Goal: Communication & Community: Participate in discussion

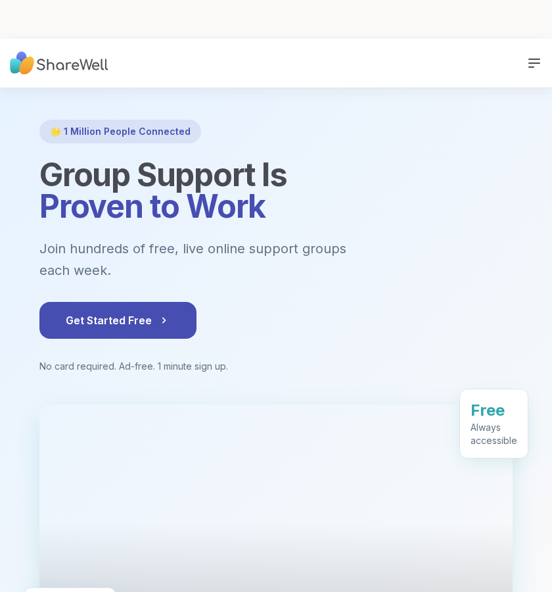
click at [539, 26] on div "**********" at bounding box center [276, 21] width 552 height 37
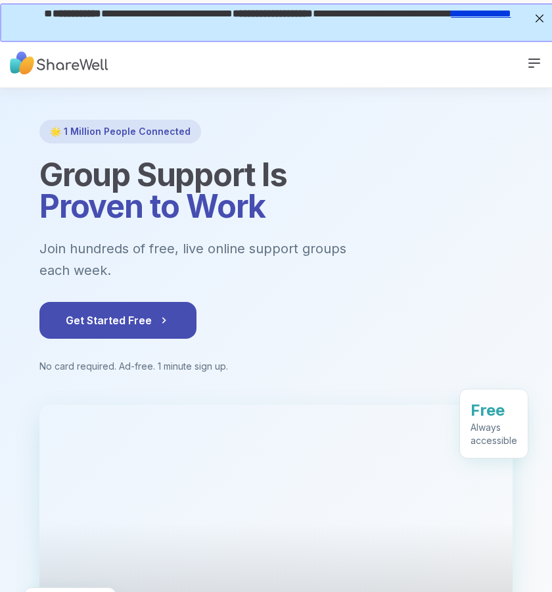
click at [535, 66] on icon at bounding box center [535, 63] width 16 height 16
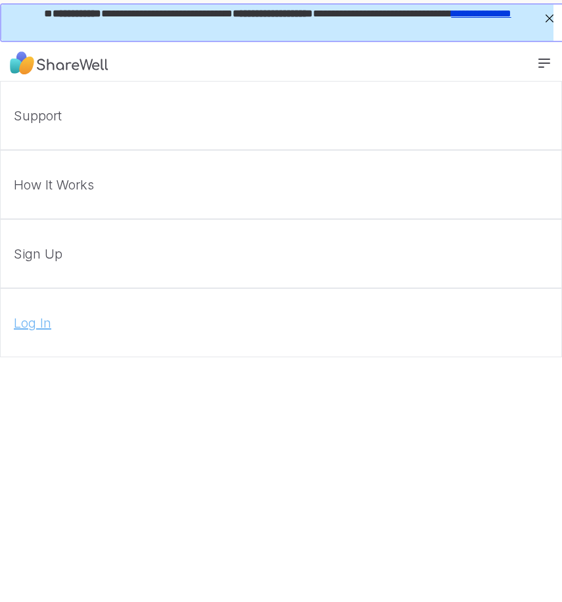
click at [34, 312] on link "Log In" at bounding box center [281, 322] width 562 height 69
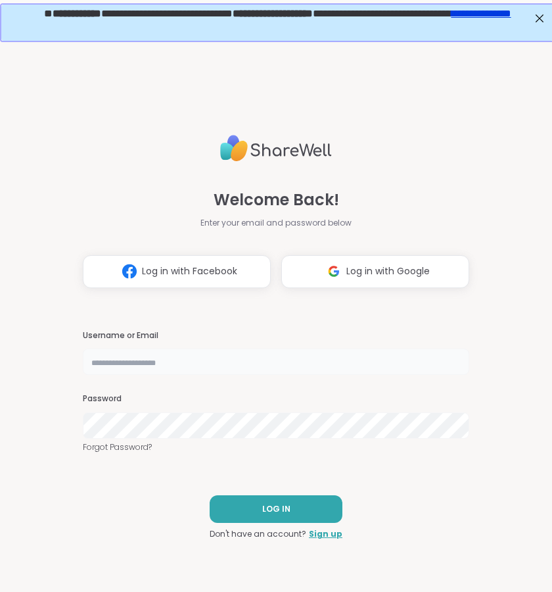
type input "**********"
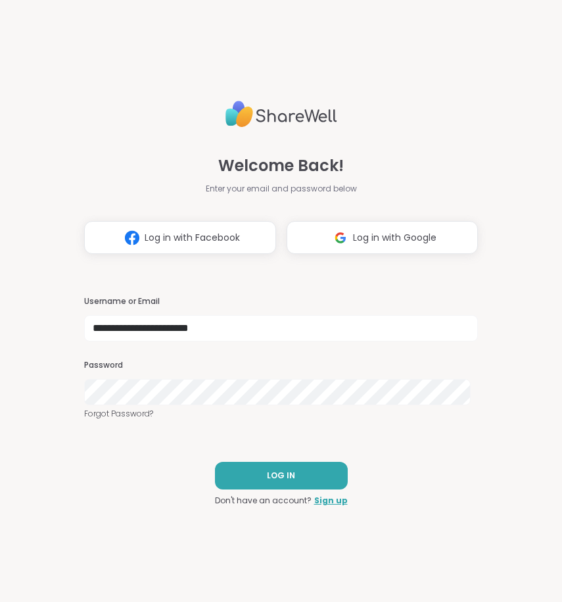
click at [279, 455] on div "**********" at bounding box center [281, 301] width 394 height 602
click at [279, 469] on span "LOG IN" at bounding box center [281, 475] width 28 height 12
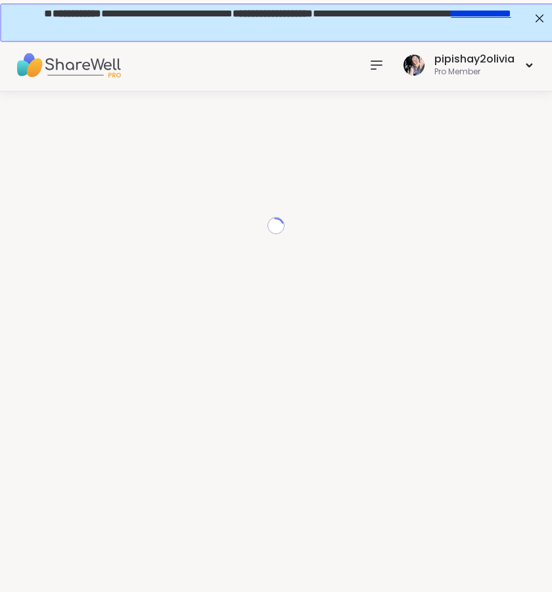
click at [377, 72] on div at bounding box center [377, 65] width 26 height 26
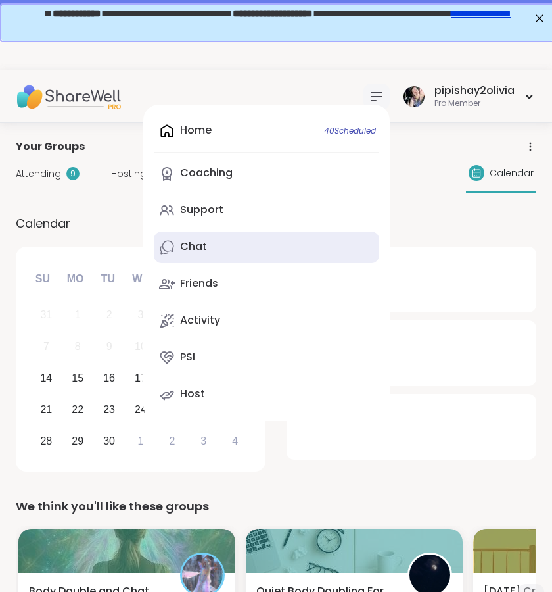
click at [196, 254] on link "Chat" at bounding box center [266, 247] width 225 height 32
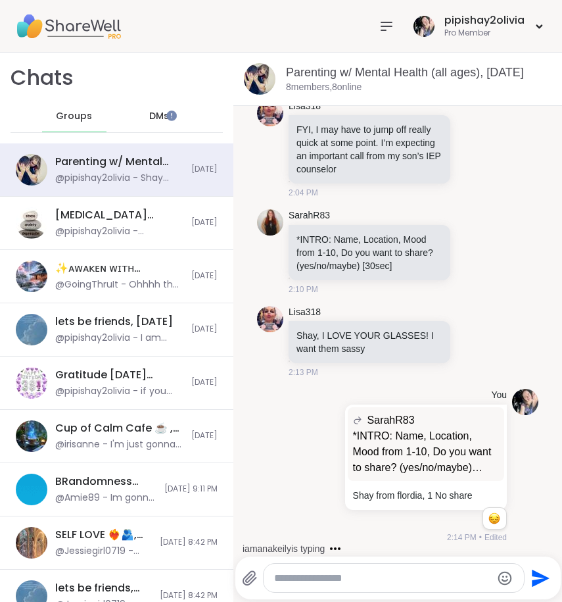
click at [306, 579] on textarea "Type your message" at bounding box center [383, 577] width 218 height 13
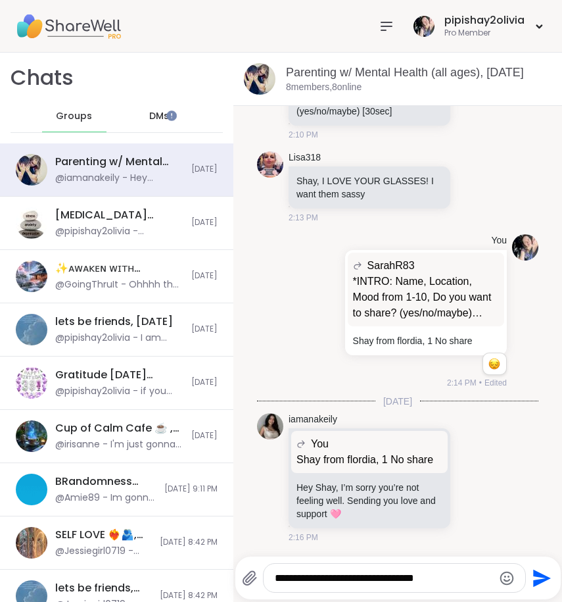
type textarea "**********"
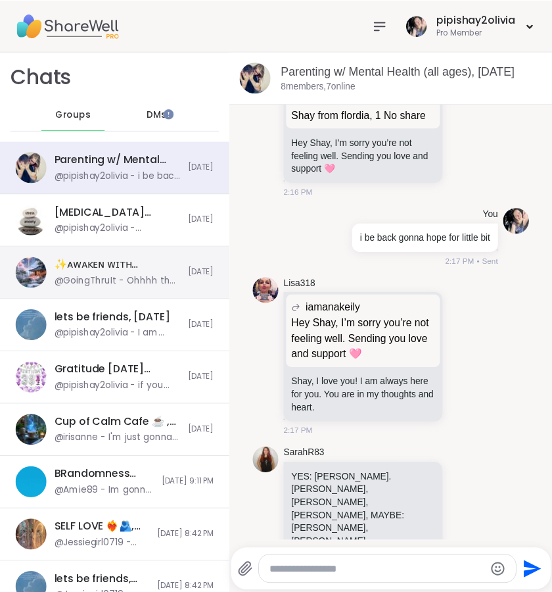
scroll to position [587, 0]
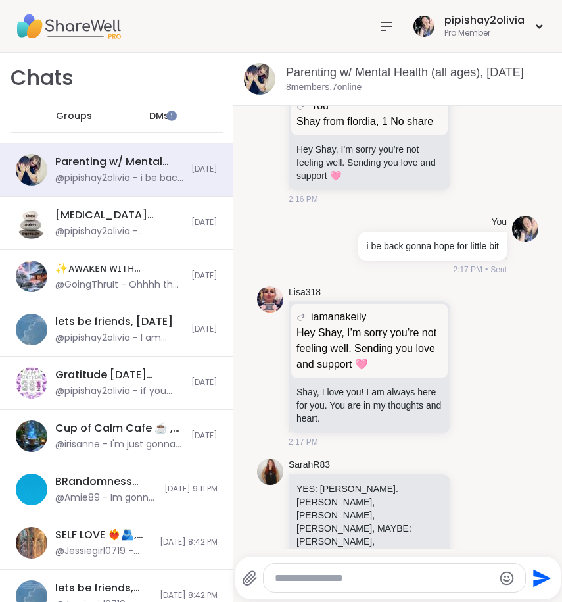
click at [379, 27] on icon at bounding box center [387, 26] width 16 height 16
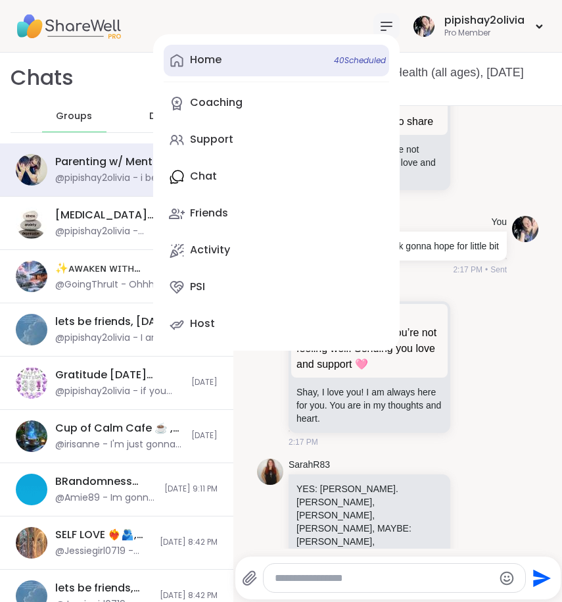
click at [274, 66] on link "Home 40 Scheduled" at bounding box center [276, 61] width 225 height 32
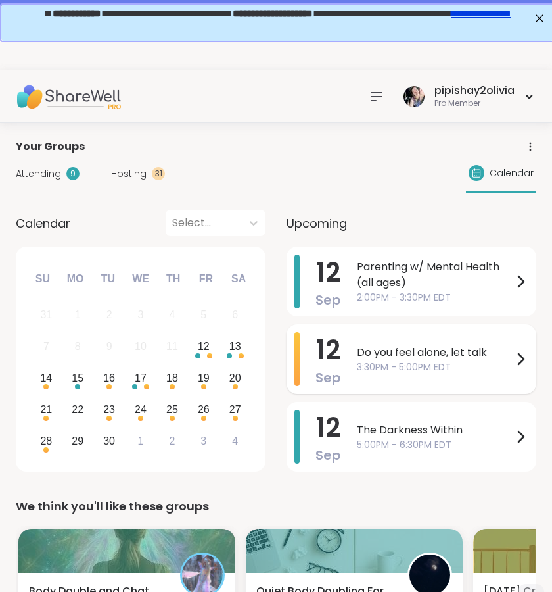
click at [385, 365] on span "3:30PM - 5:00PM EDT" at bounding box center [435, 367] width 156 height 14
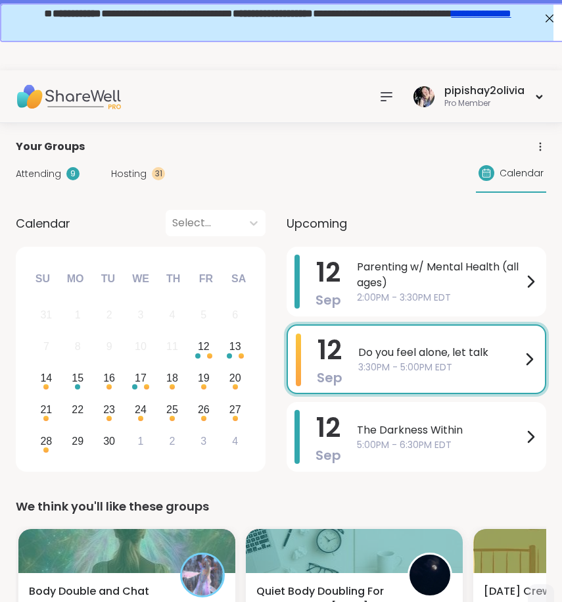
click at [149, 254] on div "September 2025 Su Mo Tu We Th Fr Sa 31 1 2 3 4 5 6 7 8 9 10 11 12 13 14 15 16 1…" at bounding box center [141, 359] width 250 height 225
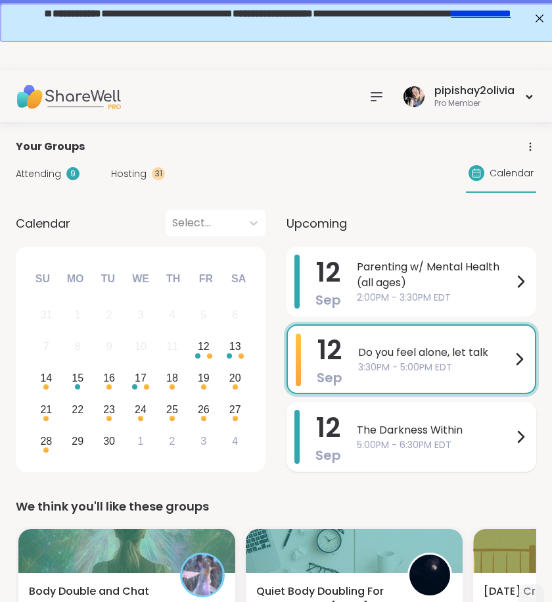
click at [394, 433] on span "The Darkness Within" at bounding box center [435, 430] width 156 height 16
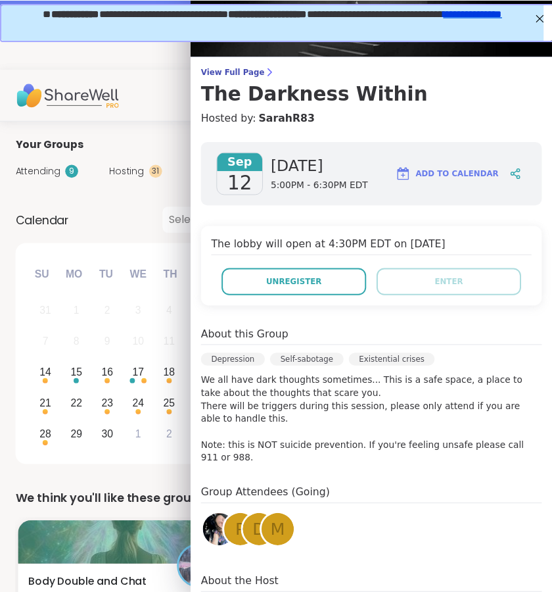
scroll to position [60, 0]
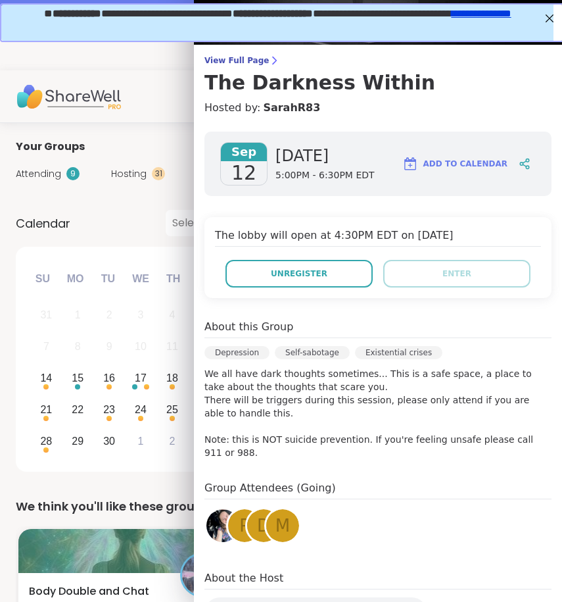
click at [121, 145] on div "Your Groups" at bounding box center [281, 147] width 531 height 16
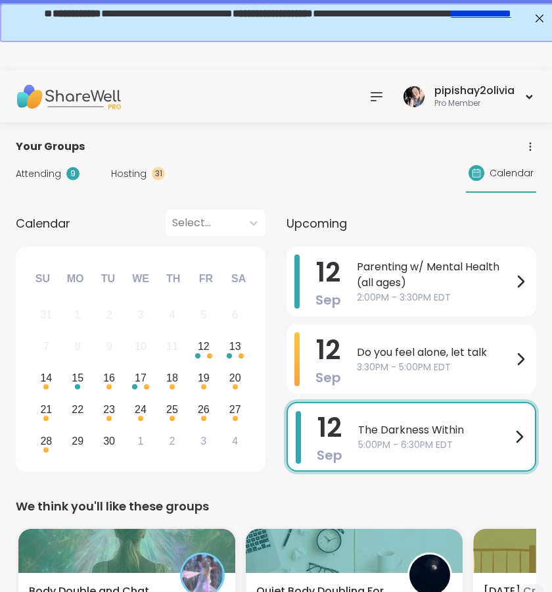
click at [385, 87] on div at bounding box center [377, 96] width 26 height 26
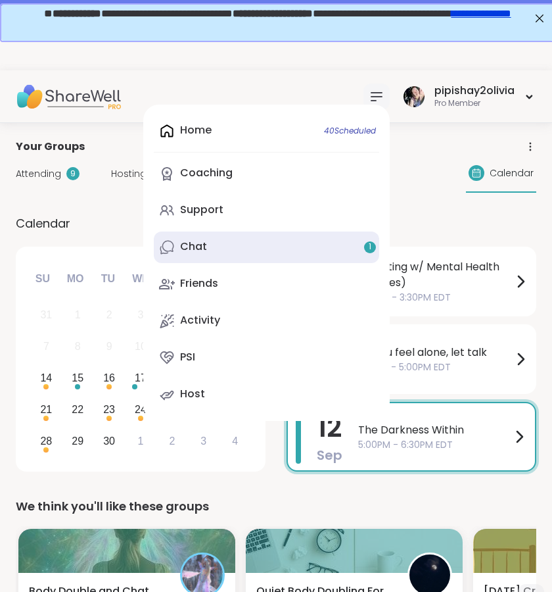
click at [227, 242] on link "Chat 1" at bounding box center [266, 247] width 225 height 32
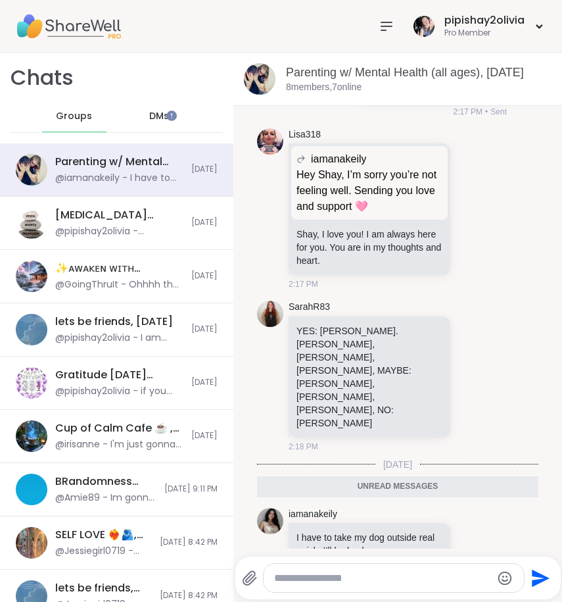
click at [147, 41] on div "pipishay2olivia Pro Member" at bounding box center [281, 26] width 562 height 53
click at [379, 27] on icon at bounding box center [387, 26] width 16 height 16
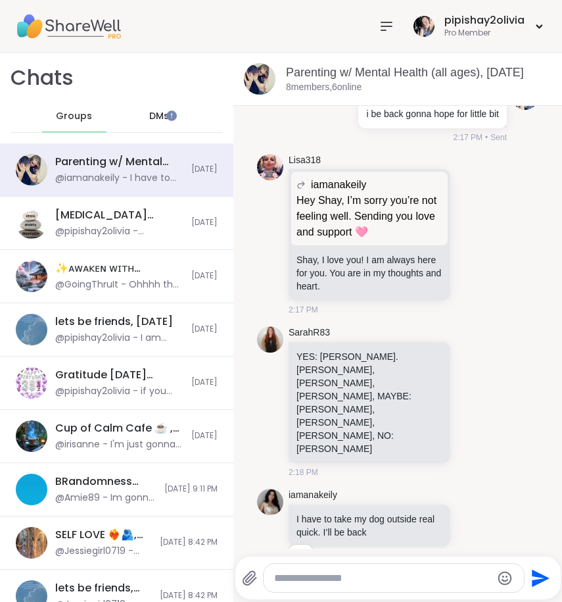
click at [381, 29] on icon at bounding box center [386, 26] width 11 height 8
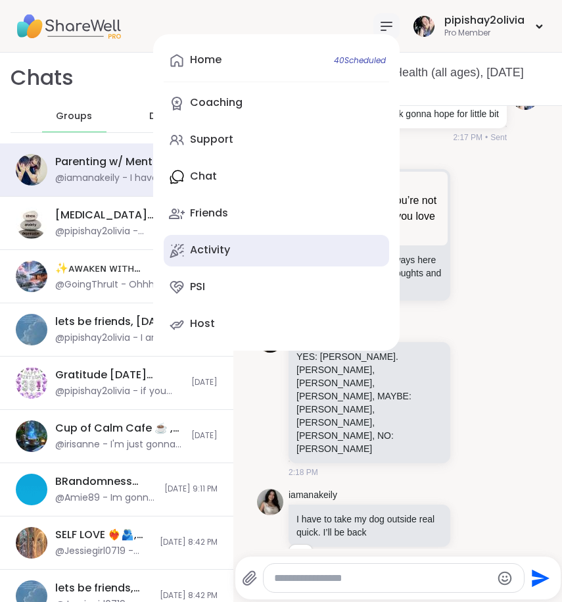
click at [231, 243] on link "Activity" at bounding box center [276, 251] width 225 height 32
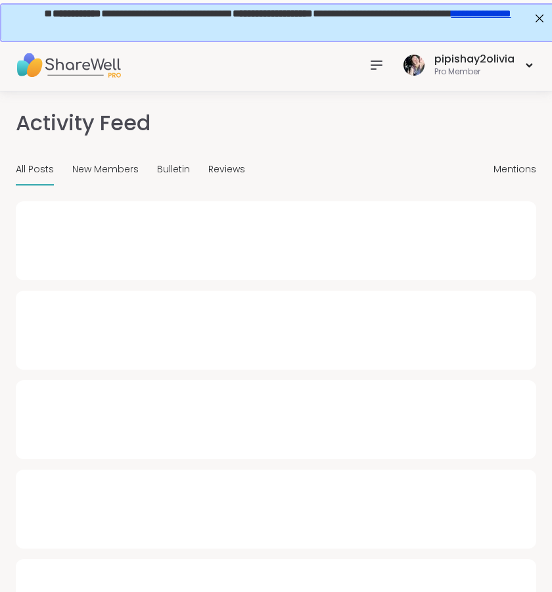
type textarea "*"
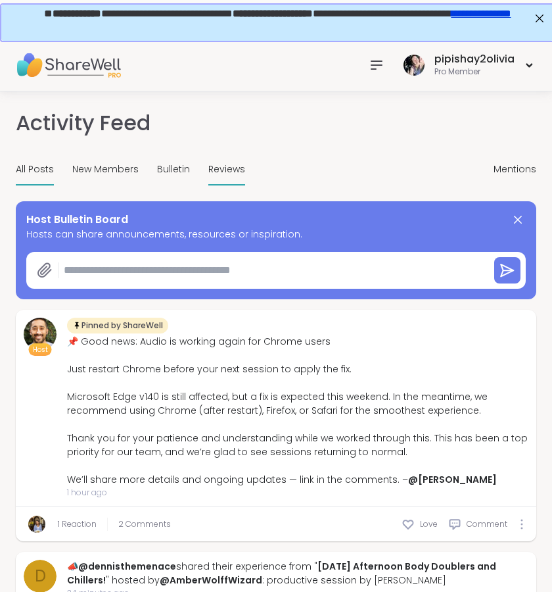
click at [210, 165] on span "Reviews" at bounding box center [226, 169] width 37 height 14
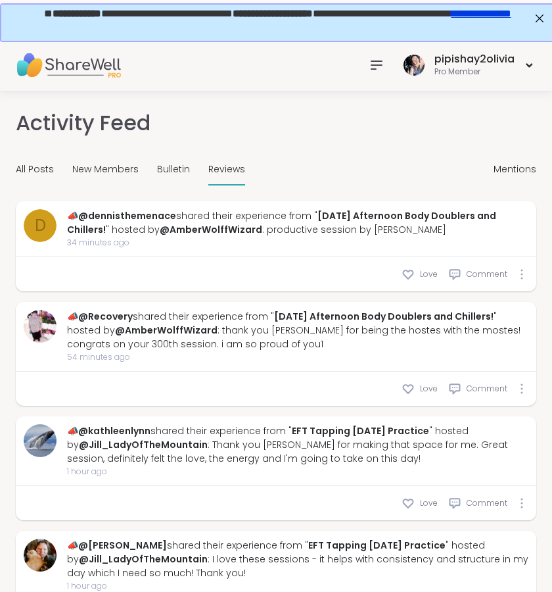
click at [377, 69] on icon at bounding box center [377, 65] width 16 height 16
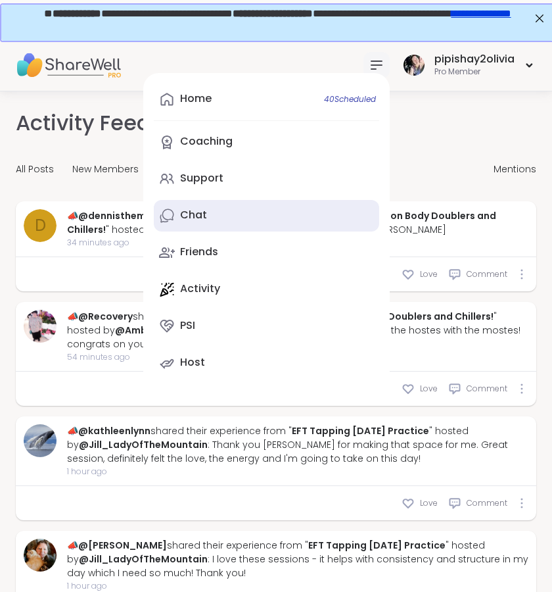
click at [197, 217] on div "Chat" at bounding box center [193, 215] width 27 height 14
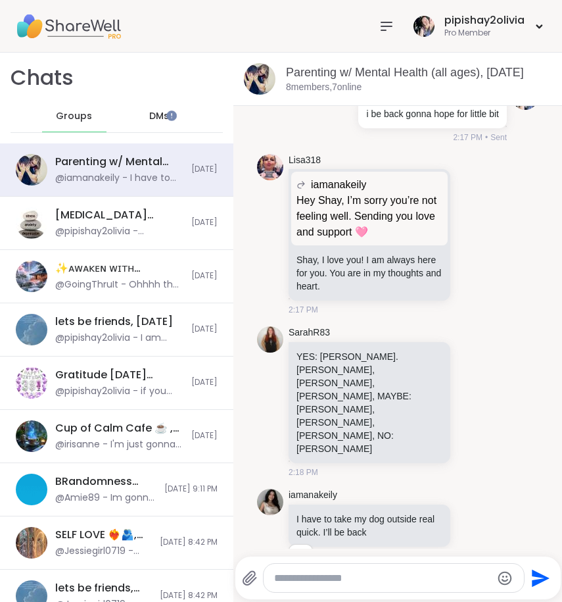
click at [379, 32] on icon at bounding box center [387, 26] width 16 height 16
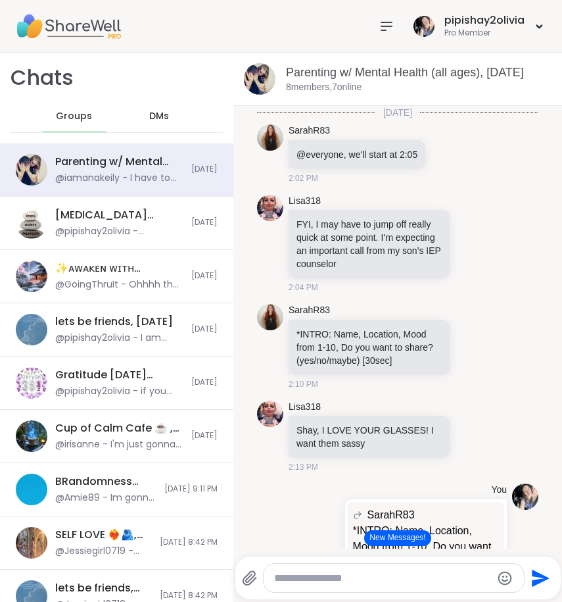
scroll to position [335, 0]
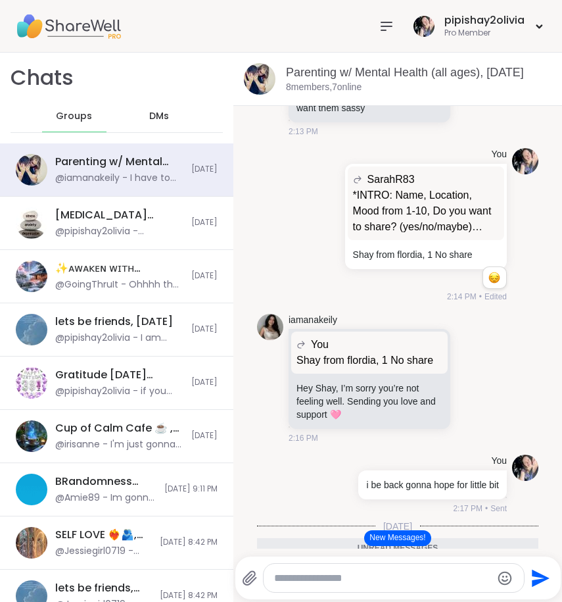
click at [381, 30] on icon at bounding box center [386, 26] width 11 height 8
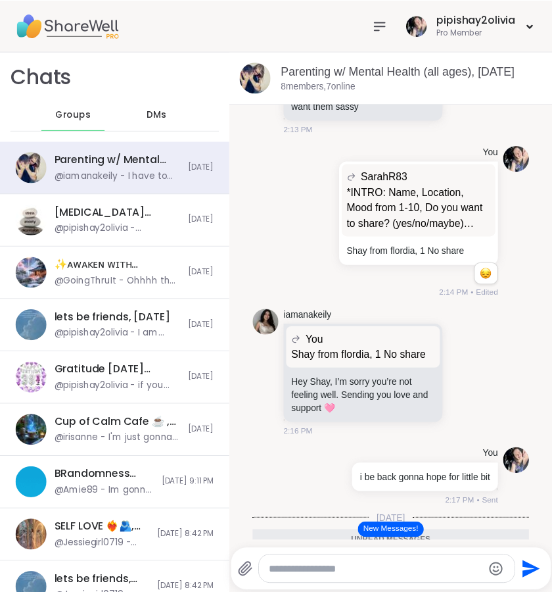
scroll to position [0, 0]
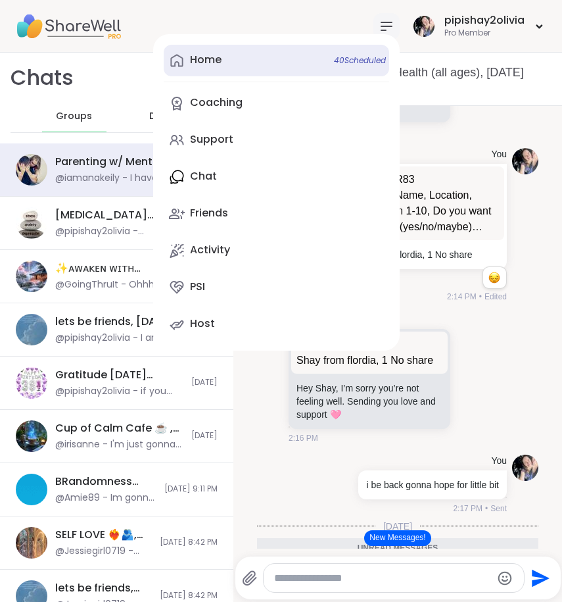
click at [218, 62] on link "Home 40 Scheduled" at bounding box center [276, 61] width 225 height 32
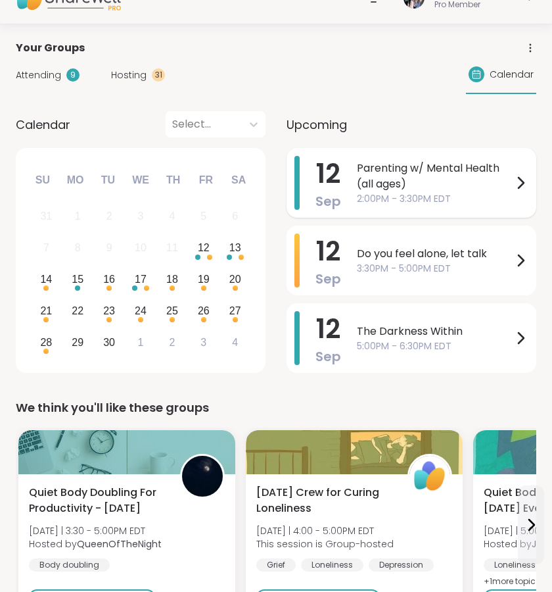
scroll to position [78, 0]
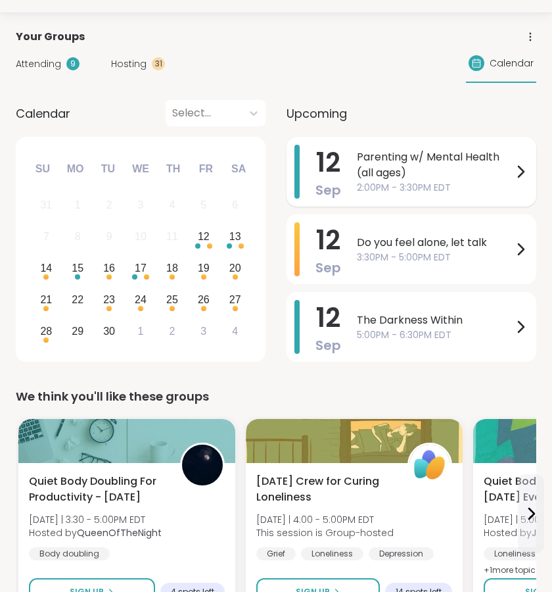
click at [339, 269] on span "Sep" at bounding box center [329, 267] width 26 height 18
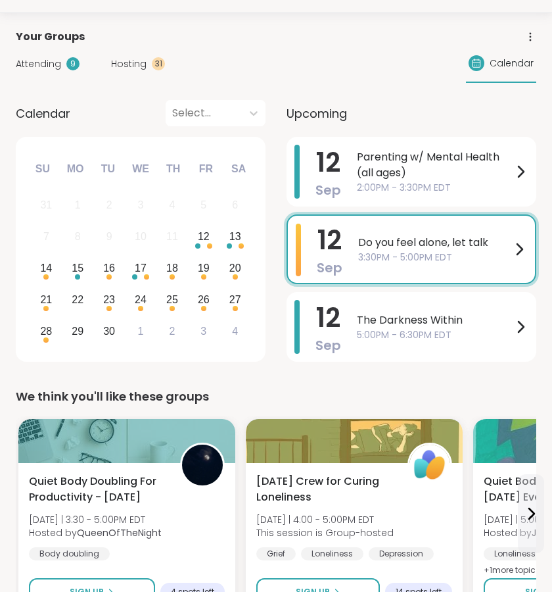
click at [139, 62] on span "Hosting" at bounding box center [128, 64] width 35 height 14
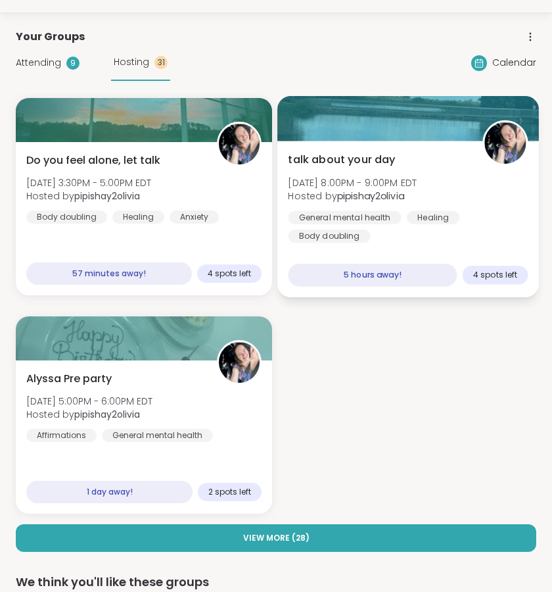
click at [389, 251] on div "talk about your day Fri, Sep 12 | 8:00PM - 9:00PM EDT Hosted by pipishay2olivia…" at bounding box center [408, 219] width 262 height 156
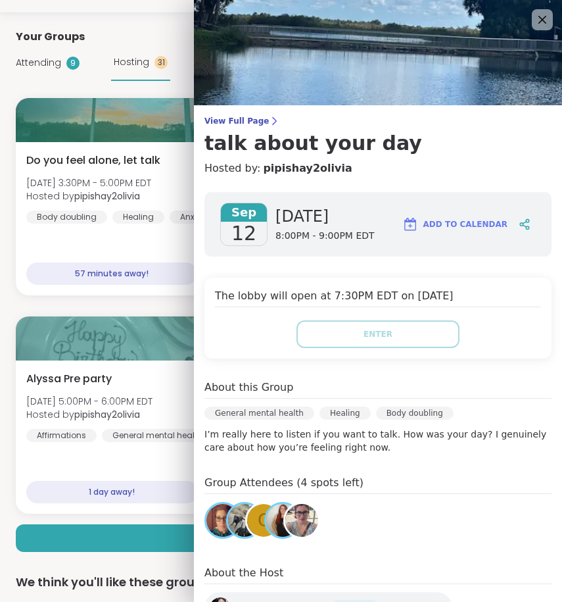
click at [164, 298] on div "Do you feel alone, let talk Fri, Sep 12 | 3:30PM - 5:00PM EDT Hosted by pipisha…" at bounding box center [281, 305] width 531 height 415
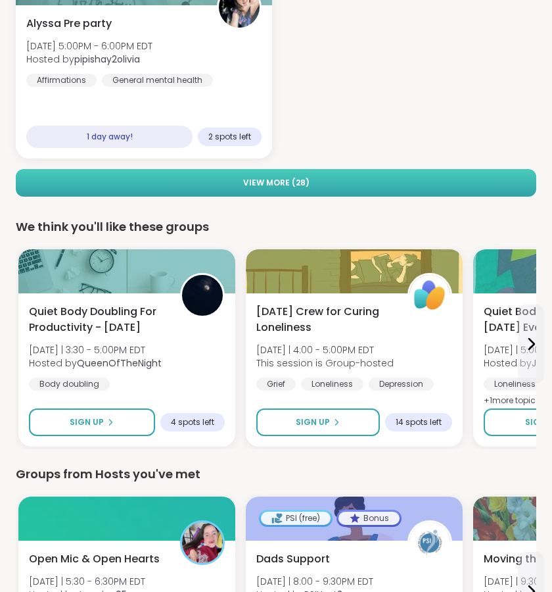
scroll to position [436, 0]
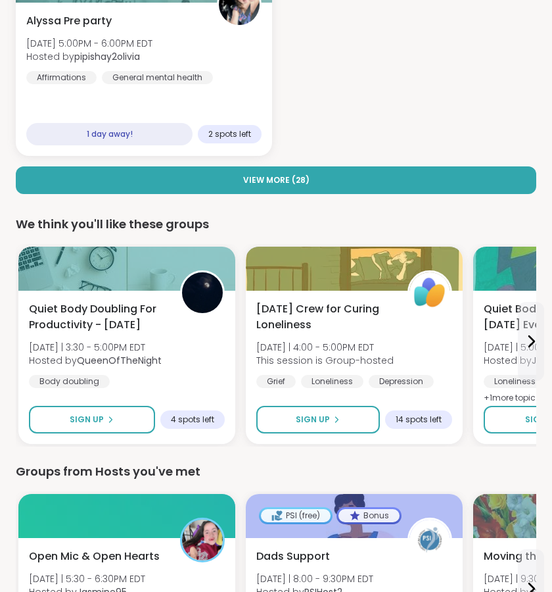
click at [163, 464] on div "Groups from Hosts you've met" at bounding box center [276, 471] width 521 height 18
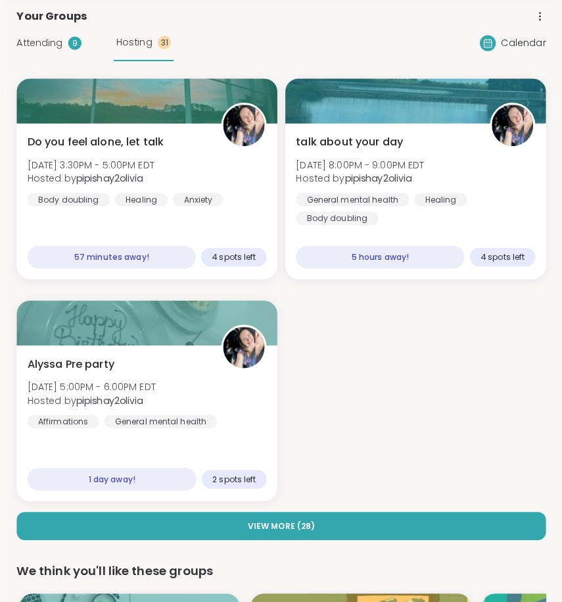
scroll to position [0, 0]
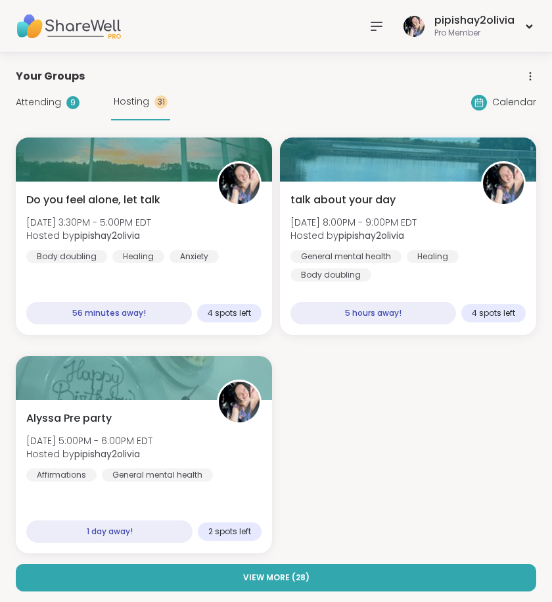
click at [373, 24] on icon at bounding box center [377, 26] width 16 height 16
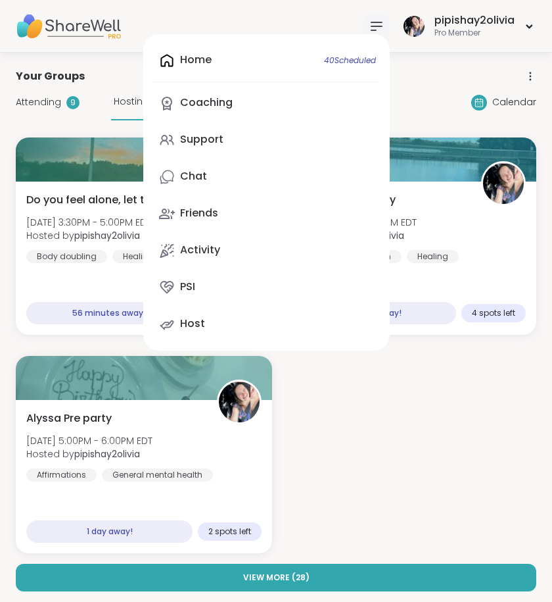
click at [245, 59] on div "Home 40 Scheduled Coaching Support Chat Friends Activity PSI Host" at bounding box center [266, 192] width 247 height 316
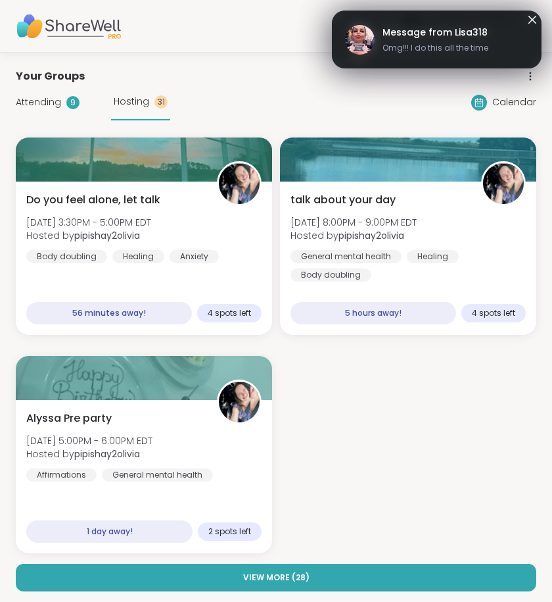
click at [453, 48] on span "Omg!!! I do this all the time" at bounding box center [436, 48] width 106 height 12
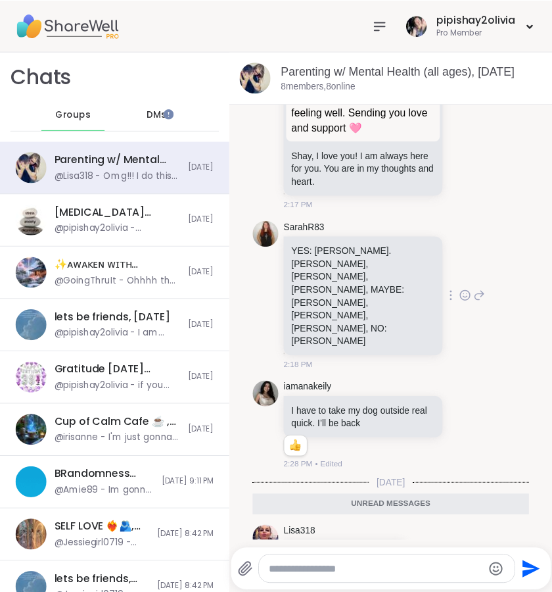
scroll to position [820, 0]
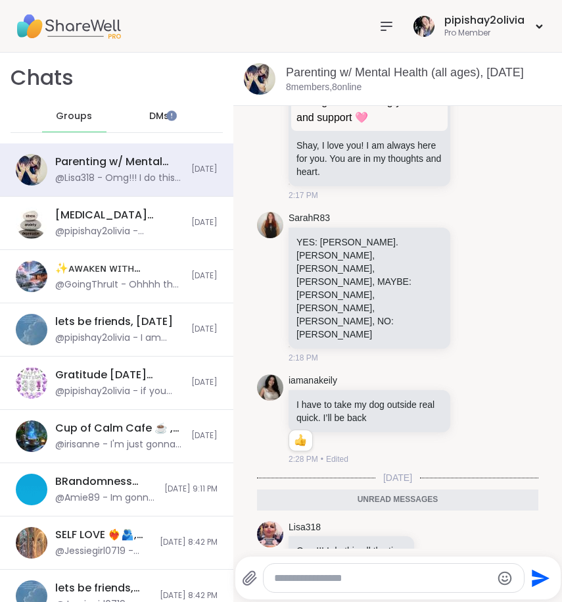
click at [340, 571] on textarea "Type your message" at bounding box center [383, 577] width 218 height 13
type textarea "*****"
click at [379, 26] on icon at bounding box center [387, 26] width 16 height 16
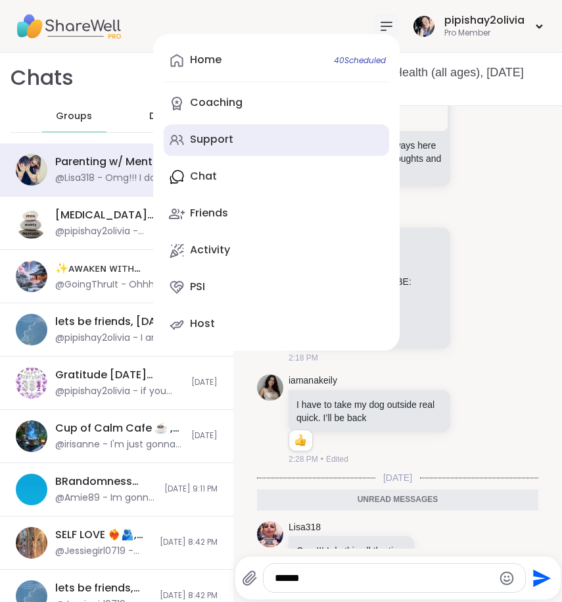
click at [197, 141] on div "Support" at bounding box center [211, 139] width 43 height 14
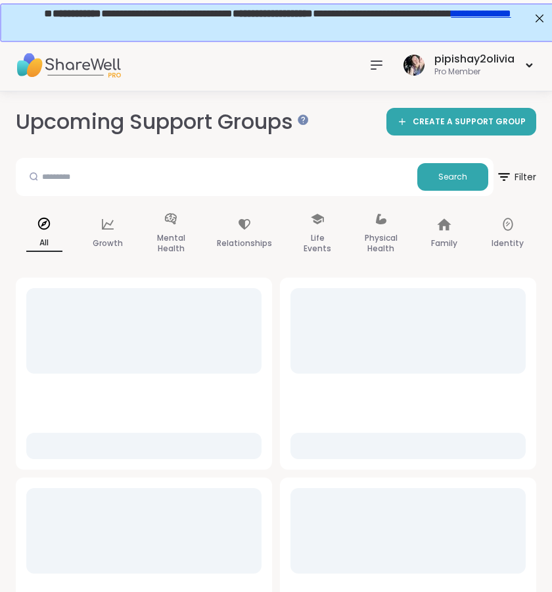
click at [376, 74] on div at bounding box center [377, 65] width 26 height 26
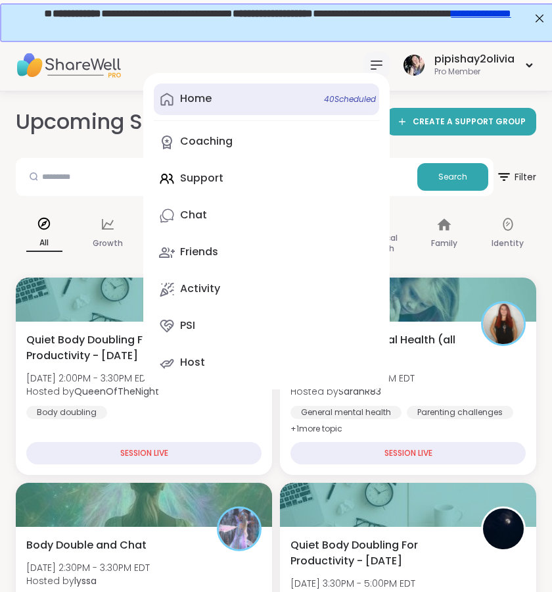
click at [208, 95] on div "Home 40 Scheduled" at bounding box center [196, 98] width 32 height 14
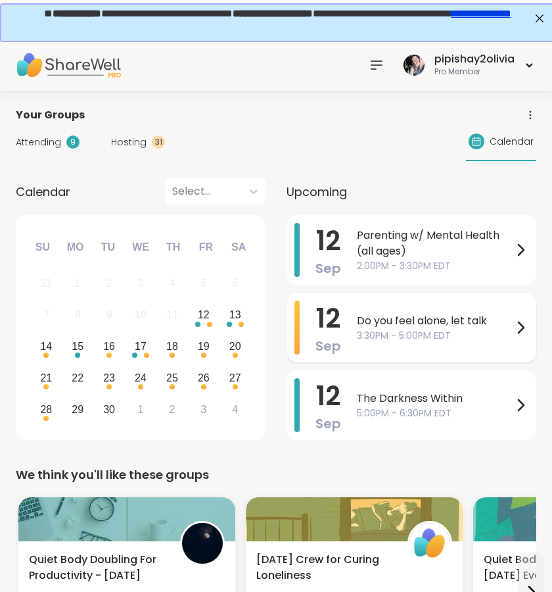
click at [392, 346] on div "Do you feel alone, let talk 3:30PM - 5:00PM EDT" at bounding box center [443, 327] width 172 height 54
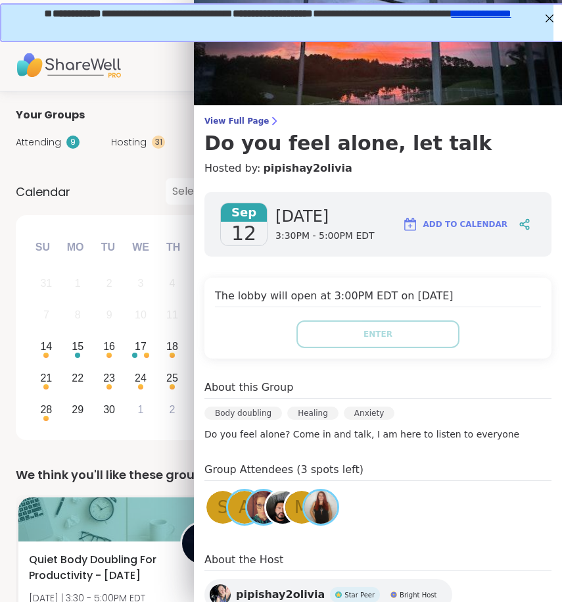
click at [260, 113] on div "View Full Page Do you feel alone, let talk Hosted by: pipishay2olivia Sep 12 Fr…" at bounding box center [378, 343] width 368 height 686
click at [262, 123] on span "View Full Page" at bounding box center [377, 121] width 347 height 11
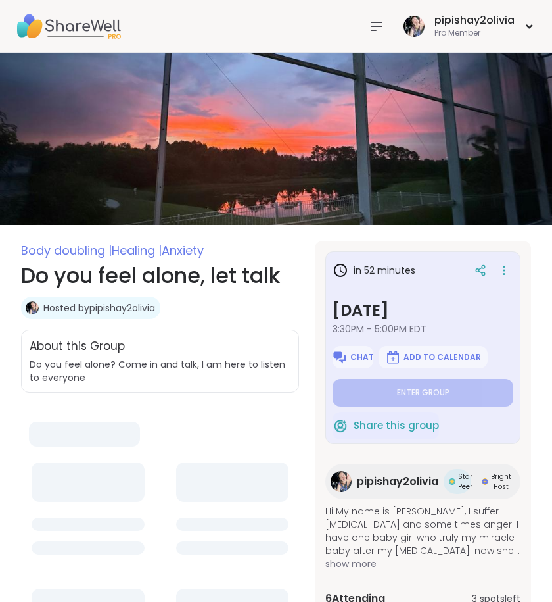
type textarea "*"
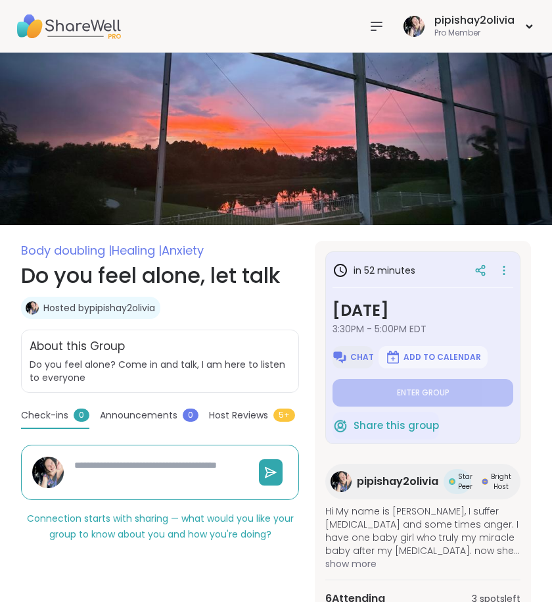
click at [356, 353] on span "Chat" at bounding box center [362, 357] width 24 height 11
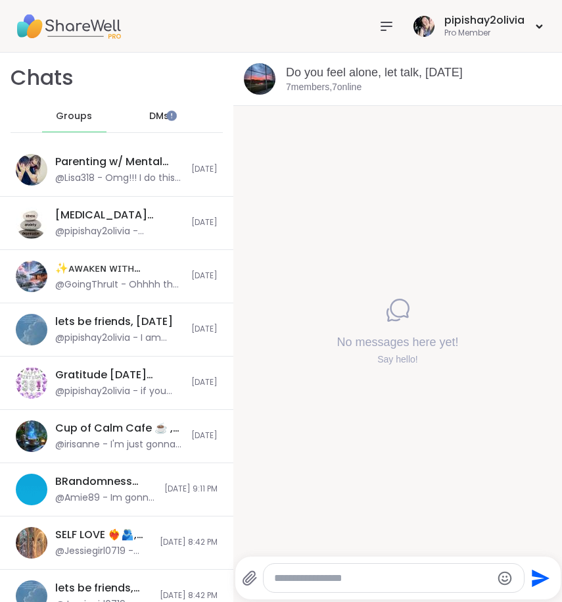
click at [319, 584] on div at bounding box center [394, 577] width 260 height 28
click at [322, 575] on textarea "Type your message" at bounding box center [383, 577] width 218 height 13
drag, startPoint x: 458, startPoint y: 573, endPoint x: 285, endPoint y: 615, distance: 178.1
click at [285, 601] on html "pipishay2olivia Pro Member pipishay2olivia Pro Member Profile Membership Settin…" at bounding box center [281, 301] width 562 height 602
type textarea "**********"
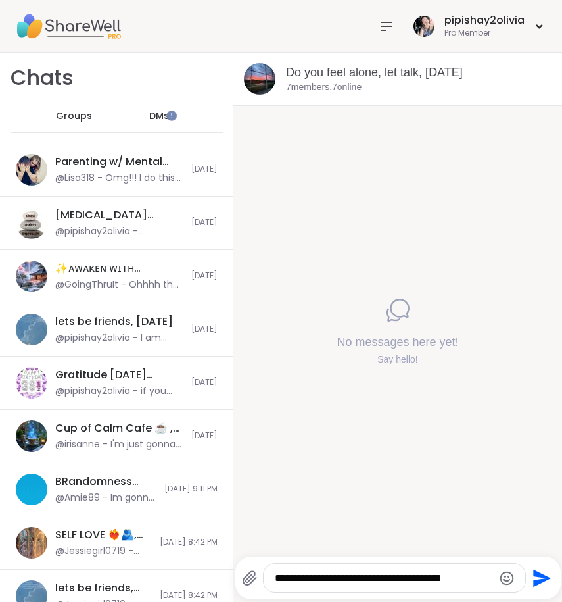
click at [381, 22] on icon at bounding box center [387, 26] width 16 height 16
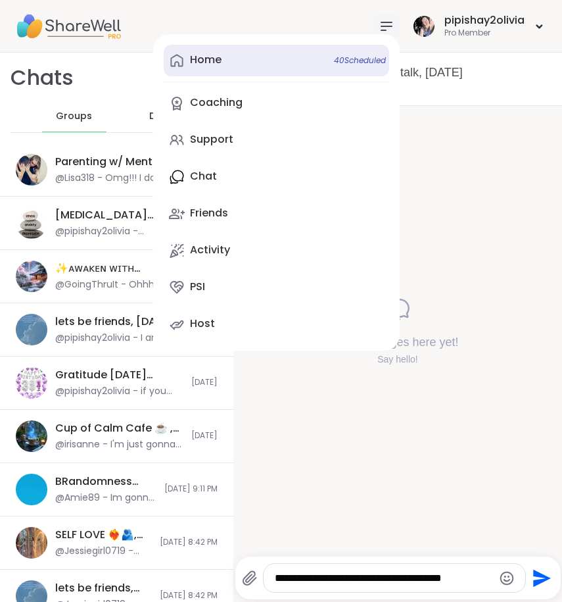
click at [233, 61] on link "Home 40 Scheduled" at bounding box center [276, 61] width 225 height 32
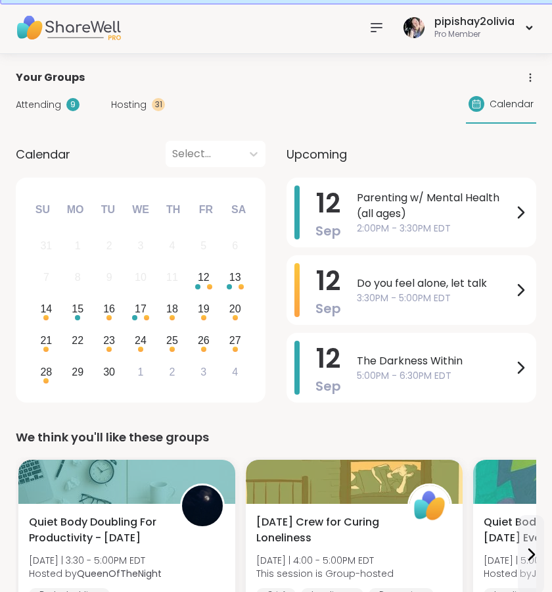
scroll to position [39, 0]
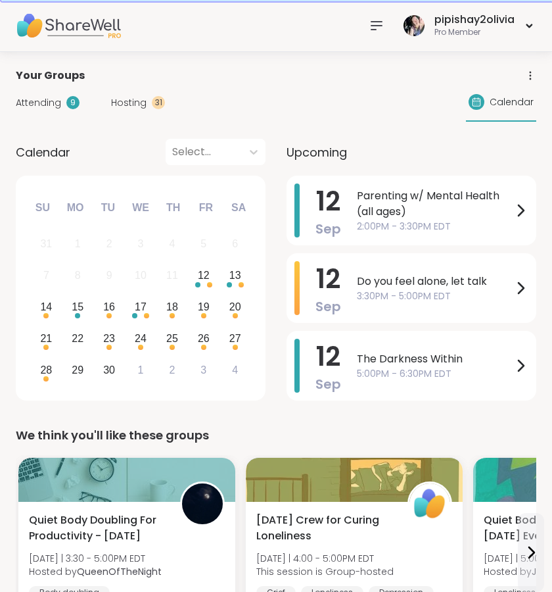
click at [377, 25] on icon at bounding box center [376, 26] width 11 height 8
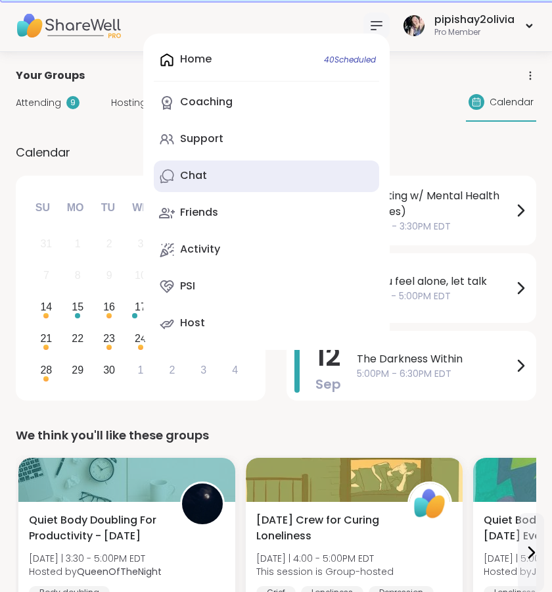
click at [227, 167] on link "Chat" at bounding box center [266, 176] width 225 height 32
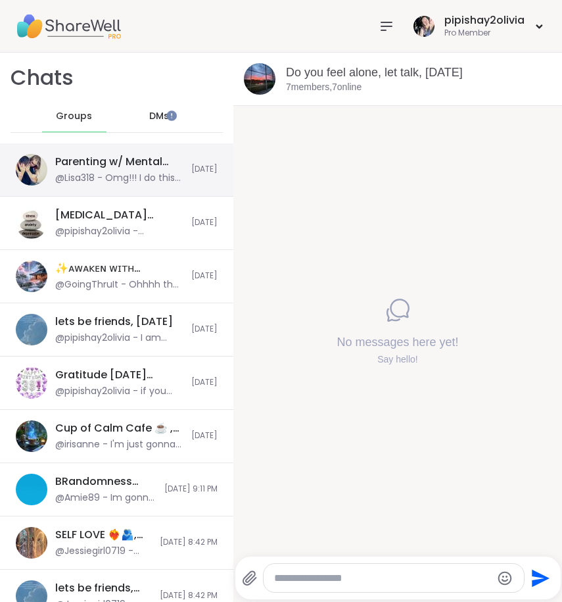
click at [124, 173] on div "@Lisa318 - Omg!!! I do this all the time" at bounding box center [119, 178] width 128 height 13
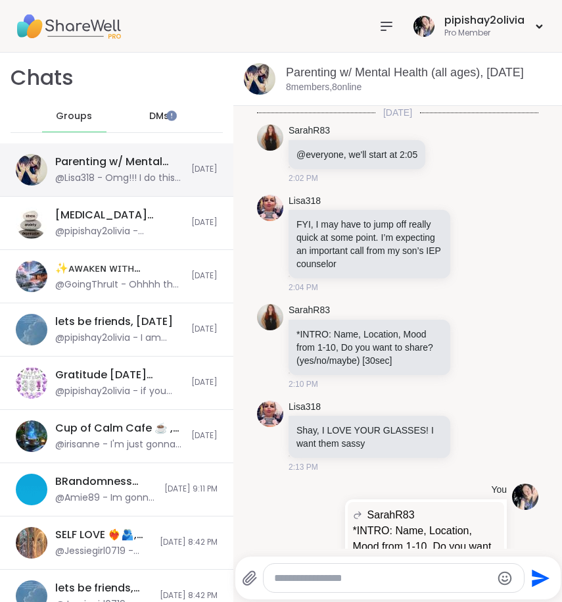
scroll to position [776, 0]
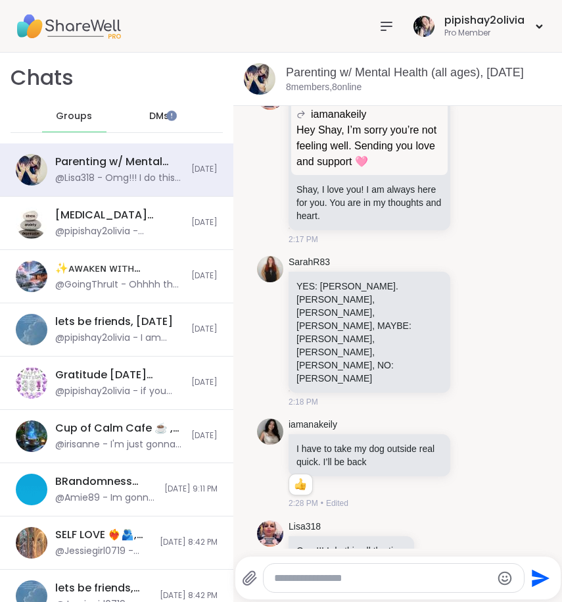
click at [295, 579] on textarea "Type your message" at bounding box center [383, 577] width 218 height 13
type textarea "****"
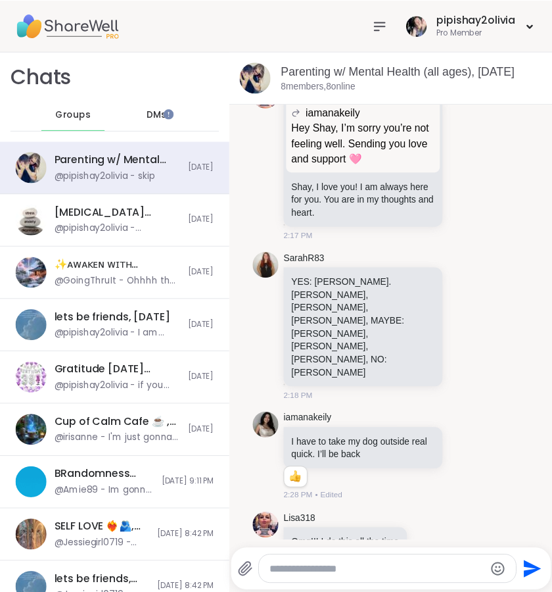
scroll to position [846, 0]
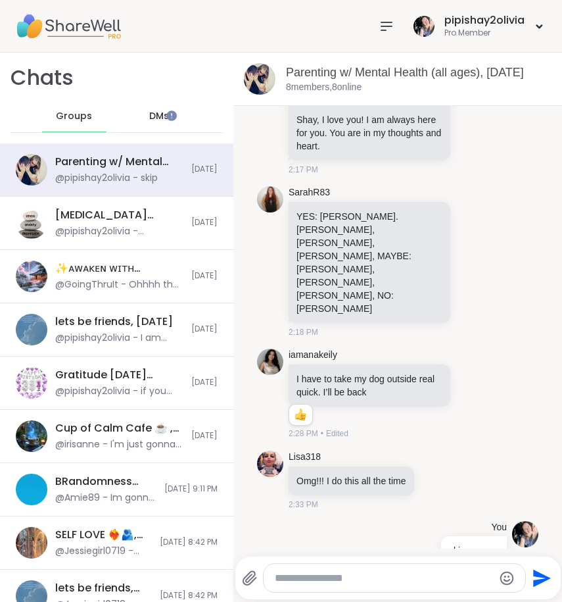
click at [379, 28] on icon at bounding box center [387, 26] width 16 height 16
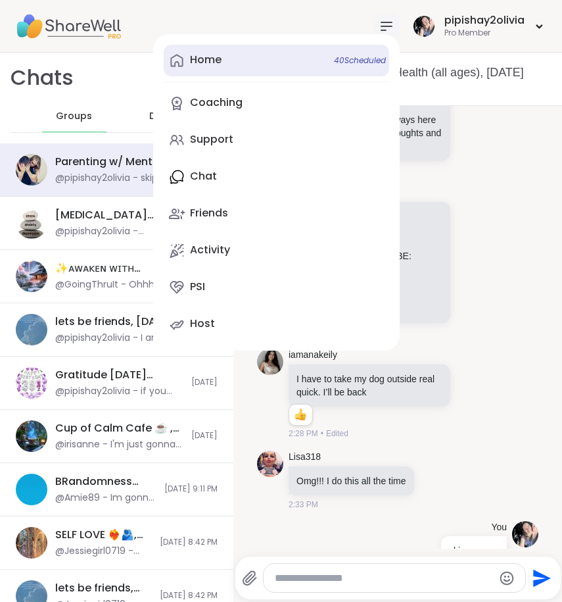
click at [210, 56] on div "Home 40 Scheduled" at bounding box center [206, 60] width 32 height 14
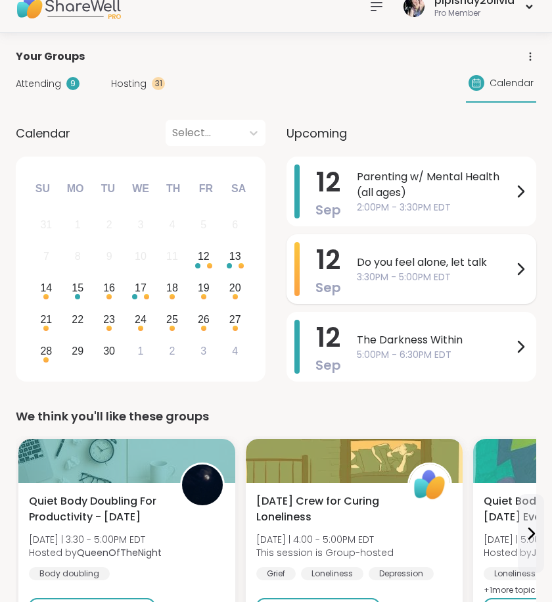
scroll to position [21, 0]
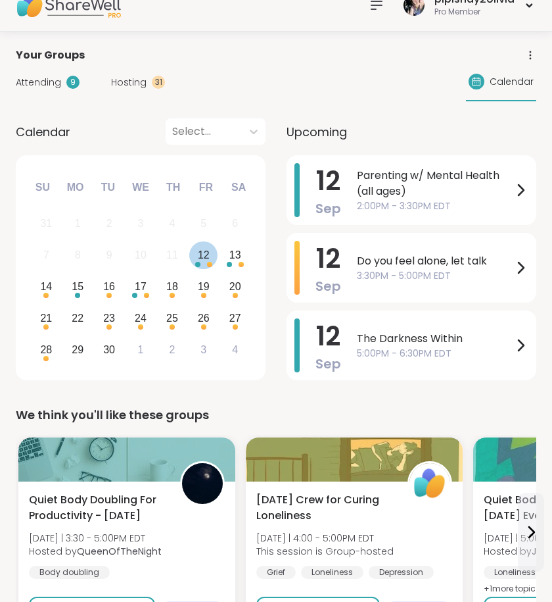
click at [202, 256] on div "12" at bounding box center [204, 255] width 12 height 18
click at [235, 271] on div "14 15 16 17 18 19 20" at bounding box center [140, 287] width 220 height 32
click at [236, 261] on div "13" at bounding box center [235, 255] width 12 height 18
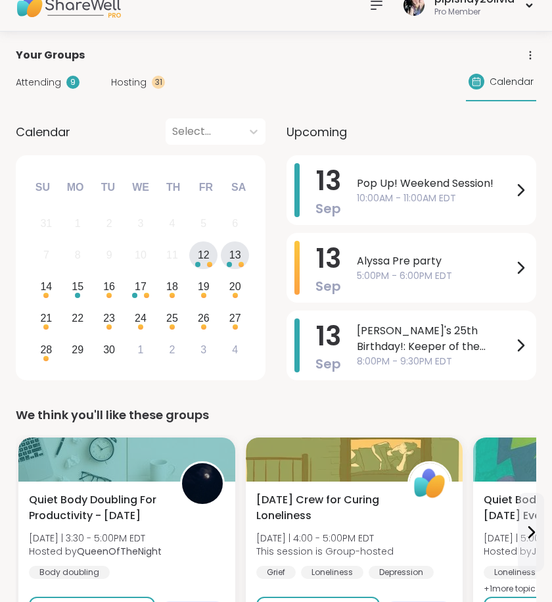
click at [198, 262] on div "Choose Friday, September 12th, 2025" at bounding box center [197, 264] width 5 height 5
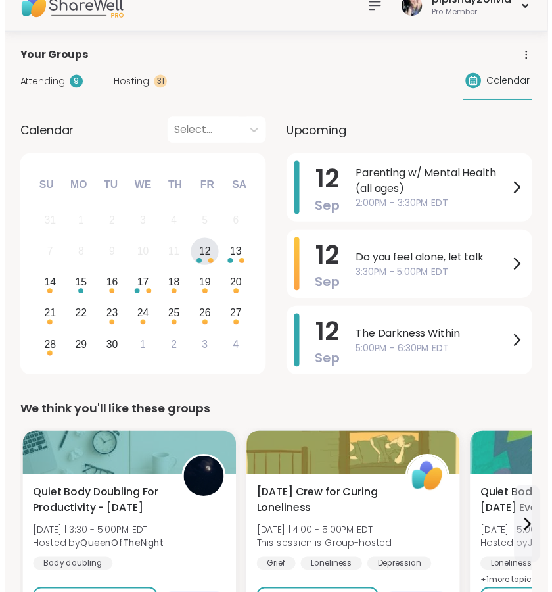
scroll to position [0, 0]
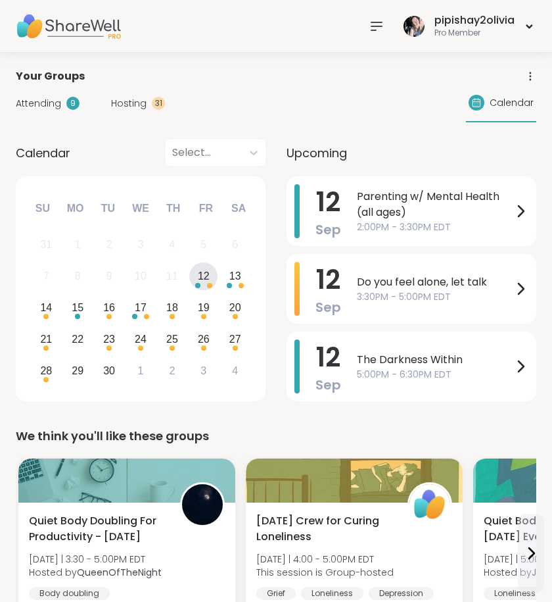
click at [135, 103] on span "Hosting" at bounding box center [128, 104] width 35 height 14
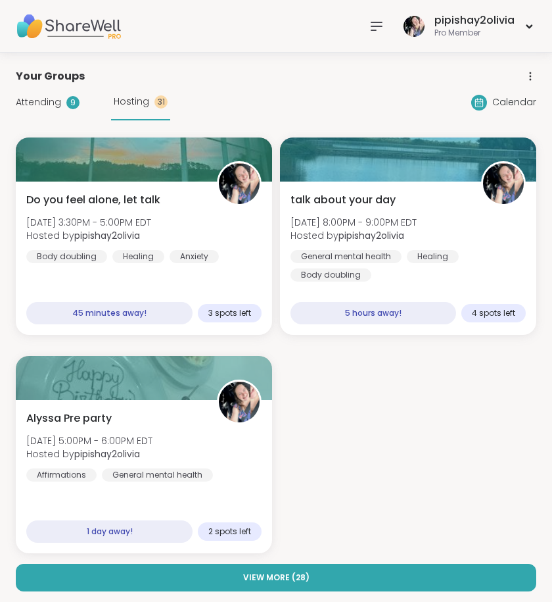
click at [379, 28] on icon at bounding box center [377, 26] width 16 height 16
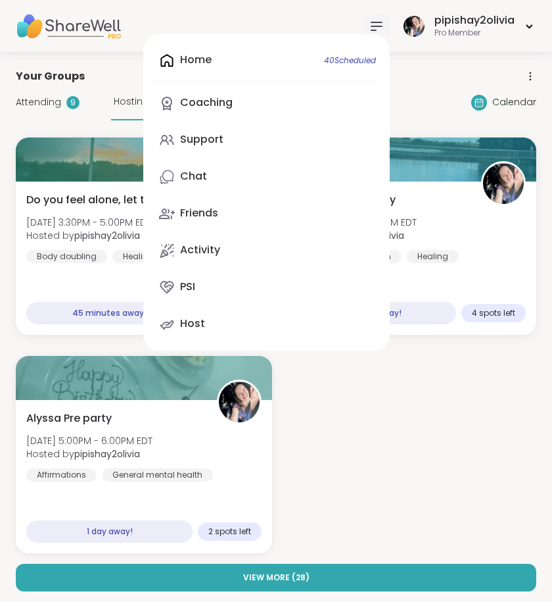
click at [241, 62] on div "Home 40 Scheduled Coaching Support Chat Friends Activity PSI Host" at bounding box center [266, 192] width 247 height 316
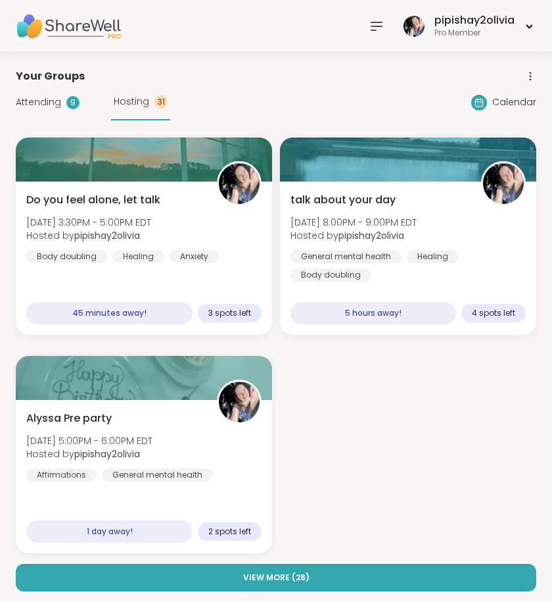
click at [51, 85] on div "Attending 9 Hosting 31" at bounding box center [93, 102] width 154 height 36
click at [51, 105] on span "Attending" at bounding box center [38, 102] width 45 height 14
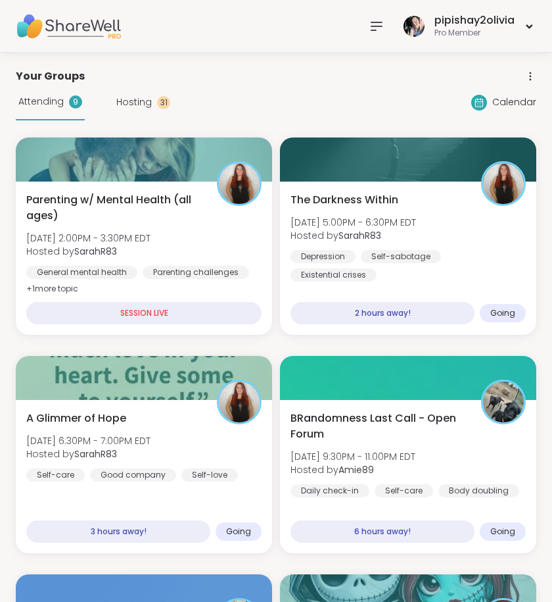
click at [371, 20] on icon at bounding box center [377, 26] width 16 height 16
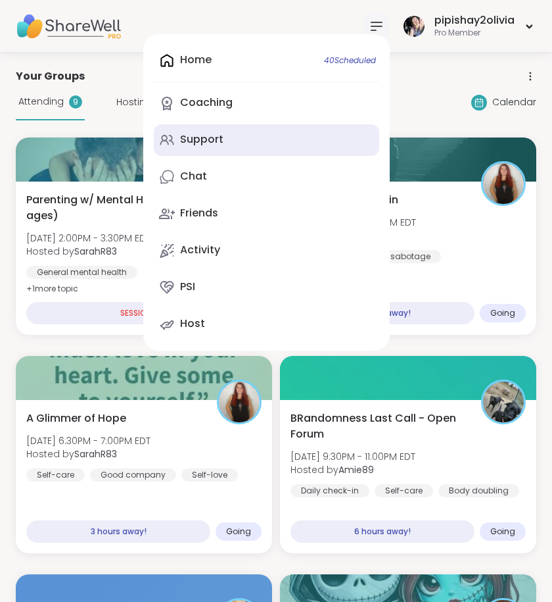
click at [247, 144] on link "Support" at bounding box center [266, 140] width 225 height 32
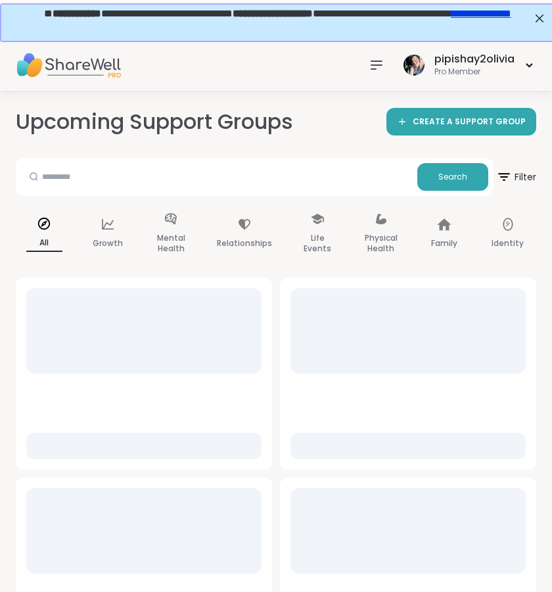
click at [376, 55] on div at bounding box center [377, 65] width 26 height 26
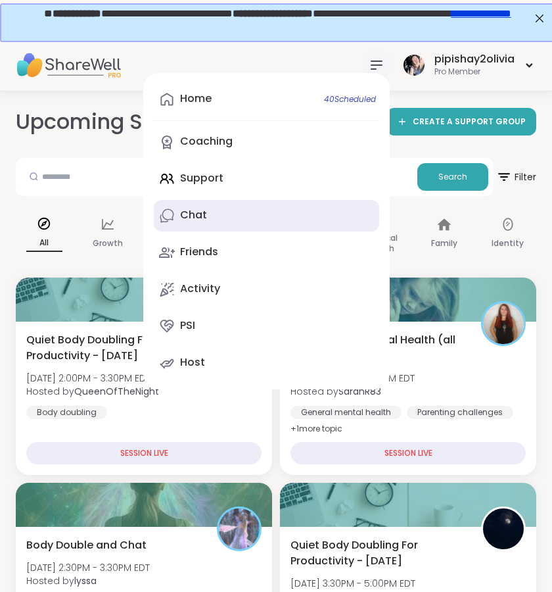
click at [209, 212] on link "Chat" at bounding box center [266, 216] width 225 height 32
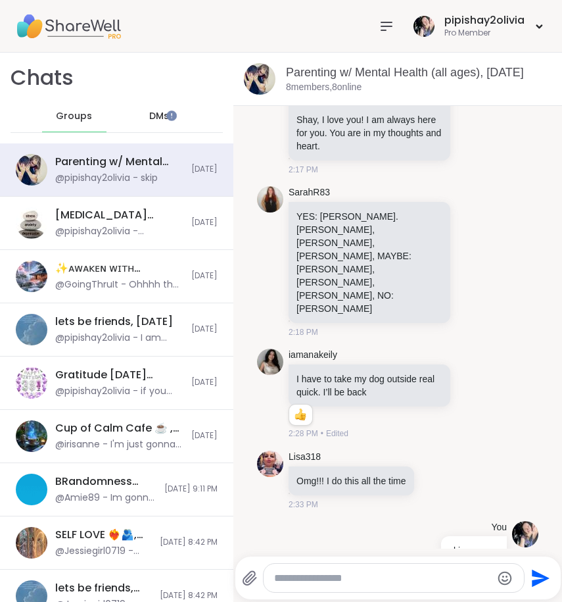
click at [302, 575] on textarea "Type your message" at bounding box center [383, 577] width 218 height 13
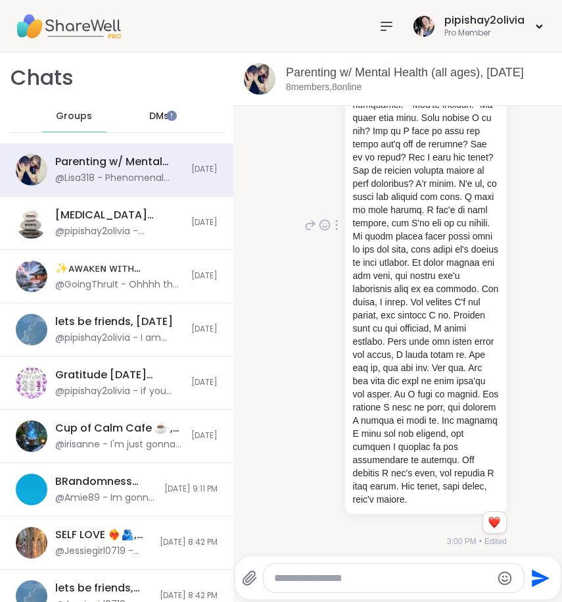
scroll to position [1552, 0]
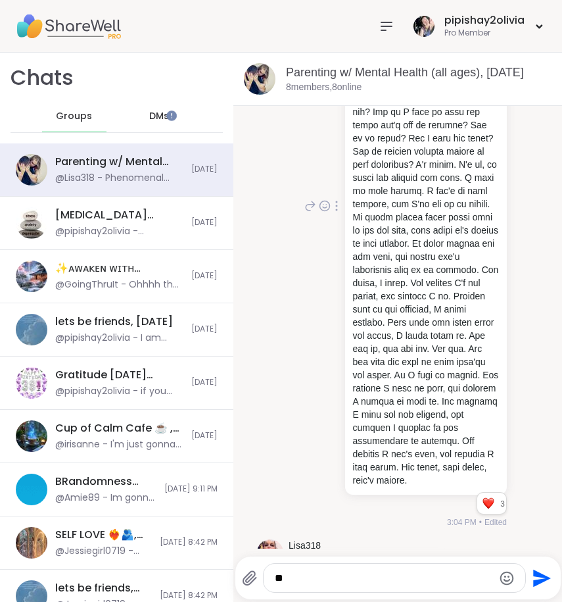
type textarea "*"
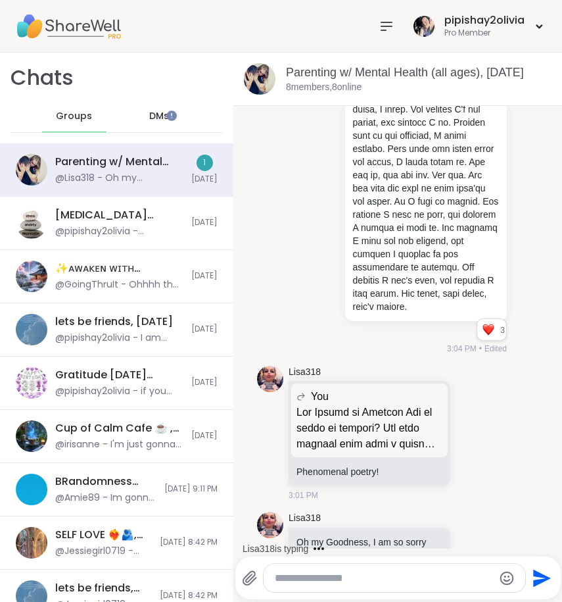
scroll to position [1822, 0]
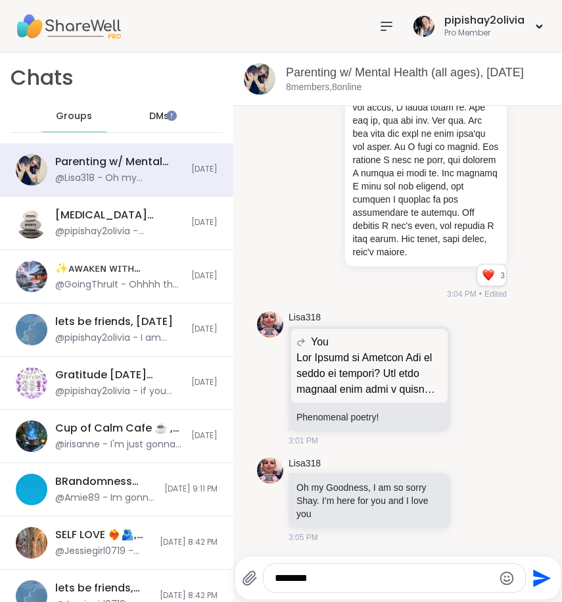
type textarea "*******"
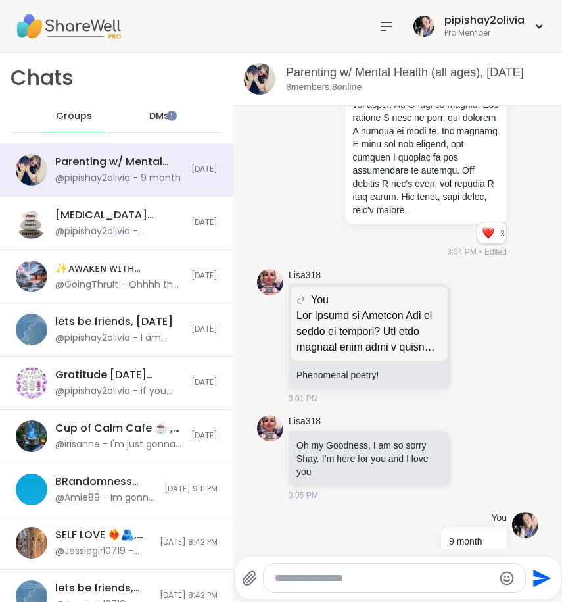
scroll to position [1892, 0]
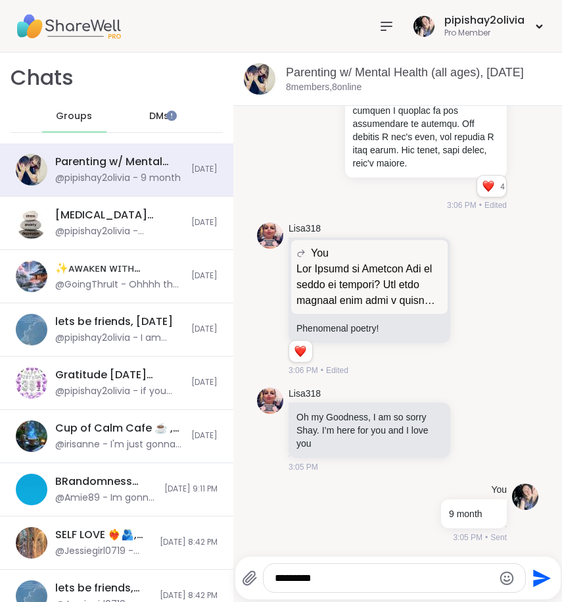
type textarea "*********"
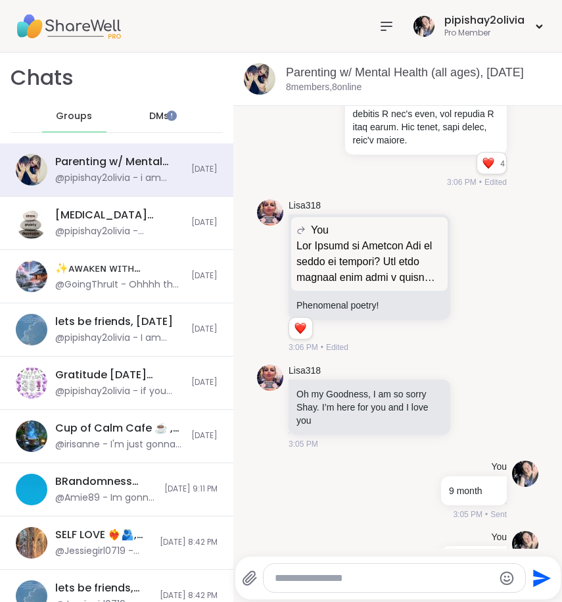
scroll to position [1981, 0]
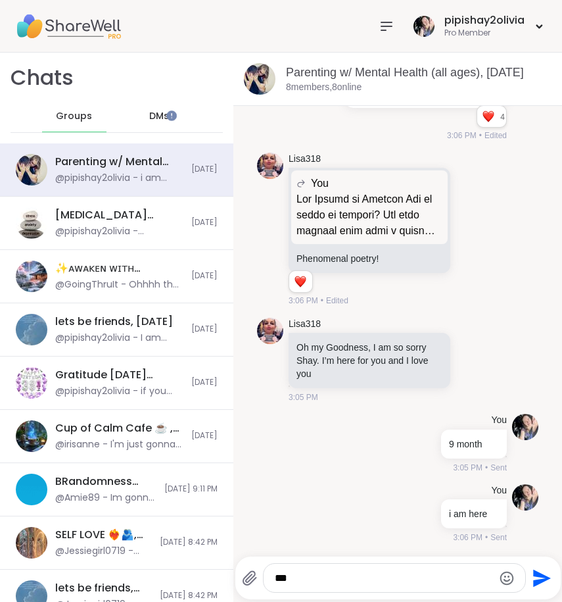
type textarea "***"
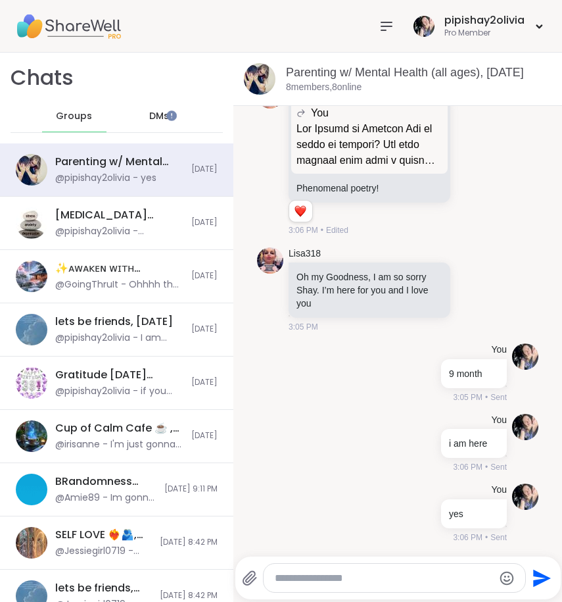
click at [499, 584] on icon "Emoji picker" at bounding box center [507, 578] width 16 height 16
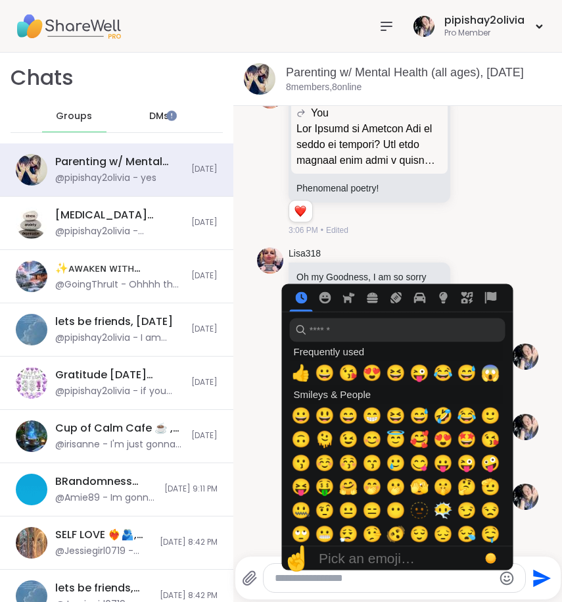
click at [500, 580] on icon "Emoji picker" at bounding box center [507, 578] width 14 height 14
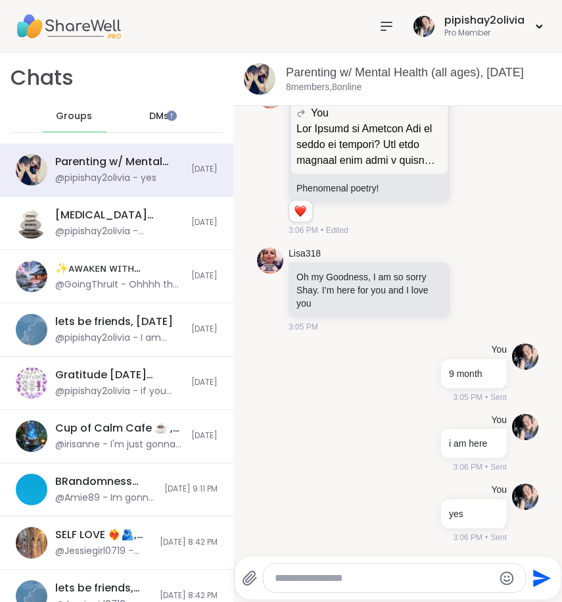
click at [500, 580] on icon "Emoji picker" at bounding box center [507, 578] width 14 height 14
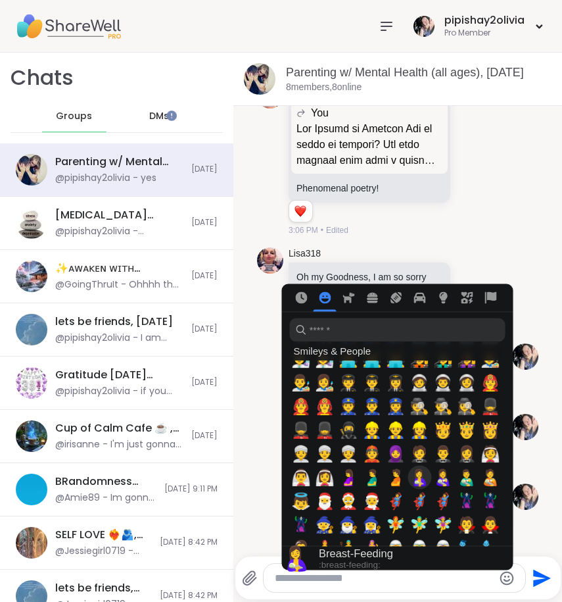
scroll to position [745, 0]
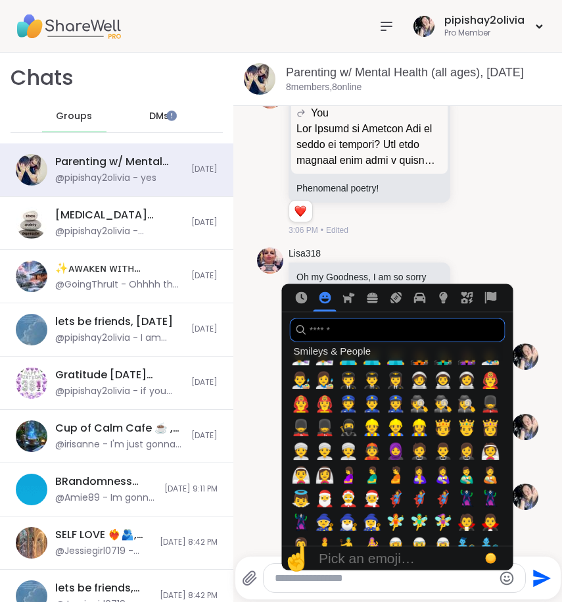
click at [330, 329] on input "search" at bounding box center [397, 330] width 216 height 24
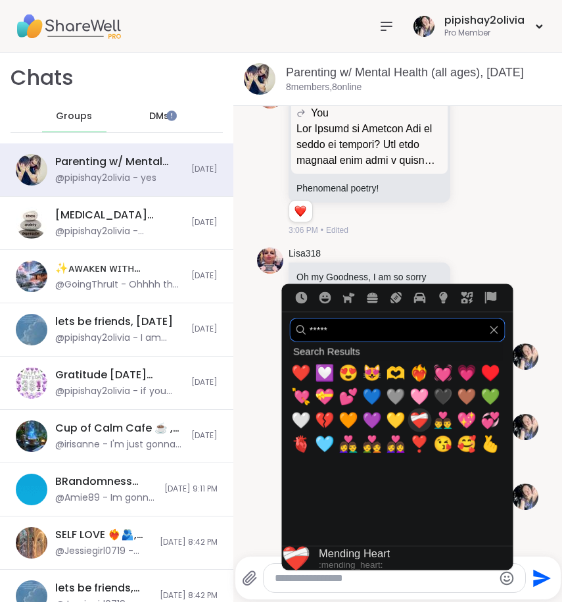
type input "*****"
click at [414, 416] on span "❤️‍🩹" at bounding box center [420, 420] width 20 height 18
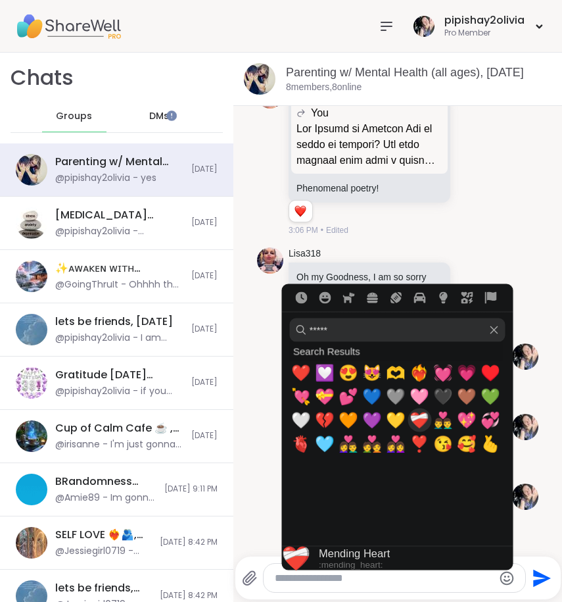
type textarea "*****"
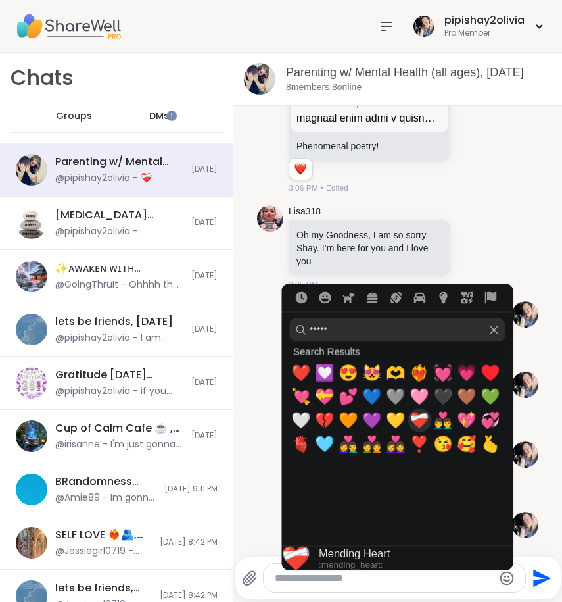
scroll to position [2121, 0]
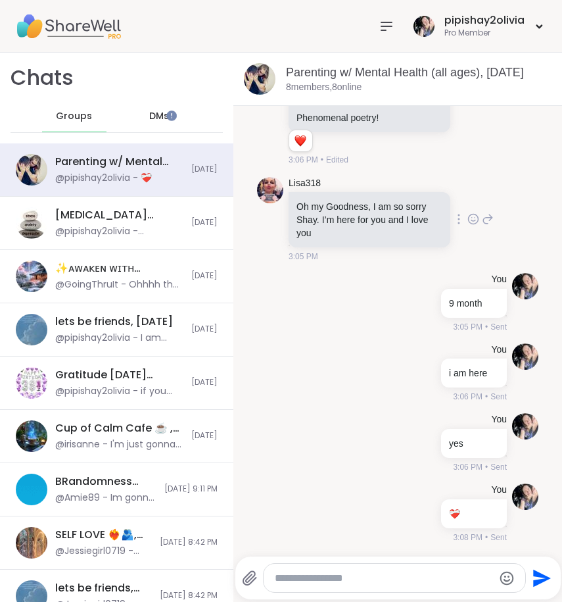
click at [463, 256] on div "Lisa318 Oh my Goodness, I am so sorry Shay. I’m here for you and I love you 3:0…" at bounding box center [391, 220] width 205 height 86
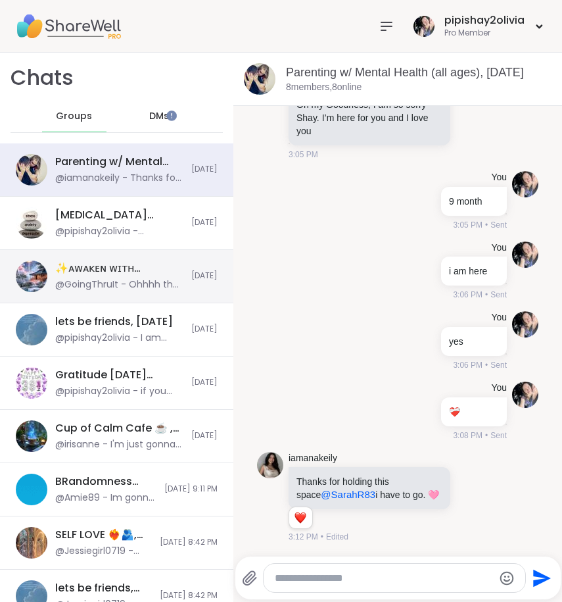
scroll to position [2223, 0]
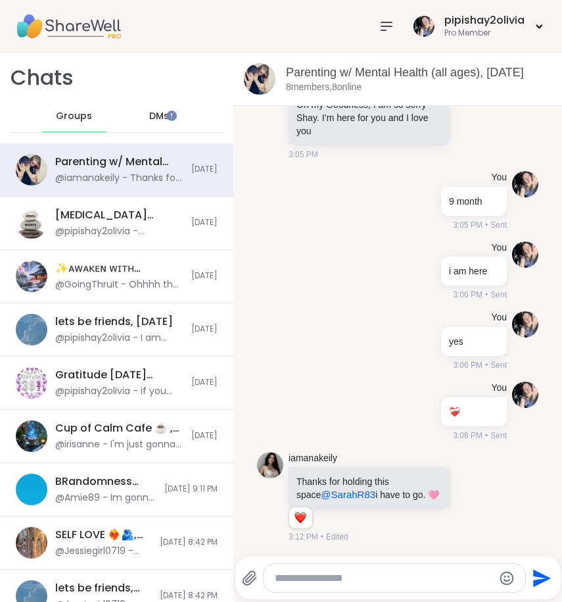
click at [317, 573] on textarea "Type your message" at bounding box center [384, 577] width 218 height 13
type textarea "**********"
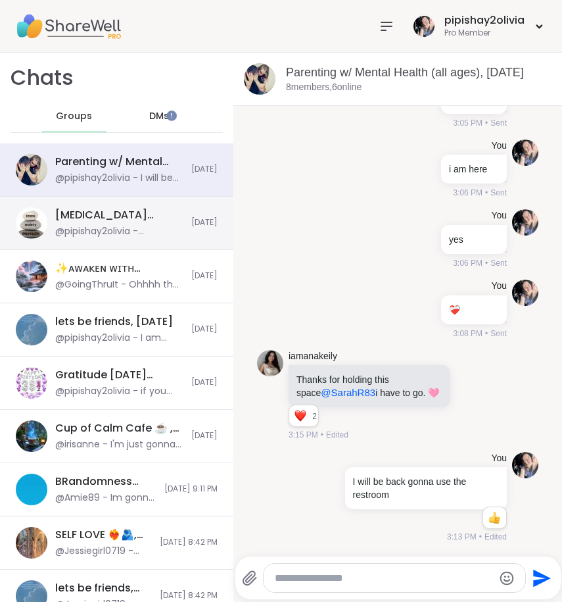
scroll to position [2396, 0]
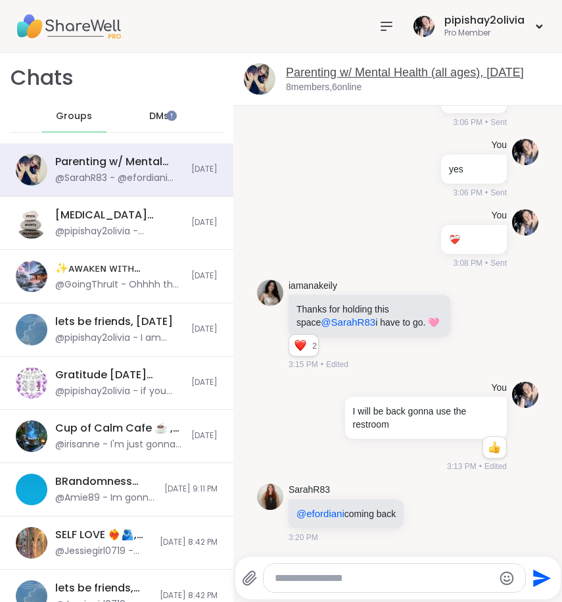
click at [306, 69] on link "Parenting w/ Mental Health (all ages), [DATE]" at bounding box center [405, 72] width 238 height 13
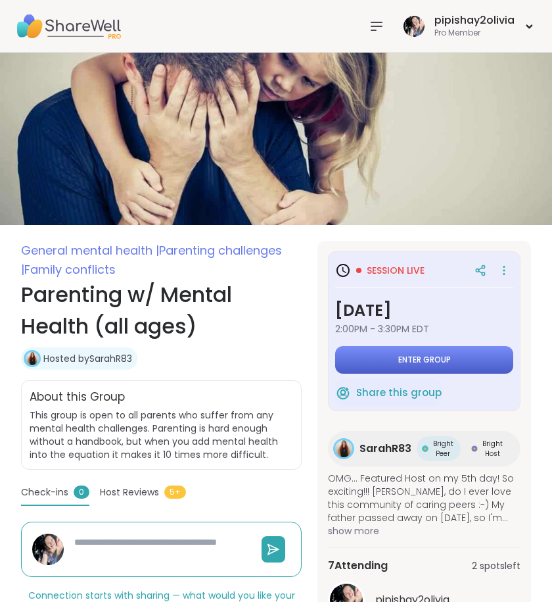
click at [408, 357] on span "Enter group" at bounding box center [424, 359] width 53 height 11
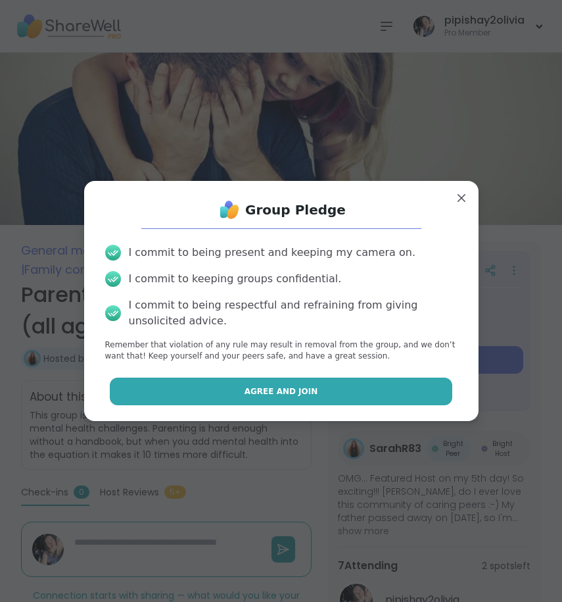
click at [394, 390] on button "Agree and Join" at bounding box center [281, 391] width 343 height 28
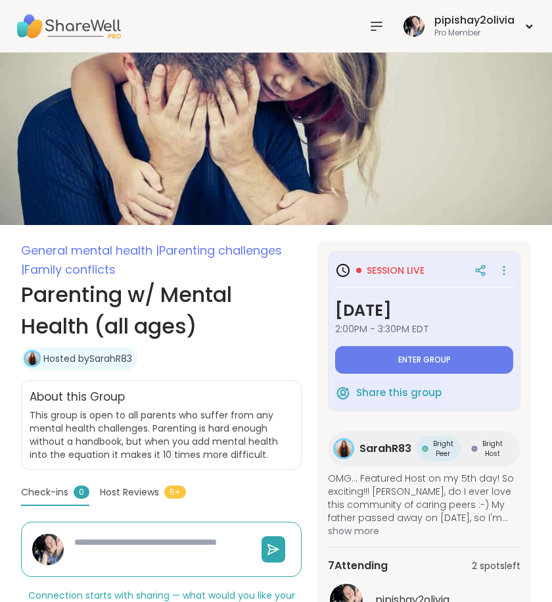
type textarea "*"
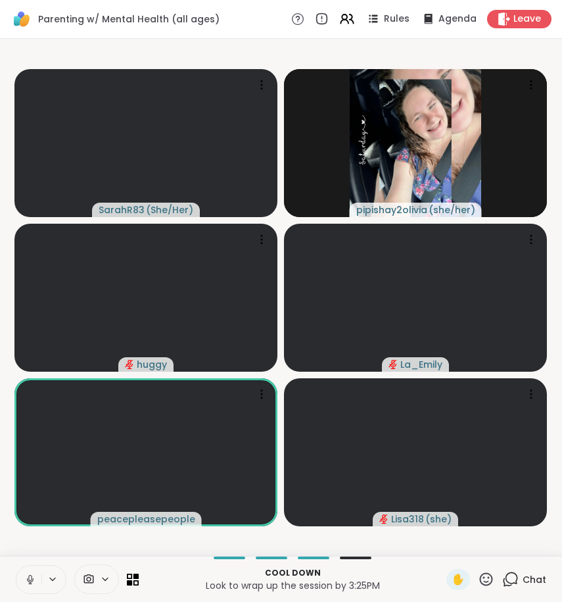
click at [32, 575] on icon at bounding box center [30, 579] width 12 height 12
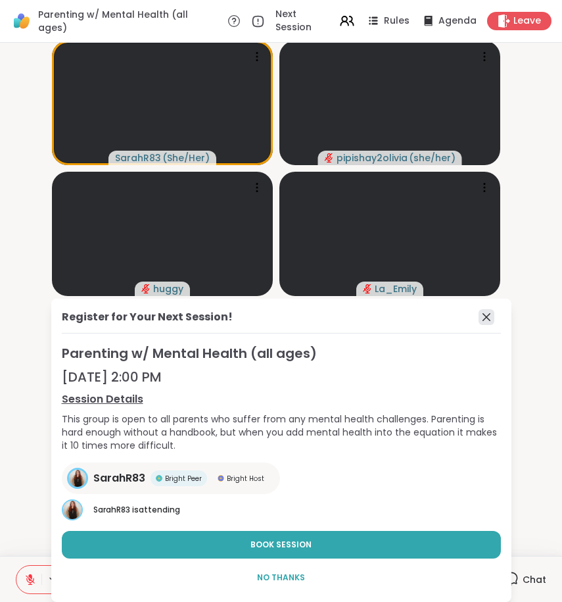
click at [483, 316] on icon at bounding box center [487, 317] width 16 height 16
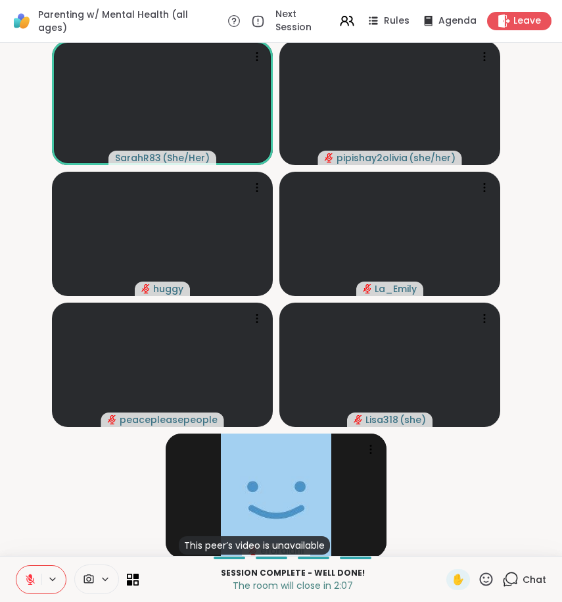
click at [506, 580] on icon at bounding box center [510, 579] width 16 height 16
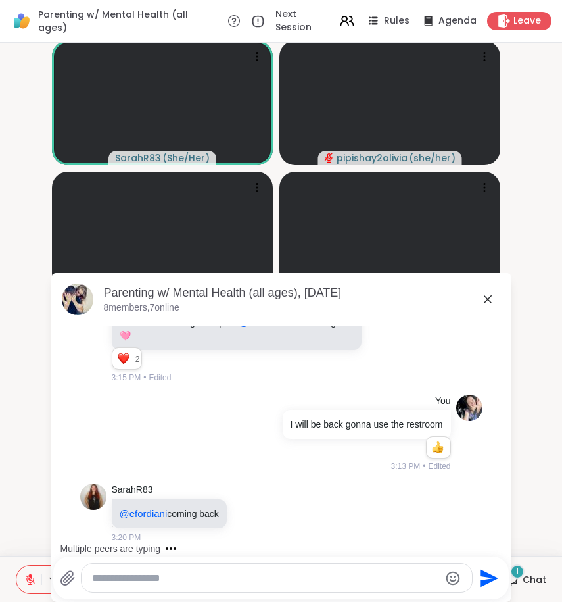
scroll to position [2244, 0]
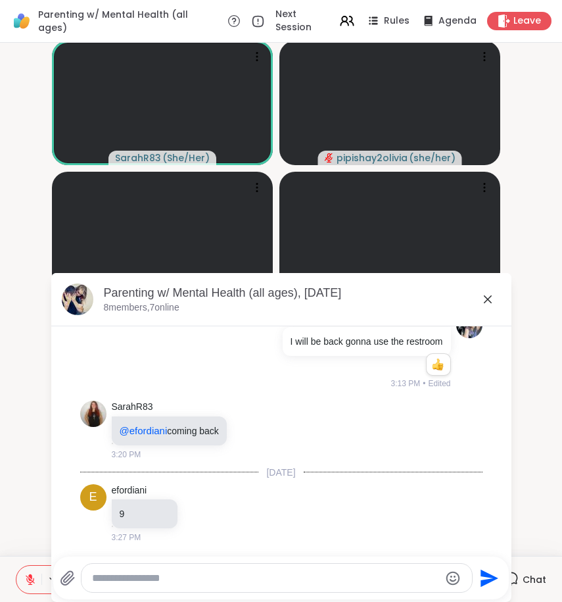
click at [274, 567] on div at bounding box center [277, 577] width 390 height 28
click at [274, 571] on textarea "Type your message" at bounding box center [266, 577] width 348 height 13
type textarea "*"
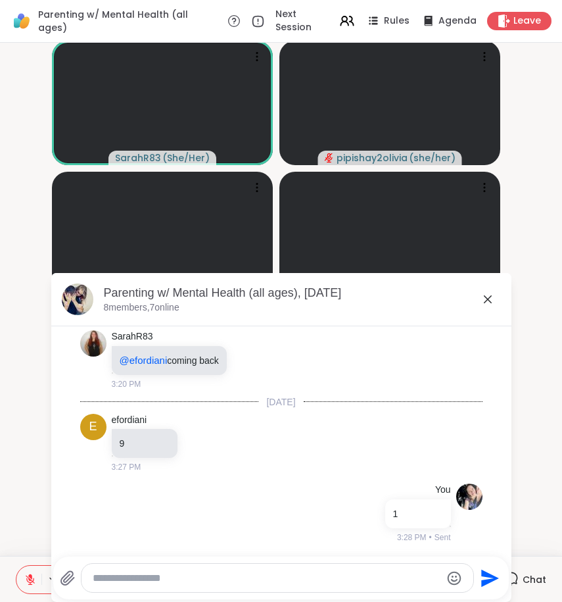
click at [485, 296] on icon at bounding box center [488, 299] width 16 height 16
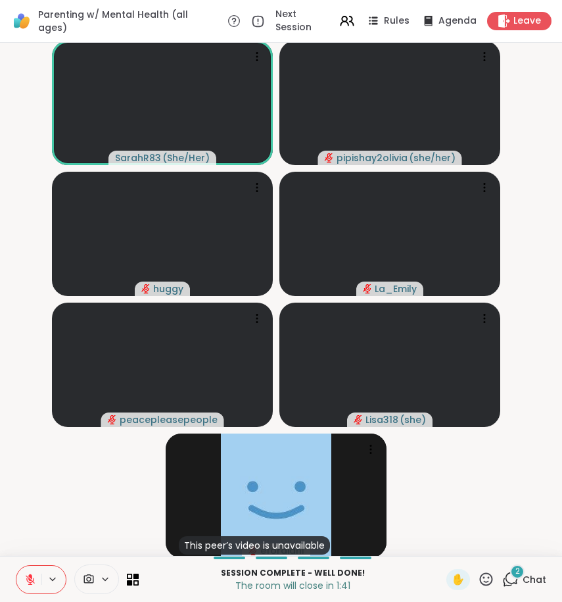
click at [510, 575] on div "2" at bounding box center [517, 571] width 14 height 14
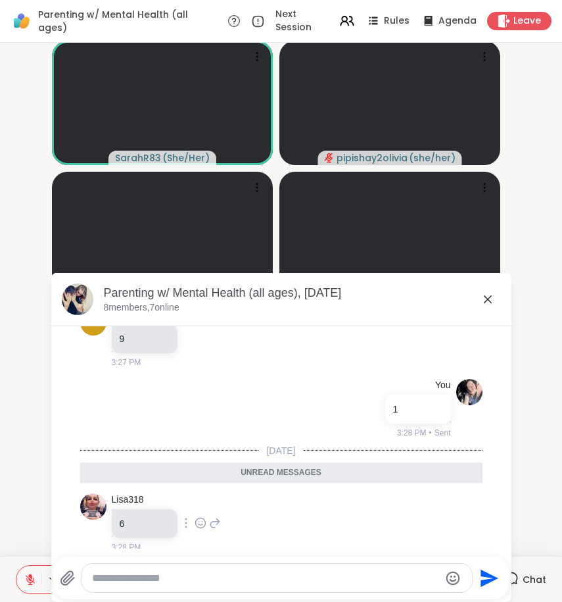
scroll to position [2375, 0]
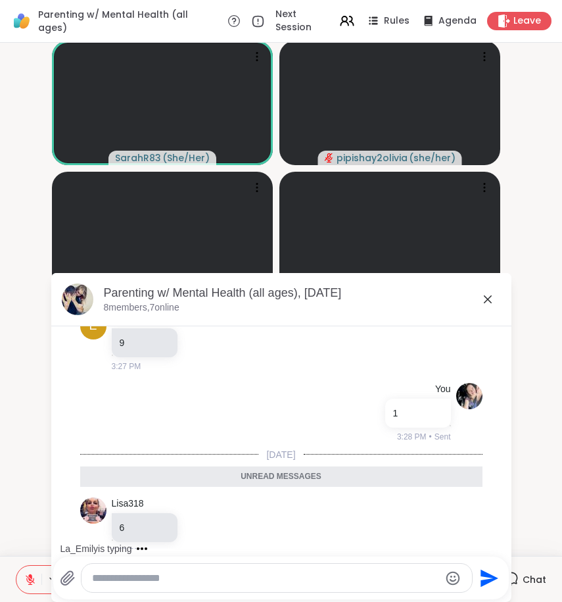
click at [481, 296] on icon at bounding box center [488, 299] width 16 height 16
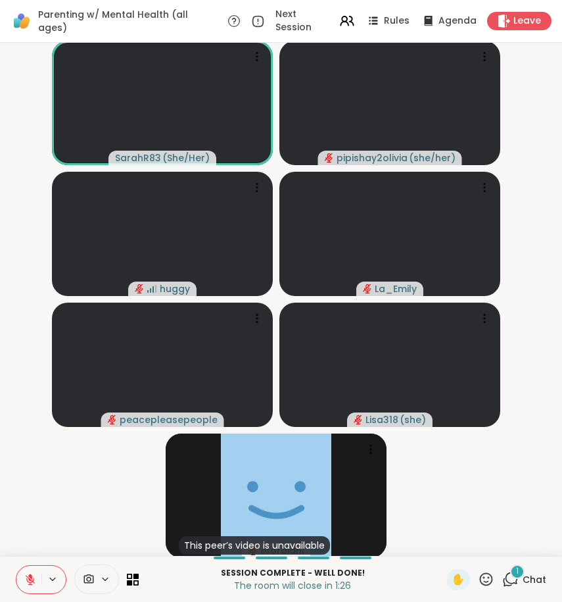
click at [508, 582] on icon at bounding box center [510, 579] width 16 height 16
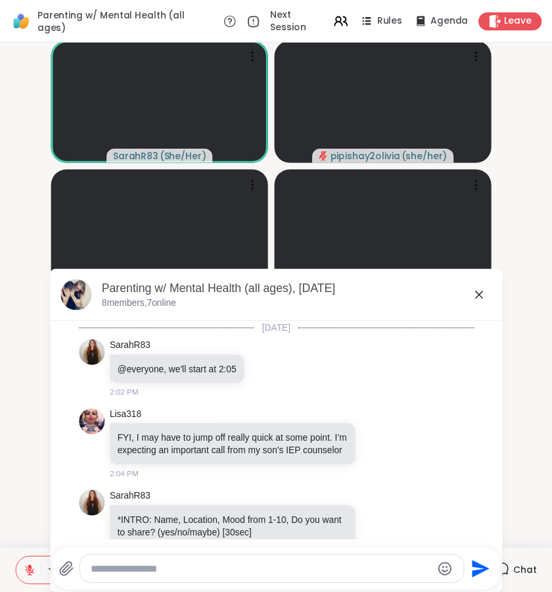
scroll to position [2555, 0]
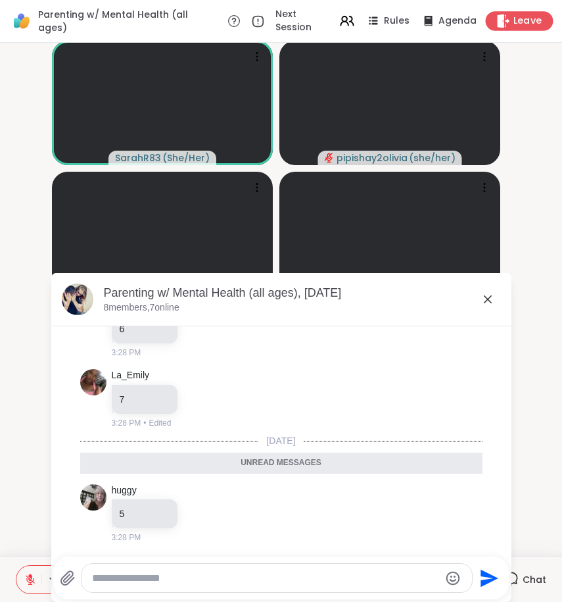
click at [513, 25] on span "Leave" at bounding box center [527, 21] width 29 height 14
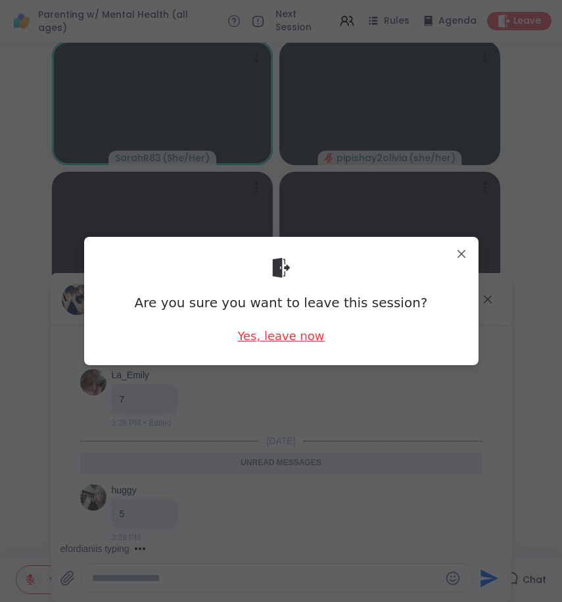
click at [308, 336] on div "Yes, leave now" at bounding box center [280, 335] width 87 height 16
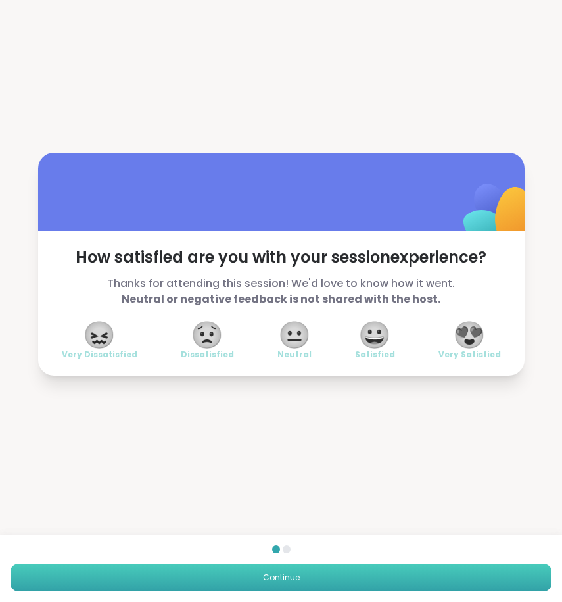
click at [302, 578] on button "Continue" at bounding box center [281, 577] width 541 height 28
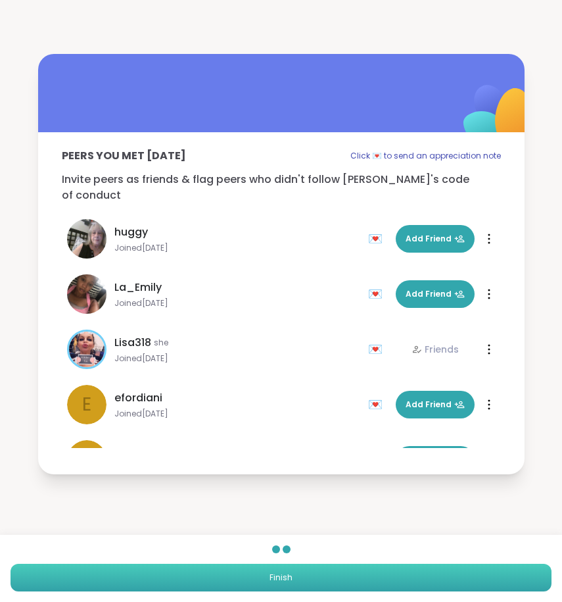
click at [302, 578] on button "Finish" at bounding box center [281, 577] width 541 height 28
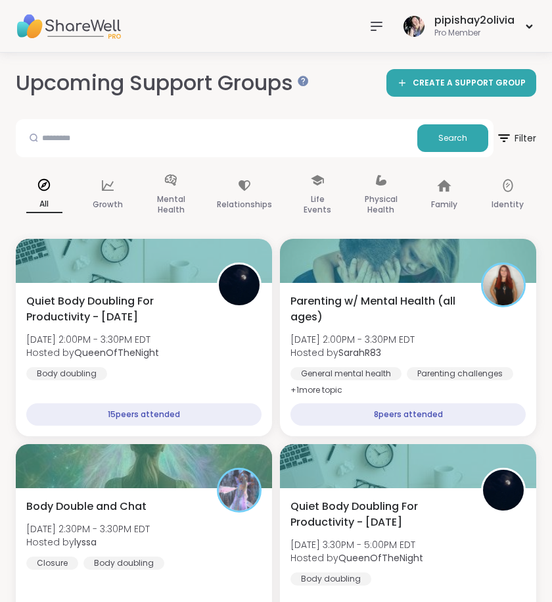
click at [375, 28] on icon at bounding box center [377, 26] width 16 height 16
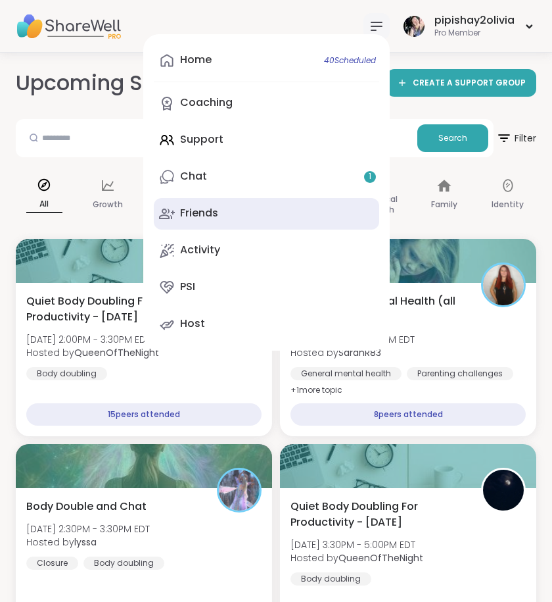
click at [244, 214] on link "Friends" at bounding box center [266, 214] width 225 height 32
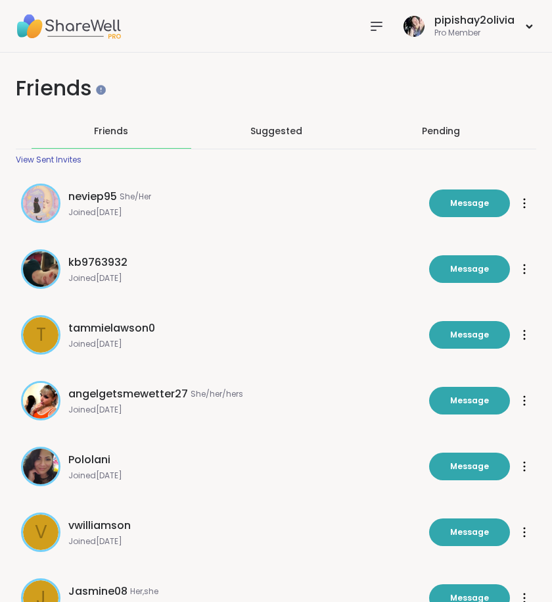
click at [450, 133] on div "Pending" at bounding box center [441, 130] width 38 height 13
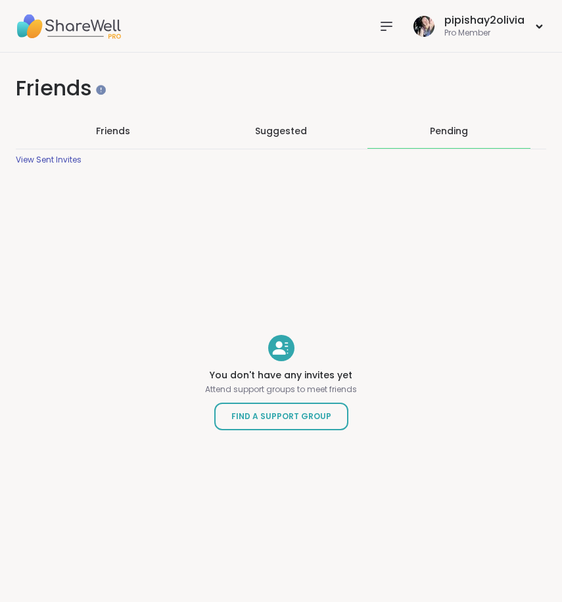
click at [277, 137] on span "Suggested" at bounding box center [281, 130] width 52 height 13
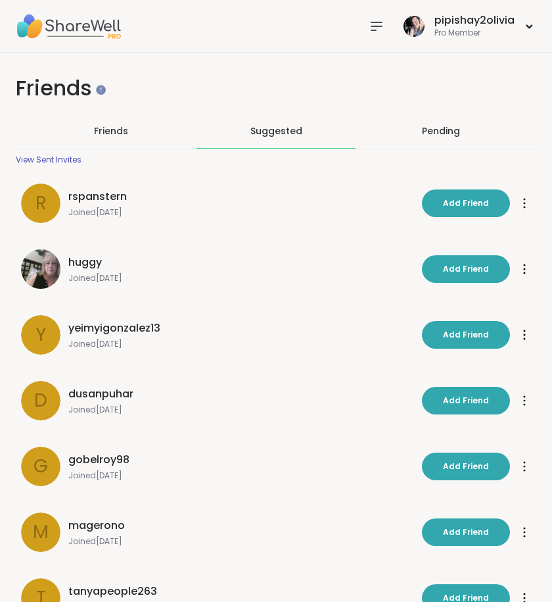
click at [57, 160] on div "View Sent Invites" at bounding box center [49, 159] width 66 height 11
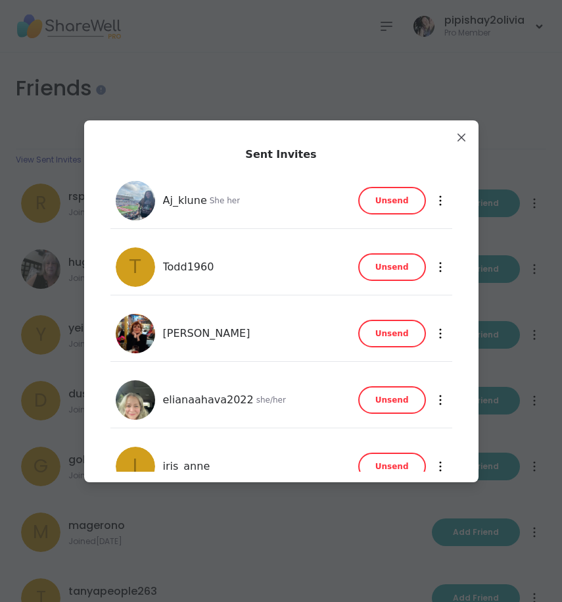
click at [377, 331] on span "Unsend" at bounding box center [392, 333] width 34 height 12
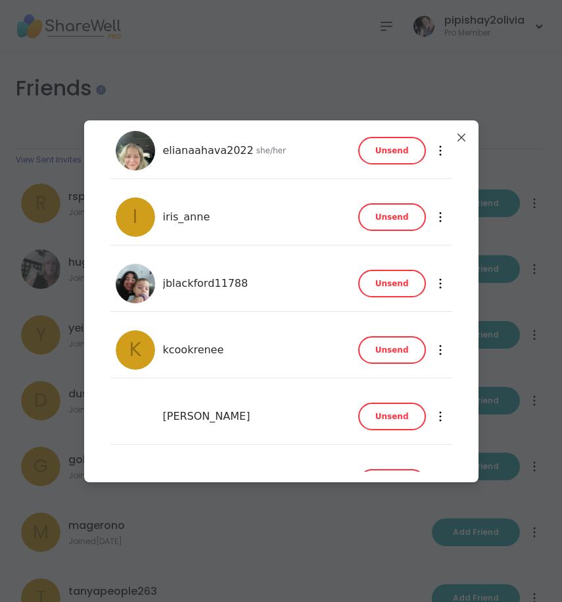
scroll to position [243, 0]
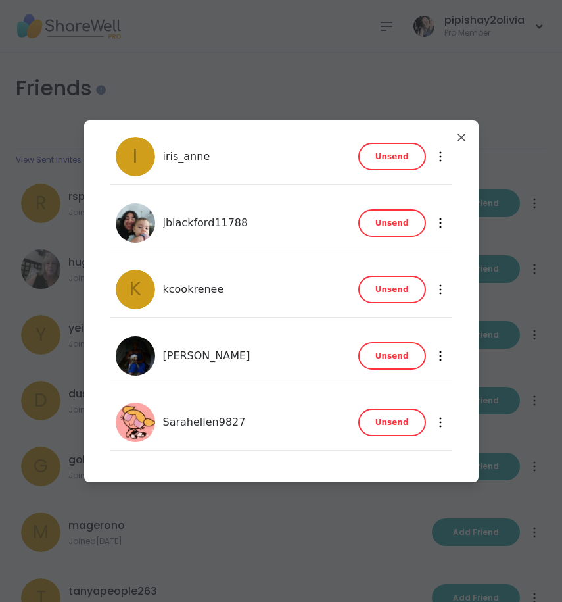
click at [396, 425] on span "Unsend" at bounding box center [392, 422] width 34 height 12
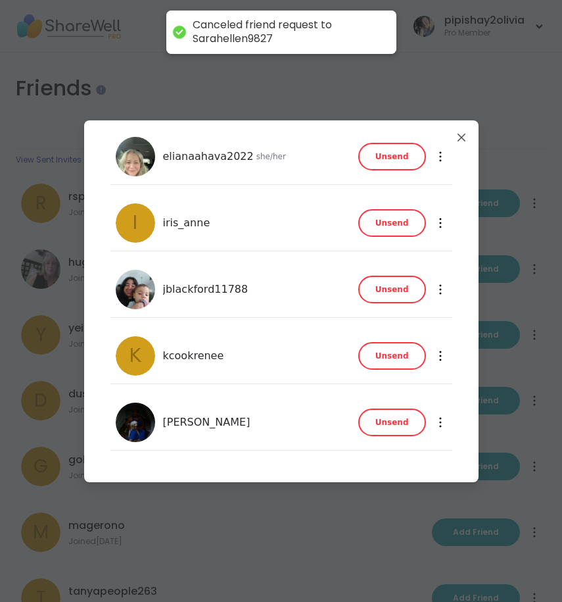
click at [390, 363] on button "Unsend" at bounding box center [392, 356] width 68 height 28
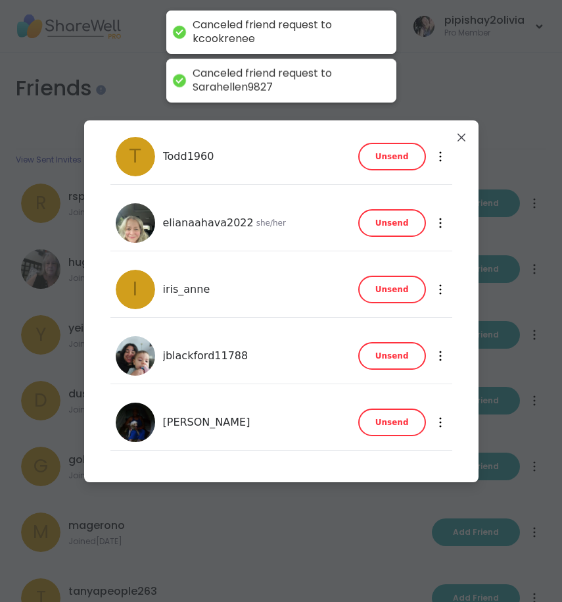
scroll to position [110, 0]
click at [389, 417] on span "Unsend" at bounding box center [392, 422] width 34 height 12
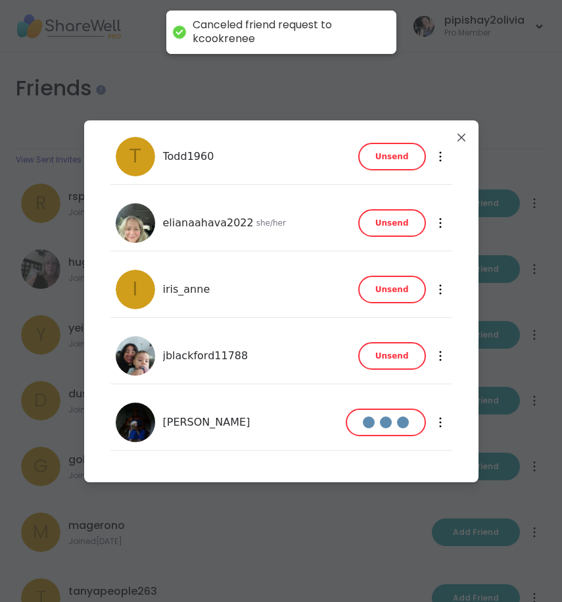
scroll to position [44, 0]
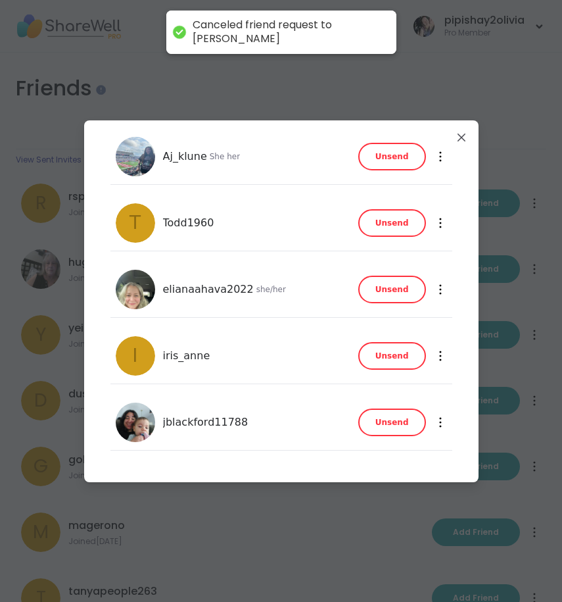
click at [388, 295] on button "Unsend" at bounding box center [392, 289] width 68 height 28
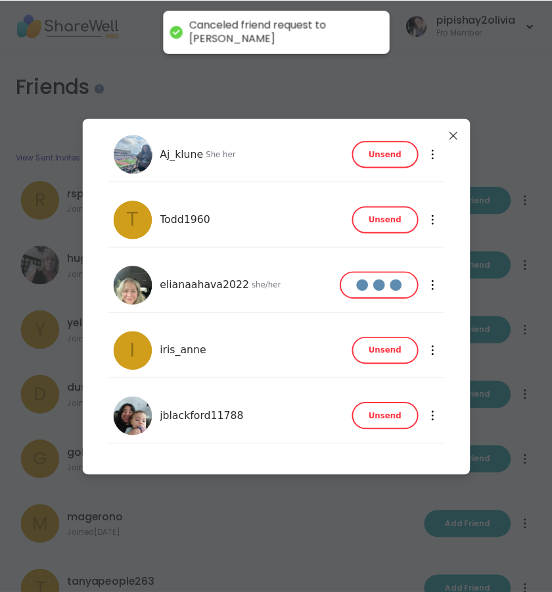
scroll to position [0, 0]
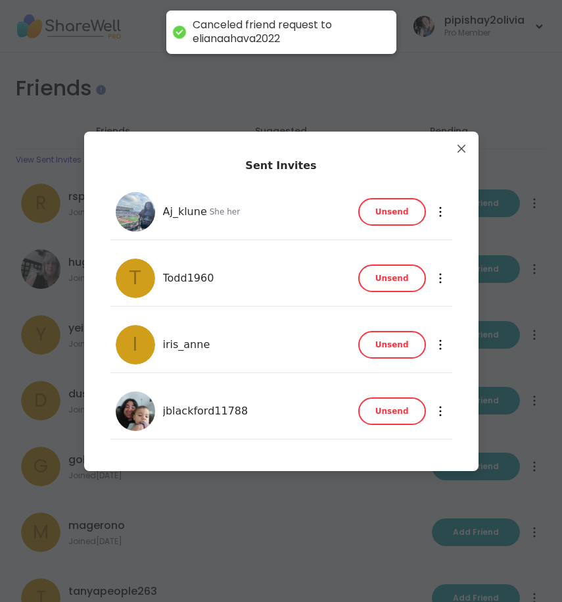
click at [388, 225] on button "Unsend" at bounding box center [392, 212] width 68 height 28
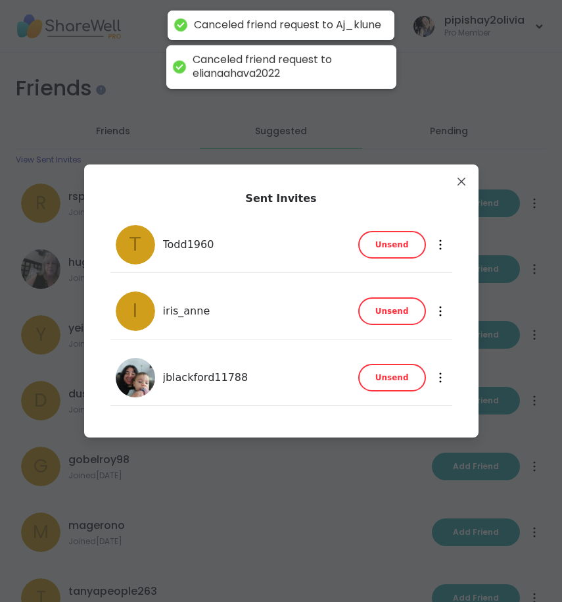
click at [389, 243] on span "Unsend" at bounding box center [392, 245] width 34 height 12
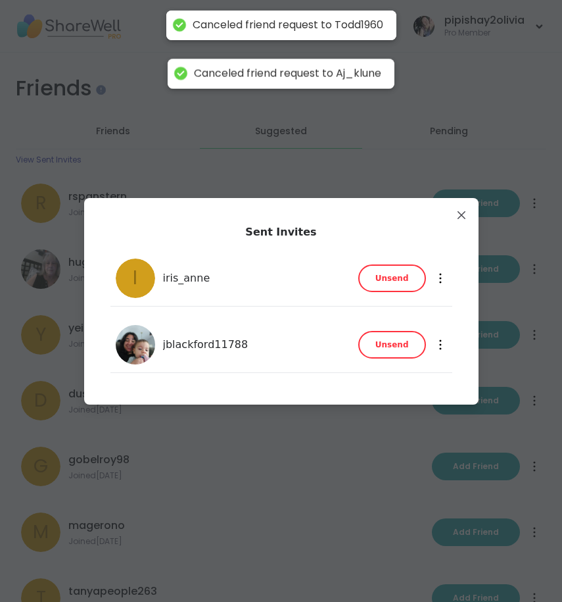
click at [389, 273] on span "Unsend" at bounding box center [392, 278] width 34 height 12
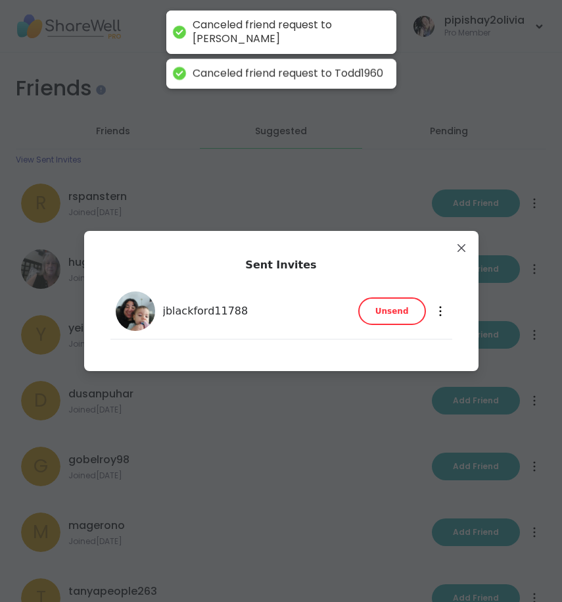
click at [390, 309] on span "Unsend" at bounding box center [392, 311] width 34 height 12
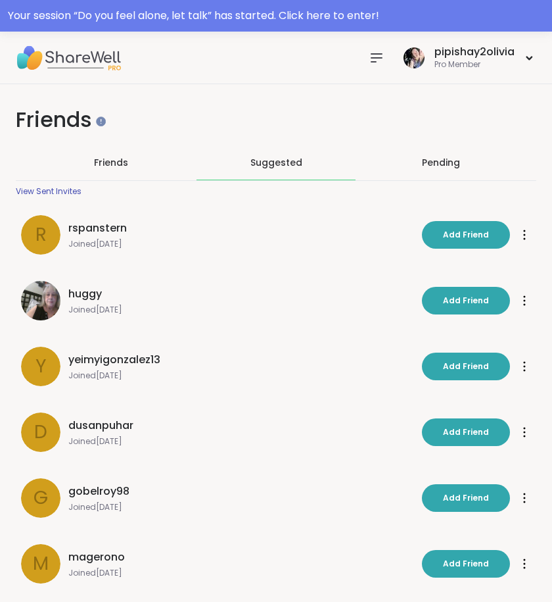
click at [371, 57] on icon at bounding box center [377, 58] width 16 height 16
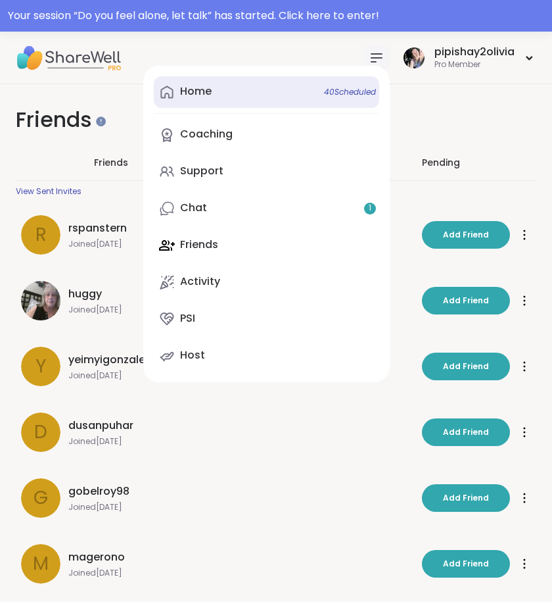
click at [202, 103] on link "Home 40 Scheduled" at bounding box center [266, 92] width 225 height 32
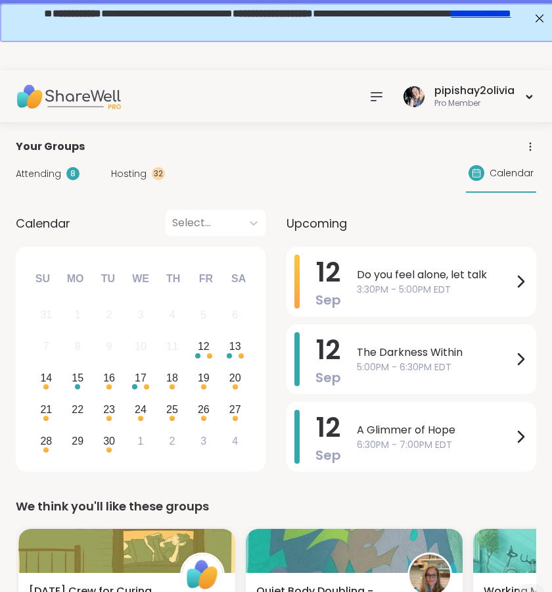
click at [384, 96] on icon at bounding box center [377, 97] width 16 height 16
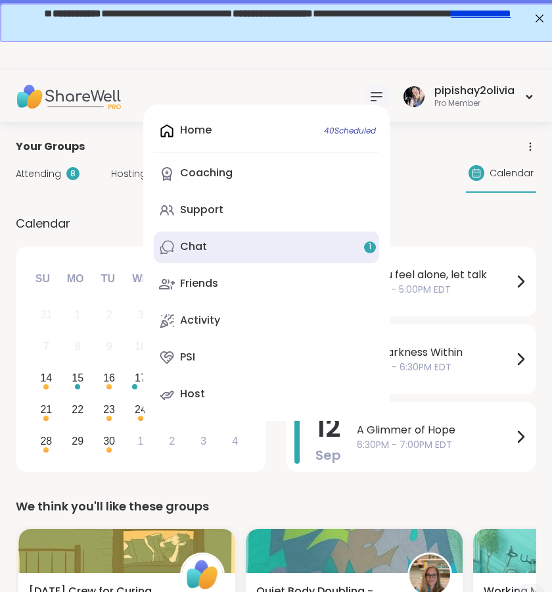
click at [204, 248] on div "Chat 1" at bounding box center [193, 246] width 27 height 14
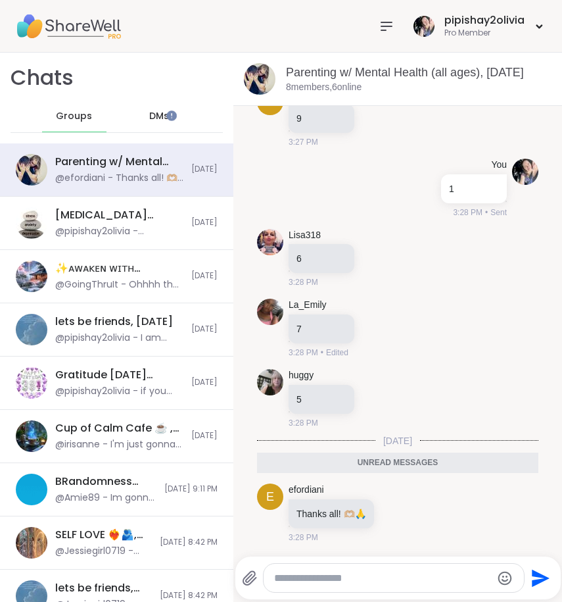
scroll to position [2784, 0]
click at [64, 117] on span "Groups" at bounding box center [74, 116] width 36 height 13
click at [128, 116] on div "DMs 1" at bounding box center [160, 117] width 64 height 32
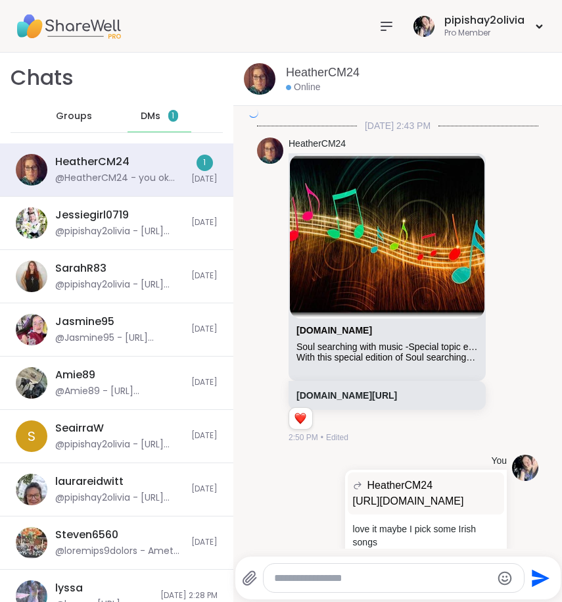
scroll to position [7350, 0]
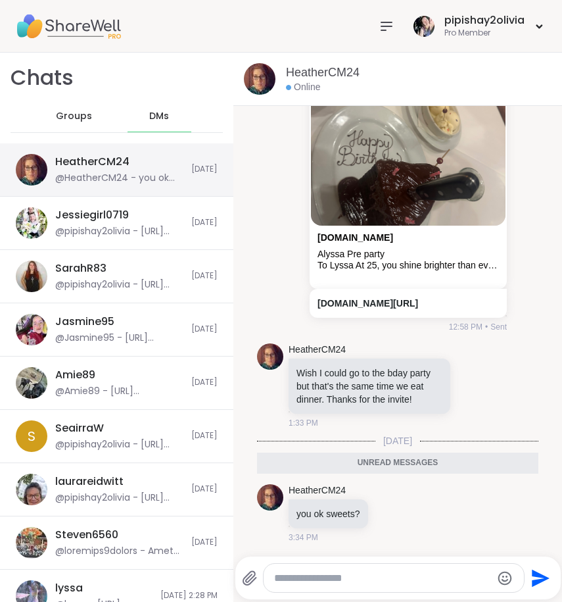
click at [89, 178] on div "@HeatherCM24 - you ok sweets?" at bounding box center [119, 178] width 128 height 13
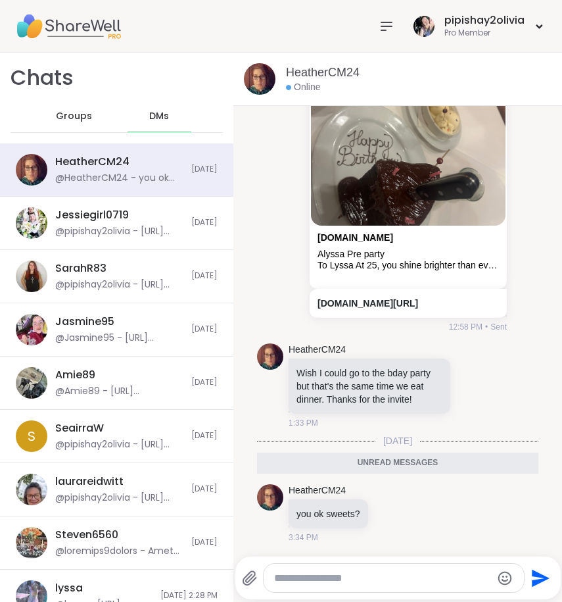
click at [280, 583] on textarea "Type your message" at bounding box center [383, 577] width 218 height 13
type textarea "**********"
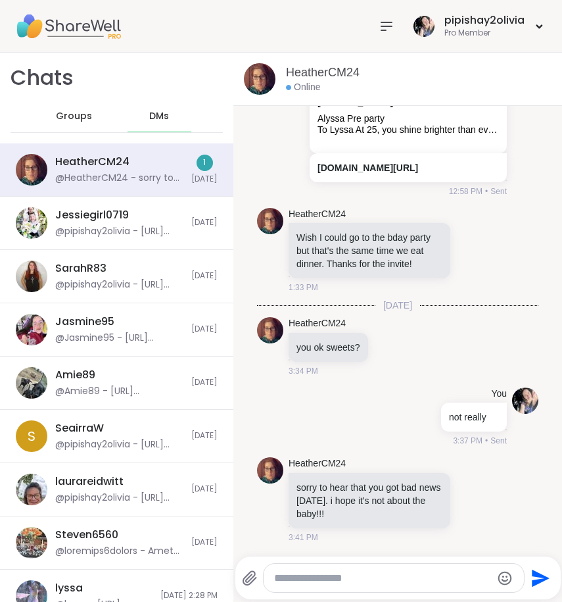
scroll to position [7485, 0]
type textarea "**********"
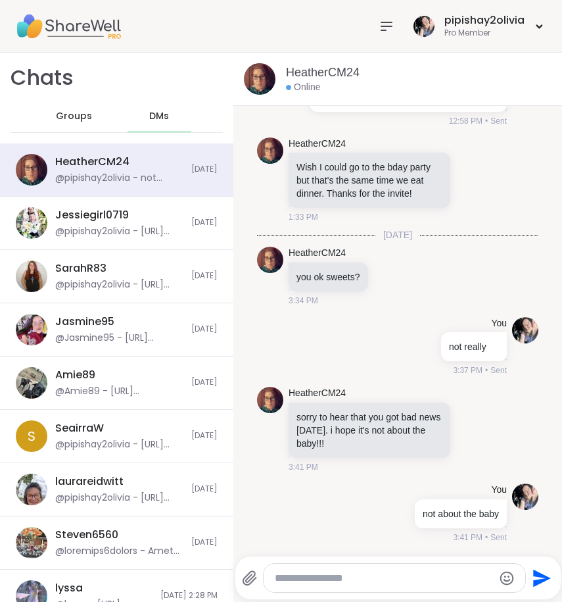
paste textarea "**********"
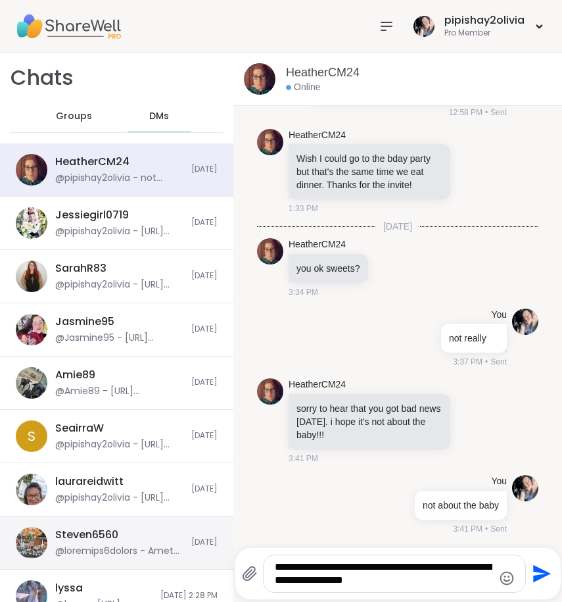
paste textarea "**********"
type textarea "**********"
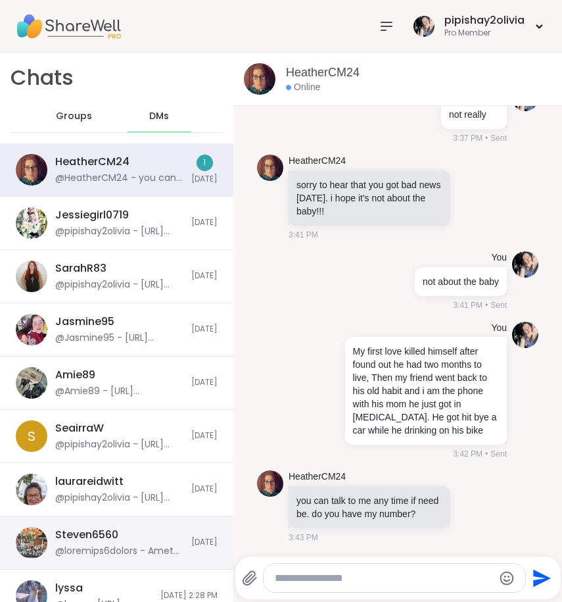
scroll to position [7813, 0]
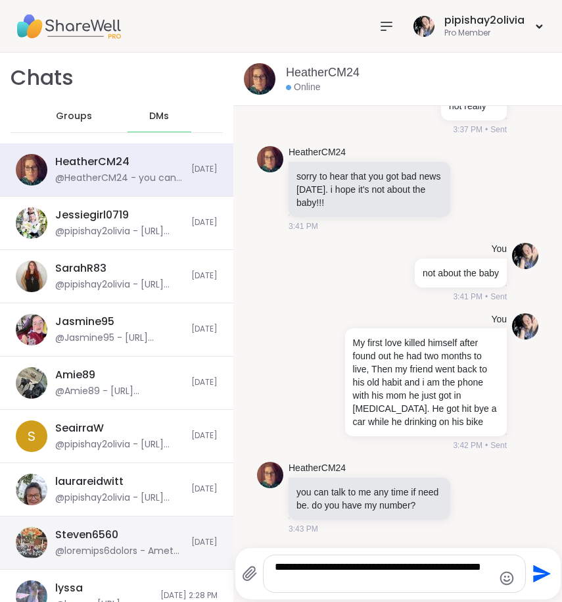
type textarea "**********"
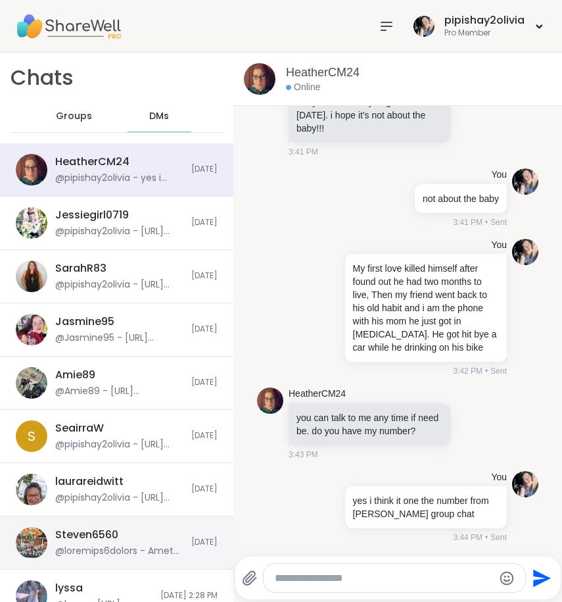
scroll to position [7897, 0]
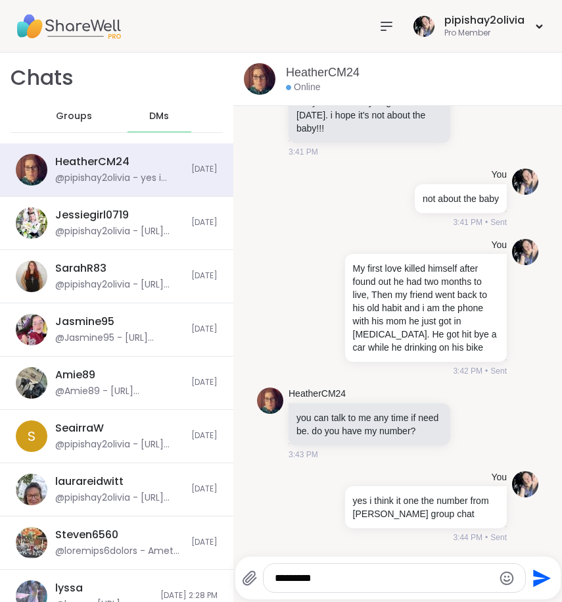
type textarea "**********"
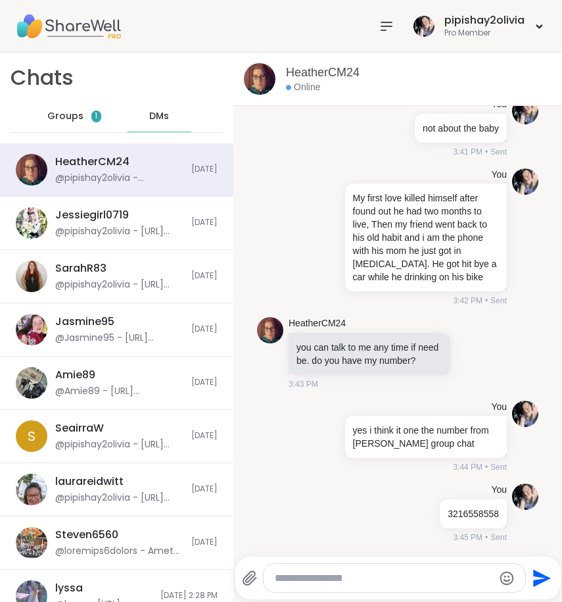
click at [72, 110] on span "Groups" at bounding box center [65, 116] width 36 height 13
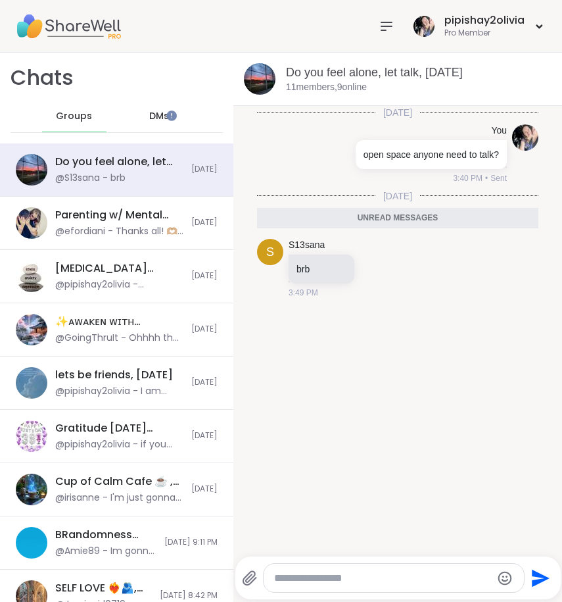
click at [274, 580] on textarea "Type your message" at bounding box center [383, 577] width 218 height 13
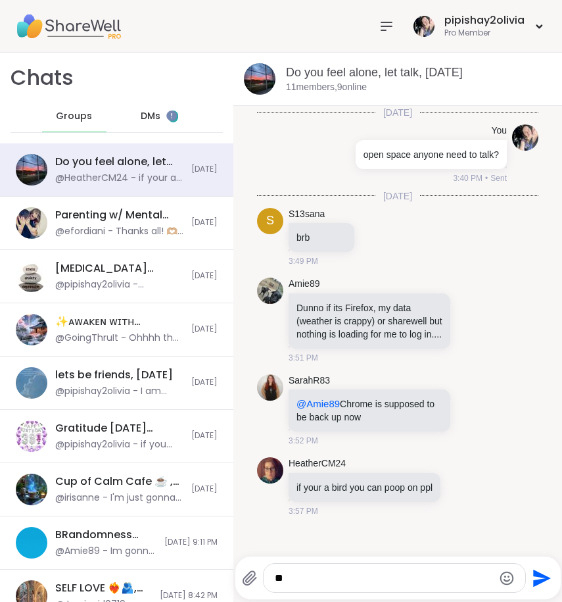
type textarea "**"
click at [143, 114] on span "DMs" at bounding box center [151, 116] width 20 height 13
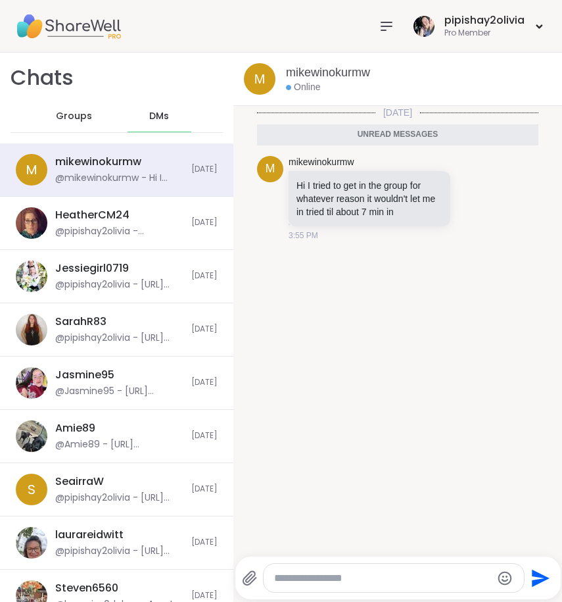
click at [354, 573] on textarea "Type your message" at bounding box center [383, 577] width 218 height 13
type textarea "**********"
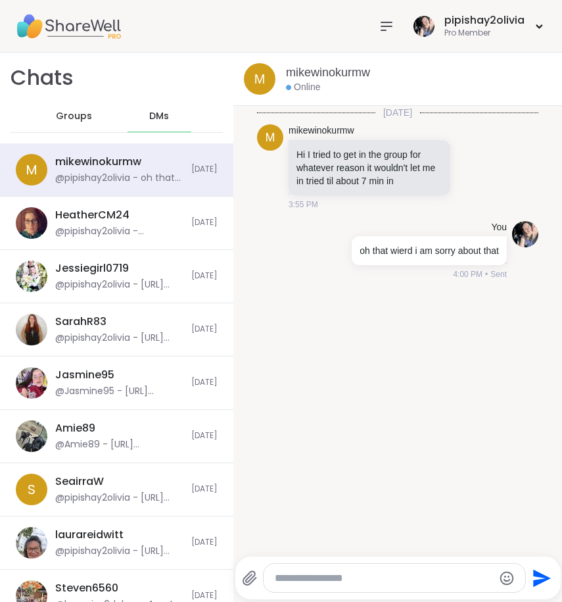
click at [59, 114] on span "Groups" at bounding box center [74, 116] width 36 height 13
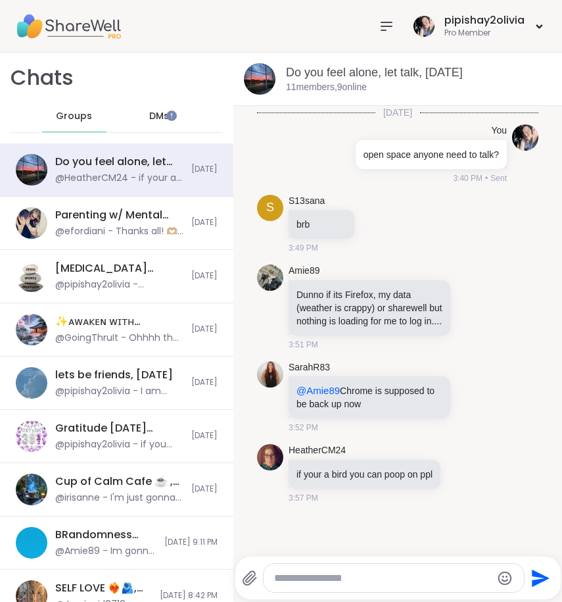
click at [301, 577] on textarea "Type your message" at bounding box center [383, 577] width 218 height 13
type textarea "**********"
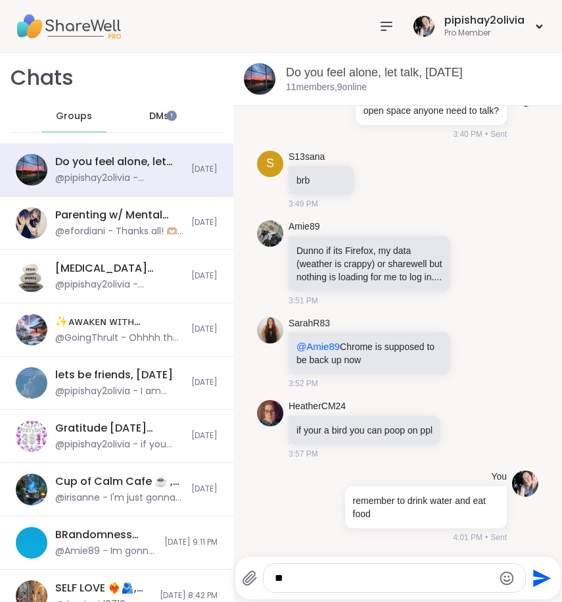
type textarea "**"
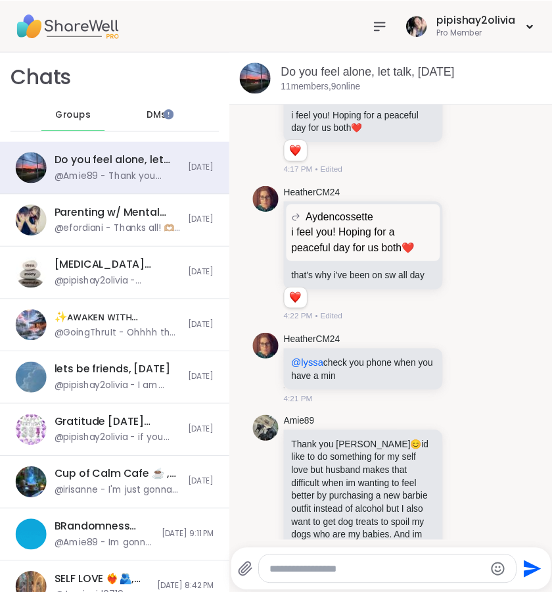
scroll to position [973, 0]
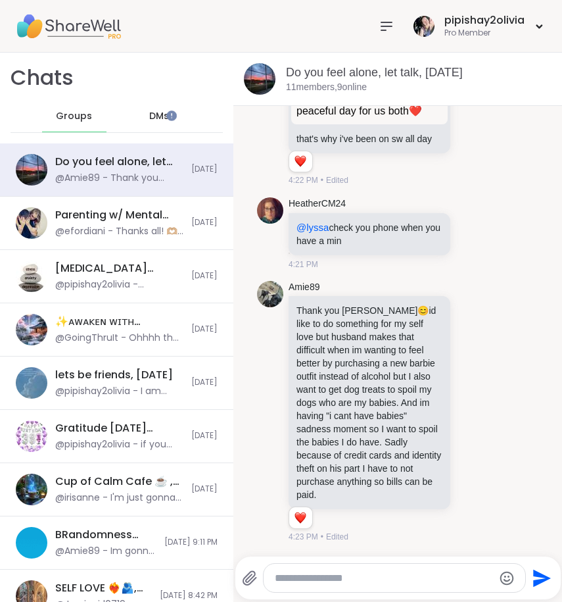
click at [383, 22] on icon at bounding box center [386, 26] width 11 height 8
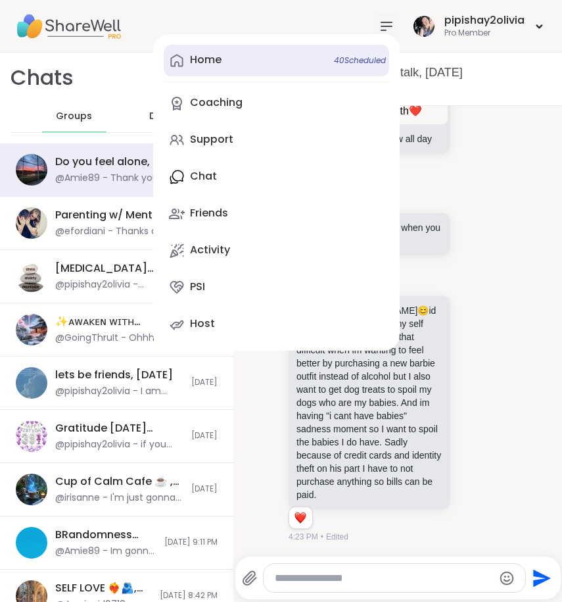
click at [272, 60] on link "Home 40 Scheduled" at bounding box center [276, 61] width 225 height 32
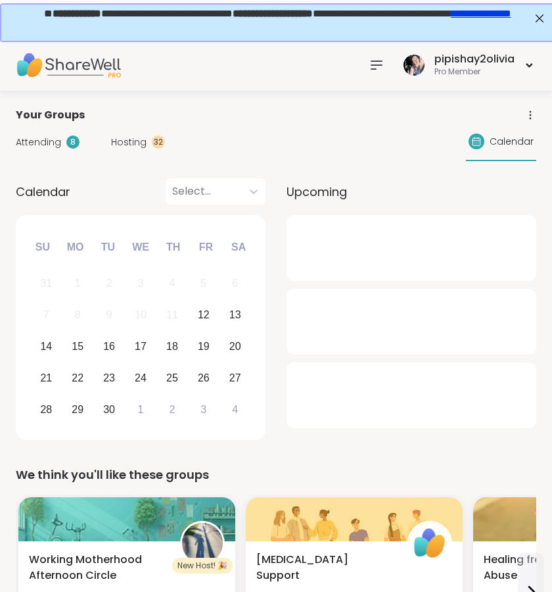
click at [149, 144] on div "Hosting 32" at bounding box center [138, 142] width 54 height 14
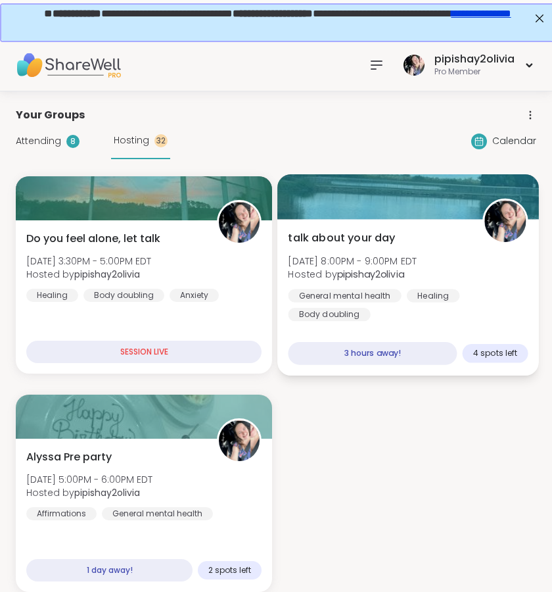
click at [438, 230] on div "talk about your day [DATE] 8:00PM - 9:00PM EDT Hosted by pipishay2olivia Genera…" at bounding box center [408, 275] width 240 height 91
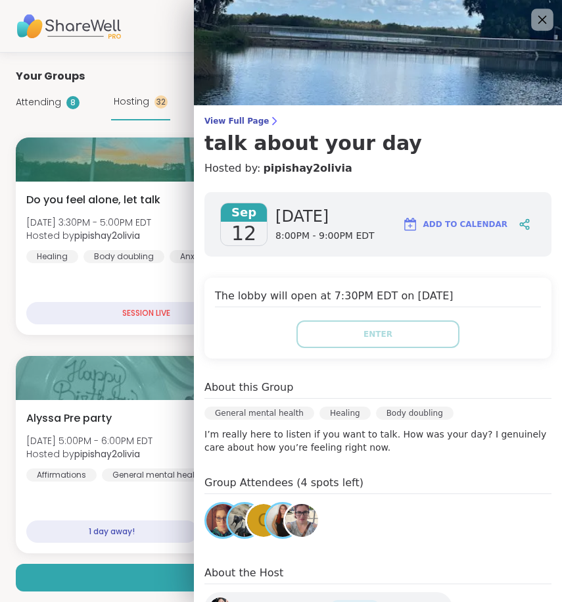
click at [534, 21] on icon at bounding box center [542, 19] width 16 height 16
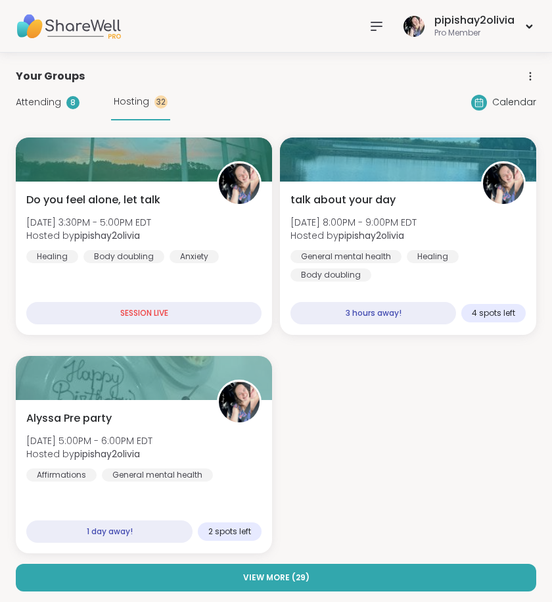
click at [37, 99] on span "Attending" at bounding box center [38, 102] width 45 height 14
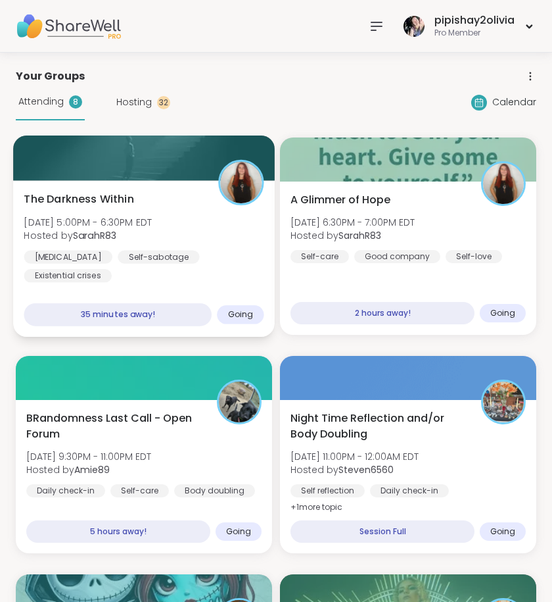
click at [180, 230] on div "The Darkness Within Fri, Sep 12 | 5:00PM - 6:30PM EDT Hosted by SarahR83 Depres…" at bounding box center [144, 236] width 240 height 91
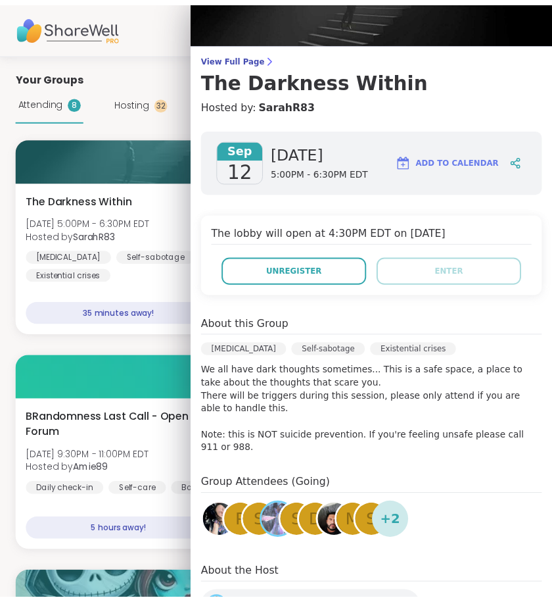
scroll to position [64, 0]
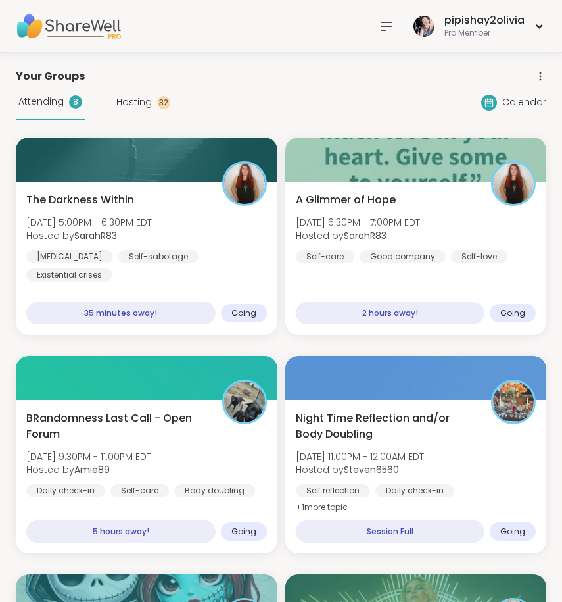
click at [116, 343] on div "The Darkness Within Fri, Sep 12 | 5:00PM - 6:30PM EDT Hosted by SarahR83 Depres…" at bounding box center [281, 563] width 531 height 852
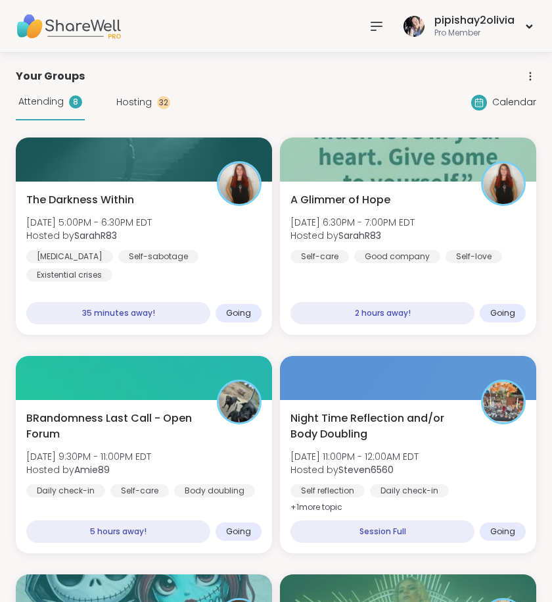
click at [278, 344] on div "The Darkness Within Fri, Sep 12 | 5:00PM - 6:30PM EDT Hosted by SarahR83 Depres…" at bounding box center [276, 563] width 521 height 852
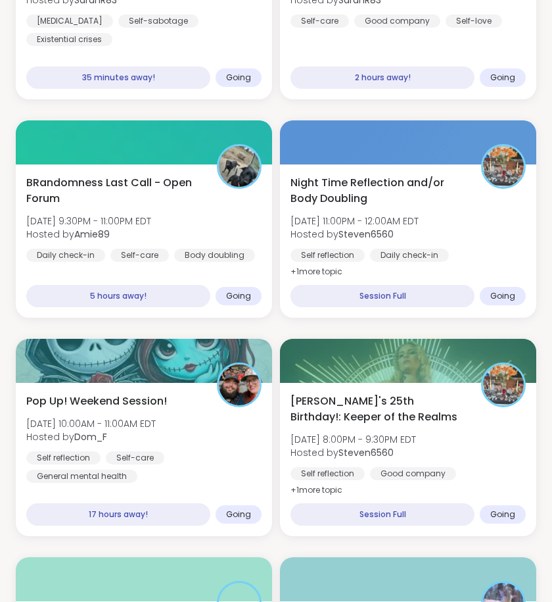
scroll to position [241, 0]
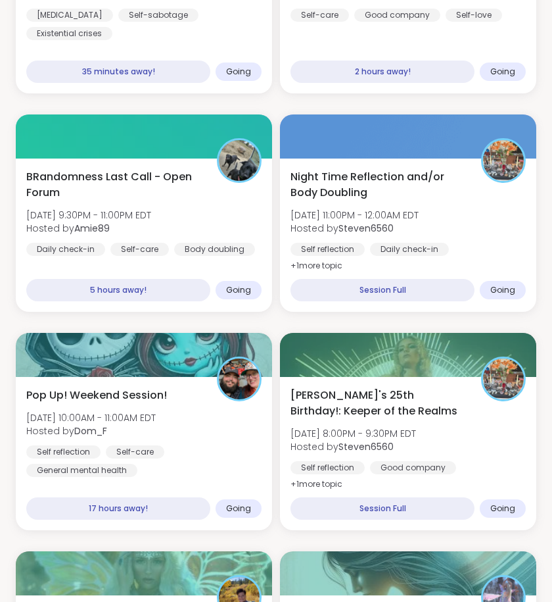
click at [276, 323] on div "The Darkness Within Fri, Sep 12 | 5:00PM - 6:30PM EDT Hosted by SarahR83 Depres…" at bounding box center [276, 322] width 521 height 852
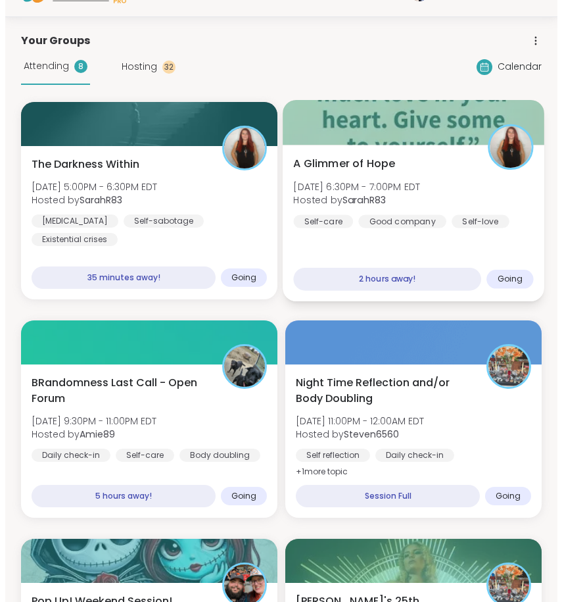
scroll to position [0, 0]
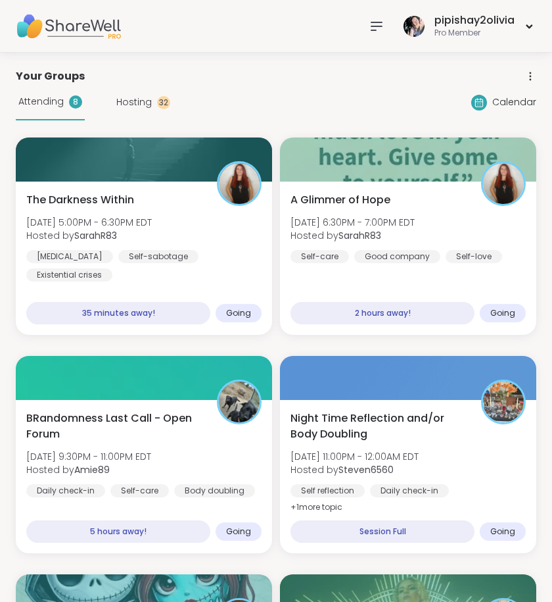
click at [376, 22] on icon at bounding box center [376, 26] width 11 height 8
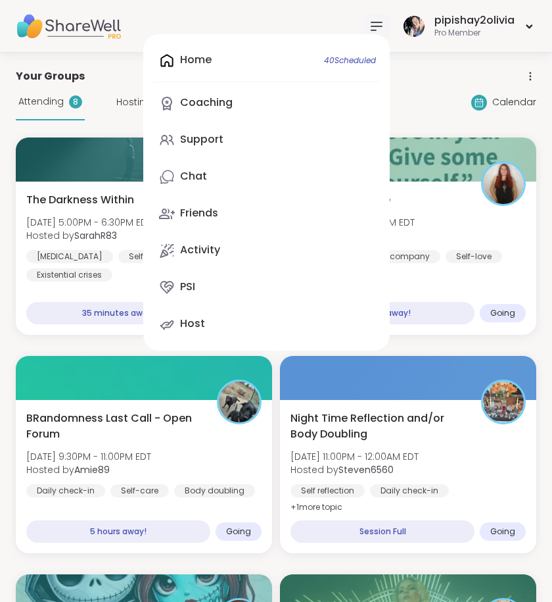
click at [245, 66] on div "Home 40 Scheduled Coaching Support Chat Friends Activity PSI Host" at bounding box center [266, 192] width 247 height 316
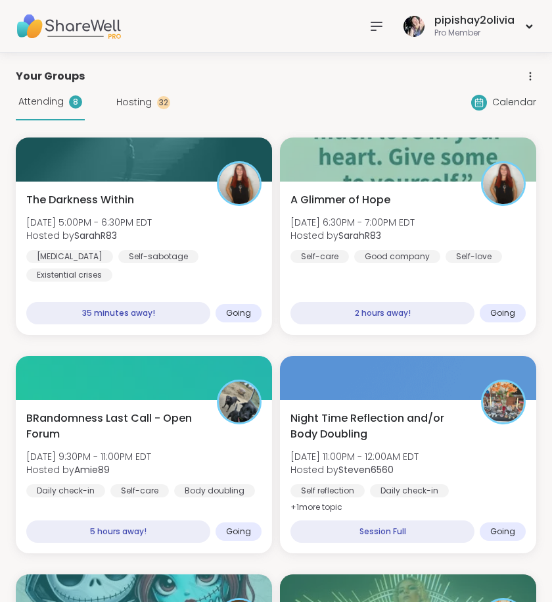
click at [389, 23] on div at bounding box center [377, 26] width 26 height 26
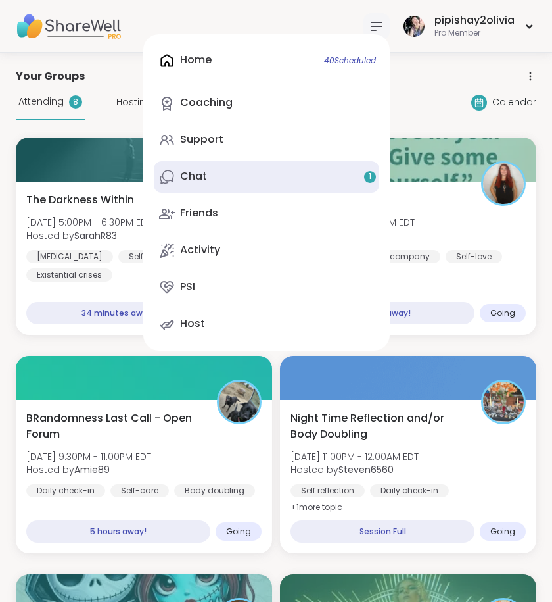
click at [229, 174] on link "Chat 1" at bounding box center [266, 177] width 225 height 32
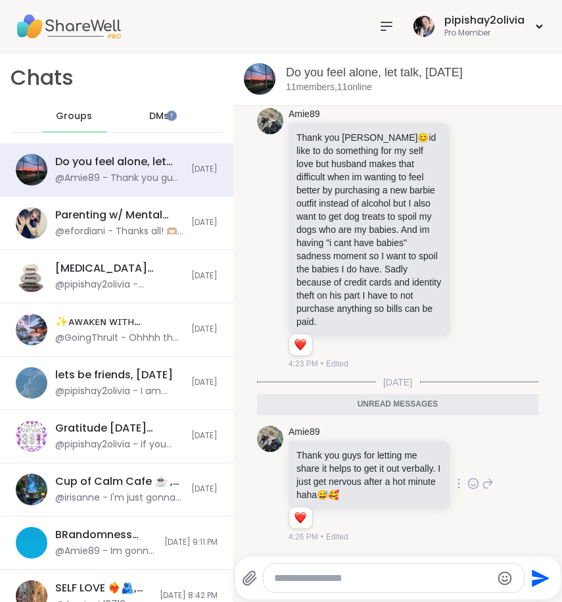
click at [484, 482] on icon at bounding box center [488, 483] width 9 height 9
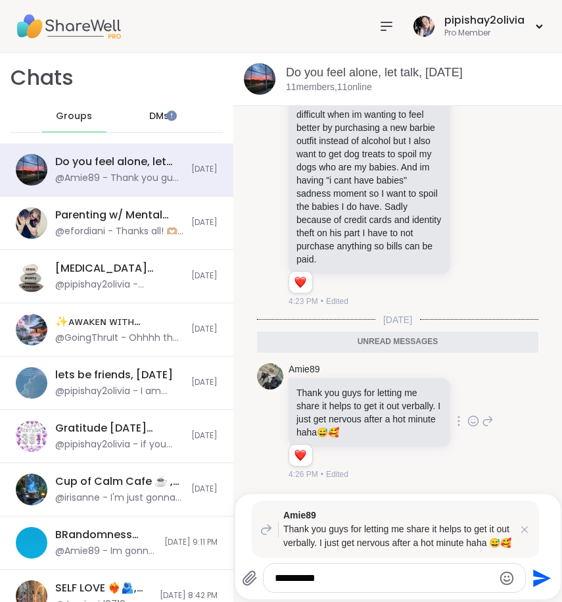
type textarea "**********"
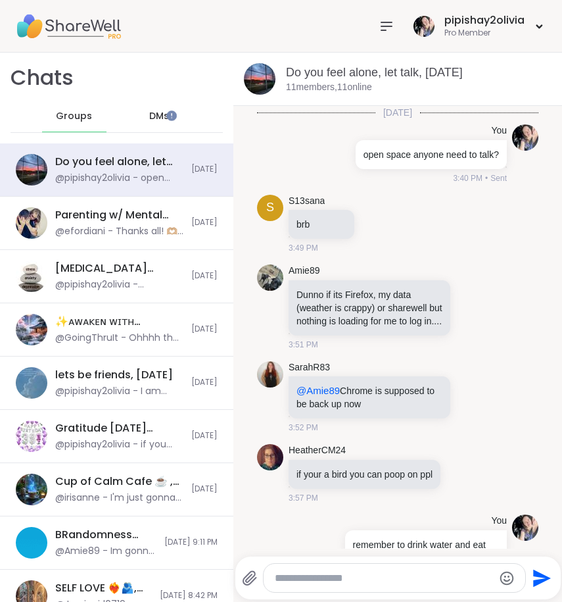
click at [379, 23] on icon at bounding box center [387, 26] width 16 height 16
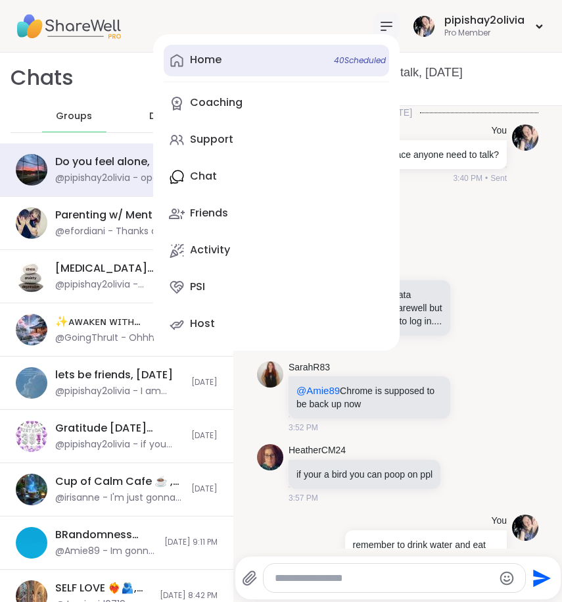
click at [215, 64] on link "Home 40 Scheduled" at bounding box center [276, 61] width 225 height 32
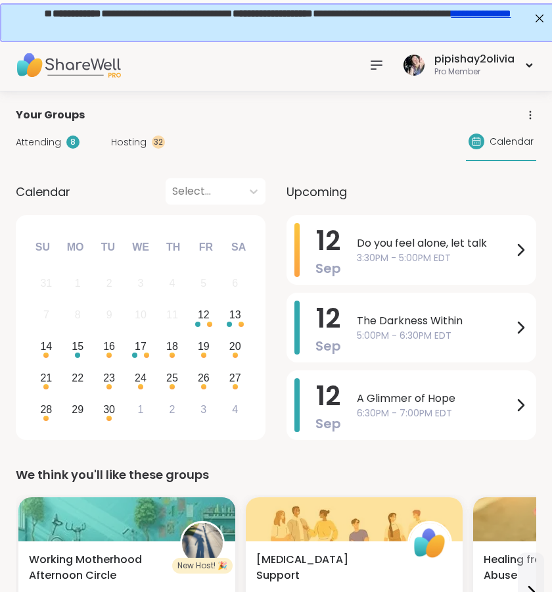
click at [373, 61] on icon at bounding box center [376, 65] width 11 height 8
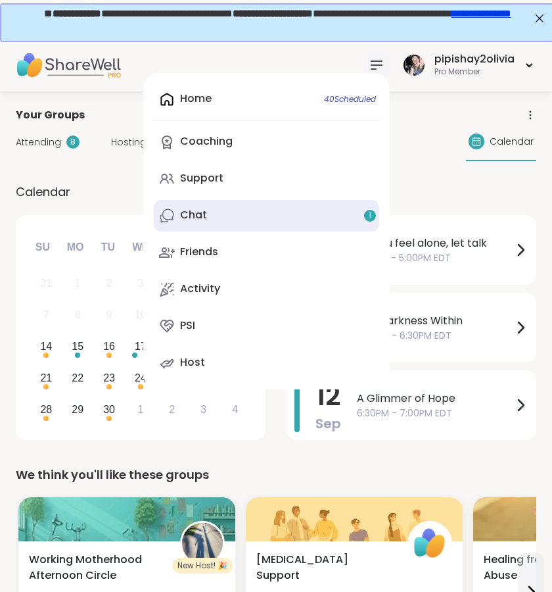
click at [255, 219] on link "Chat 1" at bounding box center [266, 216] width 225 height 32
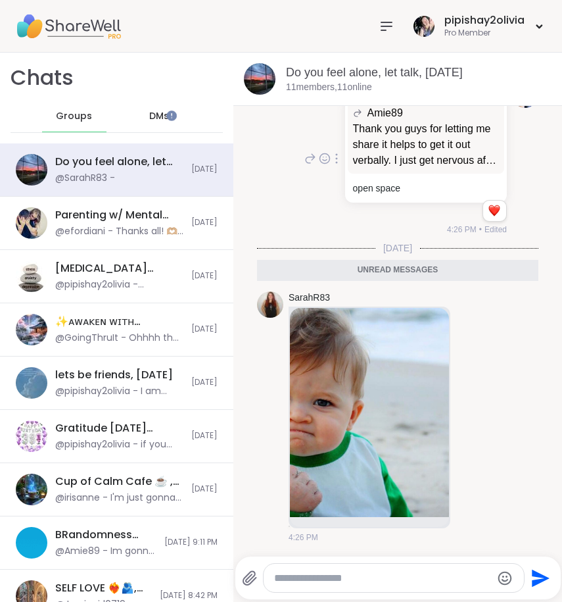
scroll to position [1567, 0]
click at [304, 166] on icon at bounding box center [310, 159] width 12 height 16
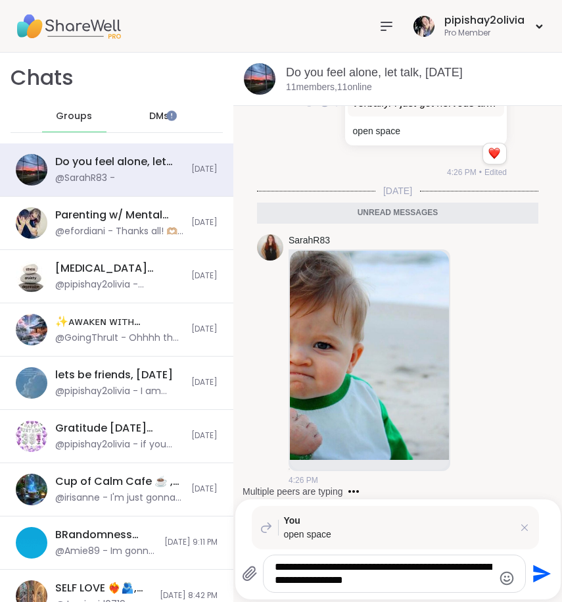
type textarea "**********"
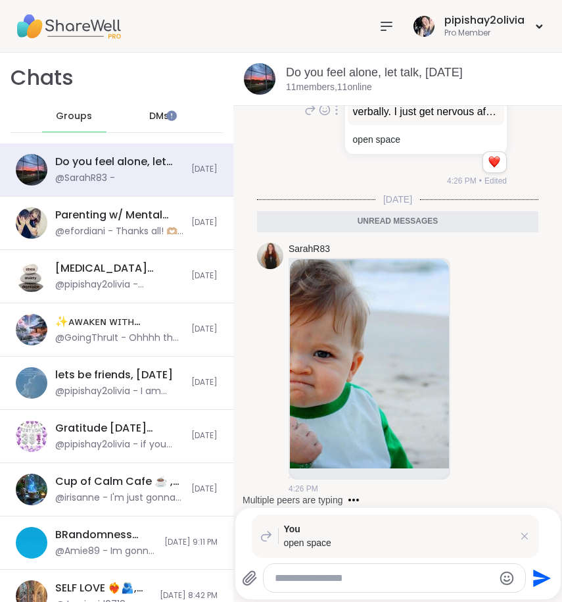
scroll to position [1683, 0]
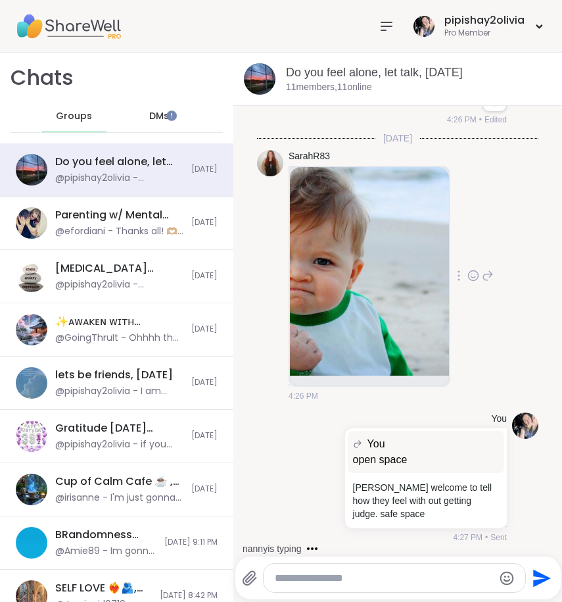
click at [358, 268] on img at bounding box center [369, 271] width 159 height 208
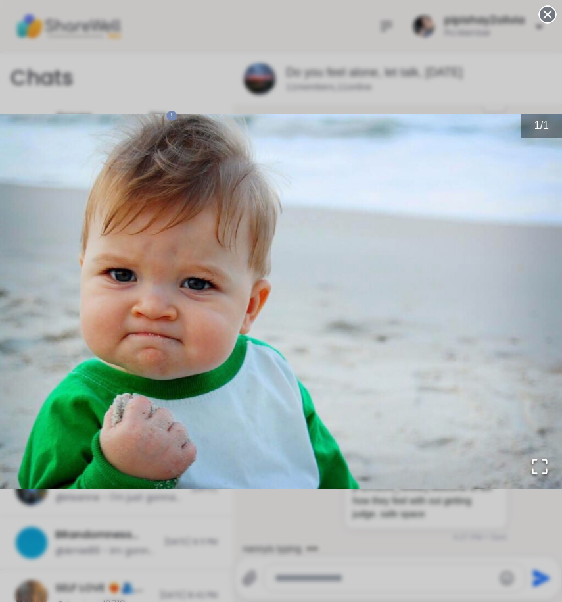
click at [518, 86] on div "1 / 1" at bounding box center [281, 301] width 562 height 602
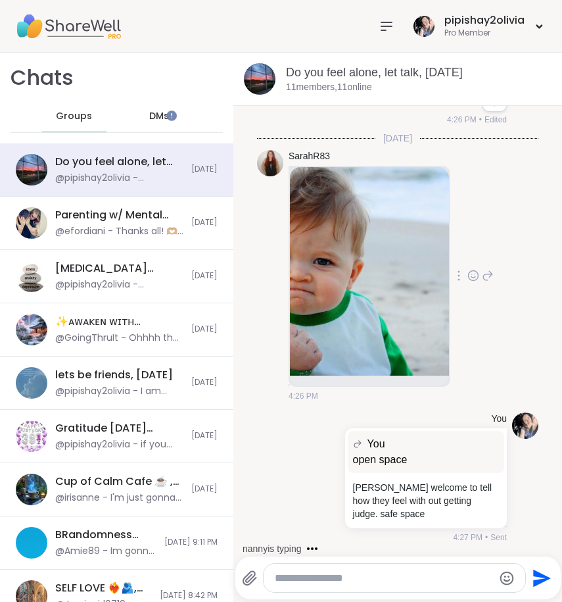
click at [482, 274] on icon at bounding box center [488, 276] width 12 height 16
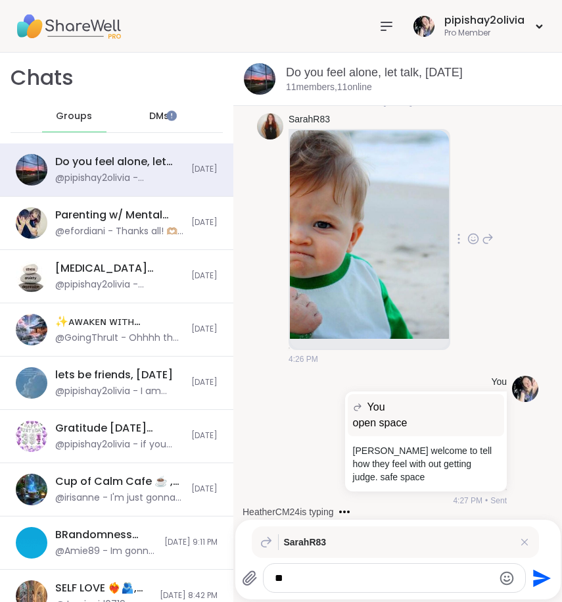
type textarea "*"
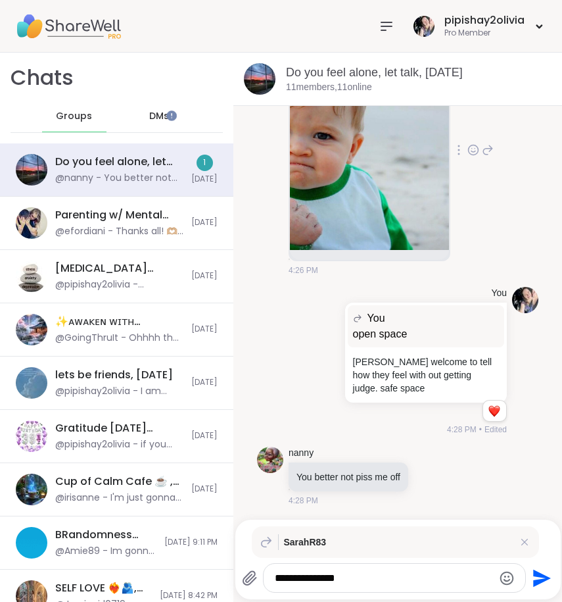
scroll to position [1809, 0]
type textarea "**********"
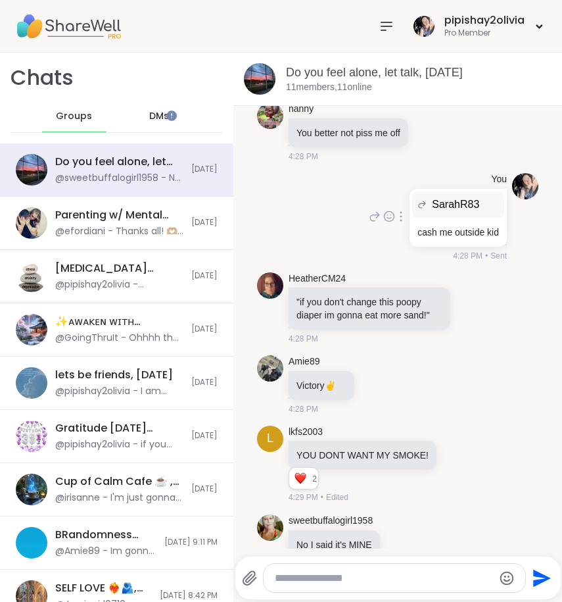
scroll to position [2215, 0]
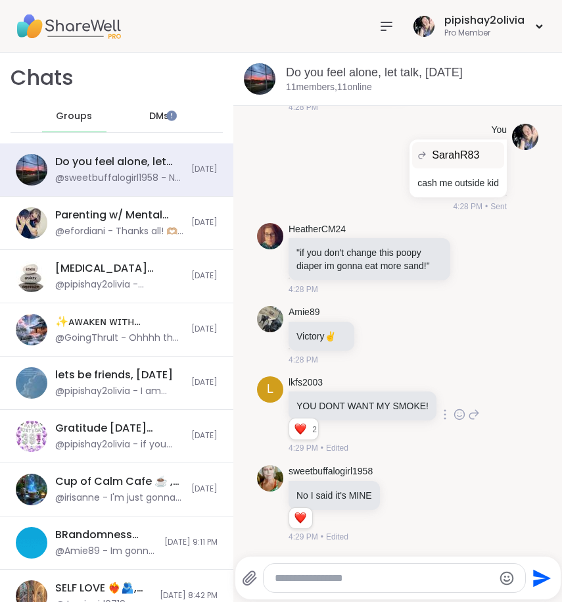
click at [454, 410] on icon at bounding box center [460, 414] width 12 height 13
click at [446, 401] on button "Select Reaction: Heart" at bounding box center [459, 393] width 26 height 26
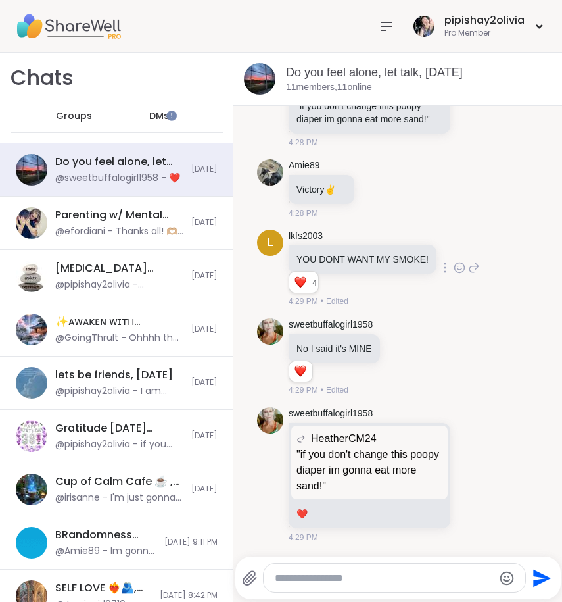
scroll to position [2627, 0]
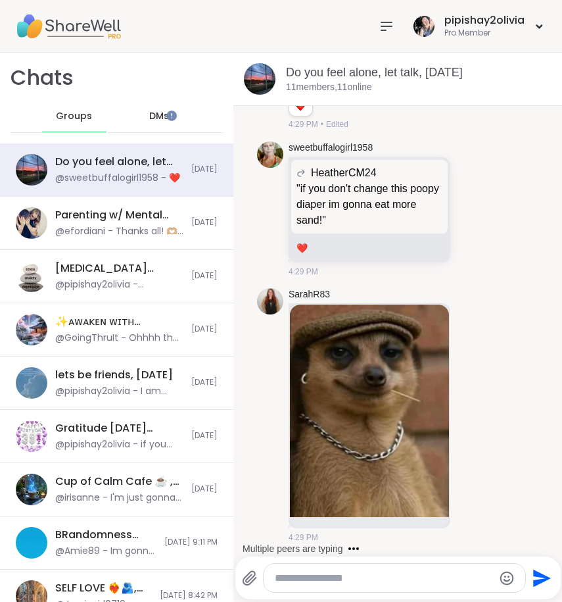
click at [302, 582] on textarea "Type your message" at bounding box center [384, 577] width 218 height 13
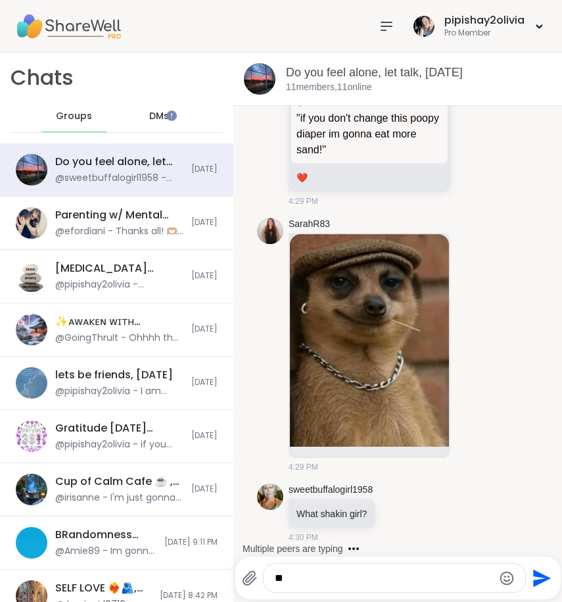
type textarea "*"
type textarea "**********"
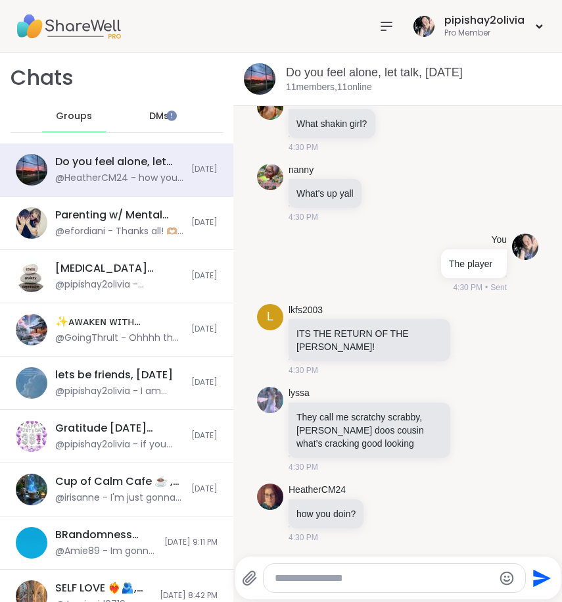
scroll to position [3233, 0]
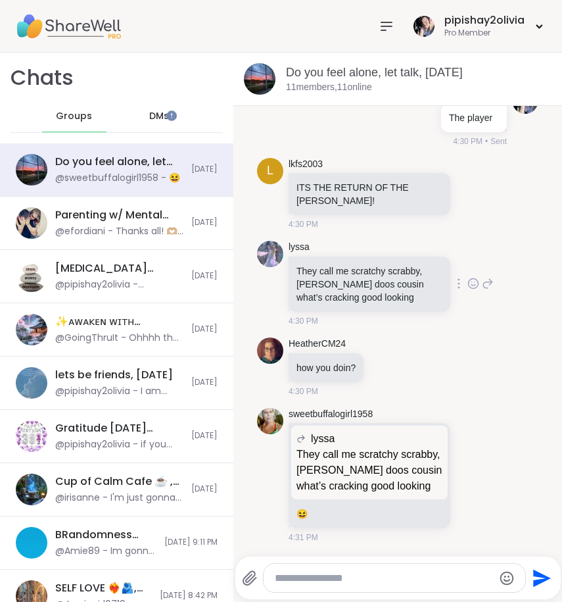
click at [469, 282] on icon at bounding box center [474, 283] width 10 height 10
click at [444, 263] on div at bounding box center [473, 262] width 158 height 42
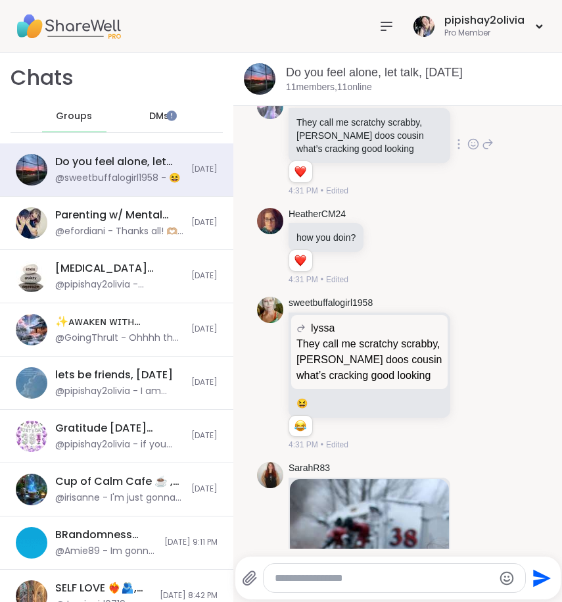
scroll to position [3731, 0]
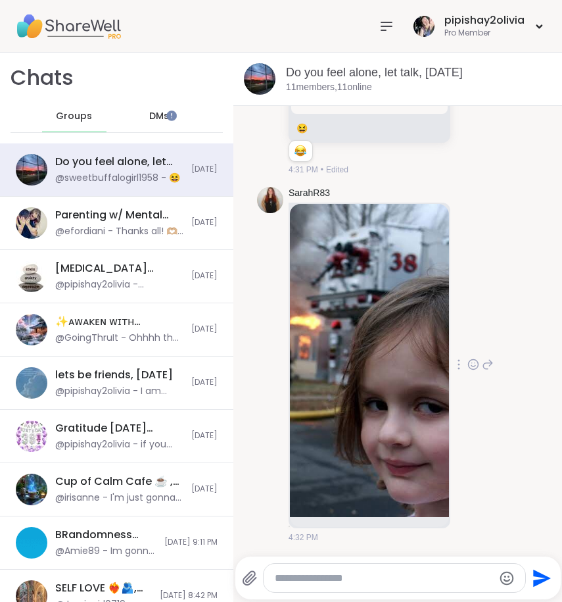
click at [405, 461] on img at bounding box center [369, 360] width 159 height 313
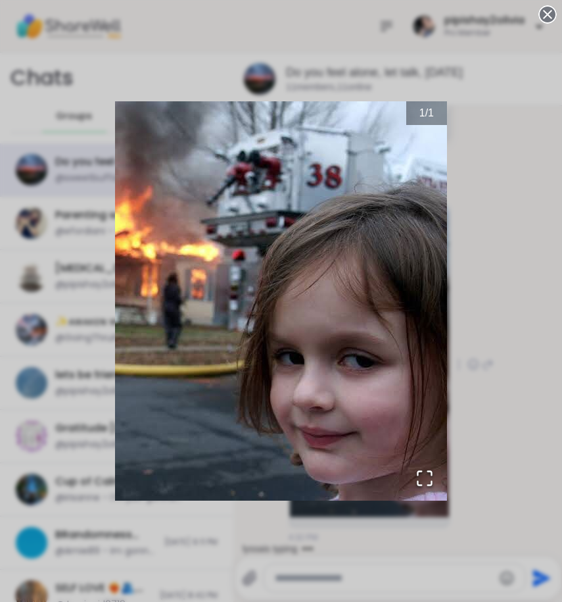
click at [456, 461] on div "1 / 1" at bounding box center [281, 301] width 562 height 602
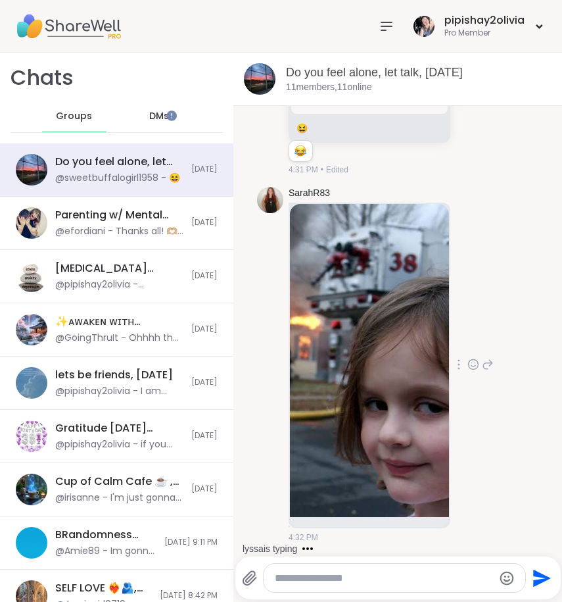
click at [375, 571] on textarea "Type your message" at bounding box center [384, 577] width 218 height 13
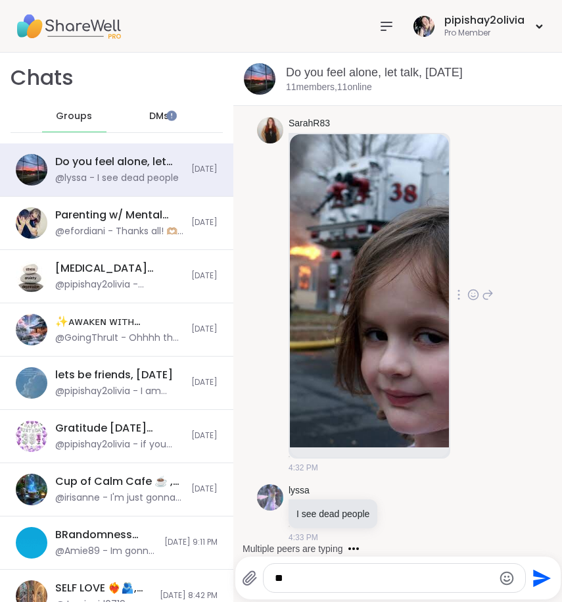
type textarea "*"
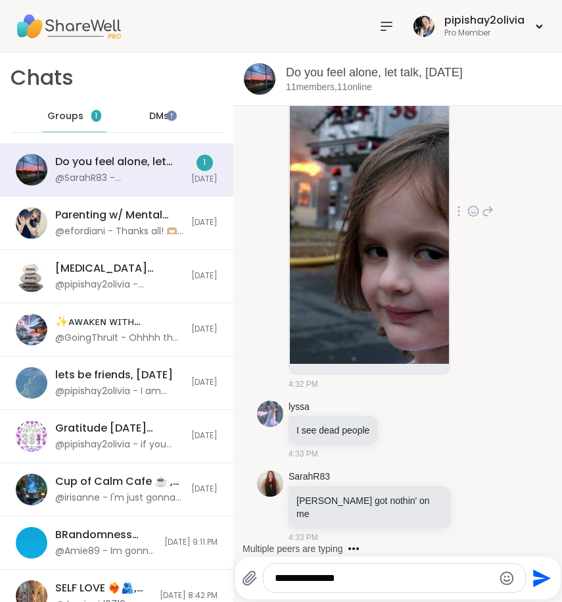
scroll to position [3885, 0]
type textarea "**********"
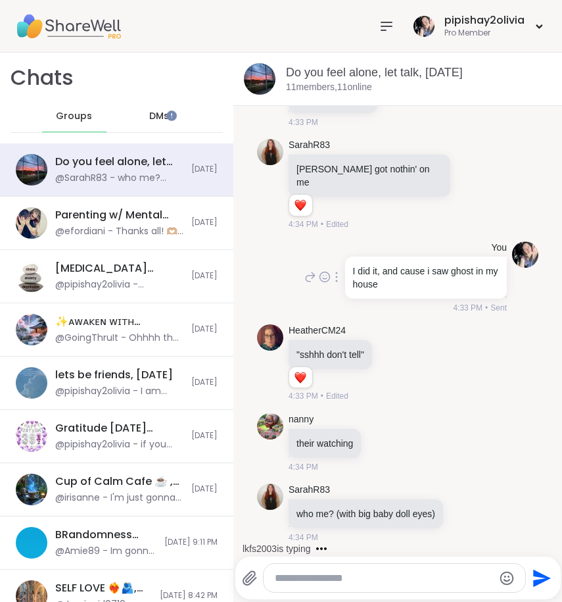
scroll to position [4175, 0]
click at [392, 369] on icon at bounding box center [395, 362] width 12 height 13
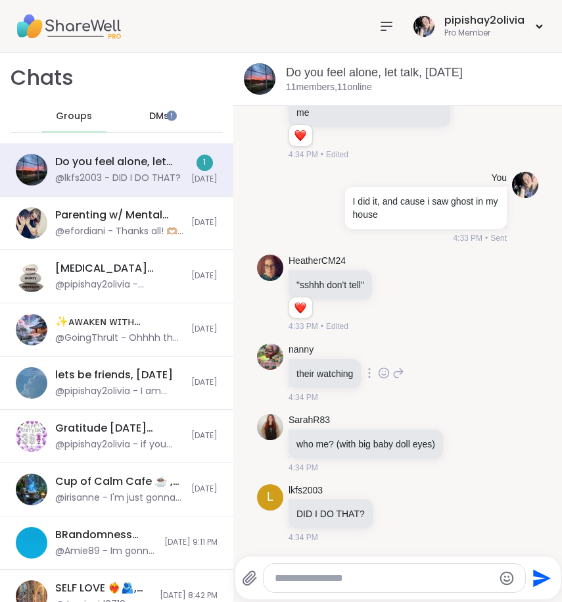
click at [387, 384] on div "nanny their watching 4:34 PM" at bounding box center [347, 373] width 116 height 60
click at [390, 287] on icon at bounding box center [395, 293] width 12 height 13
click at [389, 266] on div "Select Reaction: Heart" at bounding box center [395, 272] width 12 height 12
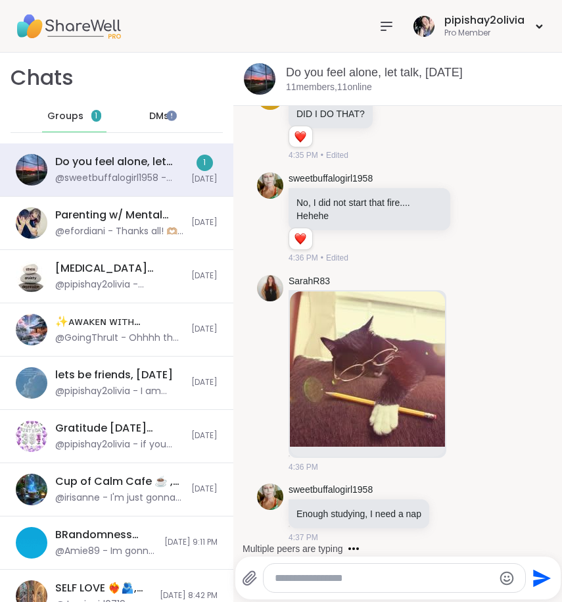
scroll to position [4718, 0]
click at [362, 575] on textarea "Type your message" at bounding box center [384, 577] width 218 height 13
click at [401, 577] on textarea "**********" at bounding box center [384, 577] width 218 height 13
type textarea "**********"
click at [536, 571] on icon "Send" at bounding box center [540, 577] width 21 height 21
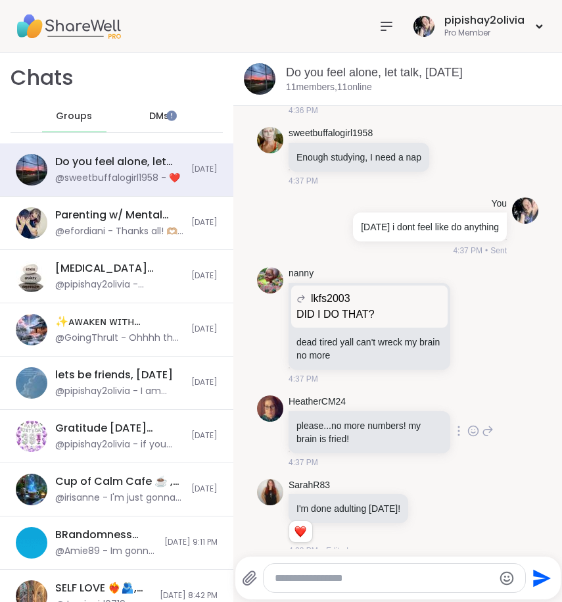
scroll to position [5215, 0]
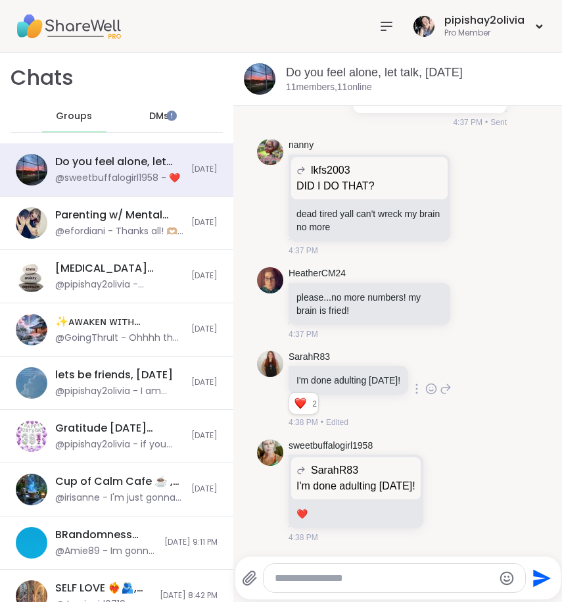
click at [425, 391] on icon at bounding box center [431, 388] width 12 height 13
click at [422, 358] on button "Select Reaction: Heart" at bounding box center [431, 367] width 26 height 26
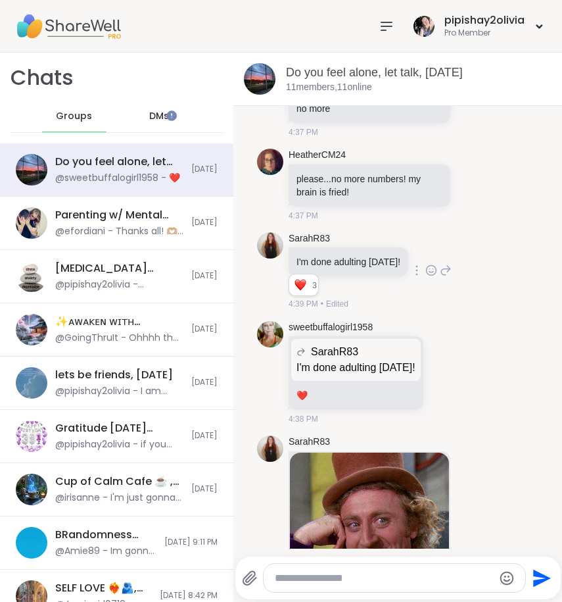
scroll to position [5466, 0]
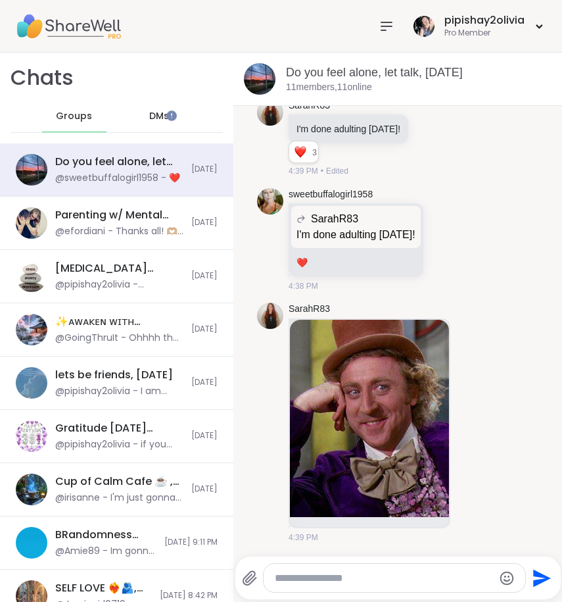
click at [339, 584] on div at bounding box center [395, 577] width 262 height 28
click at [311, 561] on div "Send" at bounding box center [397, 577] width 325 height 43
click at [311, 576] on textarea "Type your message" at bounding box center [384, 577] width 218 height 13
type textarea "**********"
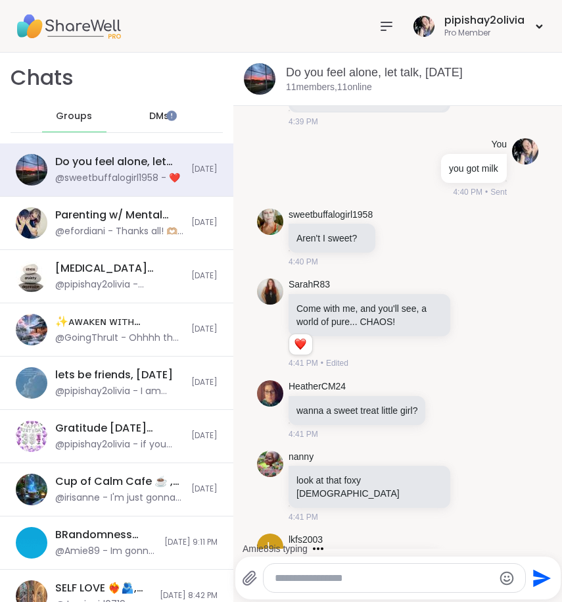
scroll to position [6017, 0]
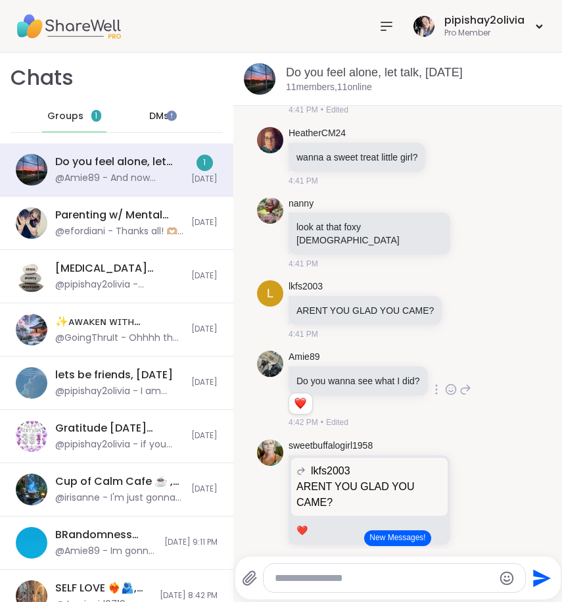
click at [446, 394] on icon at bounding box center [451, 389] width 10 height 10
click at [448, 381] on button "Select Reaction: Heart" at bounding box center [451, 368] width 26 height 26
click at [395, 538] on button "New Messages!" at bounding box center [397, 538] width 66 height 16
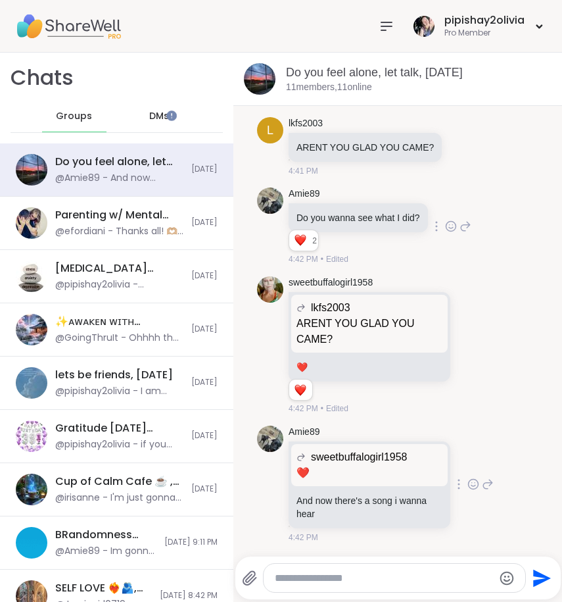
scroll to position [6614, 0]
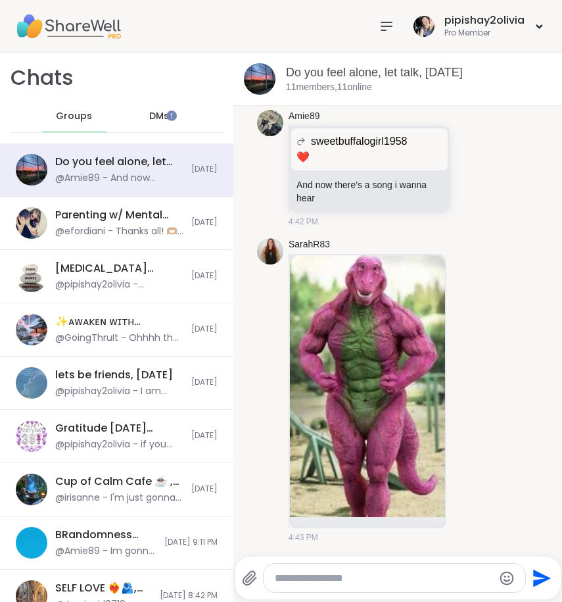
click at [348, 570] on div at bounding box center [395, 577] width 262 height 28
click at [348, 572] on textarea "Type your message" at bounding box center [384, 577] width 218 height 13
type textarea "*"
type textarea "*********"
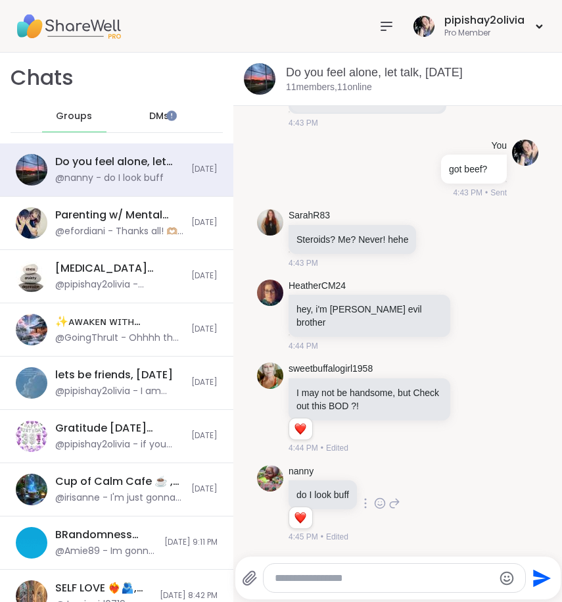
scroll to position [7015, 0]
click at [471, 409] on icon at bounding box center [473, 409] width 4 height 1
click at [467, 392] on span "Select Reaction: Heart" at bounding box center [473, 386] width 12 height 13
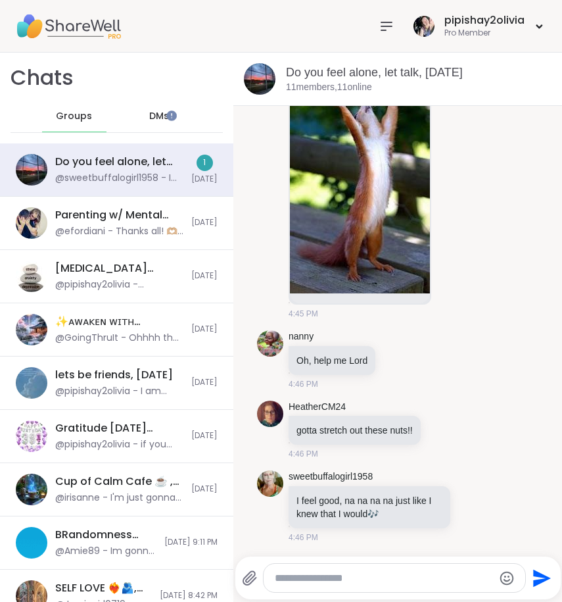
scroll to position [7521, 0]
click at [414, 573] on textarea "Type your message" at bounding box center [384, 577] width 218 height 13
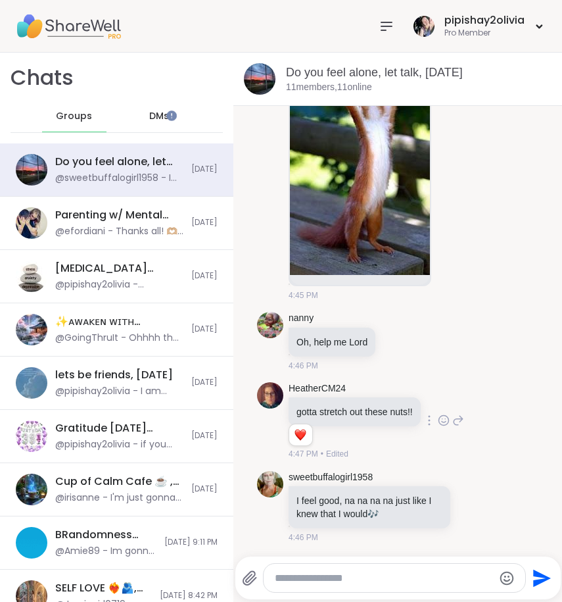
scroll to position [7484, 0]
type textarea "*"
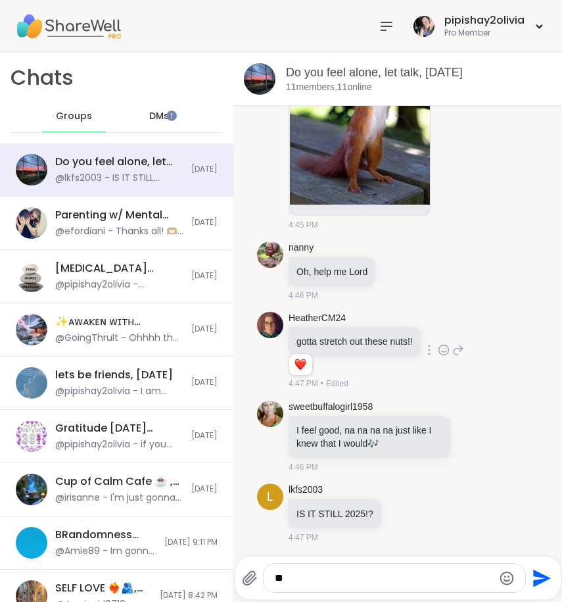
type textarea "*"
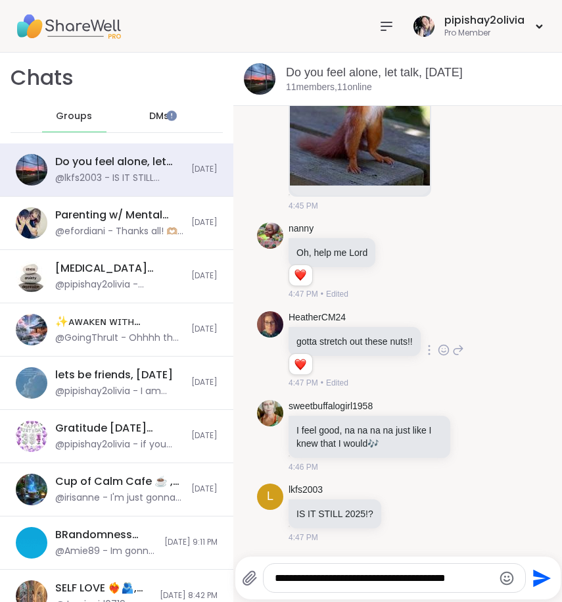
type textarea "**********"
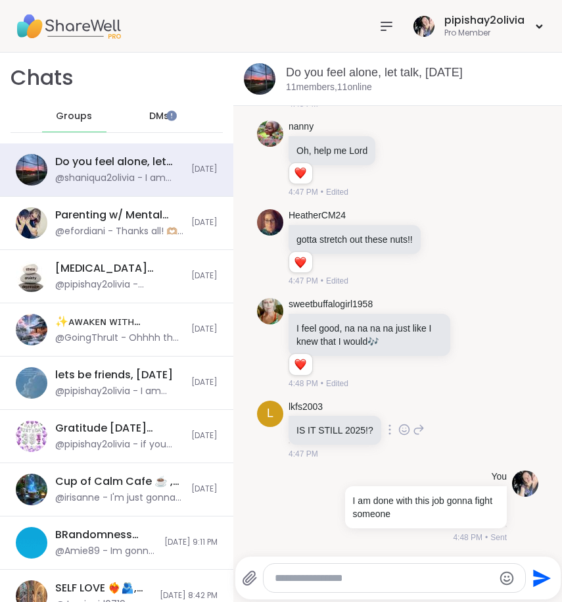
scroll to position [7730, 0]
click at [438, 245] on icon at bounding box center [444, 247] width 12 height 13
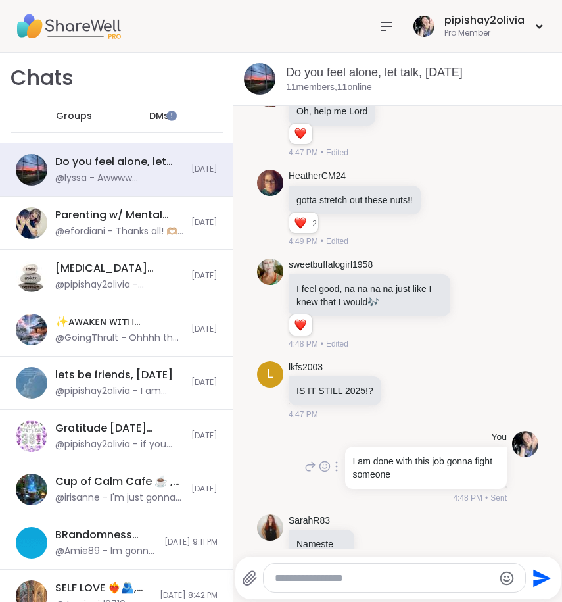
scroll to position [7903, 0]
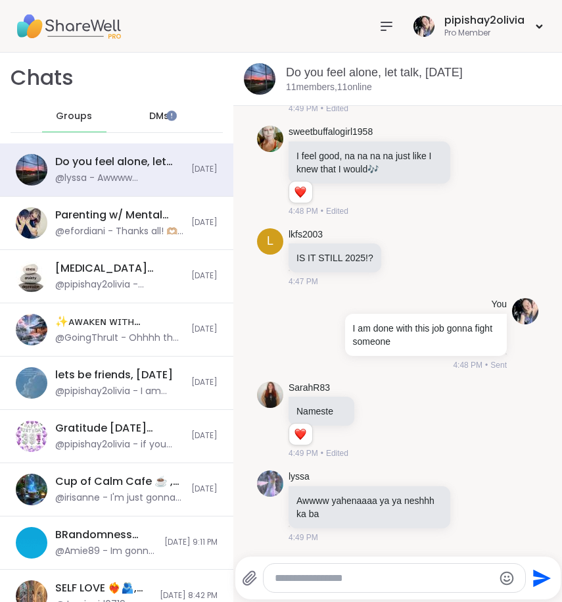
click at [348, 582] on textarea "Type your message" at bounding box center [384, 577] width 218 height 13
type textarea "*"
type textarea "**********"
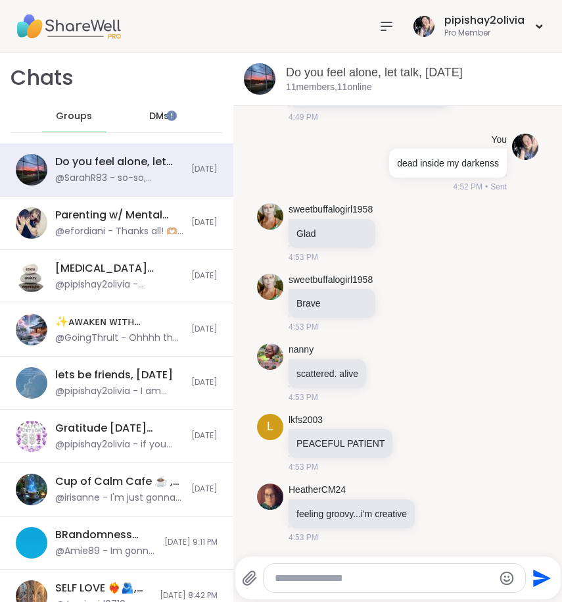
scroll to position [8393, 0]
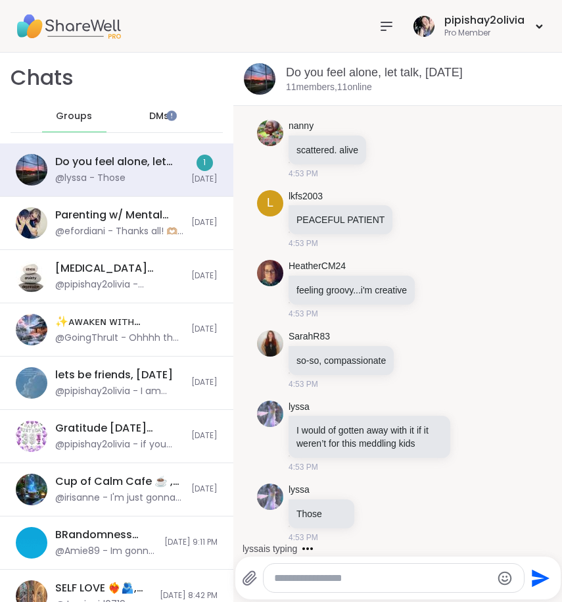
scroll to position [8559, 0]
type textarea "**********"
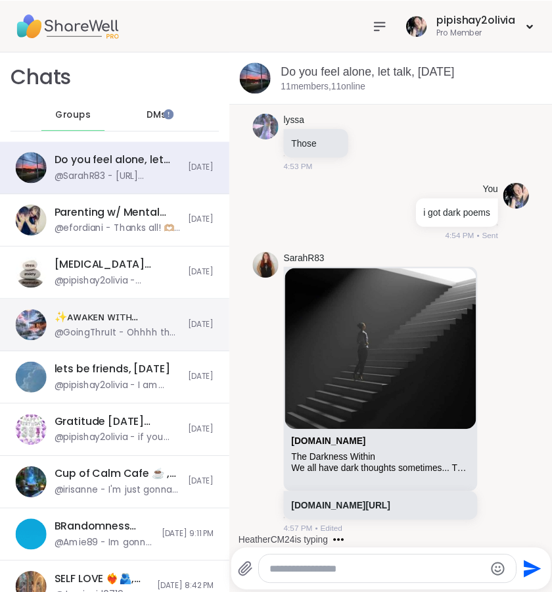
scroll to position [9072, 0]
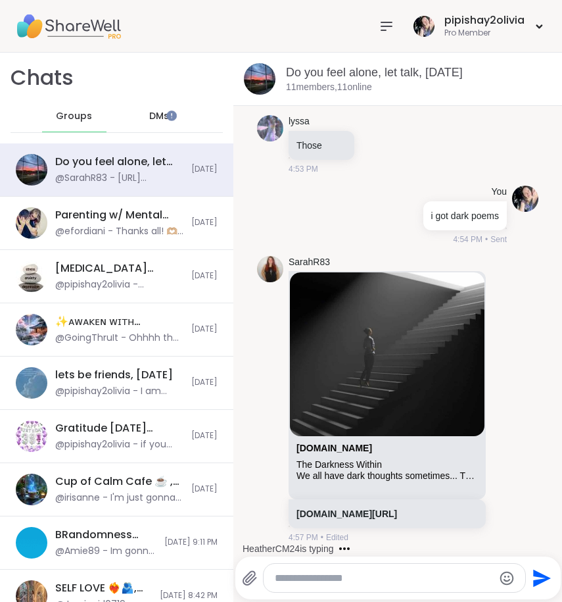
click at [375, 35] on div at bounding box center [386, 26] width 26 height 26
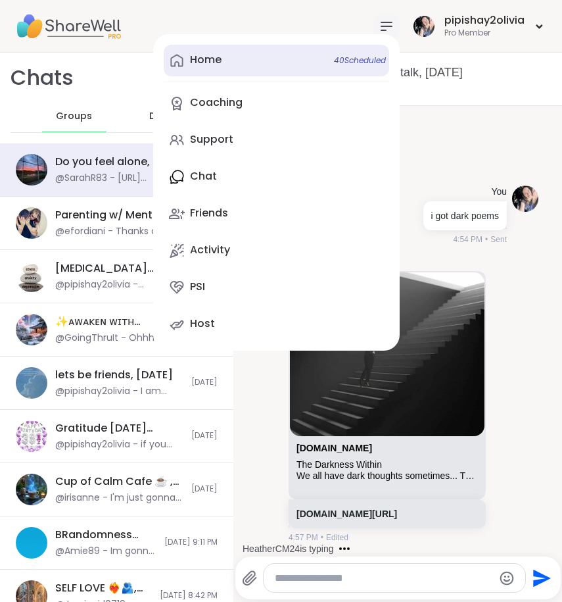
click at [260, 62] on link "Home 40 Scheduled" at bounding box center [276, 61] width 225 height 32
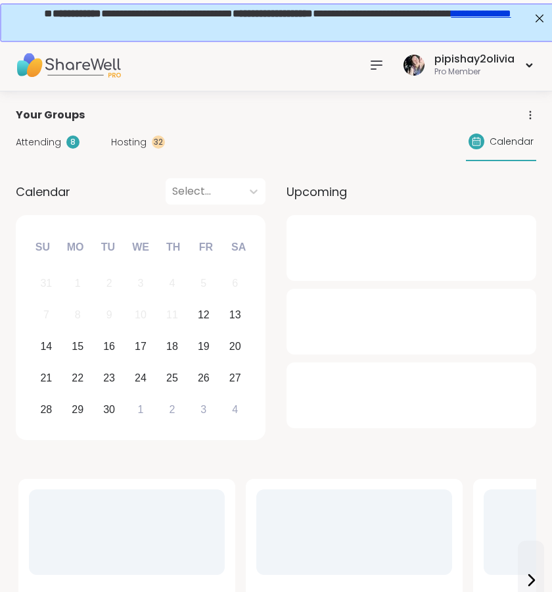
click at [137, 145] on span "Hosting" at bounding box center [128, 142] width 35 height 14
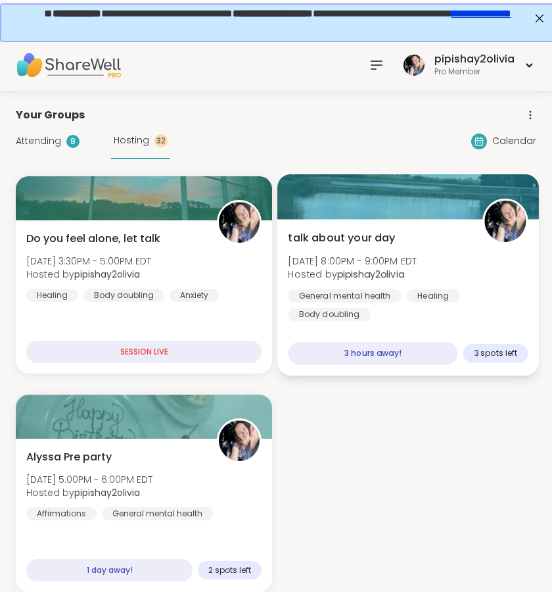
click at [304, 264] on span "[DATE] 8:00PM - 9:00PM EDT" at bounding box center [352, 260] width 129 height 13
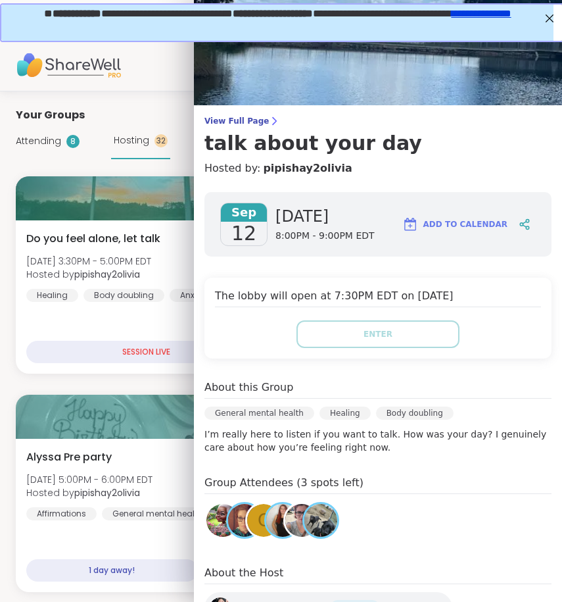
click at [150, 112] on div "Your Groups" at bounding box center [281, 115] width 531 height 16
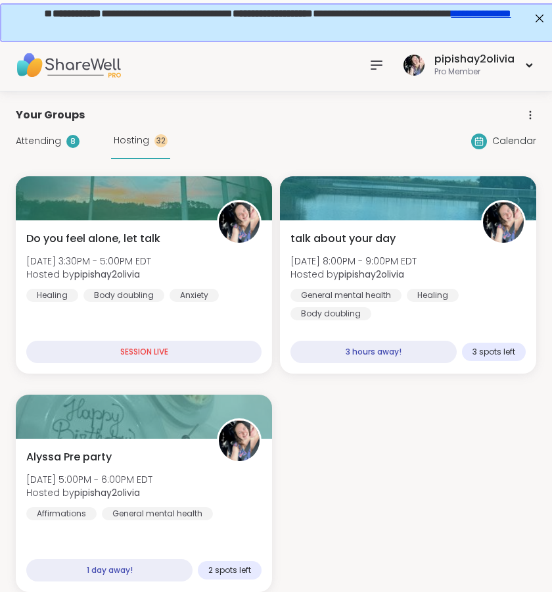
click at [367, 66] on div at bounding box center [377, 65] width 26 height 26
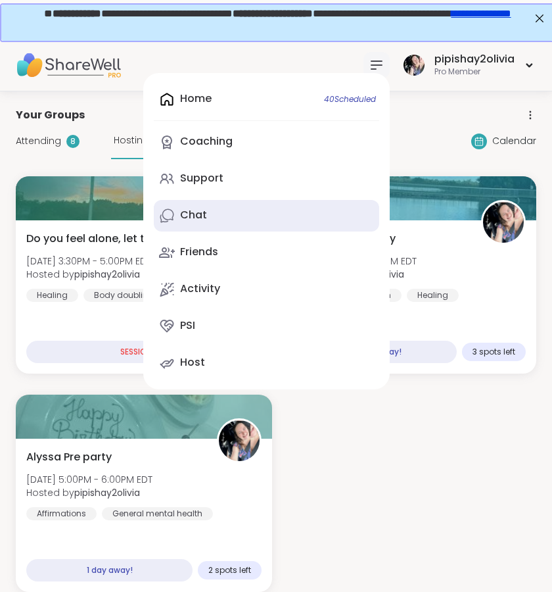
click at [254, 216] on link "Chat" at bounding box center [266, 216] width 225 height 32
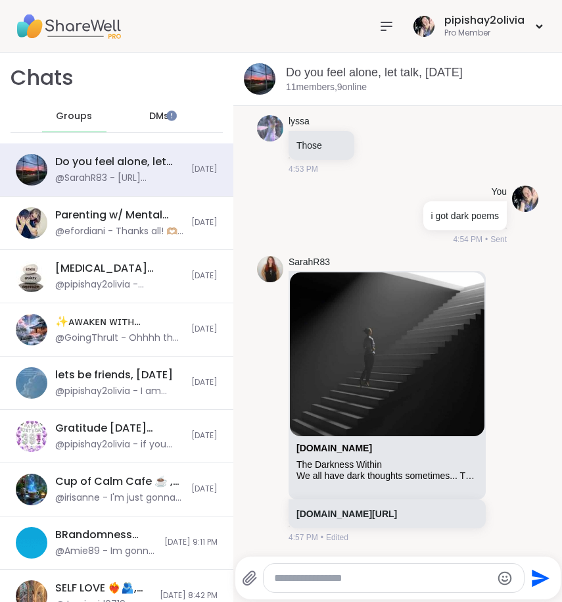
scroll to position [9195, 0]
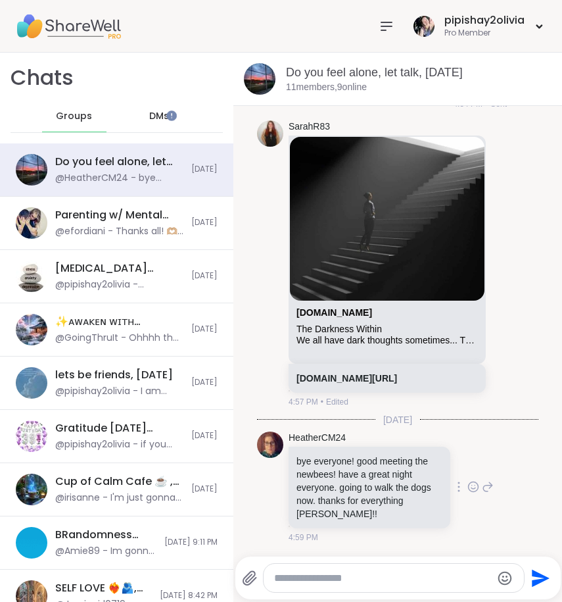
click at [467, 483] on icon at bounding box center [473, 486] width 12 height 13
click at [467, 469] on div "Select Reaction: Heart" at bounding box center [473, 466] width 12 height 12
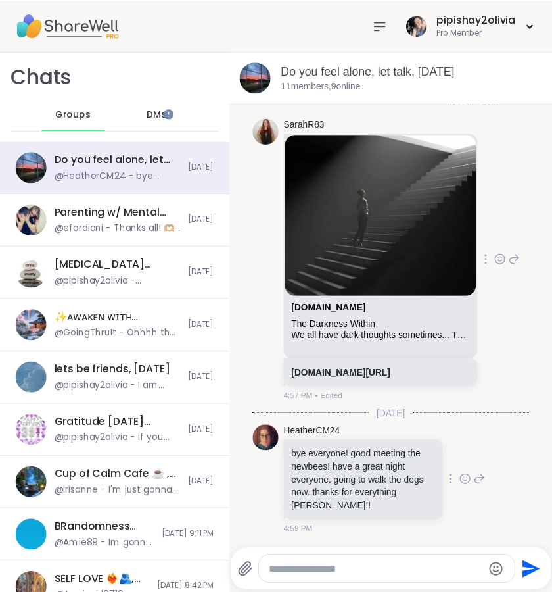
scroll to position [9214, 0]
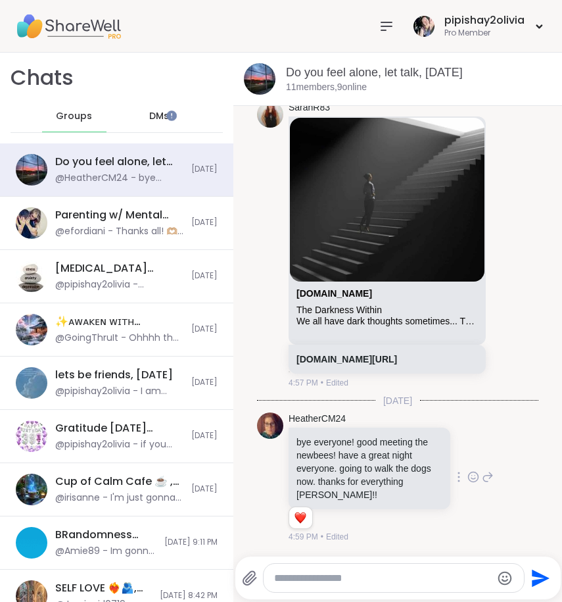
click at [379, 23] on icon at bounding box center [387, 26] width 16 height 16
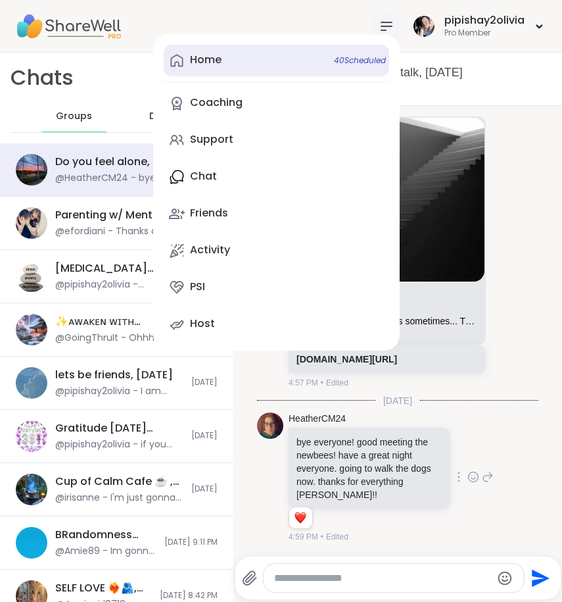
click at [246, 63] on link "Home 40 Scheduled" at bounding box center [276, 61] width 225 height 32
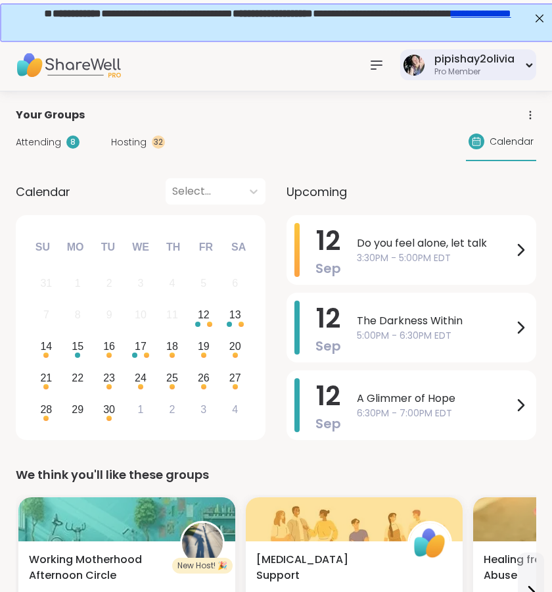
click at [472, 65] on div "pipishay2olivia" at bounding box center [475, 59] width 80 height 14
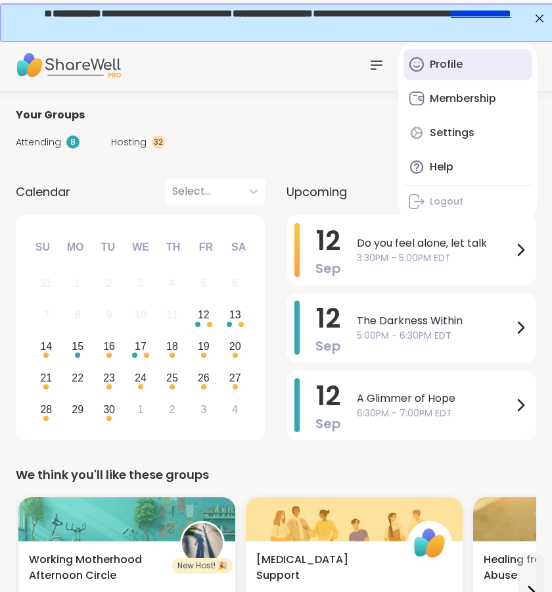
click at [460, 74] on link "Profile" at bounding box center [468, 65] width 129 height 32
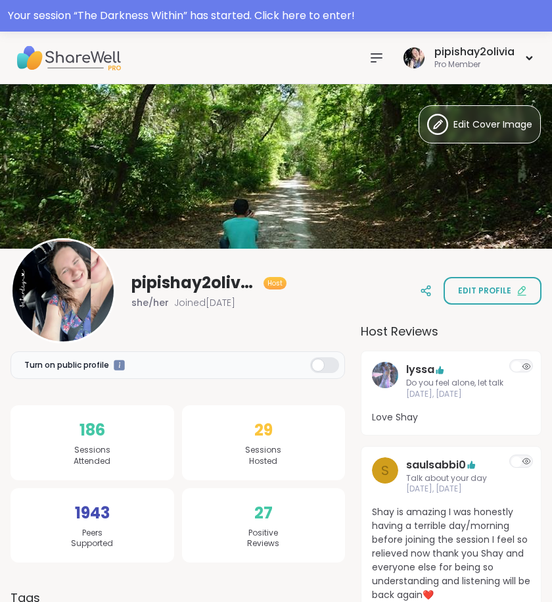
click at [376, 68] on div at bounding box center [377, 58] width 26 height 26
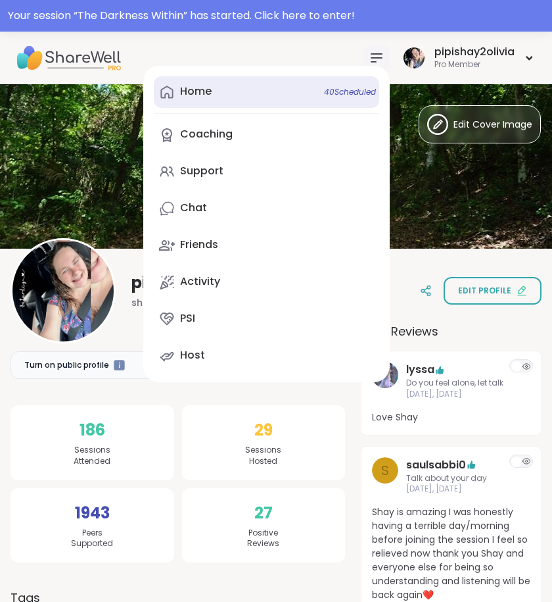
click at [241, 91] on link "Home 40 Scheduled" at bounding box center [266, 92] width 225 height 32
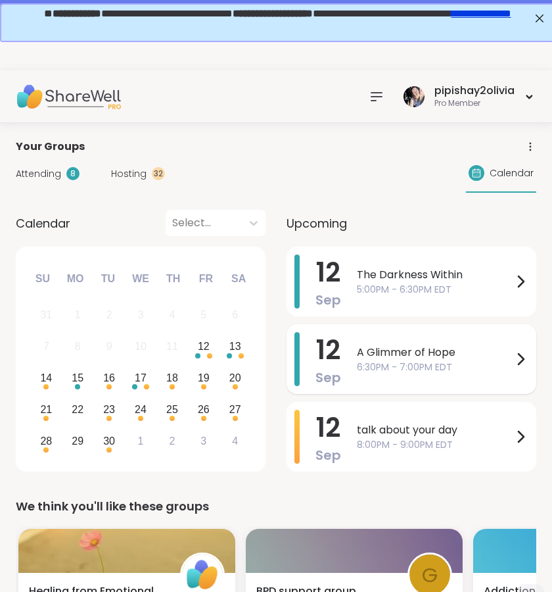
click at [367, 361] on span "6:30PM - 7:00PM EDT" at bounding box center [435, 367] width 156 height 14
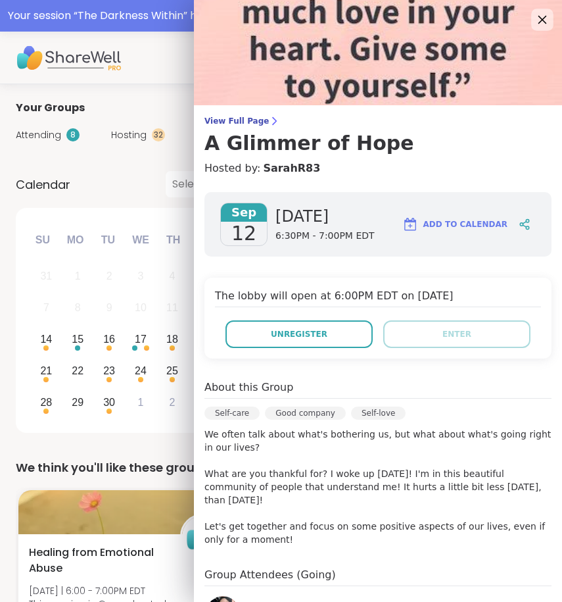
click at [534, 17] on icon at bounding box center [542, 19] width 16 height 16
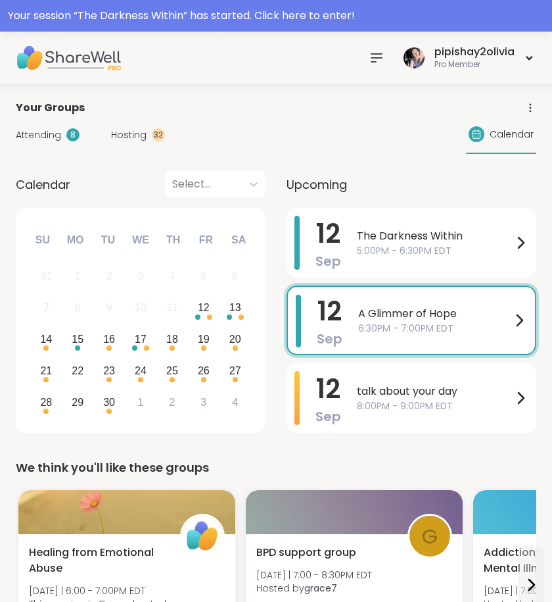
click at [382, 56] on icon at bounding box center [377, 58] width 16 height 16
click at [368, 58] on div at bounding box center [377, 58] width 26 height 26
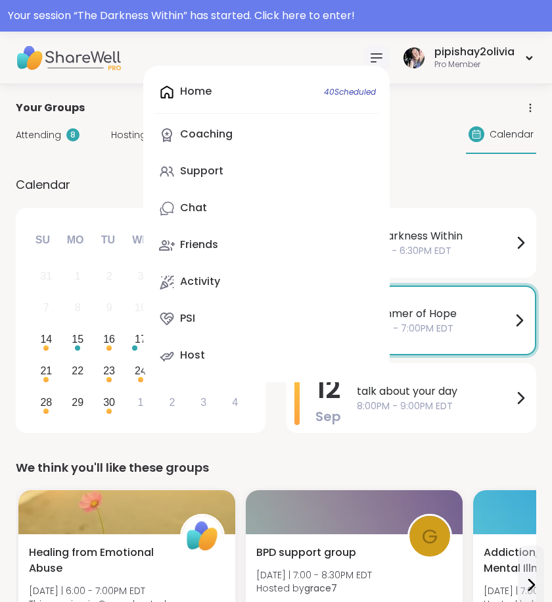
click at [245, 95] on div "Home 40 Scheduled Coaching Support Chat Friends Activity PSI Host" at bounding box center [266, 224] width 247 height 316
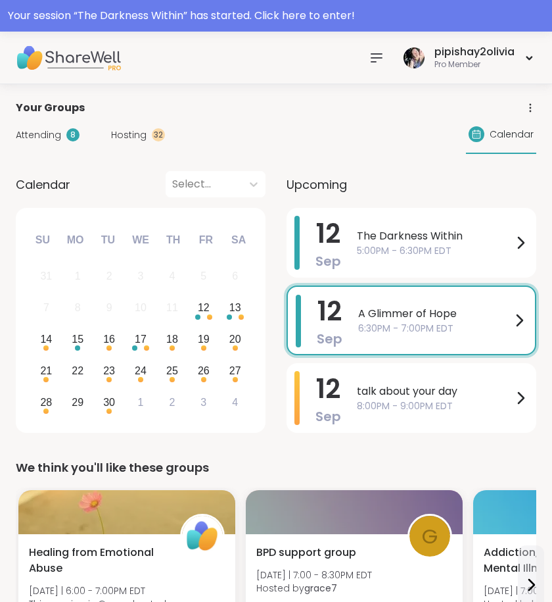
click at [379, 60] on icon at bounding box center [377, 58] width 16 height 16
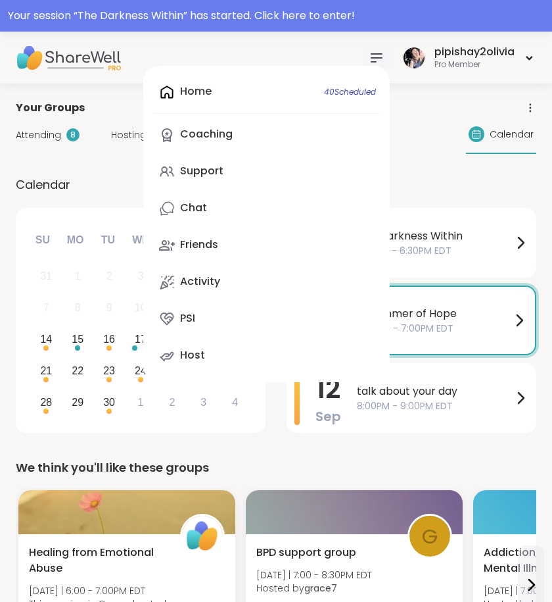
click at [277, 89] on div "Home 40 Scheduled Coaching Support Chat Friends Activity PSI Host" at bounding box center [266, 224] width 247 height 316
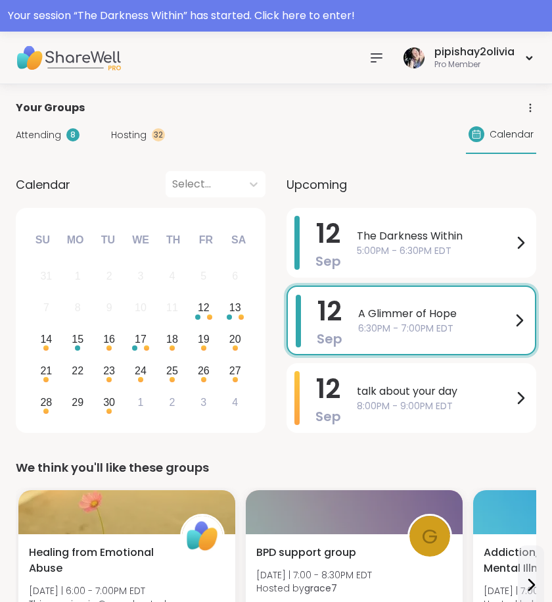
click at [62, 134] on div "Attending 8" at bounding box center [48, 135] width 64 height 14
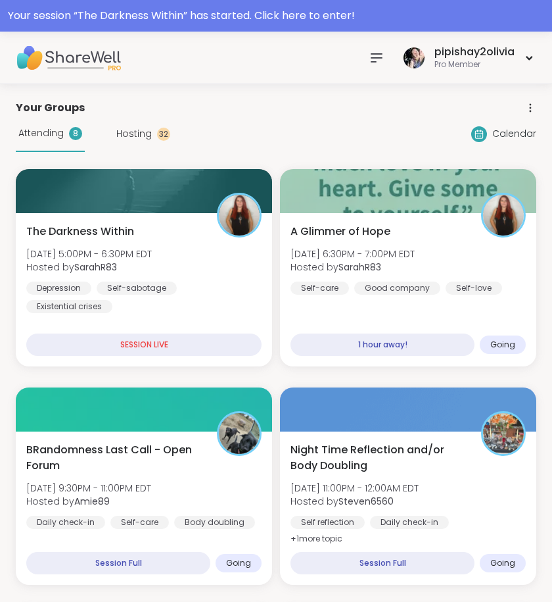
click at [155, 124] on div "Attending 8 Hosting 32" at bounding box center [93, 134] width 154 height 36
click at [157, 135] on div "32" at bounding box center [163, 134] width 13 height 13
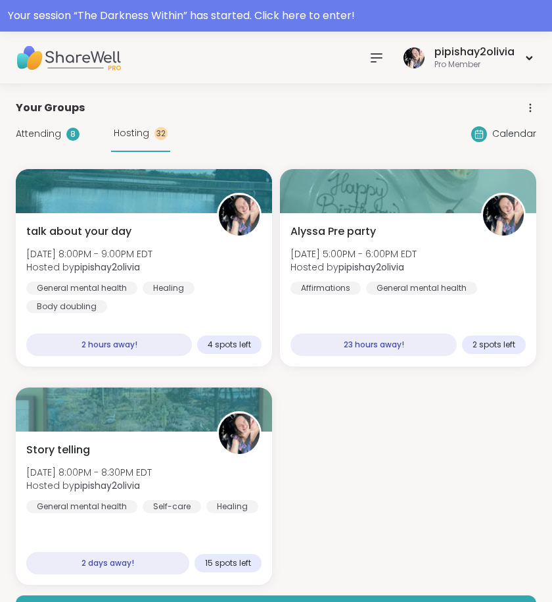
click at [143, 129] on span "Hosting" at bounding box center [131, 133] width 35 height 14
click at [64, 132] on div "Attending 8" at bounding box center [48, 134] width 64 height 14
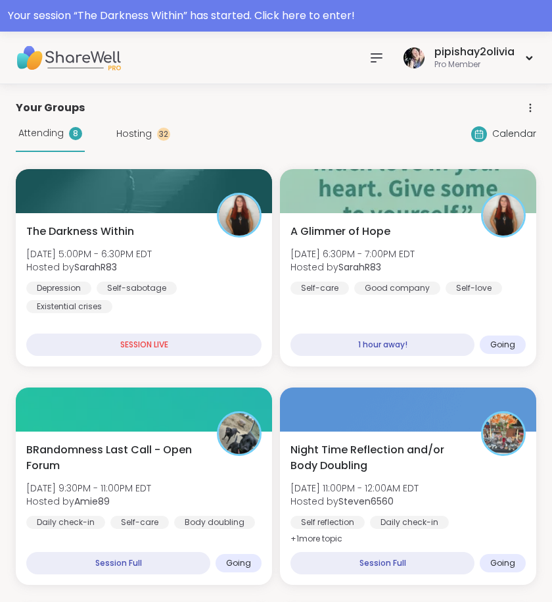
click at [386, 57] on div at bounding box center [377, 58] width 26 height 26
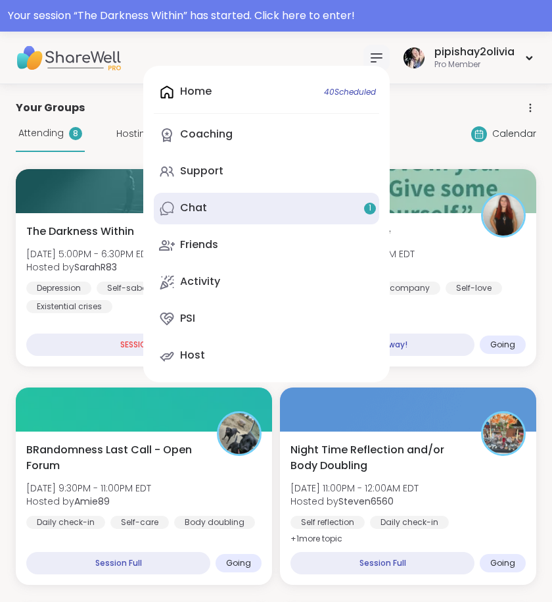
click at [283, 202] on link "Chat 1" at bounding box center [266, 209] width 225 height 32
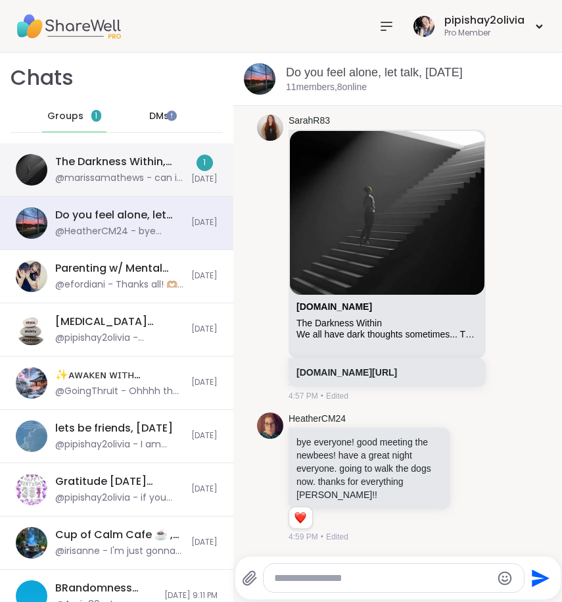
click at [169, 171] on div "The Darkness Within, Sep 12 @marissamathews - can i rejoin? it’s showing up as …" at bounding box center [116, 169] width 233 height 53
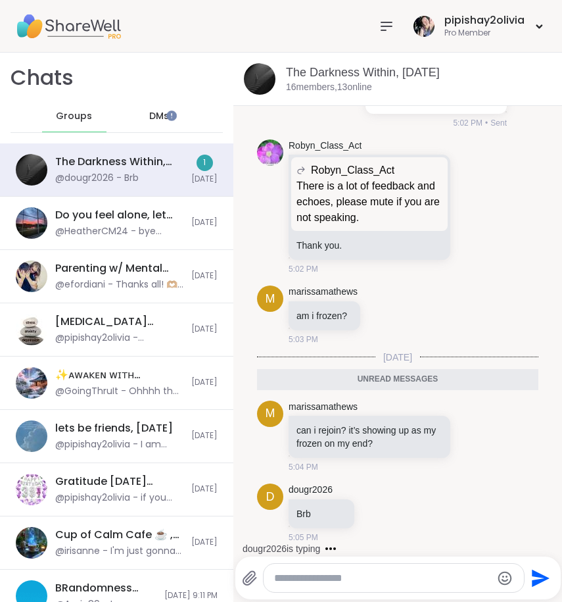
scroll to position [191, 0]
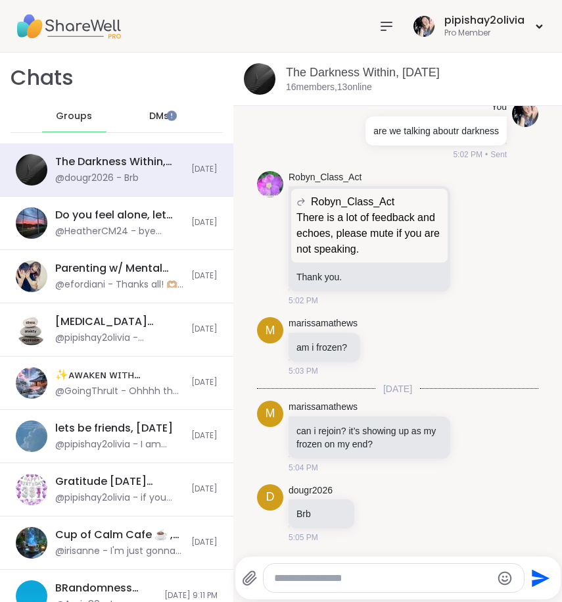
click at [149, 120] on span "DMs" at bounding box center [159, 116] width 20 height 13
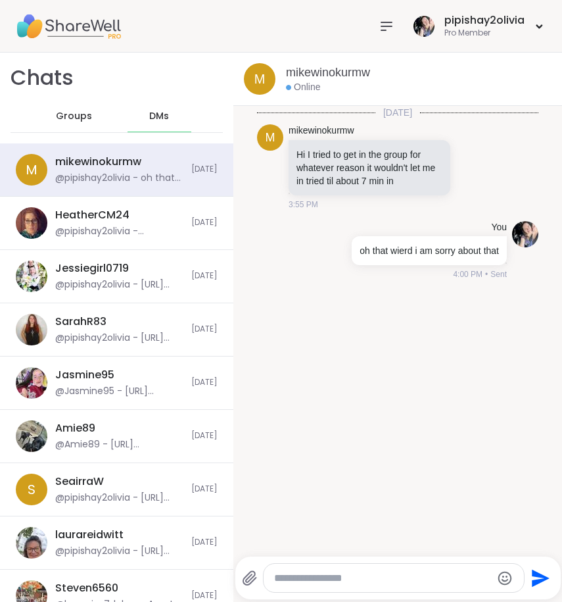
click at [74, 110] on span "Groups" at bounding box center [74, 116] width 36 height 13
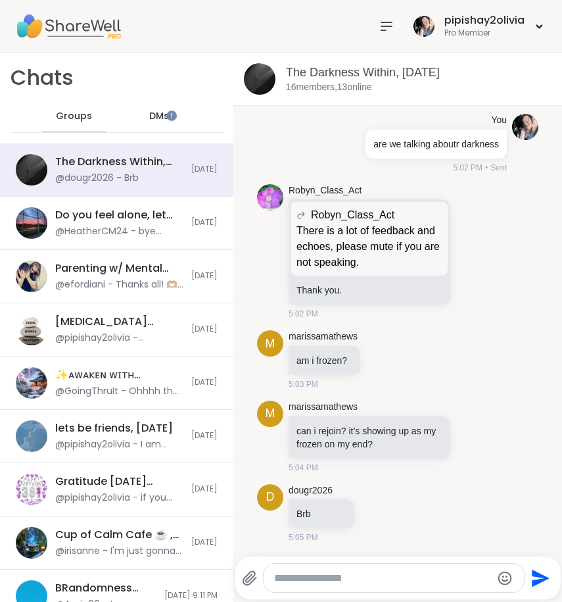
scroll to position [288, 0]
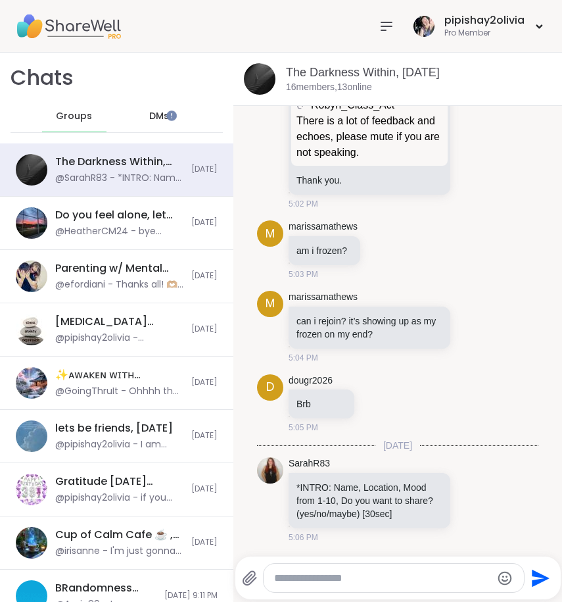
click at [130, 117] on div "DMs" at bounding box center [160, 117] width 64 height 32
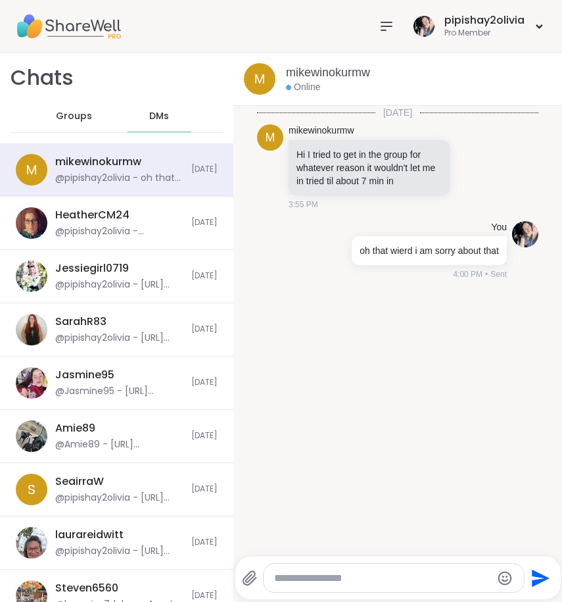
click at [66, 116] on span "Groups" at bounding box center [74, 116] width 36 height 13
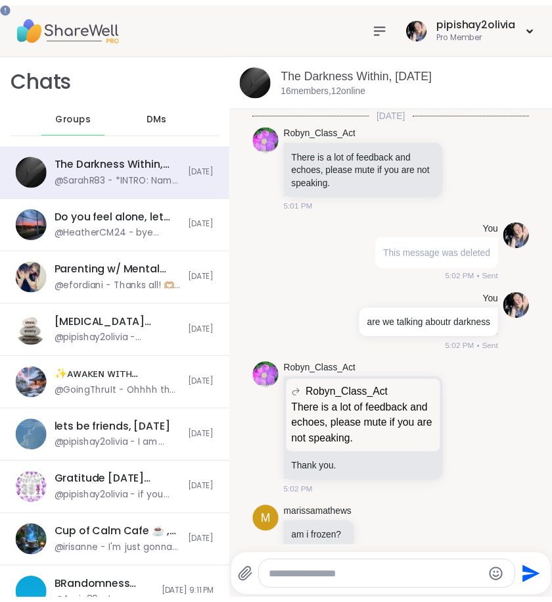
scroll to position [275, 0]
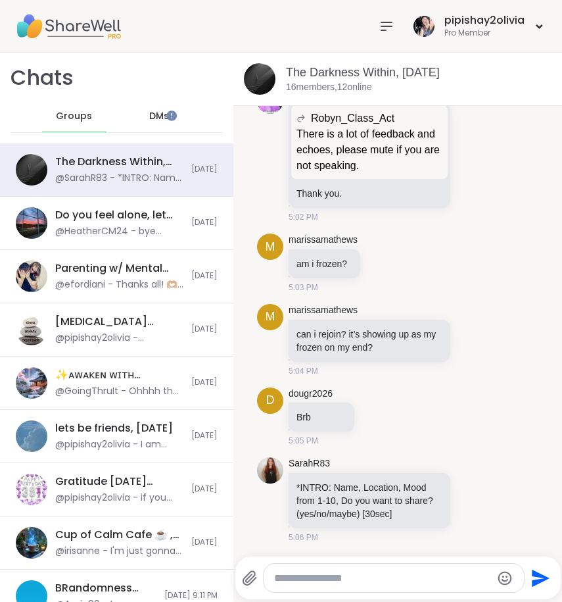
click at [373, 28] on div at bounding box center [386, 26] width 26 height 26
click at [456, 30] on div "Pro Member" at bounding box center [484, 33] width 80 height 11
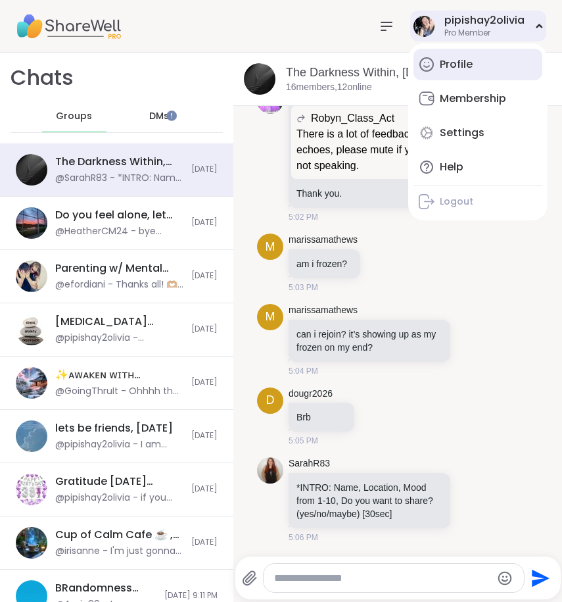
click at [451, 66] on div "Profile" at bounding box center [456, 64] width 33 height 14
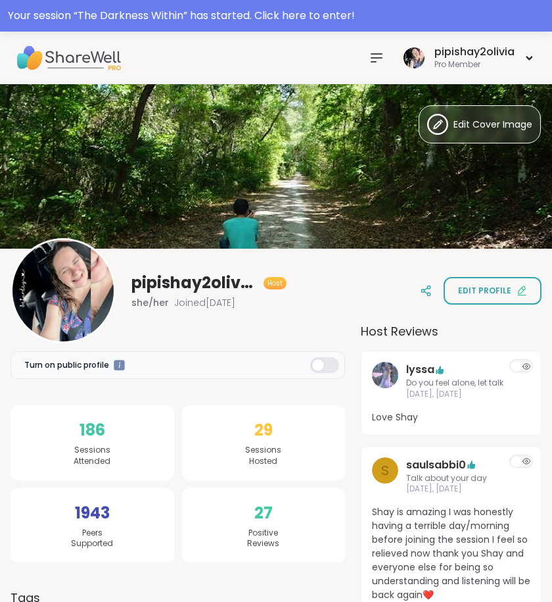
click at [382, 59] on icon at bounding box center [377, 58] width 16 height 16
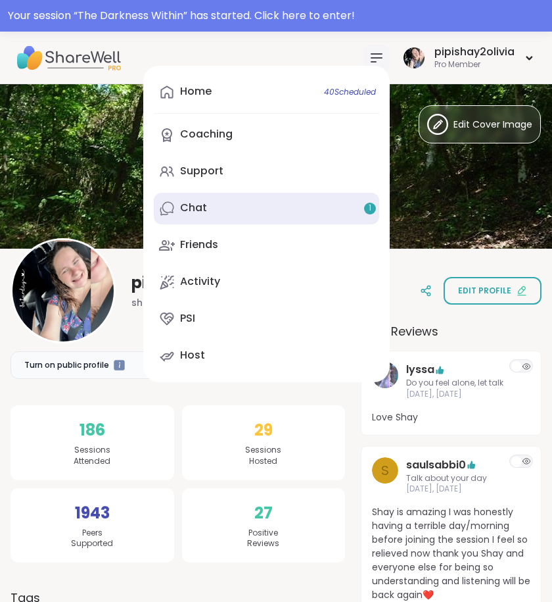
click at [306, 203] on link "Chat 1" at bounding box center [266, 209] width 225 height 32
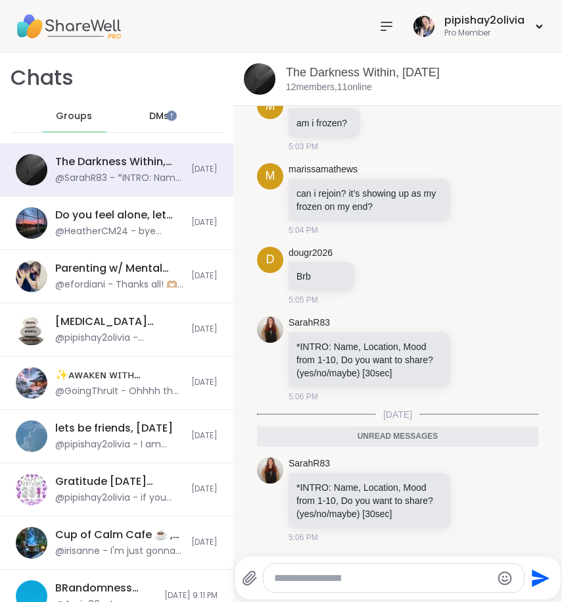
click at [350, 571] on textarea "Type your message" at bounding box center [383, 577] width 218 height 13
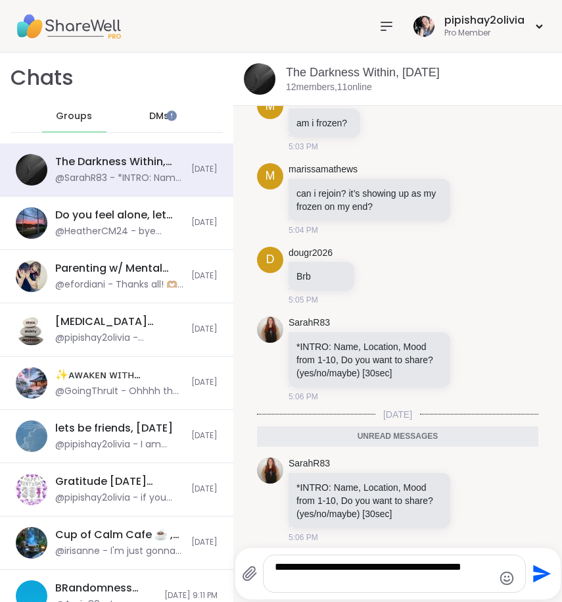
type textarea "**********"
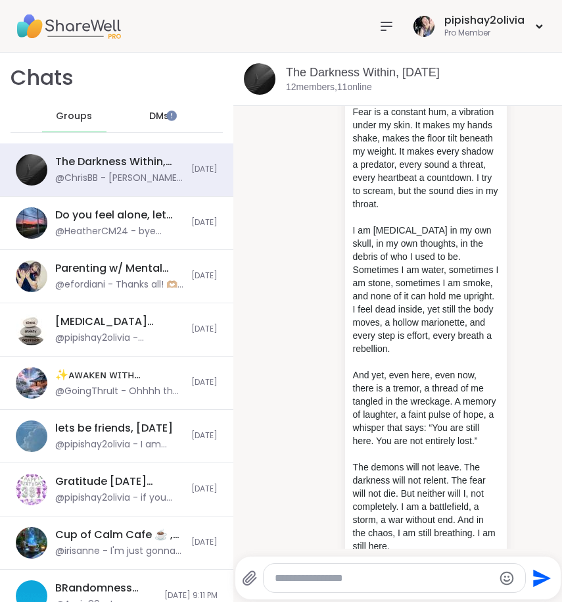
scroll to position [1943, 0]
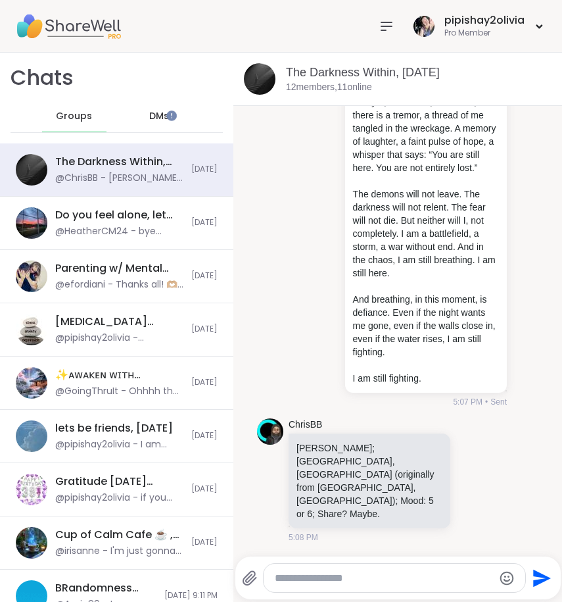
click at [149, 117] on span "DMs" at bounding box center [159, 116] width 20 height 13
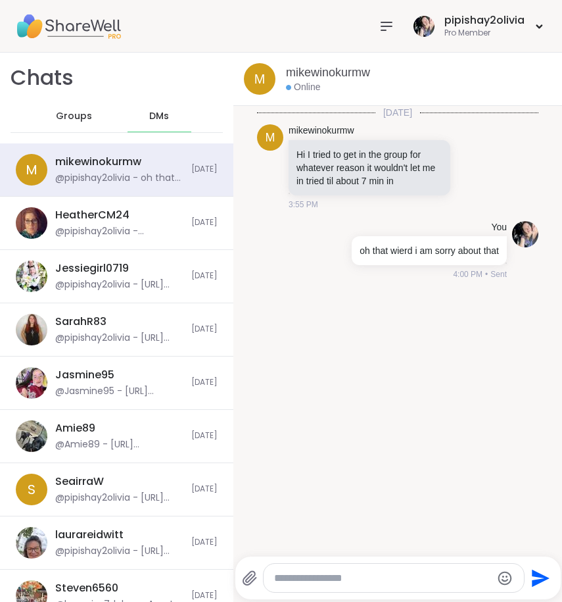
click at [59, 108] on div "Groups" at bounding box center [74, 117] width 64 height 32
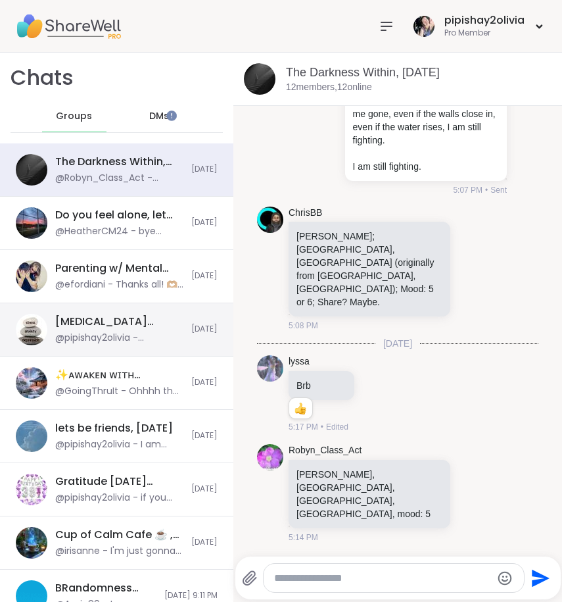
scroll to position [2116, 0]
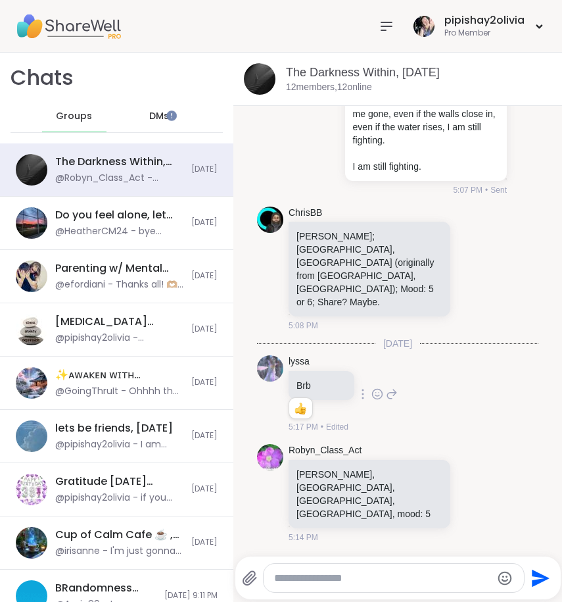
click at [371, 400] on icon at bounding box center [377, 393] width 12 height 13
click at [364, 386] on button "Select Reaction: Heart" at bounding box center [377, 373] width 26 height 26
click at [386, 402] on icon at bounding box center [392, 394] width 12 height 16
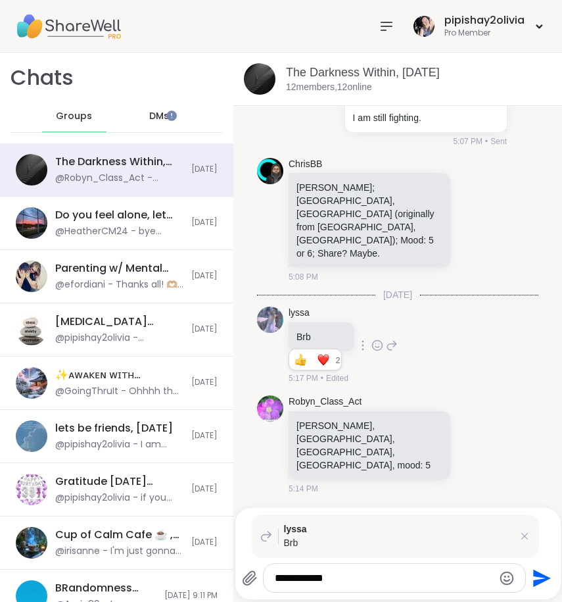
click at [386, 353] on icon at bounding box center [392, 345] width 12 height 16
click at [285, 571] on textarea "**********" at bounding box center [384, 577] width 218 height 13
type textarea "**********"
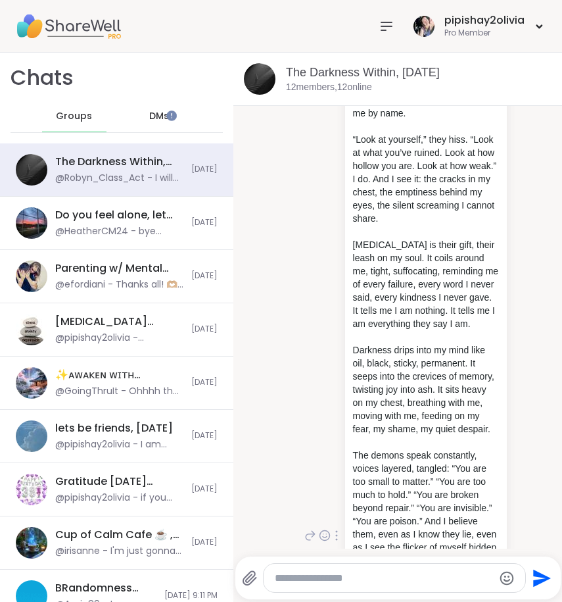
scroll to position [1180, 0]
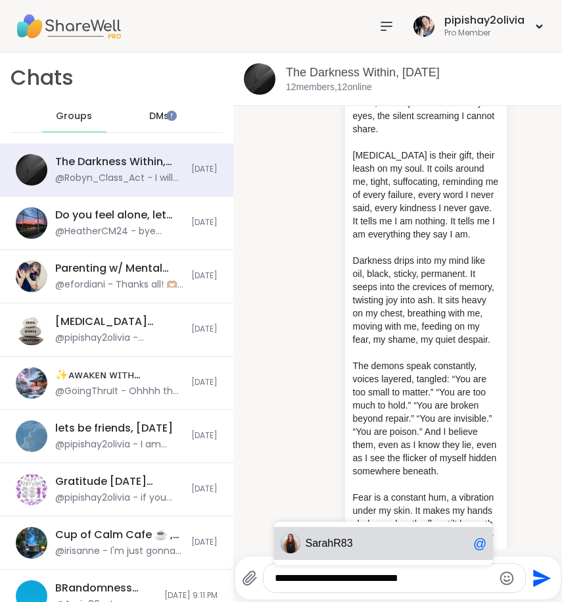
click at [306, 548] on span "Sar" at bounding box center [314, 542] width 16 height 13
type textarea "**********"
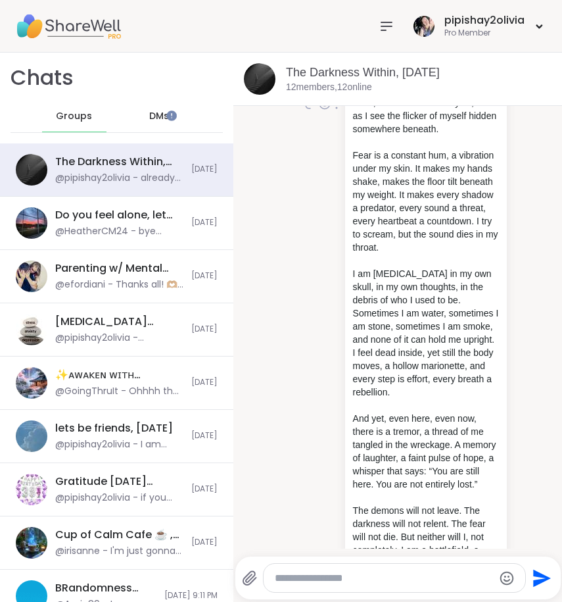
scroll to position [1503, 0]
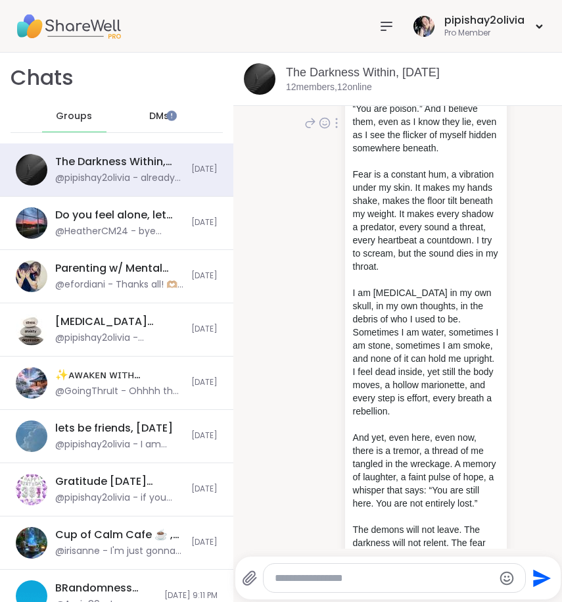
click at [304, 131] on icon at bounding box center [310, 123] width 12 height 16
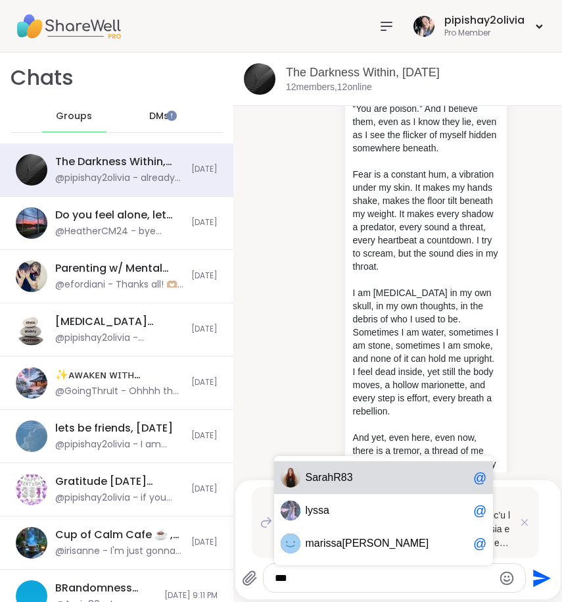
click at [372, 475] on span "Sa rahR83" at bounding box center [387, 477] width 162 height 13
type textarea "*********"
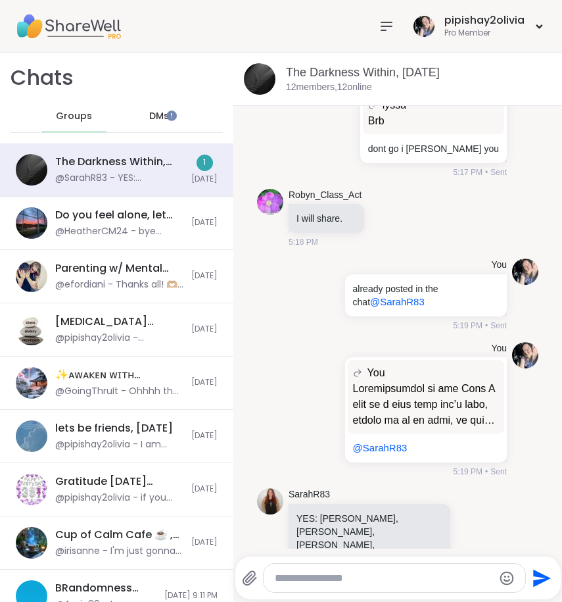
scroll to position [2626, 0]
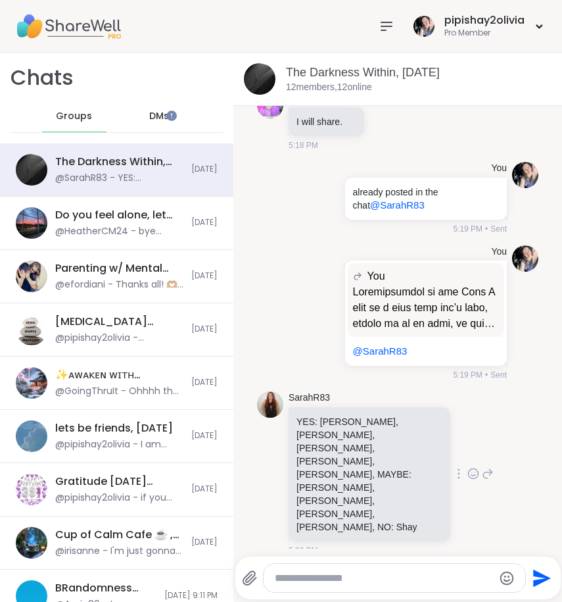
click at [467, 480] on icon at bounding box center [473, 473] width 12 height 13
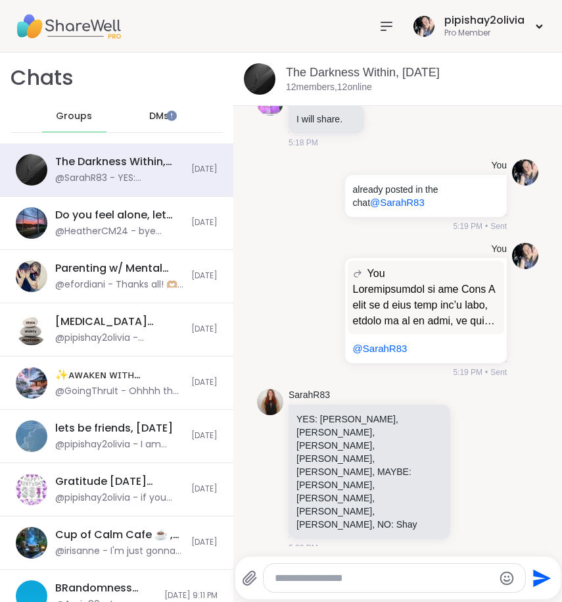
click at [360, 579] on textarea "Type your message" at bounding box center [384, 577] width 218 height 13
click at [482, 479] on icon at bounding box center [488, 471] width 12 height 16
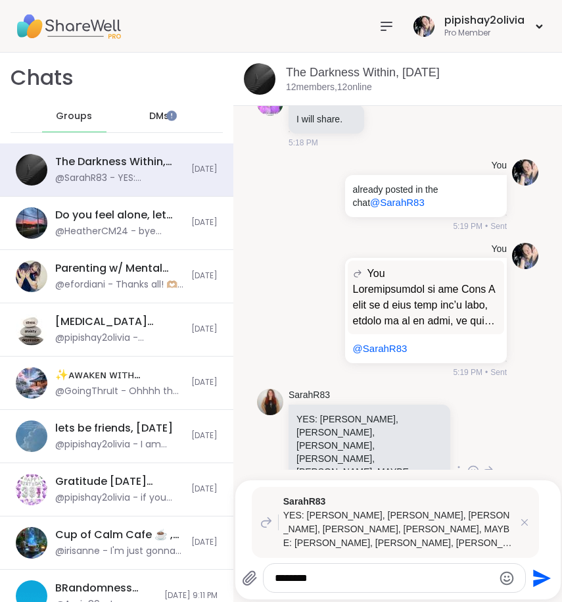
type textarea "********"
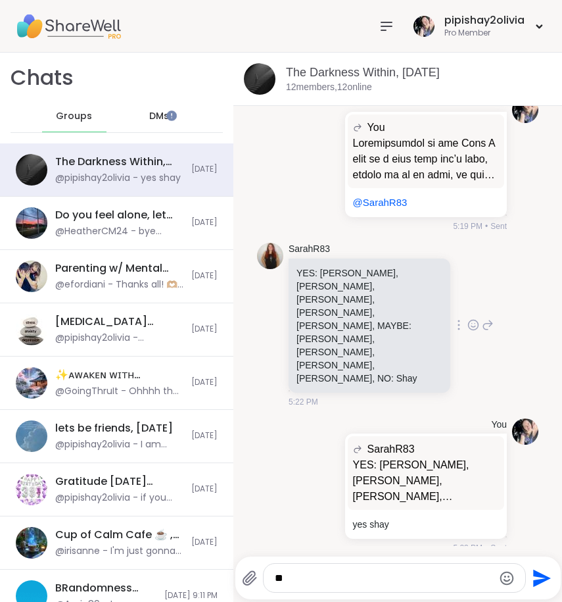
type textarea "*"
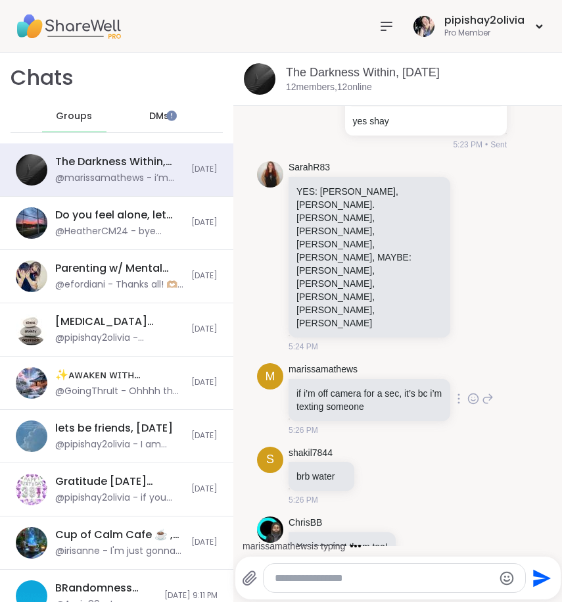
scroll to position [3246, 0]
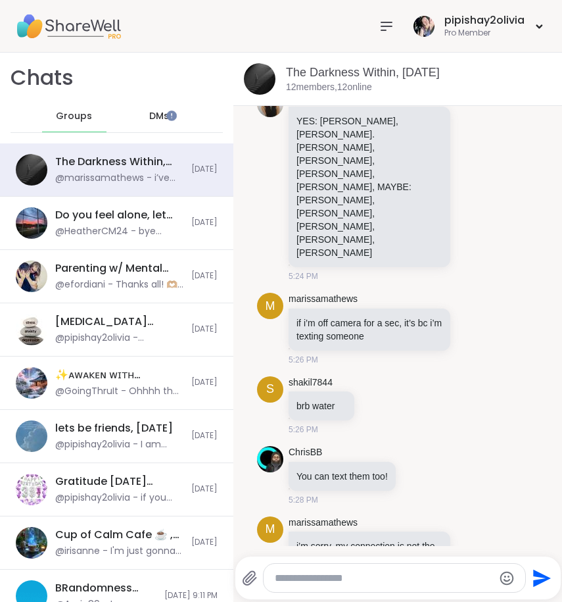
click at [364, 577] on textarea "Type your message" at bounding box center [384, 577] width 218 height 13
type textarea "**********"
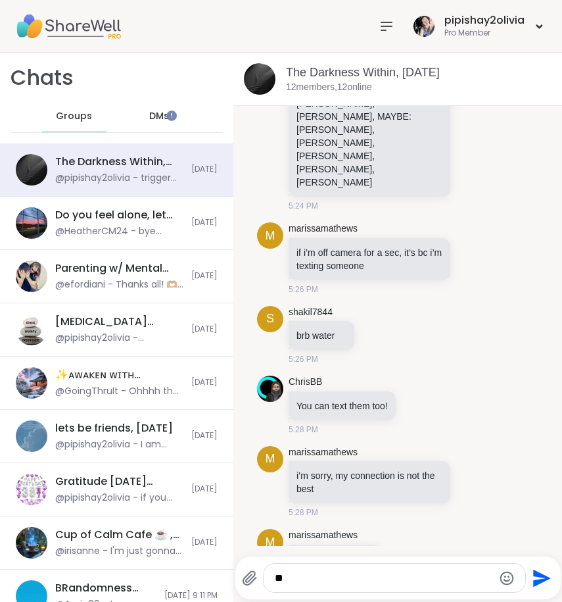
type textarea "*"
type textarea "**********"
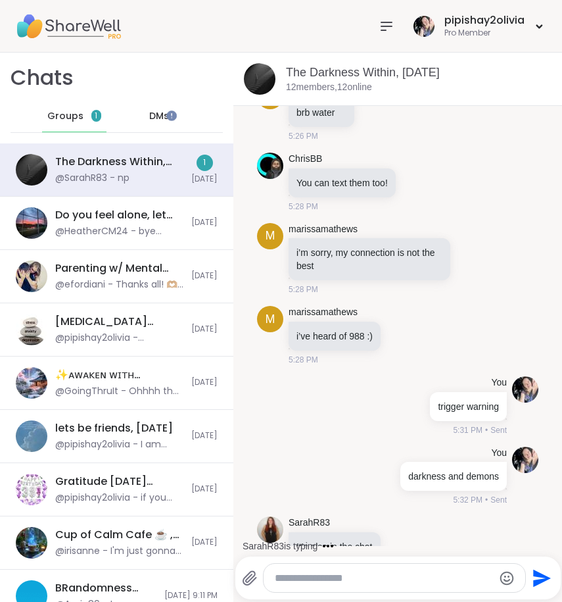
scroll to position [3609, 0]
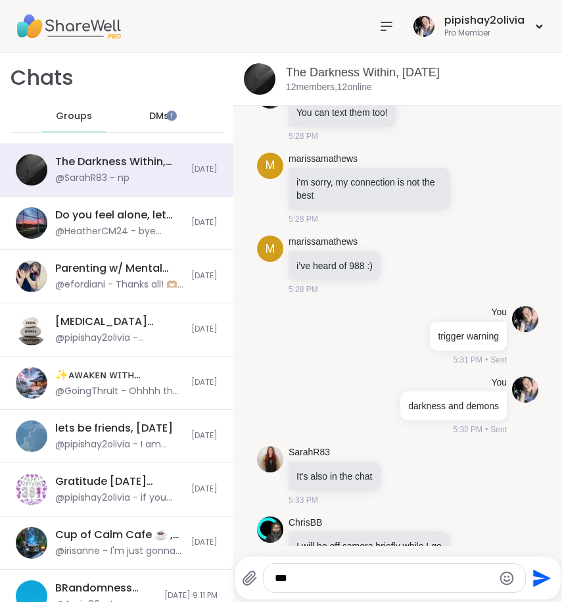
type textarea "***"
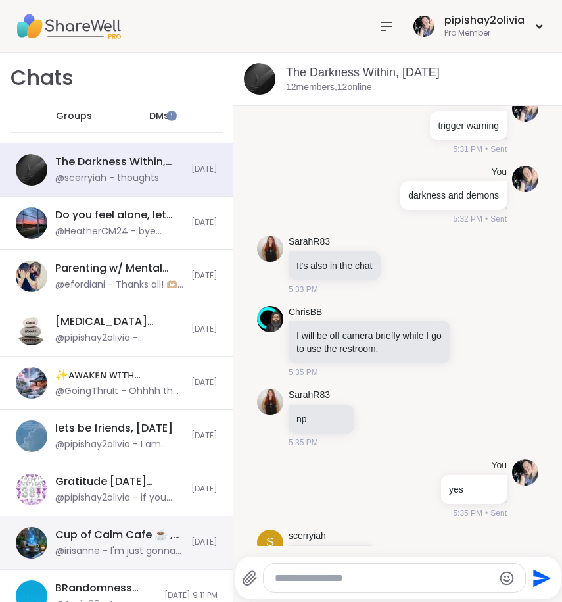
scroll to position [3889, 0]
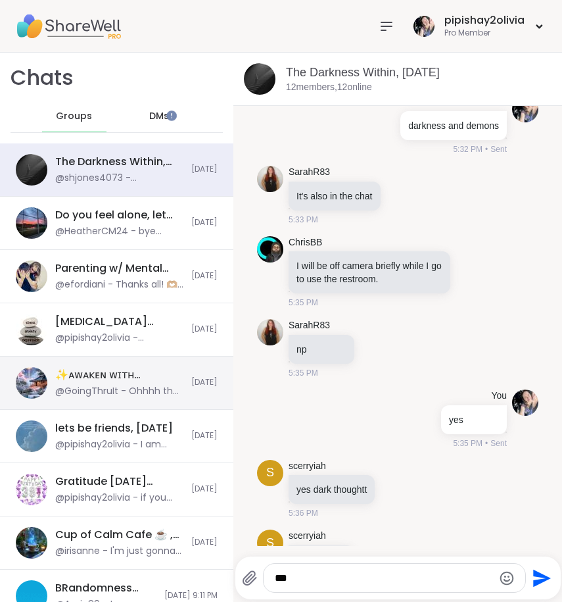
type textarea "***"
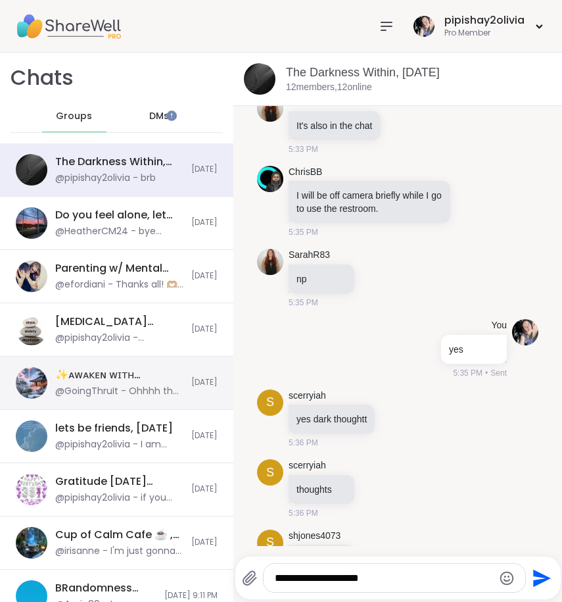
type textarea "**********"
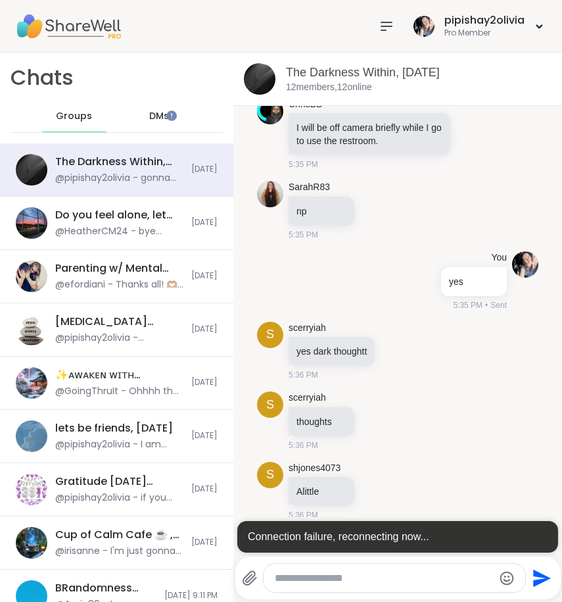
scroll to position [0, 0]
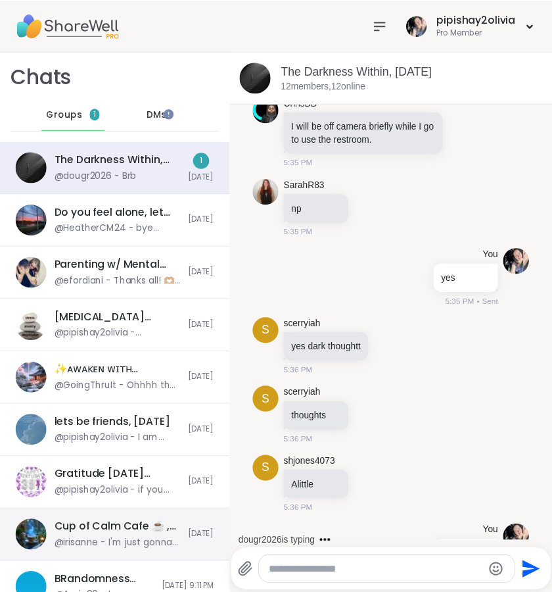
scroll to position [4039, 0]
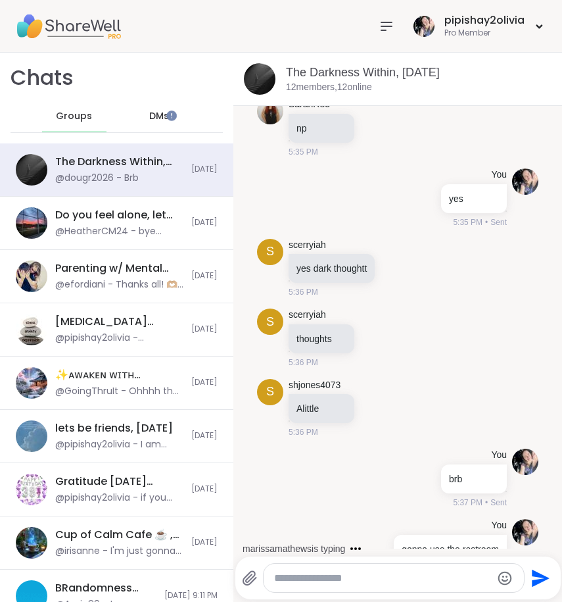
click at [379, 31] on icon at bounding box center [387, 26] width 16 height 16
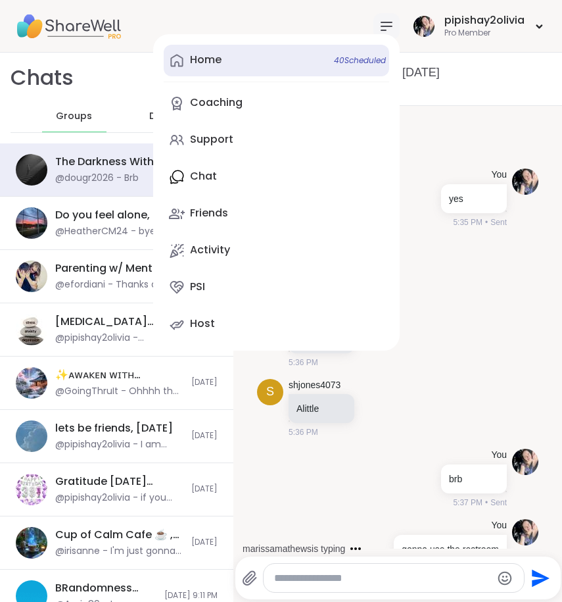
click at [257, 54] on link "Home 40 Scheduled" at bounding box center [276, 61] width 225 height 32
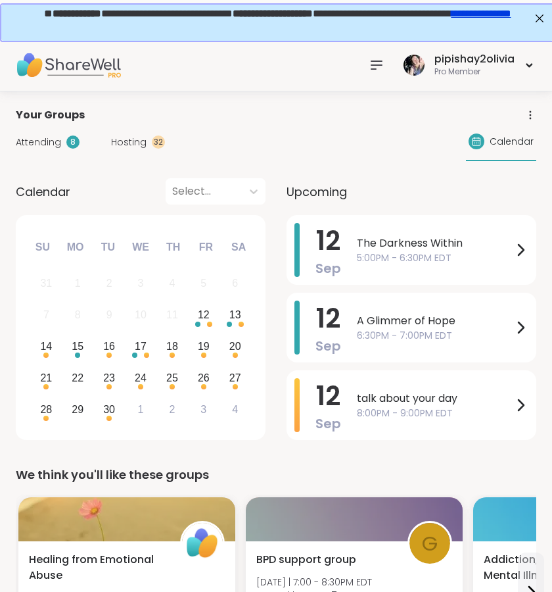
click at [51, 145] on span "Attending" at bounding box center [38, 142] width 45 height 14
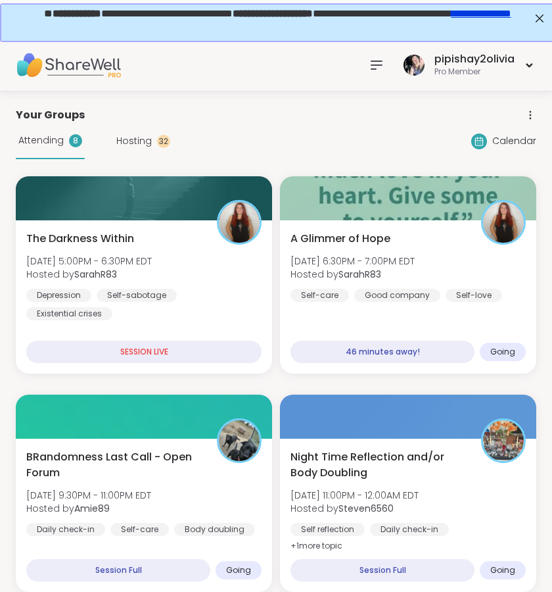
click at [124, 133] on div "Attending 8 Hosting 32" at bounding box center [93, 141] width 154 height 36
click at [128, 143] on span "Hosting" at bounding box center [133, 141] width 35 height 14
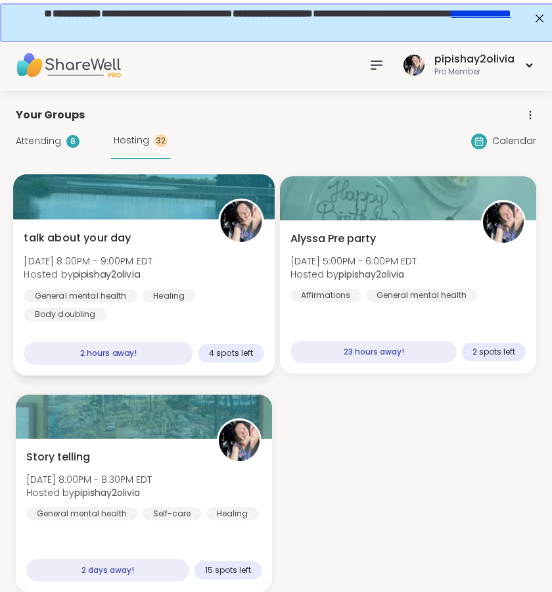
click at [129, 266] on span "[DATE] 8:00PM - 9:00PM EDT" at bounding box center [88, 260] width 129 height 13
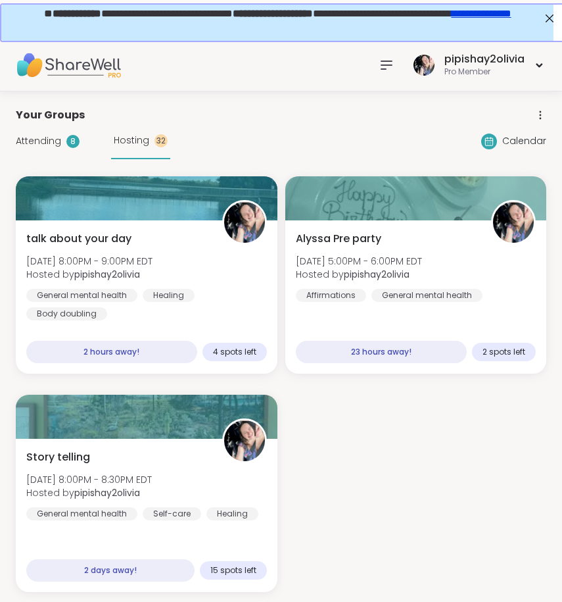
click at [106, 122] on div "Your Groups" at bounding box center [281, 115] width 531 height 16
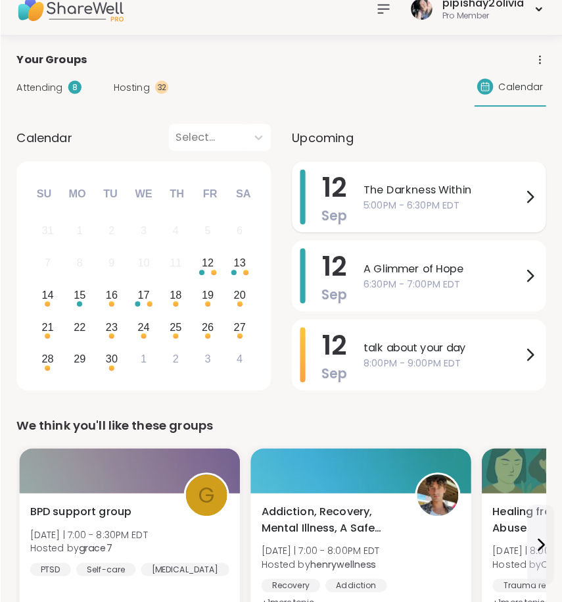
scroll to position [39, 0]
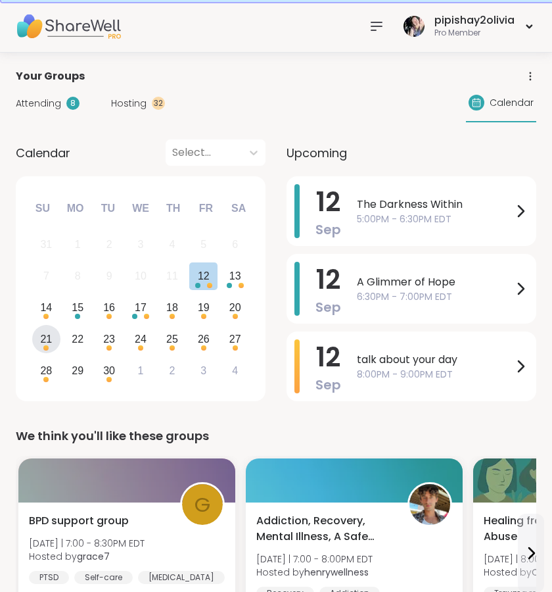
click at [54, 349] on div "21" at bounding box center [46, 339] width 28 height 28
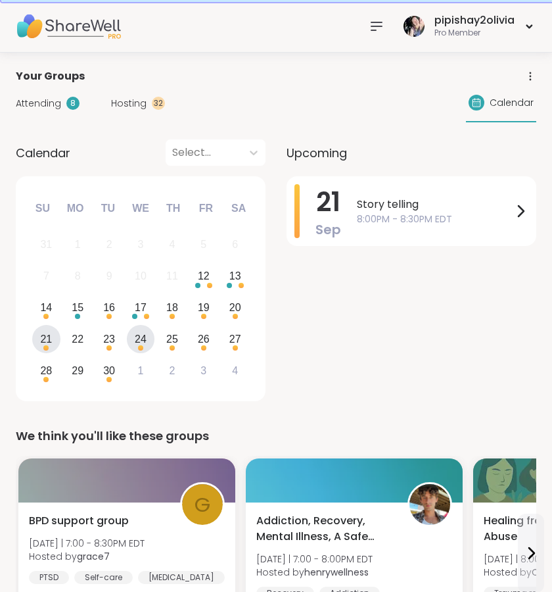
click at [140, 341] on div "24" at bounding box center [141, 339] width 12 height 18
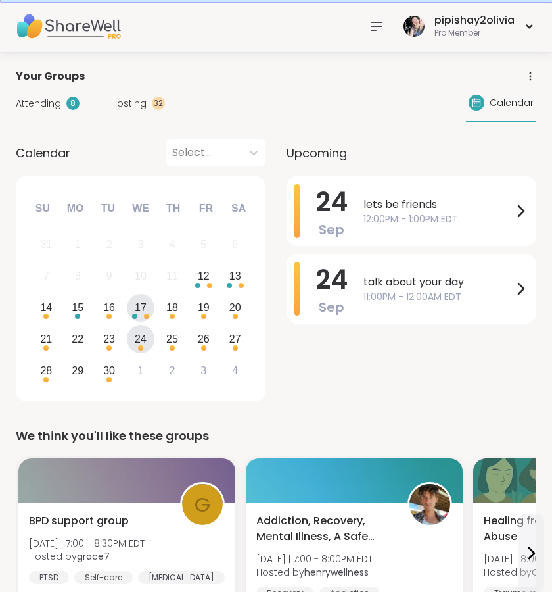
click at [133, 316] on div "Choose Wednesday, September 17th, 2025" at bounding box center [134, 316] width 5 height 5
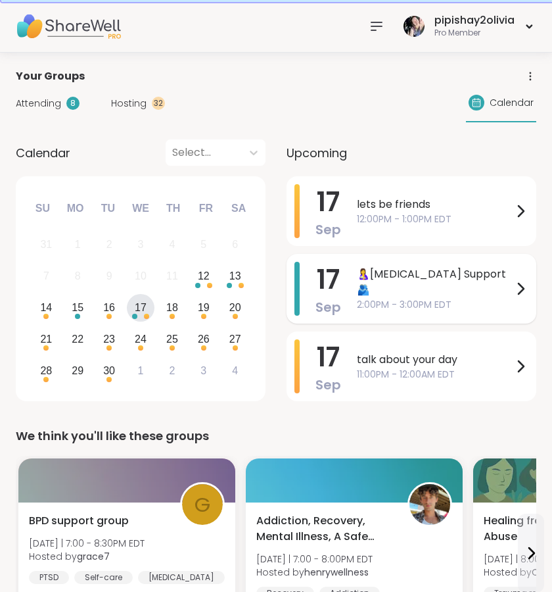
click at [385, 275] on span "🤱[MEDICAL_DATA] Support🫂" at bounding box center [435, 282] width 156 height 32
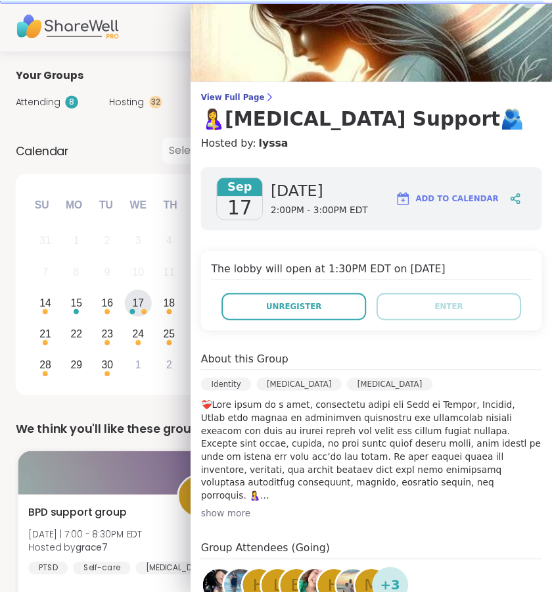
scroll to position [0, 0]
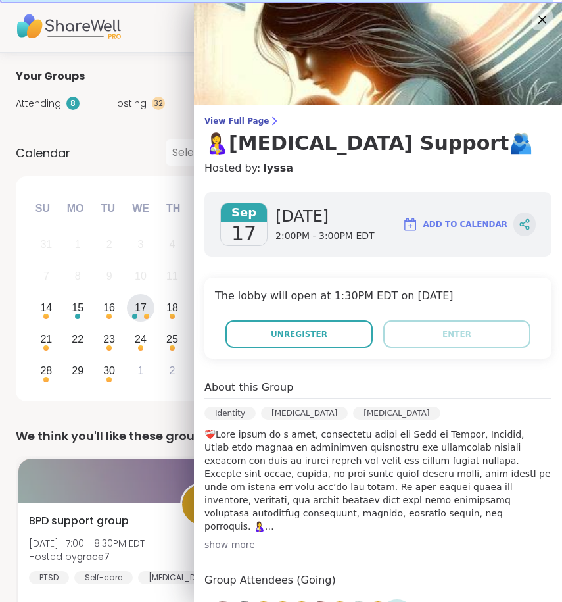
click at [519, 222] on icon at bounding box center [525, 224] width 12 height 12
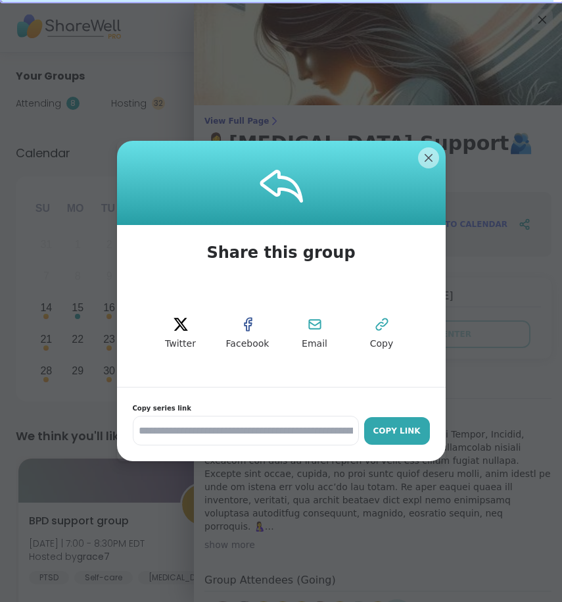
click at [399, 427] on div "Copy Link" at bounding box center [397, 431] width 53 height 12
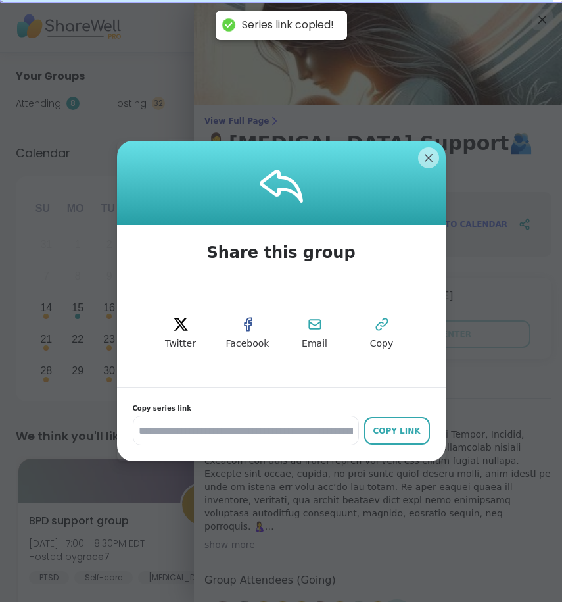
click at [131, 141] on div at bounding box center [281, 183] width 329 height 84
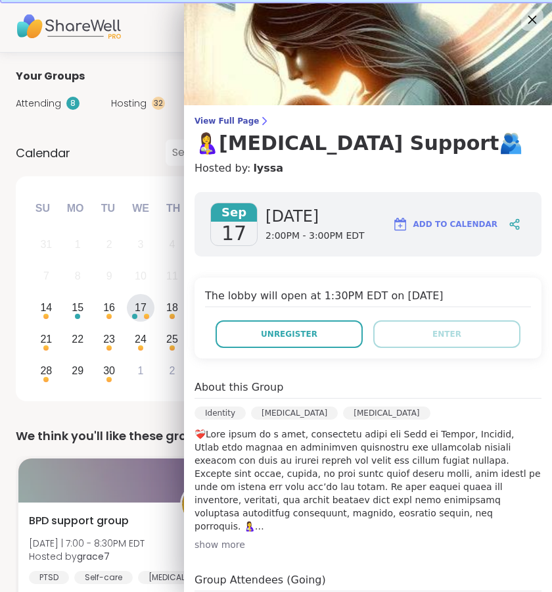
click at [524, 22] on icon at bounding box center [532, 19] width 16 height 16
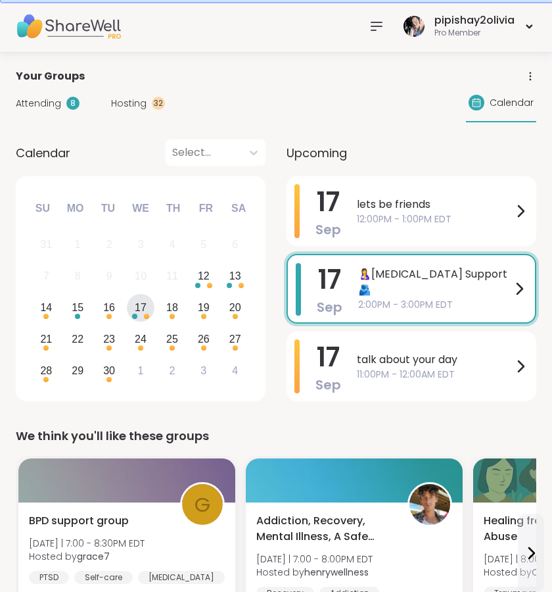
click at [364, 35] on div "pipishay2olivia Pro Member" at bounding box center [450, 26] width 173 height 31
click at [373, 33] on icon at bounding box center [377, 26] width 16 height 16
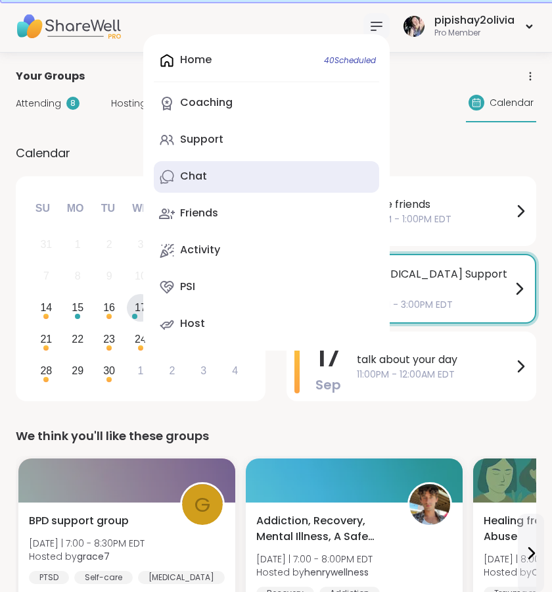
click at [280, 173] on link "Chat" at bounding box center [266, 177] width 225 height 32
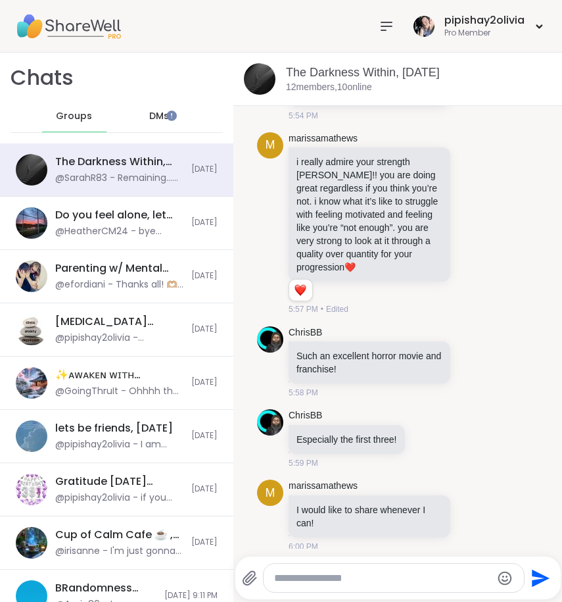
click at [302, 568] on div at bounding box center [394, 577] width 260 height 28
click at [304, 570] on div at bounding box center [394, 577] width 260 height 28
click at [306, 577] on textarea "Type your message" at bounding box center [383, 577] width 218 height 13
paste textarea "**********"
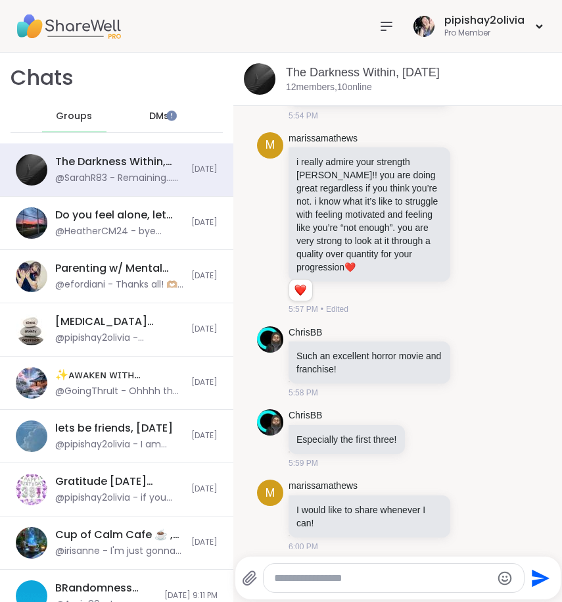
type textarea "**********"
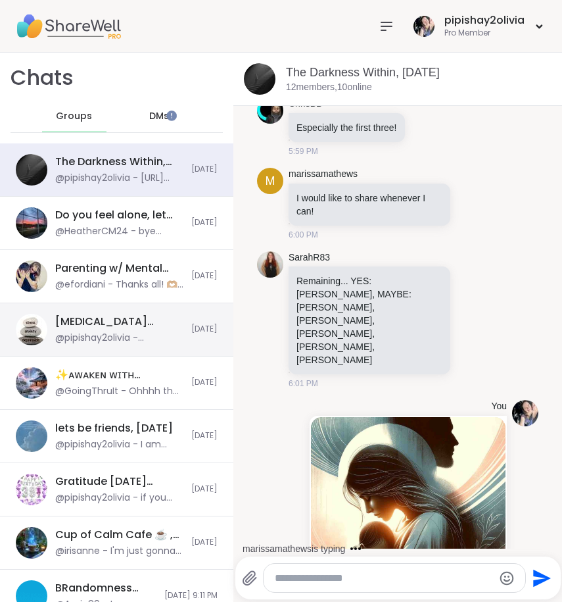
scroll to position [6726, 0]
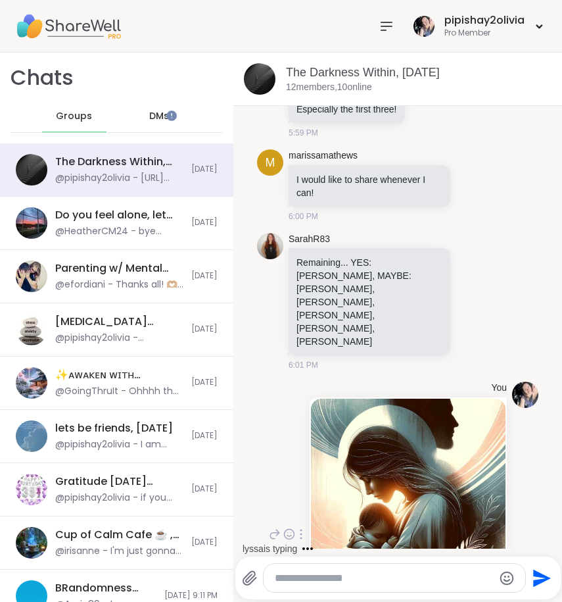
click at [269, 526] on icon at bounding box center [275, 534] width 12 height 16
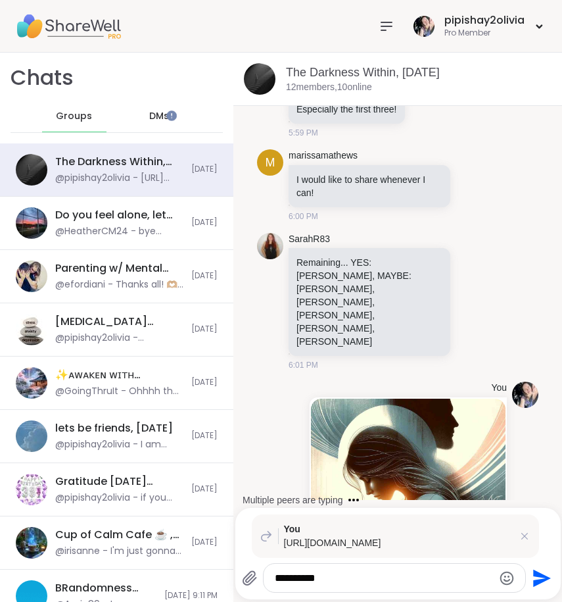
scroll to position [6859, 0]
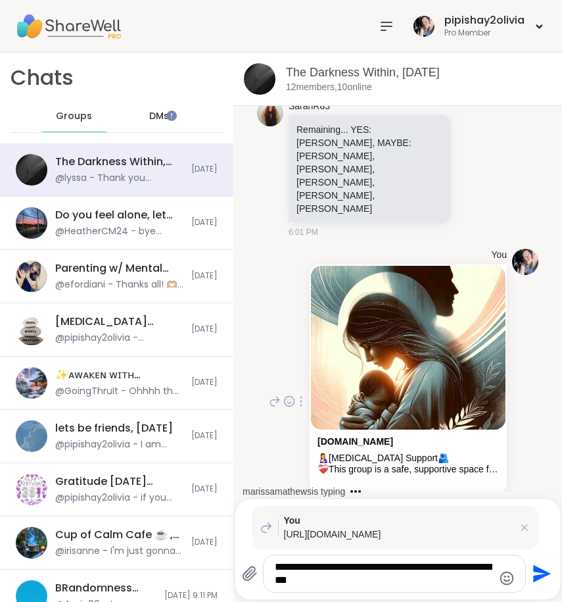
type textarea "**********"
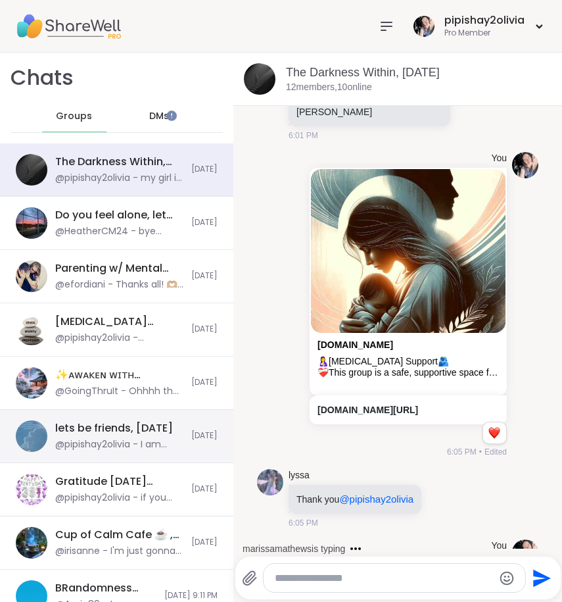
scroll to position [7039, 0]
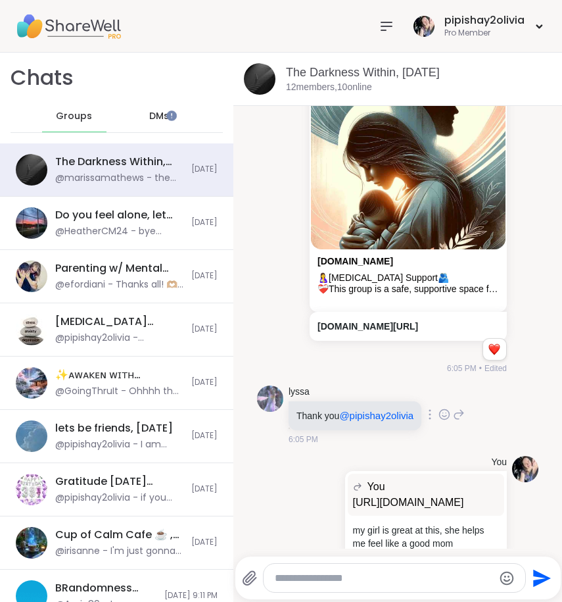
click at [442, 415] on icon at bounding box center [444, 415] width 4 height 1
click at [443, 387] on div "Select Reaction: Heart" at bounding box center [444, 393] width 12 height 12
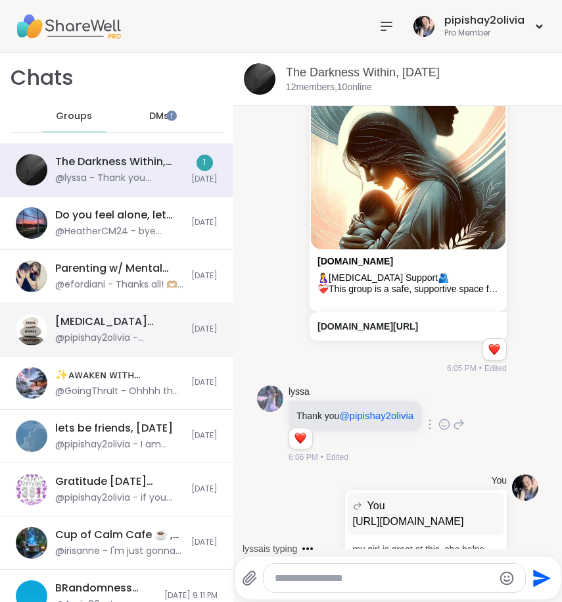
scroll to position [7128, 0]
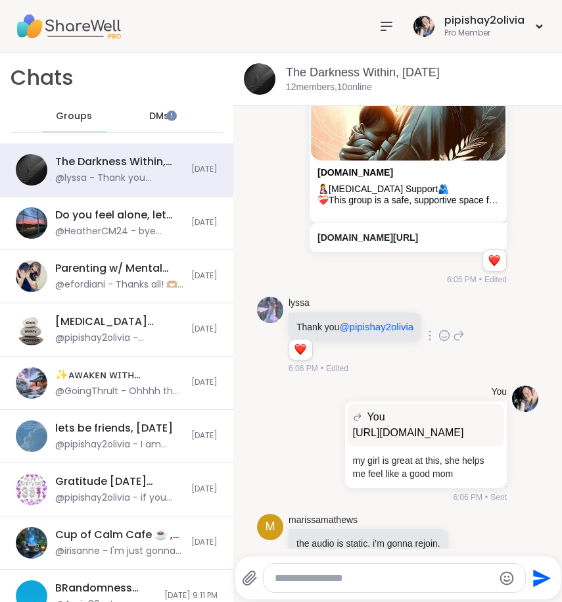
click at [281, 578] on textarea "Type your message" at bounding box center [384, 577] width 218 height 13
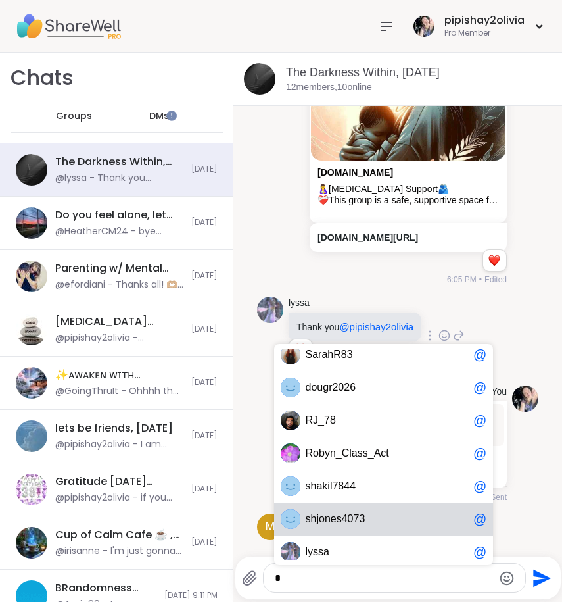
scroll to position [11, 0]
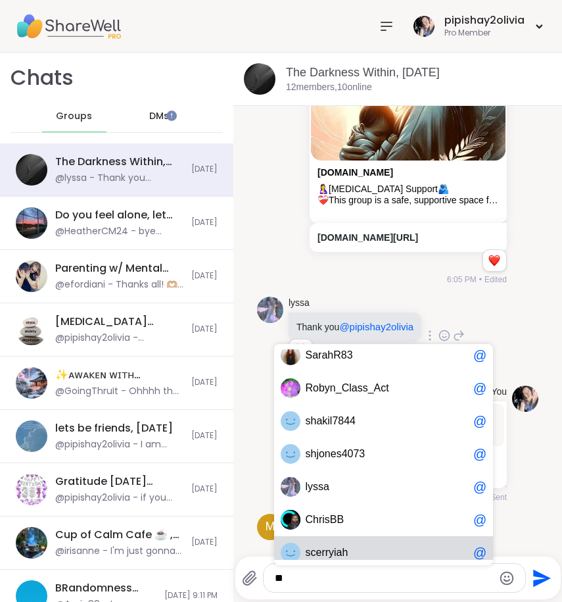
click at [349, 552] on span "s cerryiah" at bounding box center [387, 552] width 162 height 13
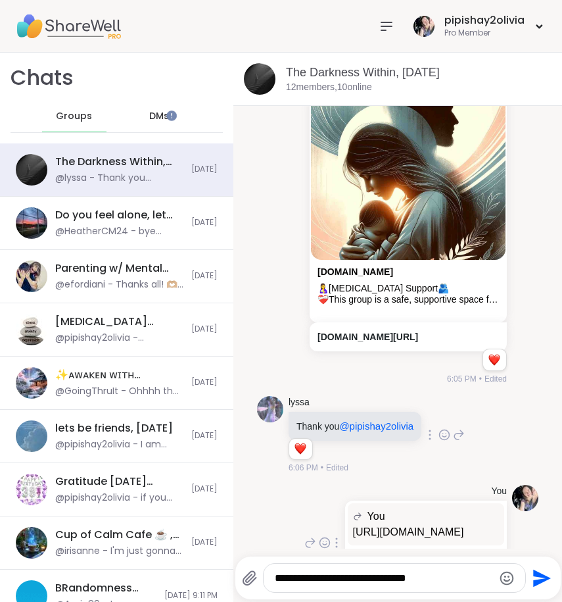
scroll to position [6875, 0]
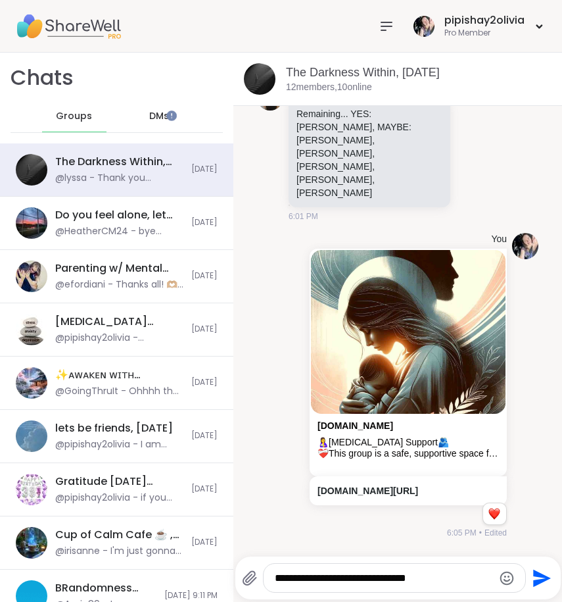
click at [440, 575] on textarea "**********" at bounding box center [384, 577] width 218 height 13
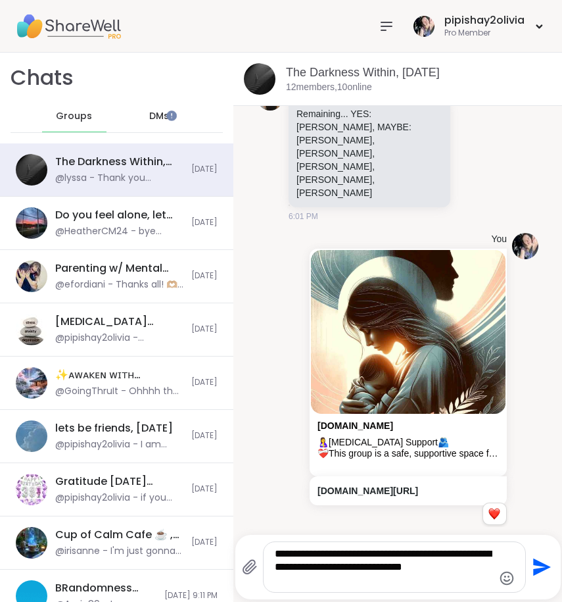
type textarea "**********"
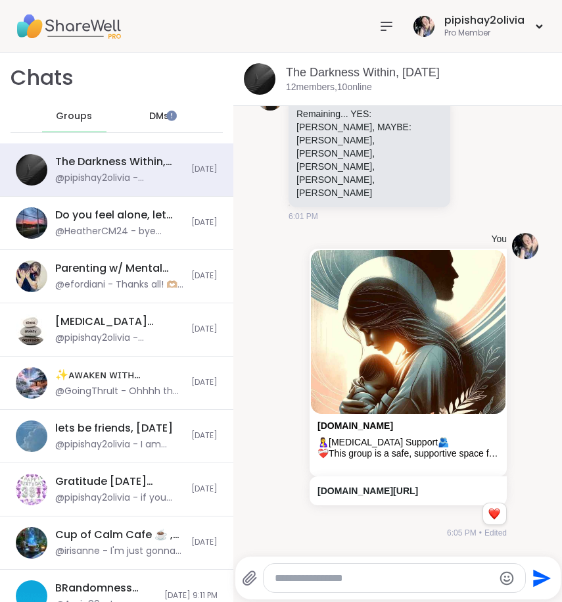
scroll to position [7237, 0]
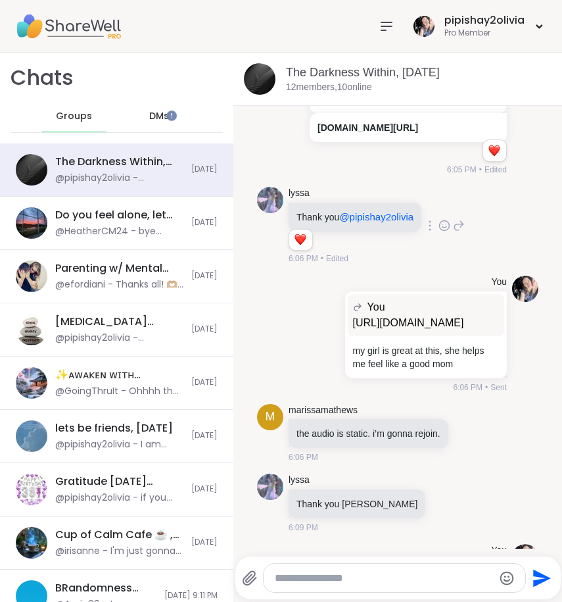
click at [304, 578] on icon at bounding box center [310, 586] width 12 height 16
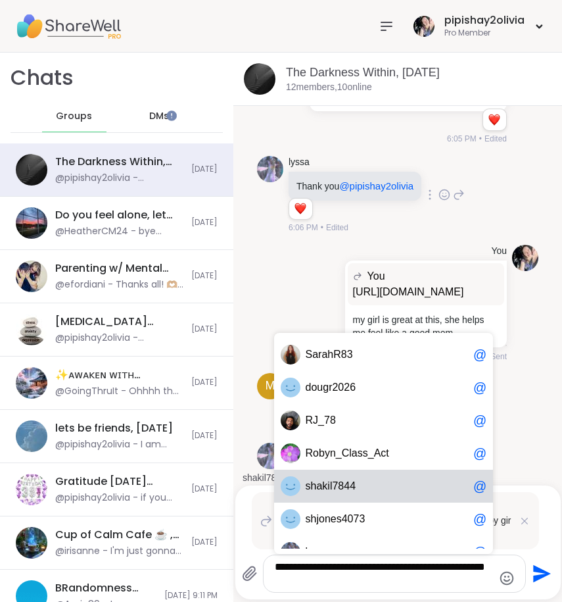
scroll to position [7404, 0]
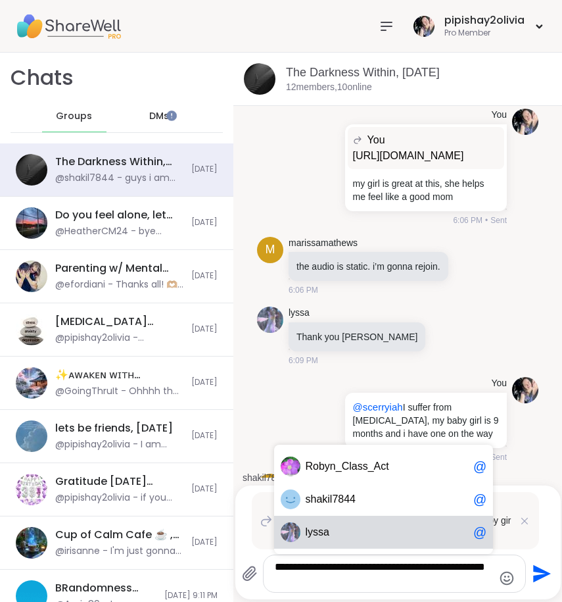
click at [323, 530] on span "l yssa" at bounding box center [387, 531] width 162 height 13
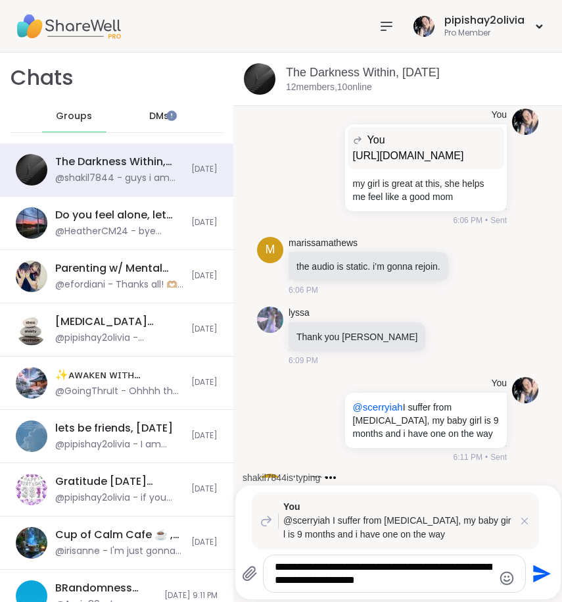
type textarea "**********"
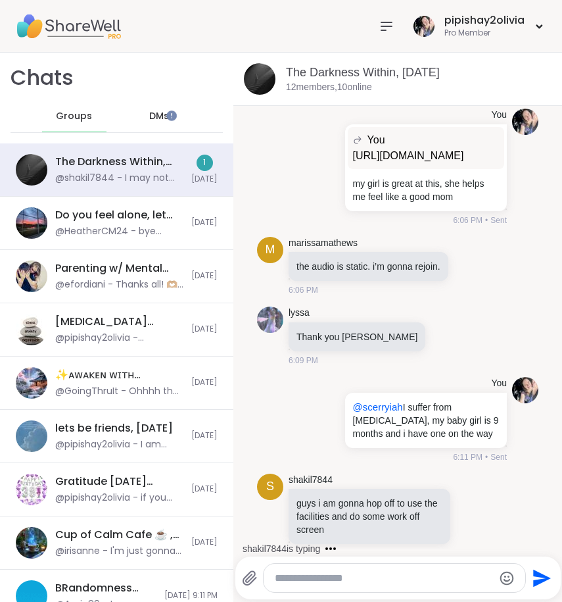
scroll to position [7590, 0]
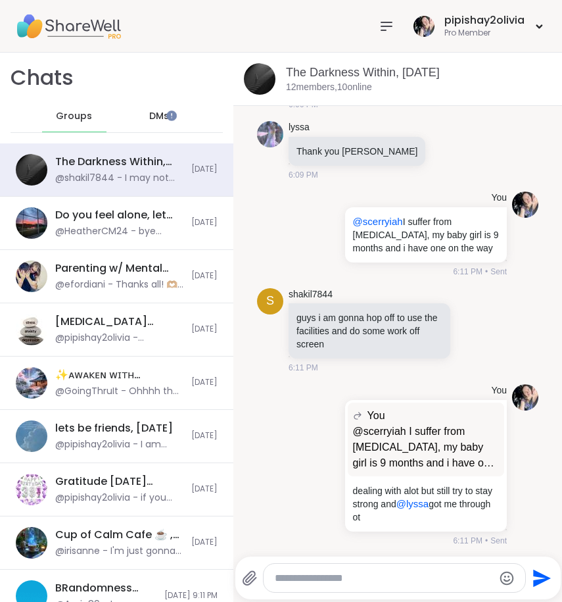
click at [471, 594] on icon at bounding box center [473, 594] width 4 height 1
click at [467, 565] on div "Select Reaction: Heart" at bounding box center [473, 571] width 12 height 12
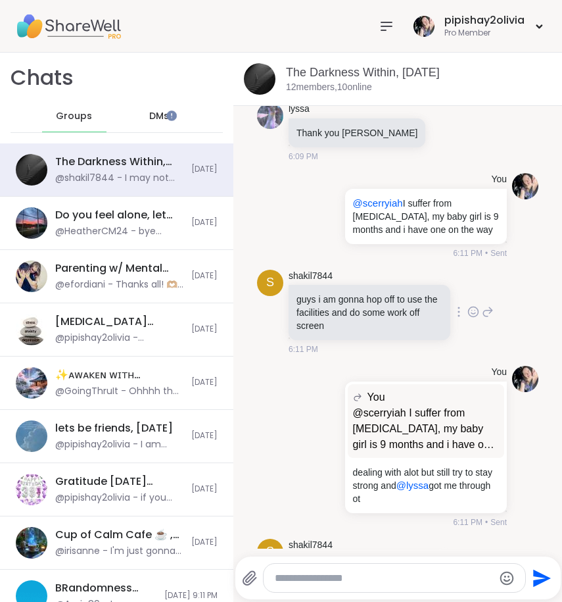
click at [467, 305] on icon at bounding box center [473, 311] width 12 height 13
click at [467, 285] on div "Select Reaction: Heart" at bounding box center [473, 291] width 12 height 12
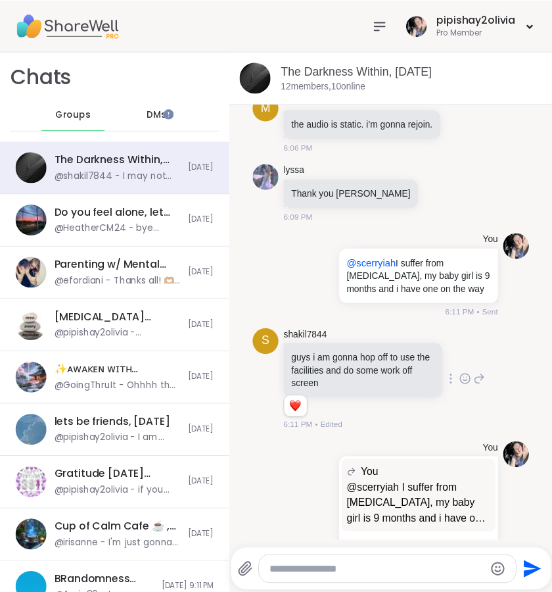
scroll to position [7627, 0]
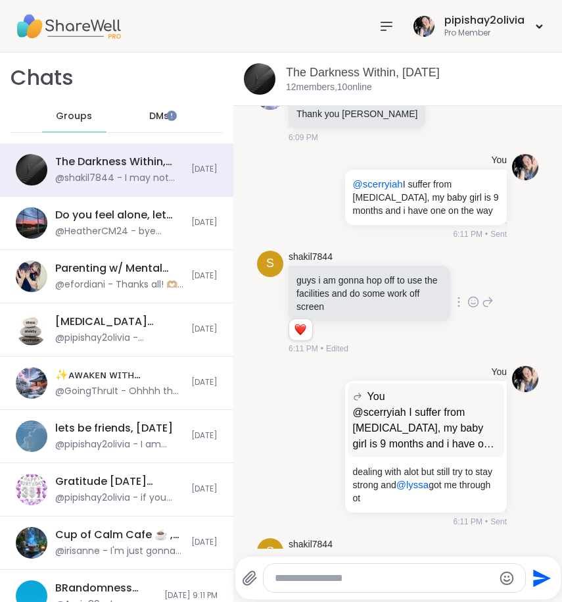
click at [379, 32] on icon at bounding box center [387, 26] width 16 height 16
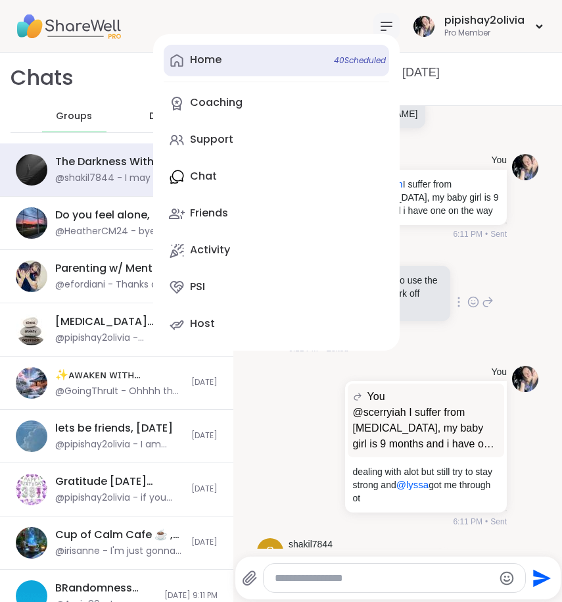
click at [248, 51] on link "Home 40 Scheduled" at bounding box center [276, 61] width 225 height 32
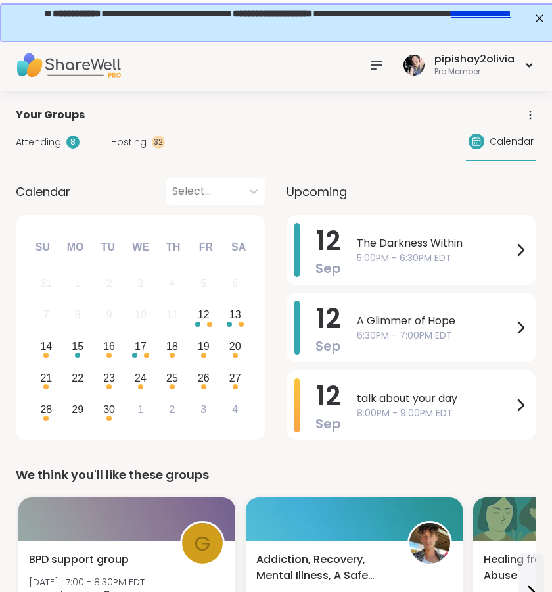
click at [57, 150] on div "Attending 8 Hosting 32 Calendar" at bounding box center [276, 142] width 521 height 38
click at [57, 142] on span "Attending" at bounding box center [38, 142] width 45 height 14
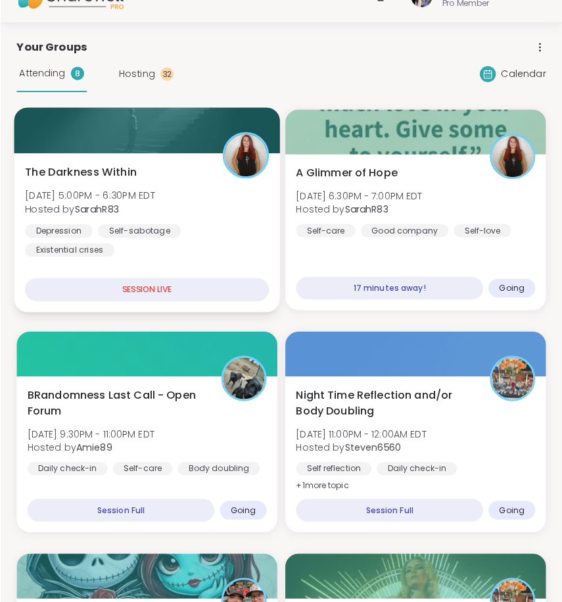
scroll to position [70, 0]
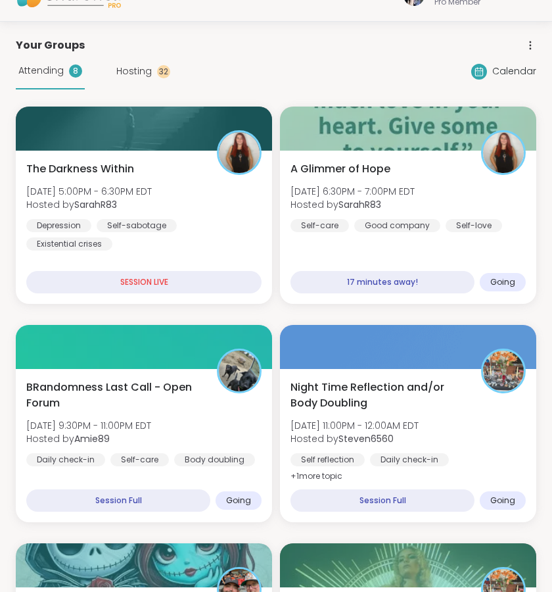
click at [142, 80] on div "Attending 8 Hosting 32" at bounding box center [93, 71] width 154 height 36
click at [140, 74] on span "Hosting" at bounding box center [133, 71] width 35 height 14
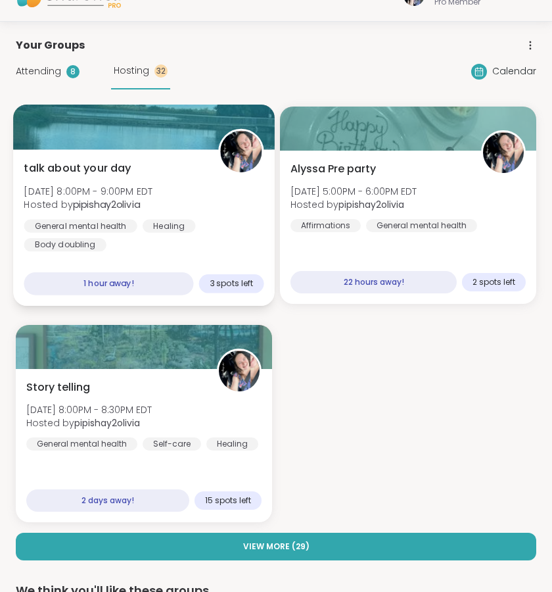
click at [179, 235] on div "General mental health Healing Body doubling" at bounding box center [144, 235] width 240 height 32
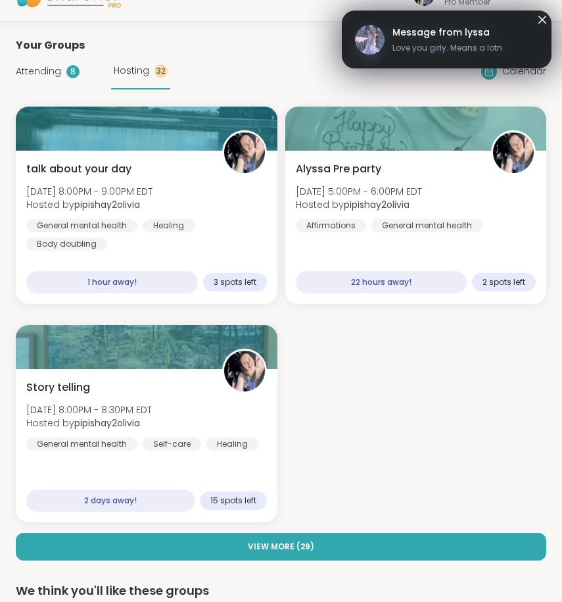
click at [426, 45] on span "Love you girly. Means a lotn" at bounding box center [447, 48] width 110 height 12
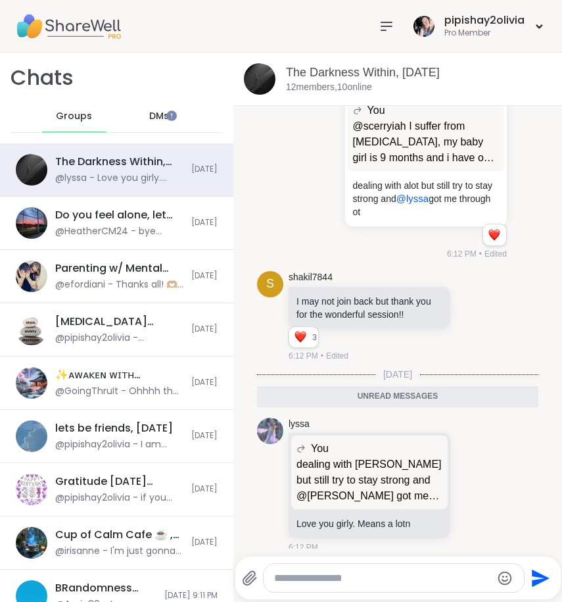
scroll to position [7761, 0]
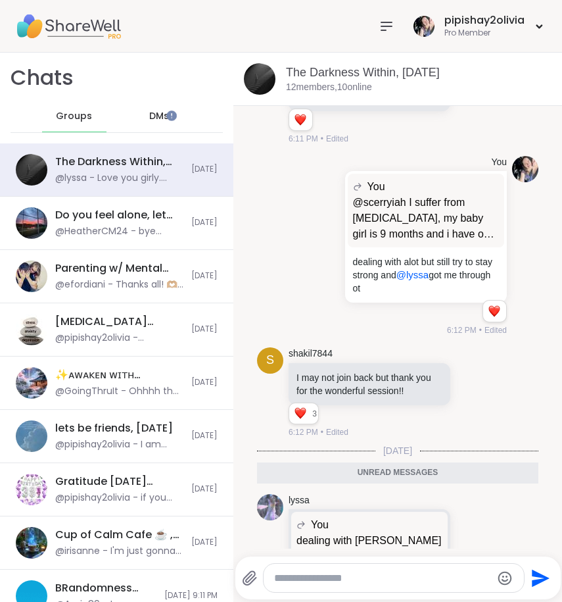
click at [467, 554] on icon at bounding box center [473, 560] width 12 height 13
click at [460, 527] on button "Select Reaction: Heart" at bounding box center [473, 540] width 26 height 26
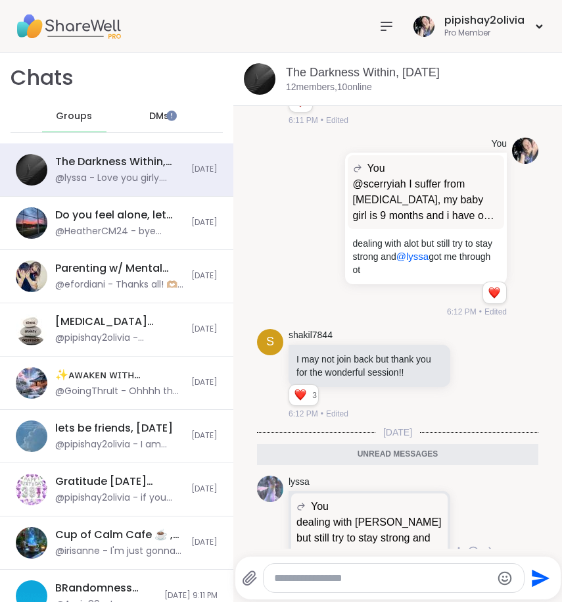
click at [482, 544] on icon at bounding box center [488, 552] width 12 height 16
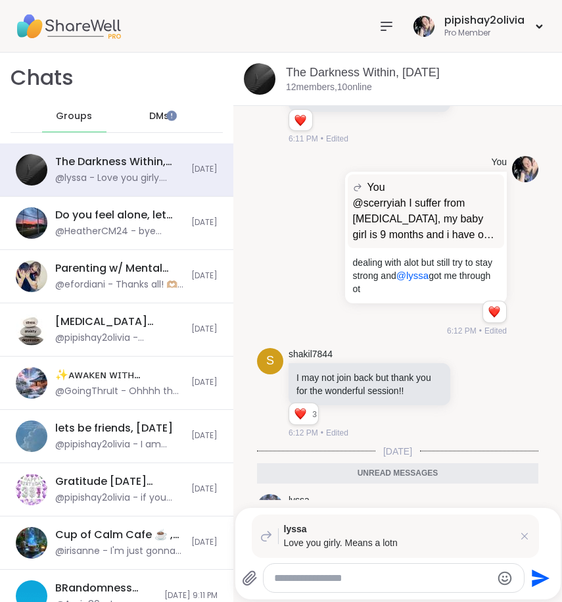
scroll to position [7798, 0]
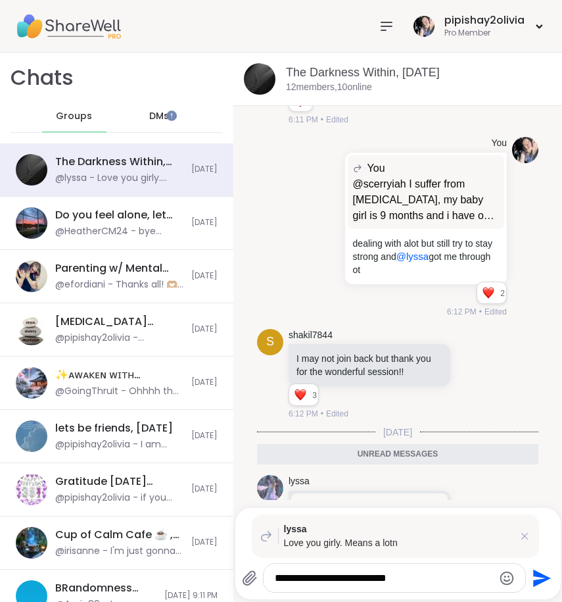
type textarea "**********"
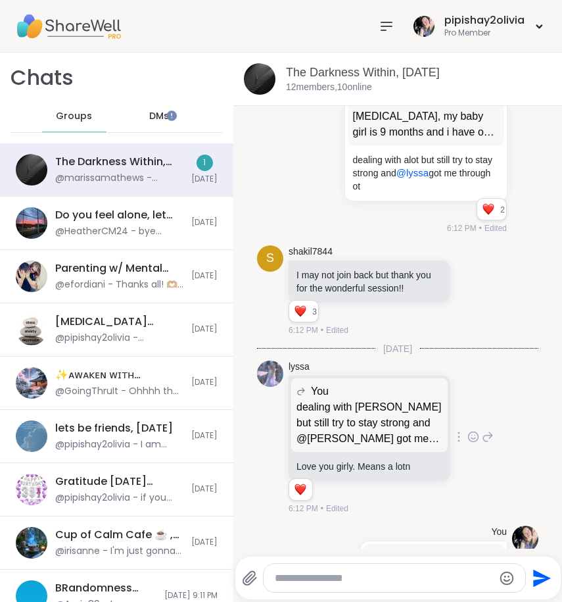
scroll to position [8041, 0]
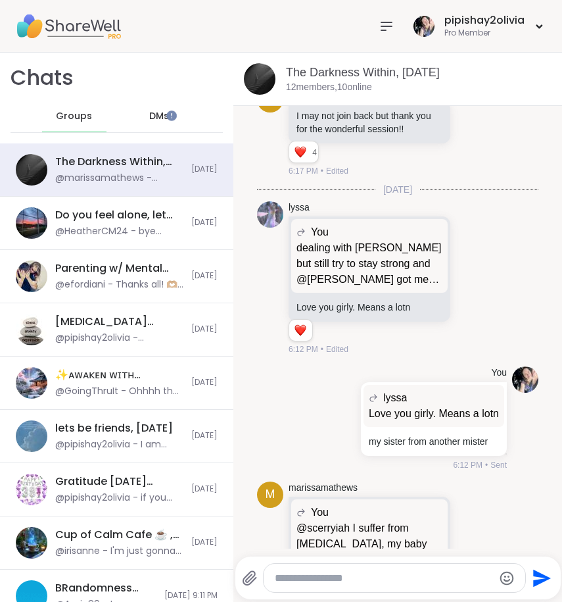
click at [482, 547] on icon at bounding box center [488, 555] width 12 height 16
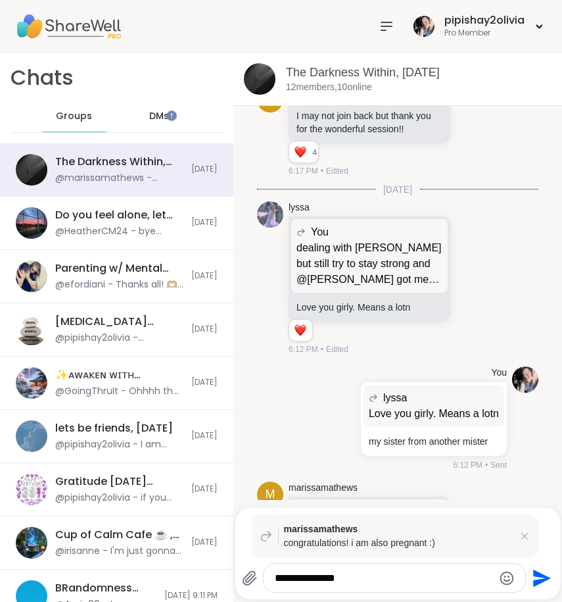
click at [303, 579] on textarea "**********" at bounding box center [384, 577] width 218 height 13
click at [343, 586] on div "**********" at bounding box center [395, 577] width 262 height 28
drag, startPoint x: 338, startPoint y: 575, endPoint x: 300, endPoint y: 575, distance: 37.5
click at [299, 575] on textarea "**********" at bounding box center [384, 577] width 218 height 13
type textarea "**********"
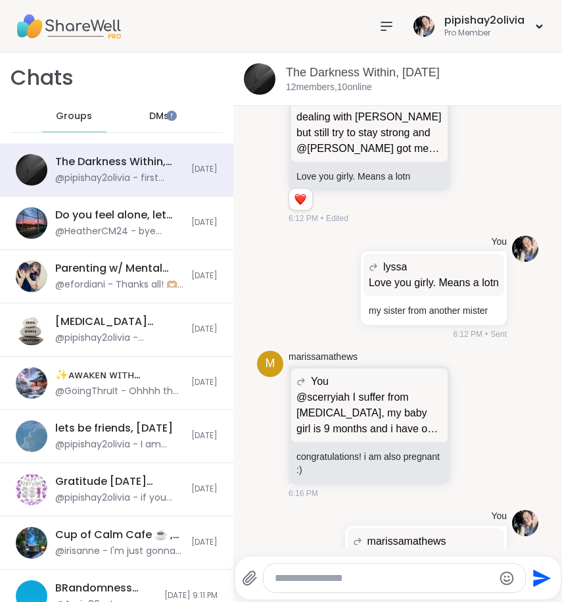
scroll to position [8287, 0]
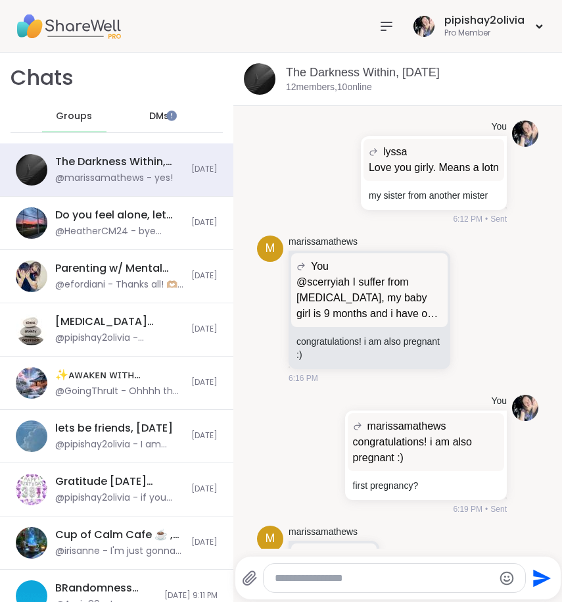
click at [411, 569] on icon at bounding box center [417, 577] width 12 height 16
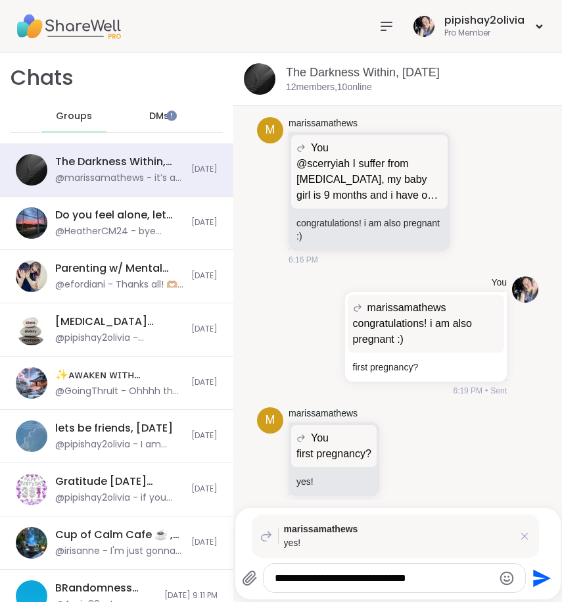
type textarea "**********"
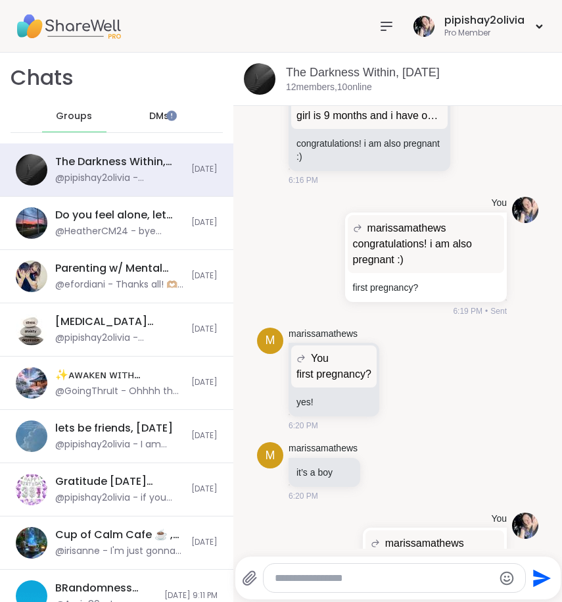
click at [278, 571] on textarea "Type your message" at bounding box center [384, 577] width 218 height 13
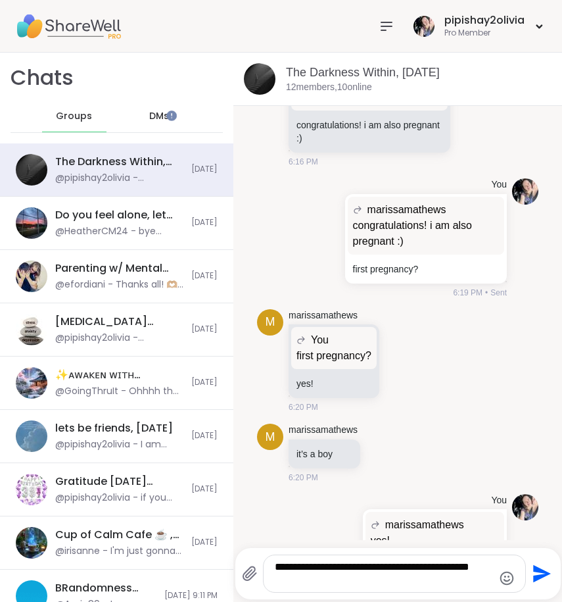
scroll to position [8511, 0]
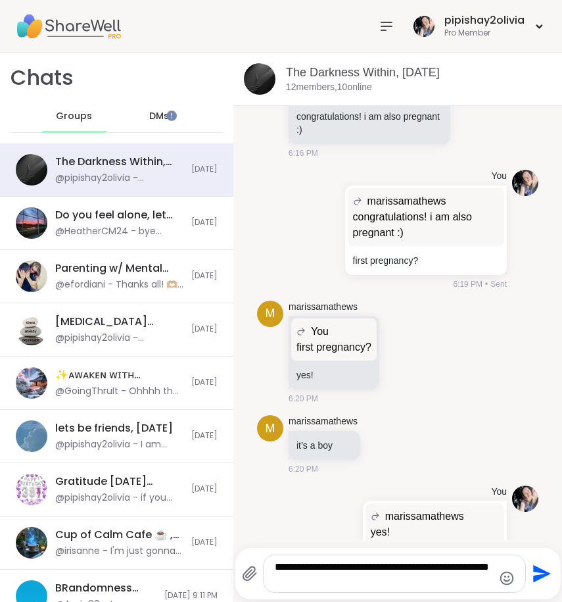
type textarea "**********"
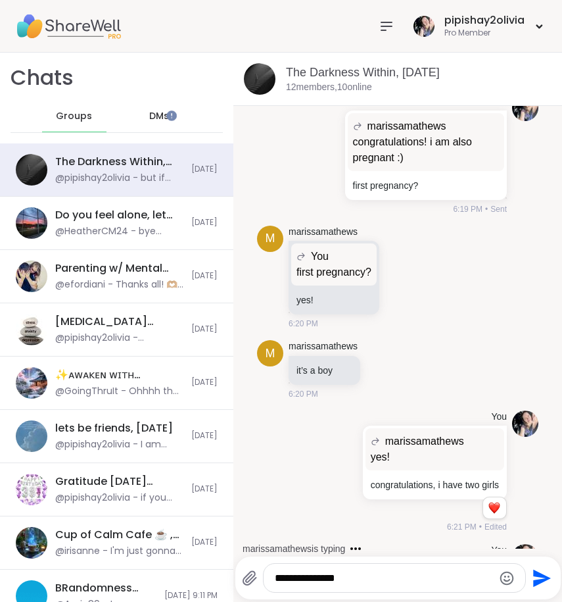
scroll to position [8657, 0]
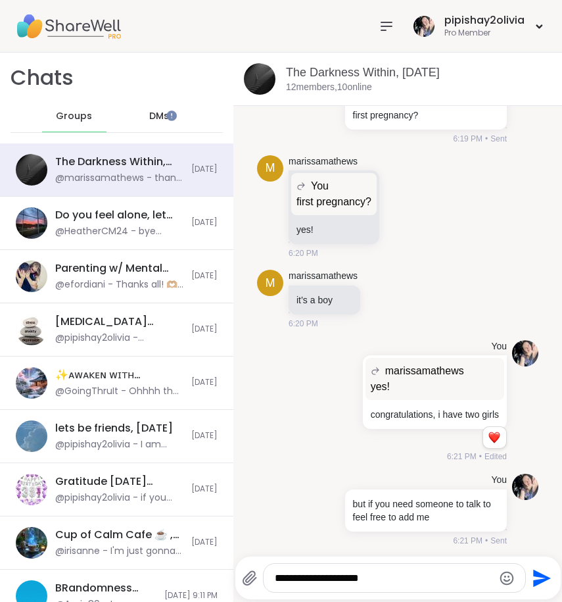
click at [339, 574] on textarea "**********" at bounding box center [384, 577] width 218 height 13
click at [373, 575] on textarea "**********" at bounding box center [384, 577] width 218 height 13
type textarea "**********"
click at [425, 578] on icon at bounding box center [431, 586] width 12 height 16
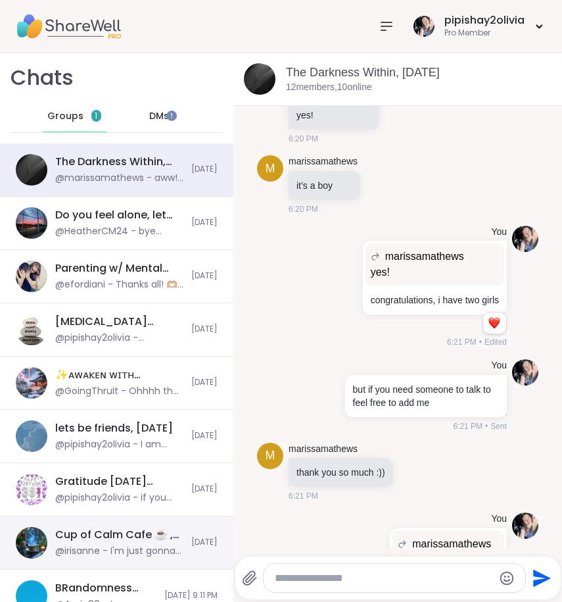
scroll to position [8841, 0]
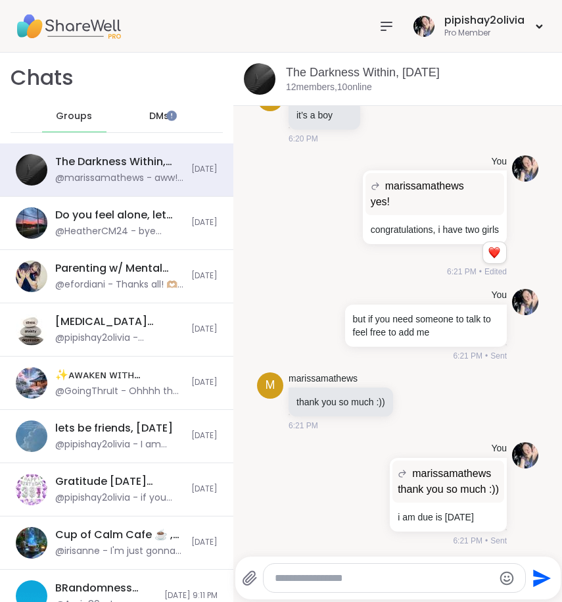
click at [423, 581] on icon at bounding box center [418, 586] width 10 height 10
click at [423, 559] on div "Select Reaction: Heart" at bounding box center [418, 565] width 12 height 12
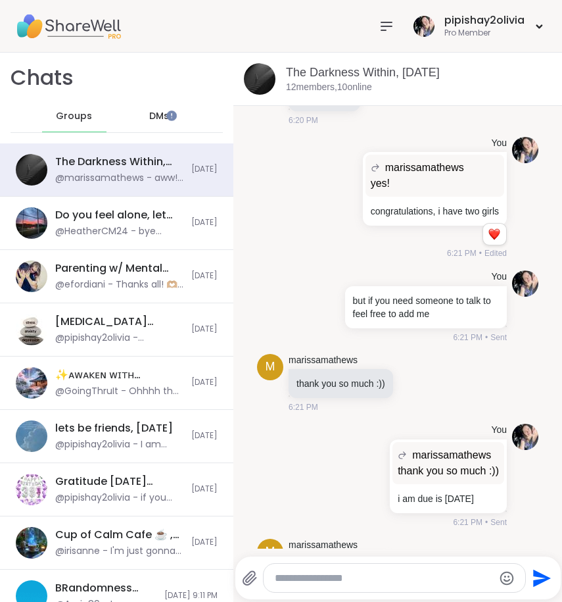
click at [437, 573] on icon at bounding box center [432, 577] width 9 height 9
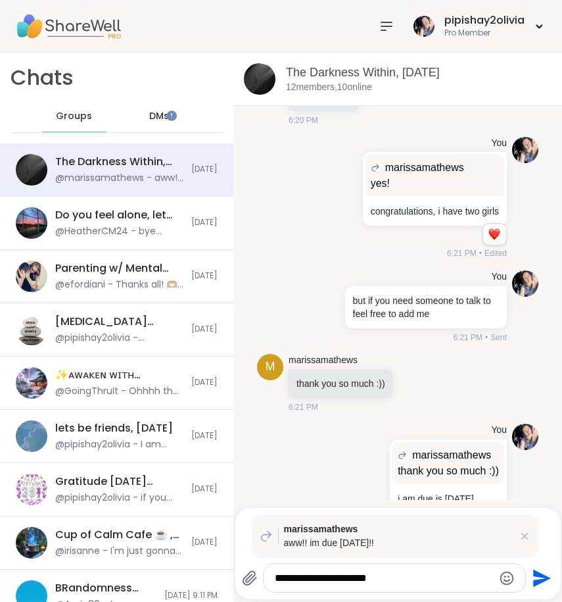
type textarea "**********"
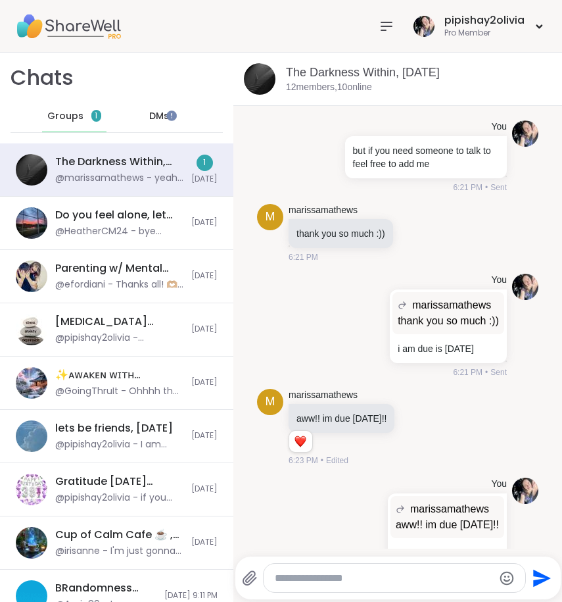
scroll to position [9150, 0]
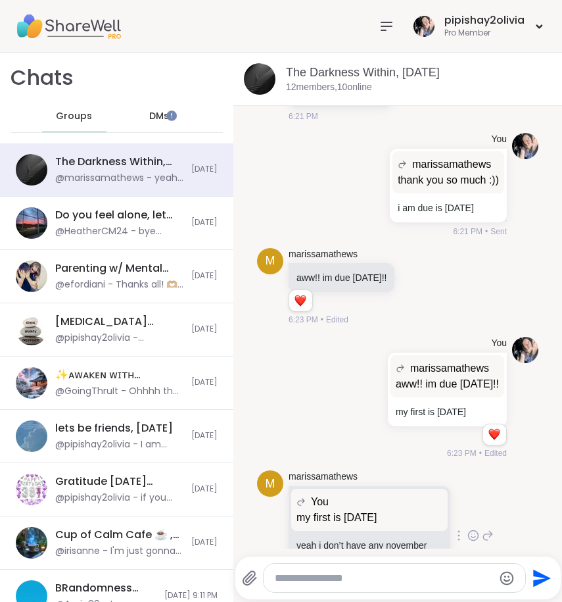
click at [484, 531] on icon at bounding box center [488, 535] width 9 height 9
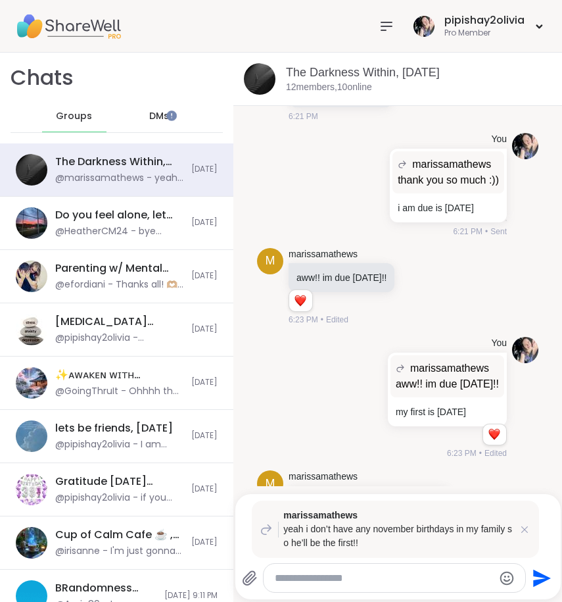
type textarea "*"
click at [499, 465] on div "m marissamathews You my first is November 18 my first is November 18 yeah i don…" at bounding box center [397, 535] width 281 height 141
click at [467, 529] on icon at bounding box center [473, 535] width 12 height 13
click at [460, 501] on button "Select Reaction: Heart" at bounding box center [473, 514] width 26 height 26
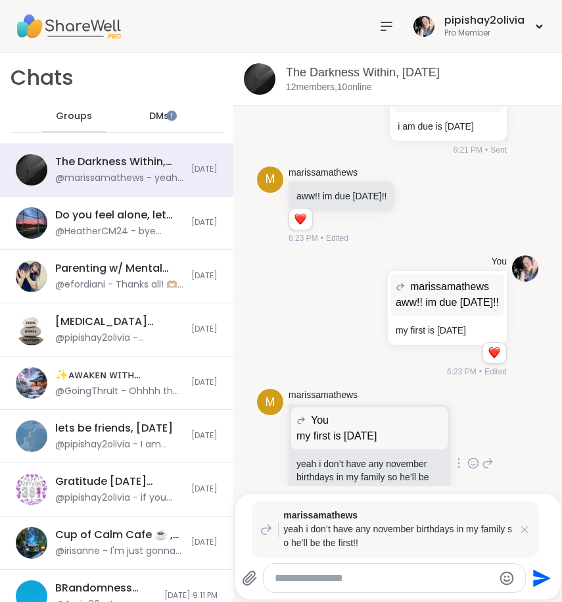
scroll to position [3, 0]
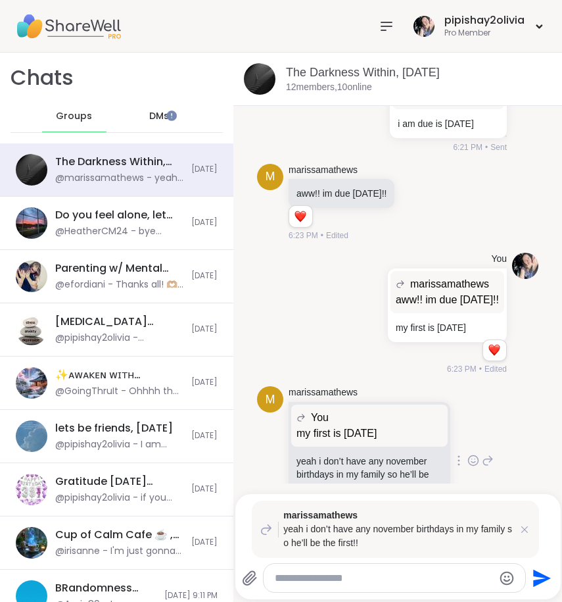
click at [316, 574] on textarea "Type your message" at bounding box center [384, 577] width 218 height 13
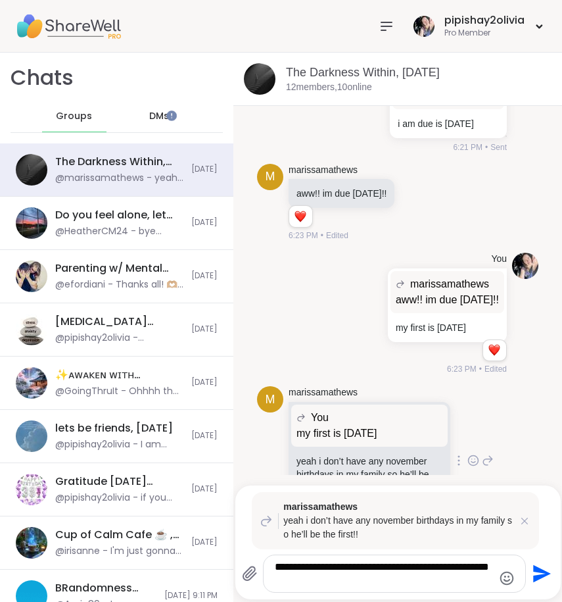
type textarea "**********"
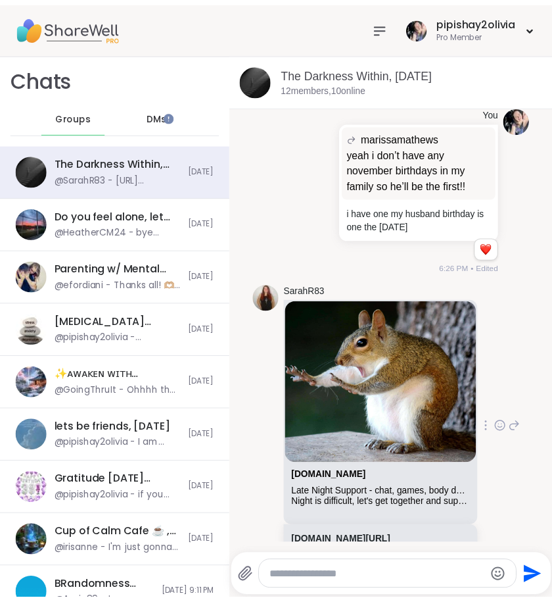
scroll to position [9755, 0]
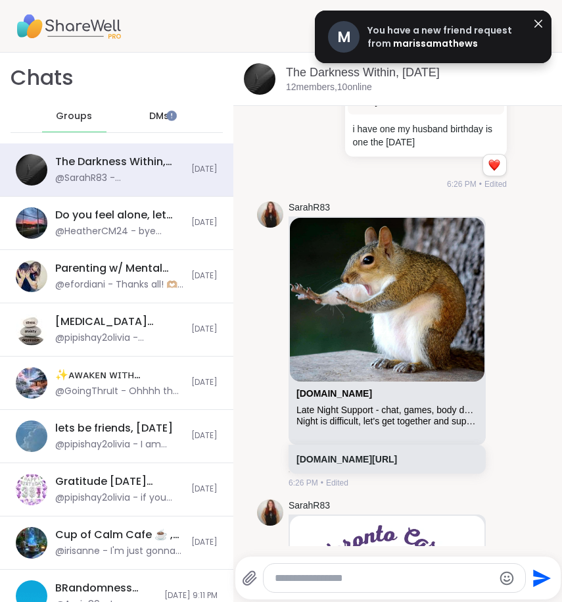
click at [426, 26] on div "pipishay2olivia Pro Member" at bounding box center [478, 26] width 136 height 31
click at [534, 24] on icon at bounding box center [538, 24] width 8 height 8
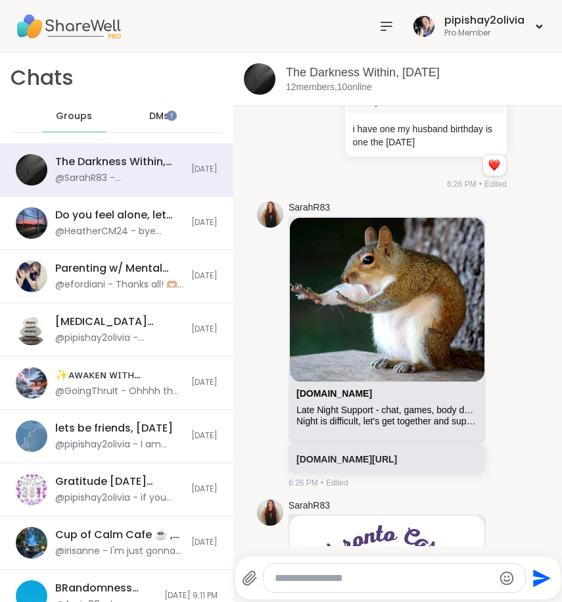
click at [383, 27] on icon at bounding box center [387, 26] width 16 height 16
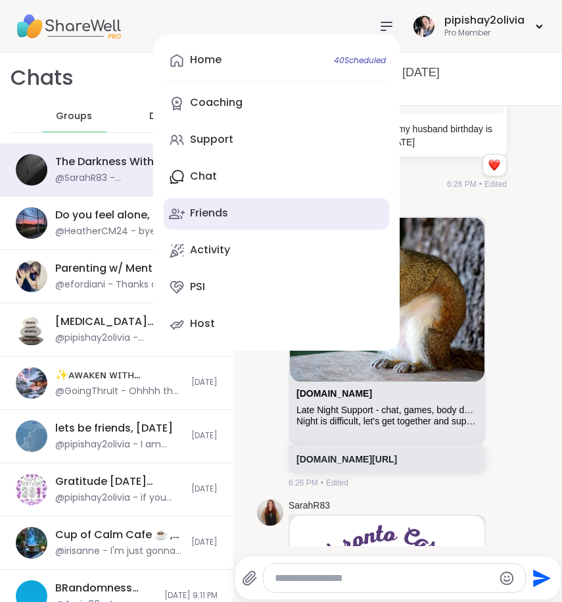
click at [210, 214] on div "Friends" at bounding box center [209, 213] width 38 height 14
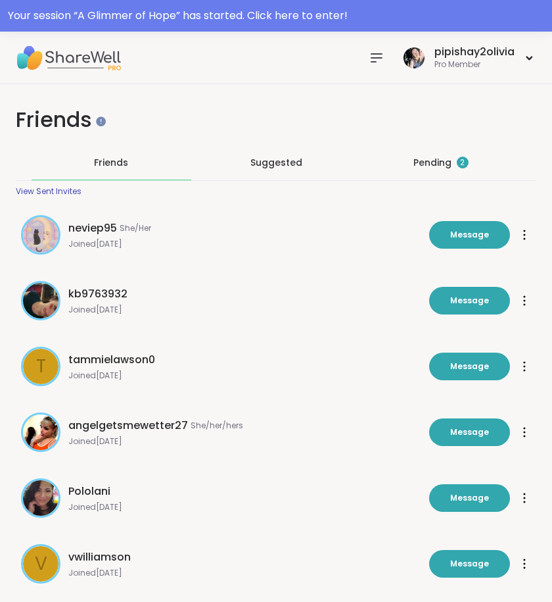
click at [453, 163] on div "Pending 2" at bounding box center [441, 162] width 55 height 13
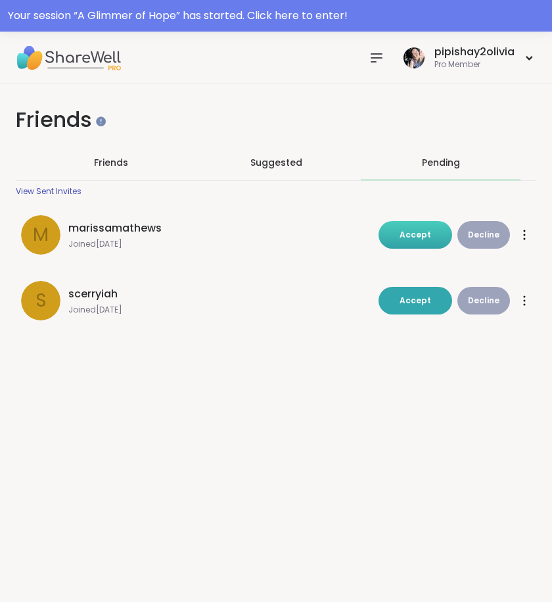
click at [421, 233] on span "Accept" at bounding box center [416, 234] width 32 height 11
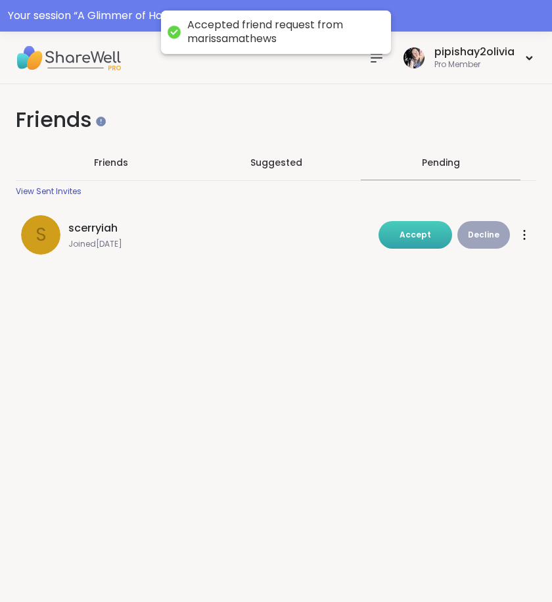
click at [419, 231] on span "Accept" at bounding box center [416, 234] width 32 height 11
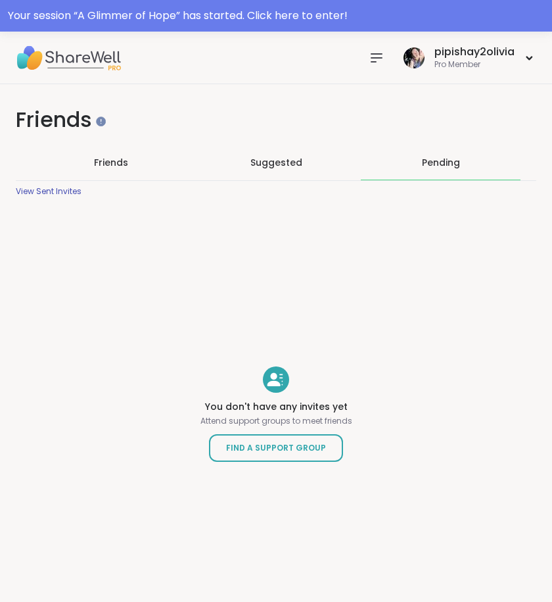
click at [110, 161] on span "Friends" at bounding box center [111, 162] width 34 height 13
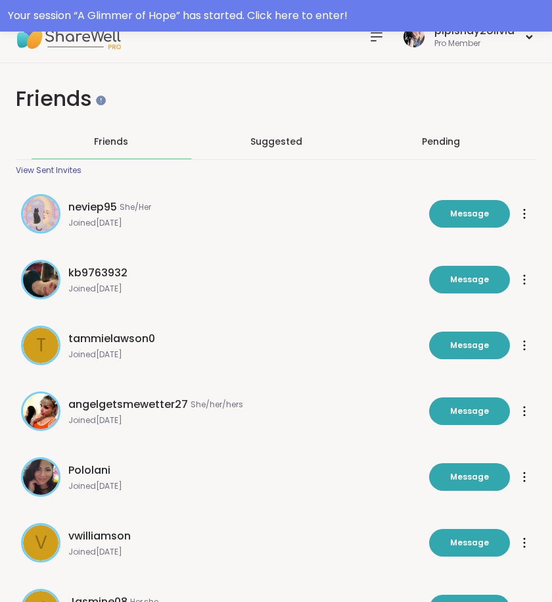
scroll to position [327, 0]
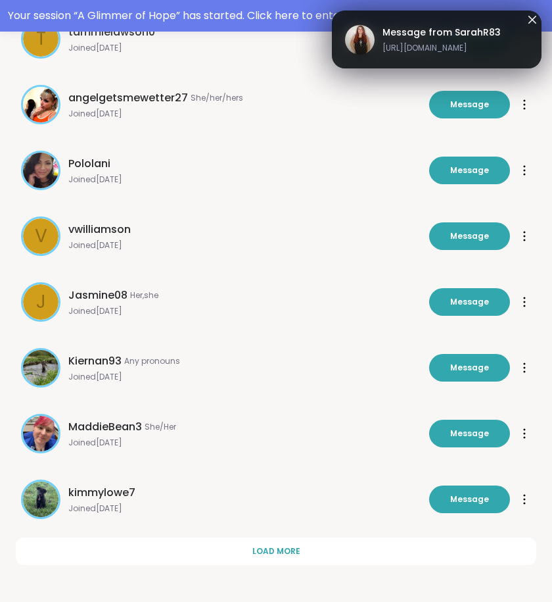
click at [534, 16] on icon at bounding box center [533, 20] width 16 height 16
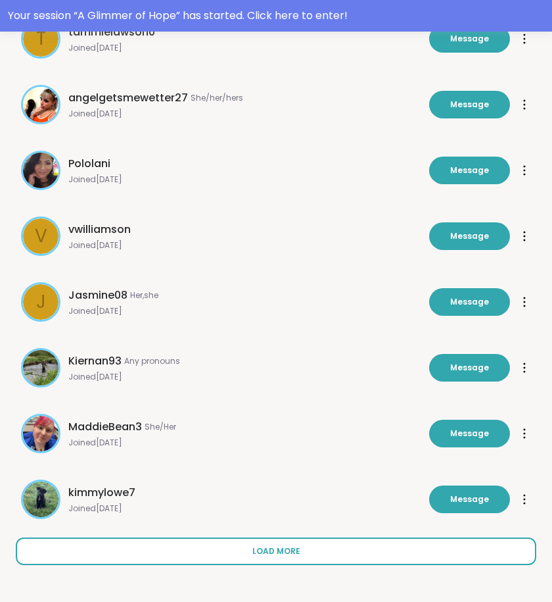
click at [264, 554] on span "Load more" at bounding box center [276, 551] width 48 height 12
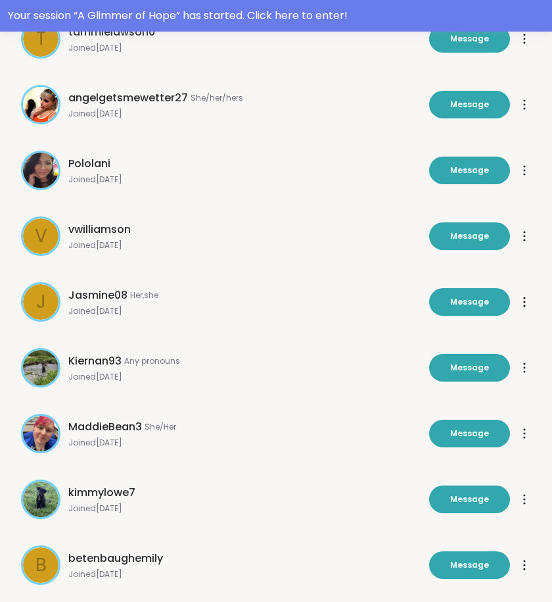
scroll to position [985, 0]
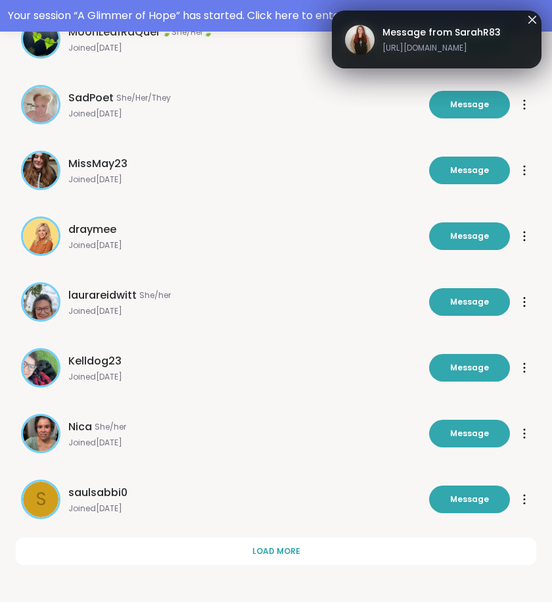
click at [436, 40] on button "Message" at bounding box center [469, 39] width 81 height 28
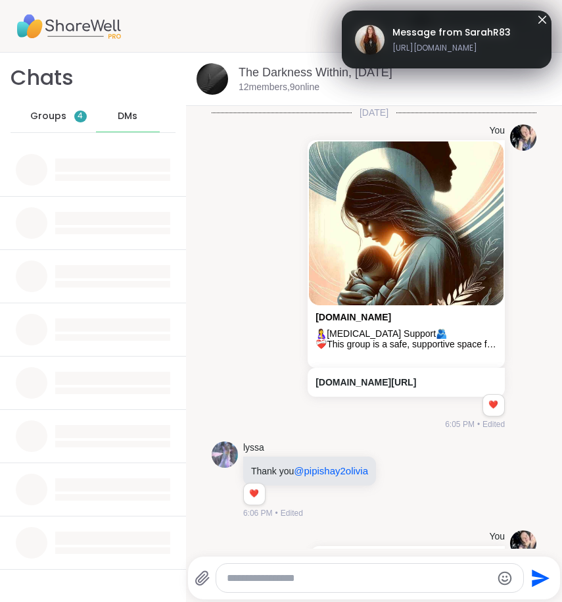
scroll to position [3508, 0]
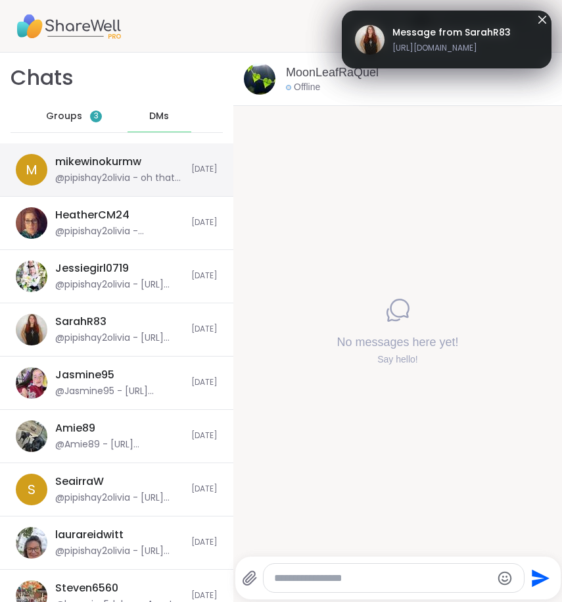
click at [98, 179] on div "@pipishay2olivia - oh that wierd i am sorry about that" at bounding box center [119, 178] width 128 height 13
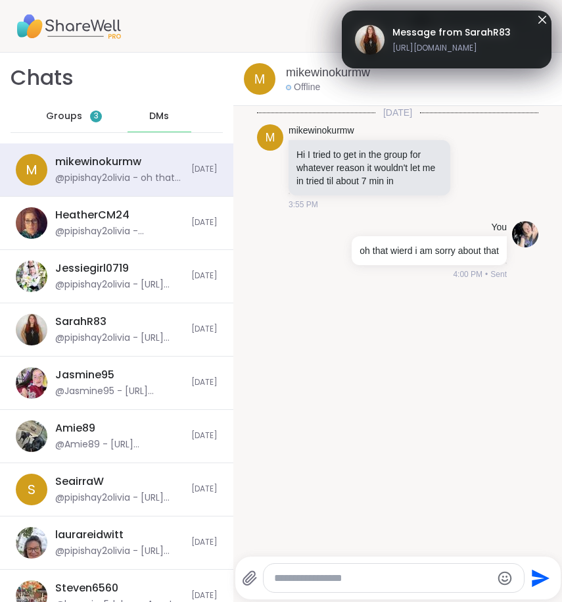
click at [66, 120] on span "Groups" at bounding box center [64, 116] width 36 height 13
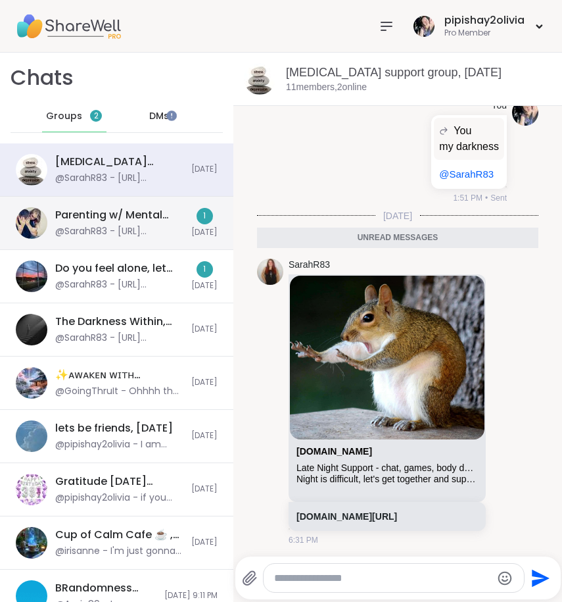
click at [128, 224] on div "Parenting w/ Mental Health (all ages), [DATE] @SarahR83 - [URL][DOMAIN_NAME]" at bounding box center [119, 223] width 128 height 30
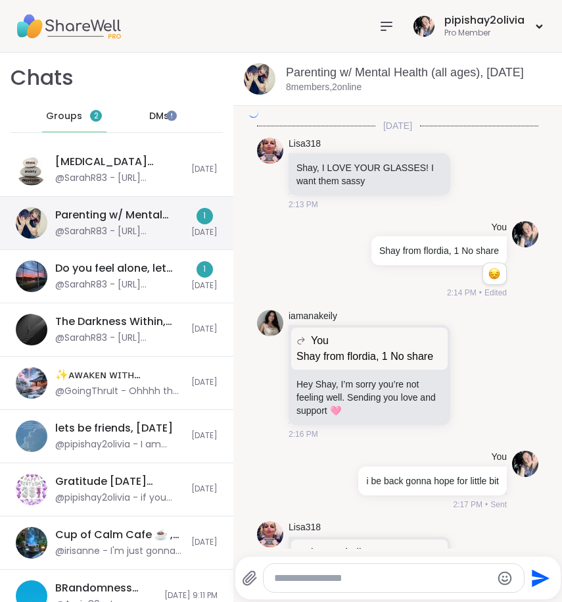
scroll to position [3095, 0]
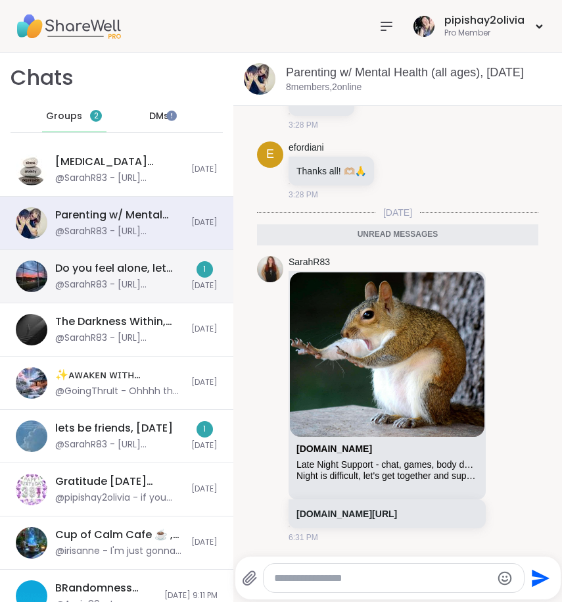
click at [102, 279] on div "@SarahR83 - [URL][DOMAIN_NAME]" at bounding box center [119, 284] width 128 height 13
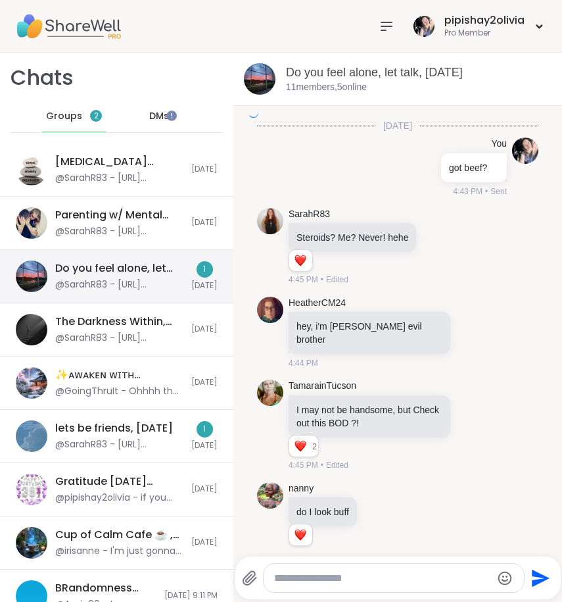
scroll to position [9496, 0]
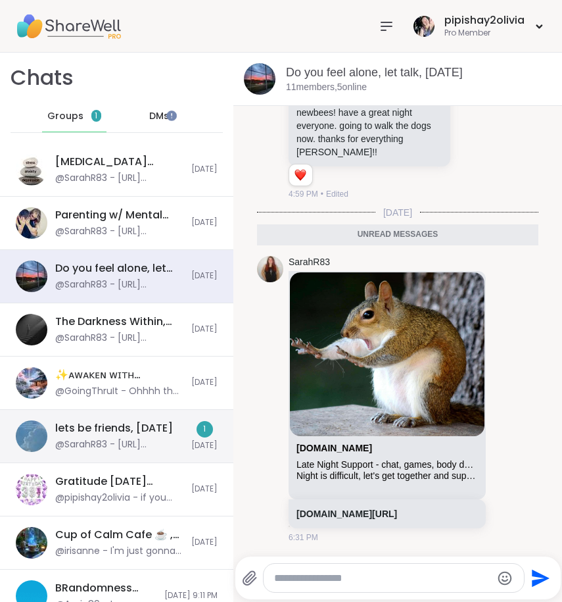
click at [143, 427] on div "lets be friends, [DATE]" at bounding box center [114, 428] width 118 height 14
click at [143, 427] on div "lets be friends, Sep 12" at bounding box center [114, 428] width 118 height 14
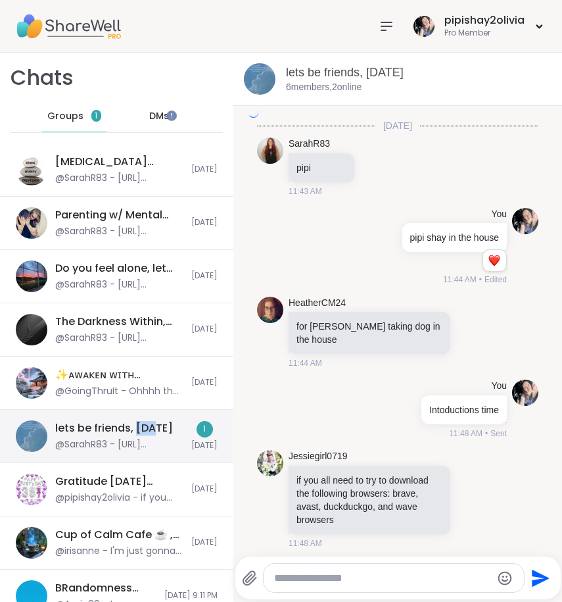
scroll to position [3883, 0]
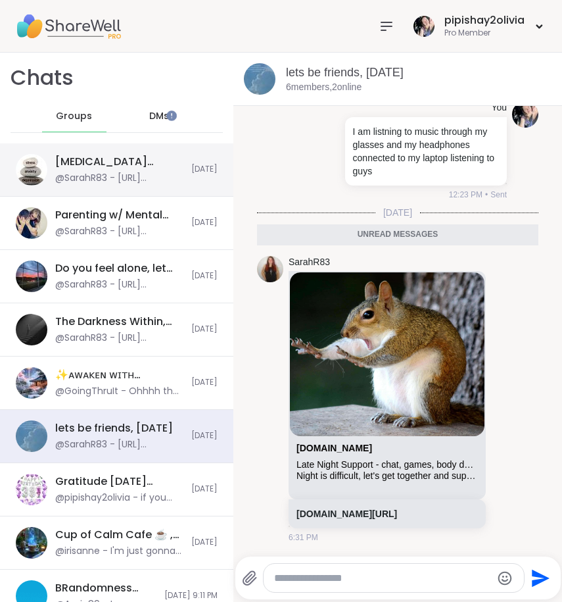
click at [96, 174] on div "@SarahR83 - https://sharewellnow.com/session/6a1dca5c-c34f-4a76-9f4c-1b6eb9306f…" at bounding box center [119, 178] width 128 height 13
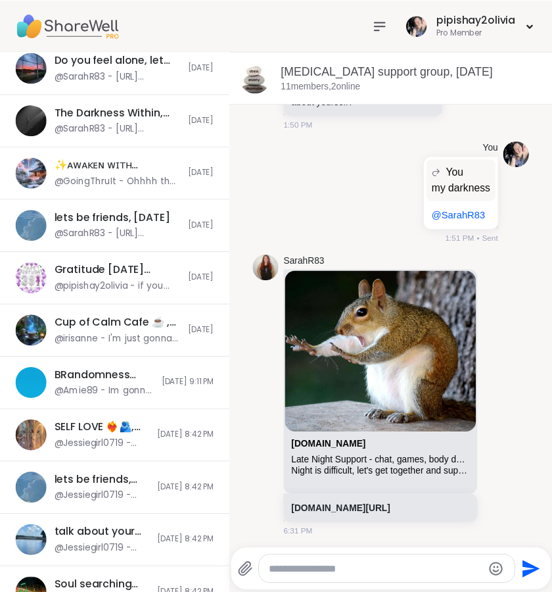
scroll to position [421, 0]
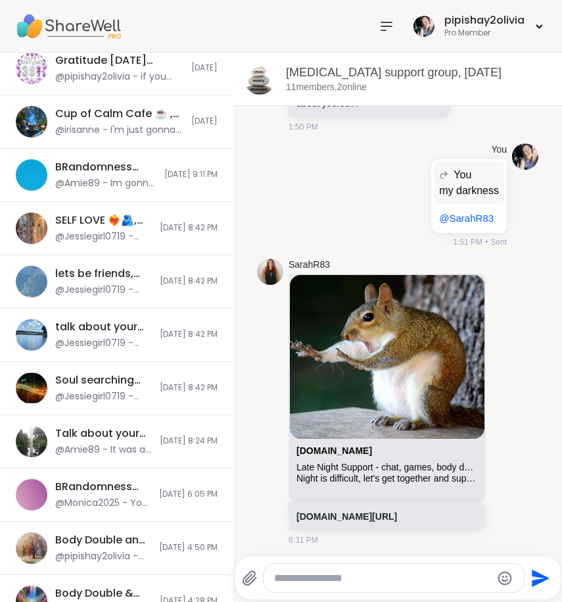
click at [389, 29] on div at bounding box center [386, 26] width 26 height 26
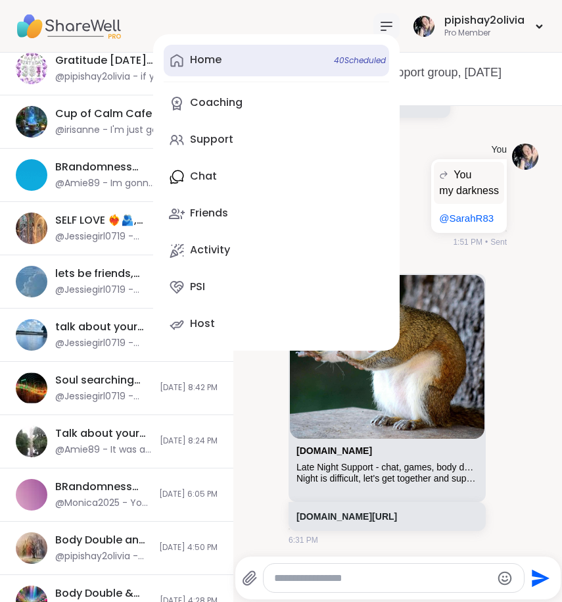
click at [216, 62] on link "Home 40 Scheduled" at bounding box center [276, 61] width 225 height 32
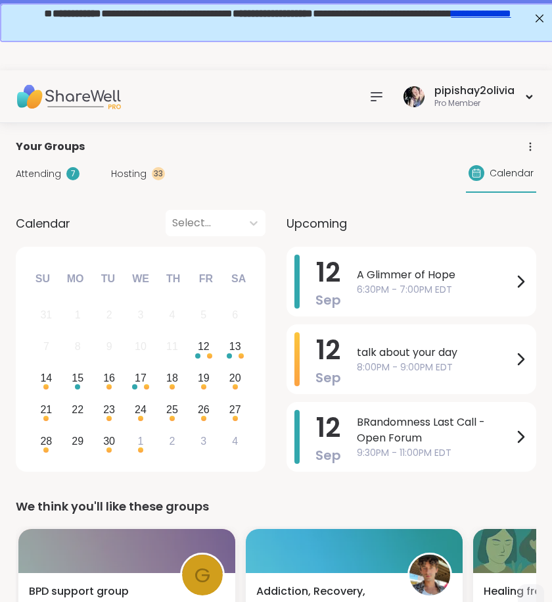
click at [538, 18] on div "Your session “ A Glimmer of Hope ” has started. Click here to enter!" at bounding box center [276, 16] width 536 height 16
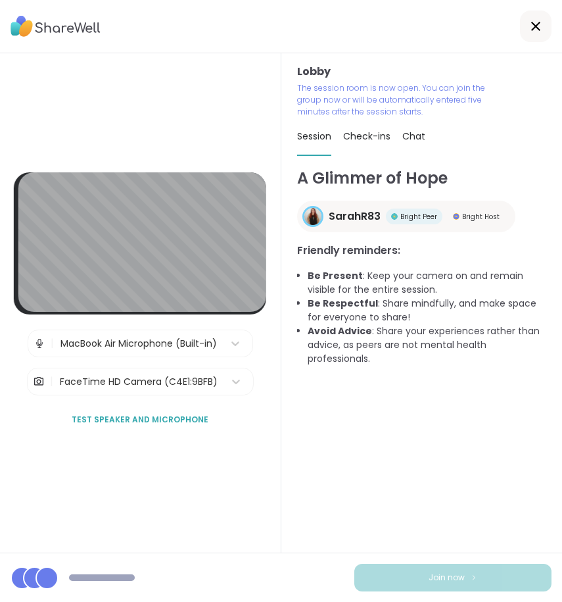
click at [528, 25] on icon at bounding box center [536, 26] width 16 height 16
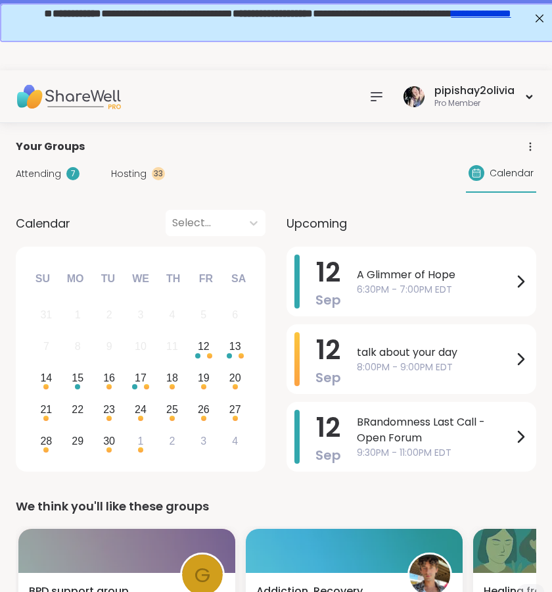
click at [60, 174] on div "Attending 7" at bounding box center [48, 174] width 64 height 14
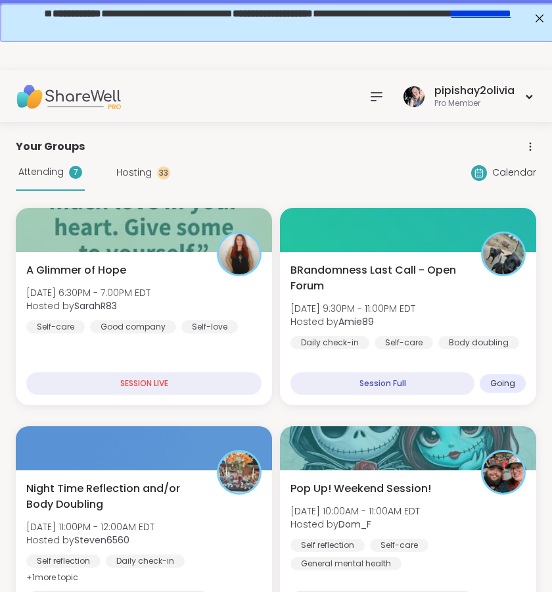
click at [385, 98] on div at bounding box center [377, 96] width 26 height 26
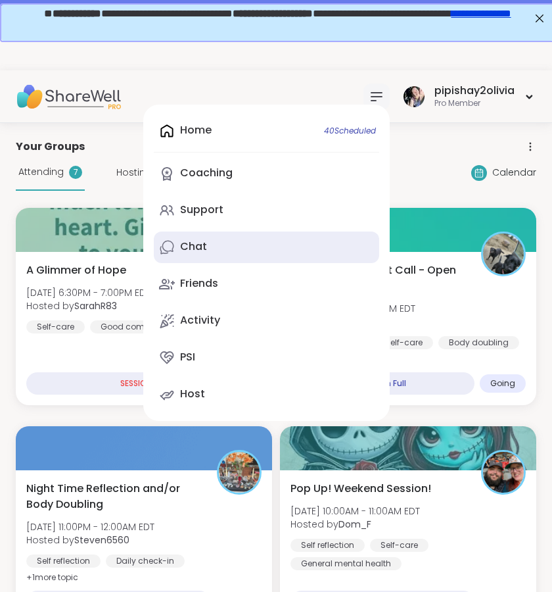
click at [215, 252] on link "Chat" at bounding box center [266, 247] width 225 height 32
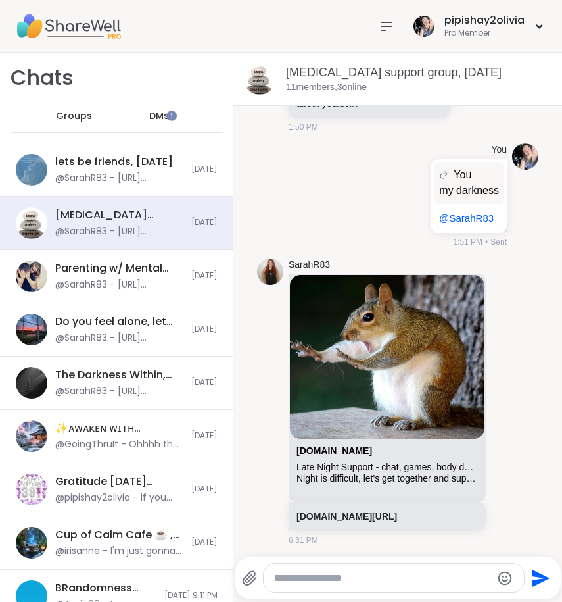
click at [149, 114] on span "DMs" at bounding box center [159, 116] width 20 height 13
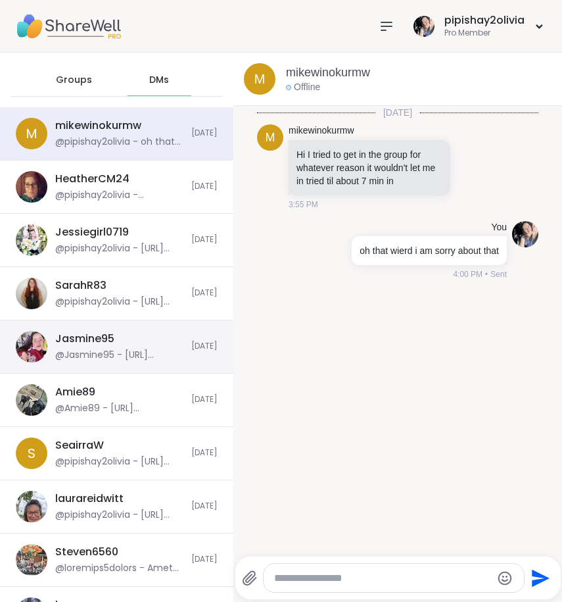
scroll to position [39, 0]
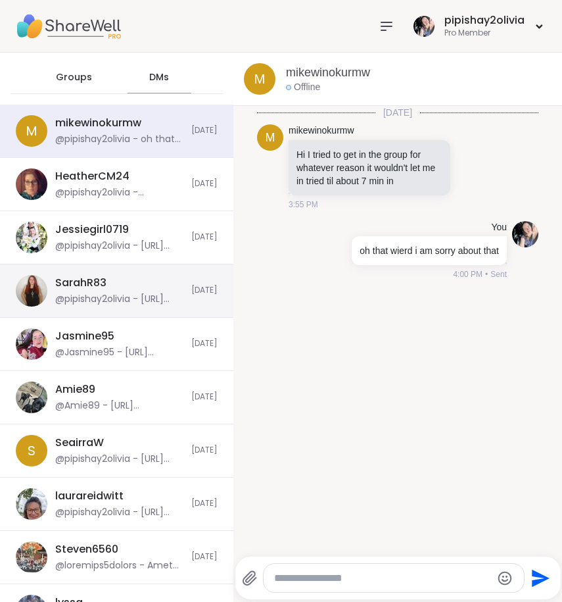
click at [105, 267] on div "SarahR83 @pipishay2olivia - https://sharewellnow.com/series/7071f8d1-0318-4caa-…" at bounding box center [116, 290] width 233 height 53
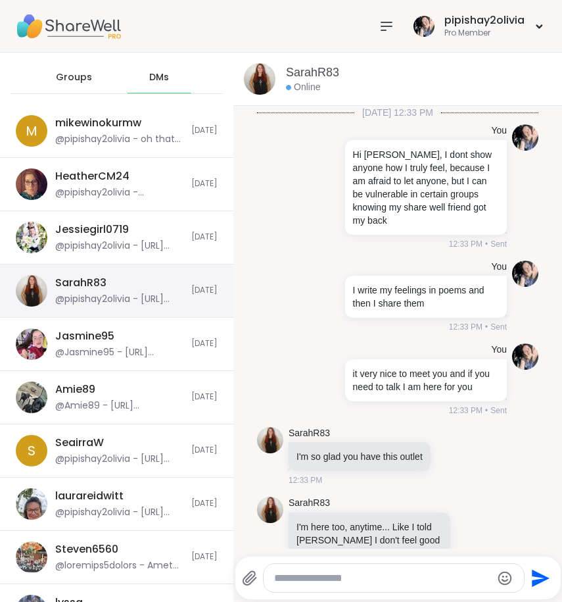
scroll to position [11676, 0]
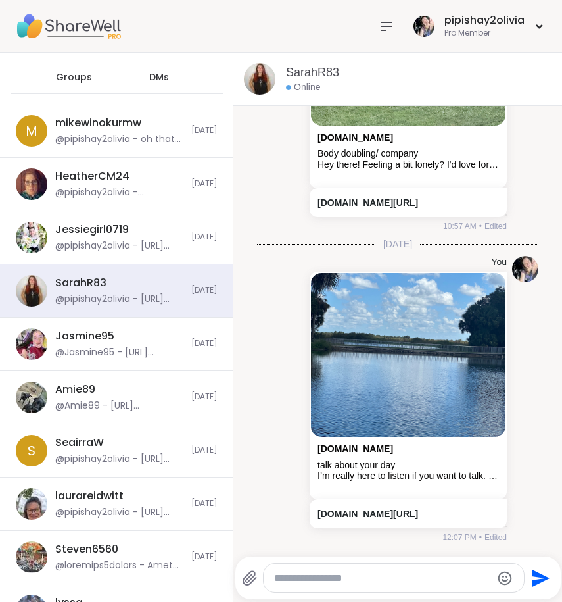
click at [321, 579] on textarea "Type your message" at bounding box center [383, 577] width 218 height 13
type textarea "**********"
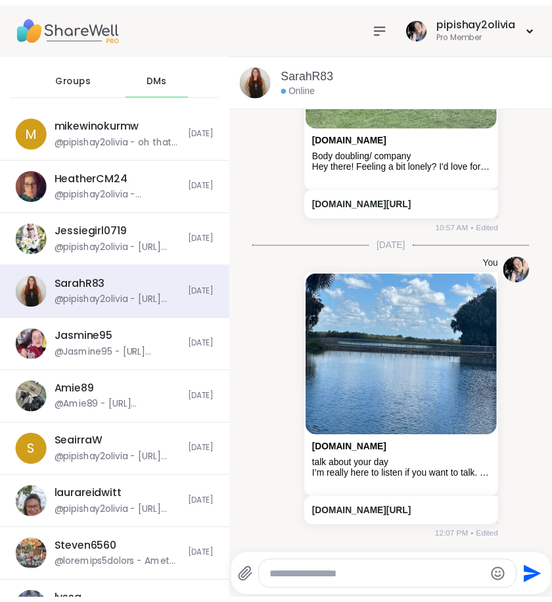
scroll to position [11759, 0]
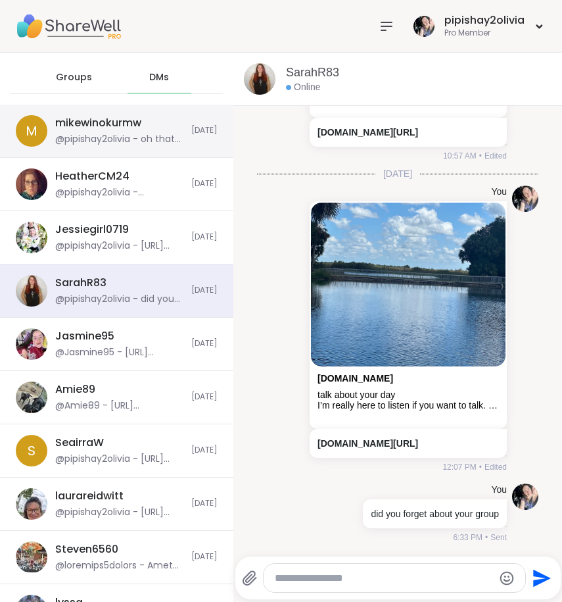
click at [128, 133] on div "@pipishay2olivia - oh that wierd i am sorry about that" at bounding box center [119, 139] width 128 height 13
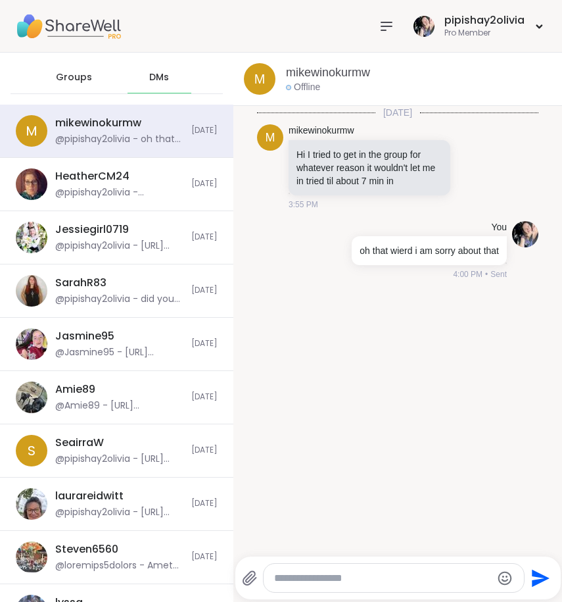
click at [379, 22] on icon at bounding box center [387, 26] width 16 height 16
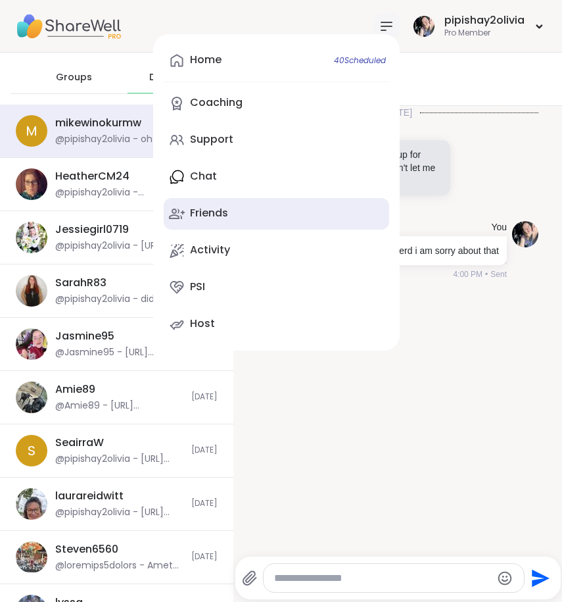
click at [202, 214] on div "Friends" at bounding box center [209, 213] width 38 height 14
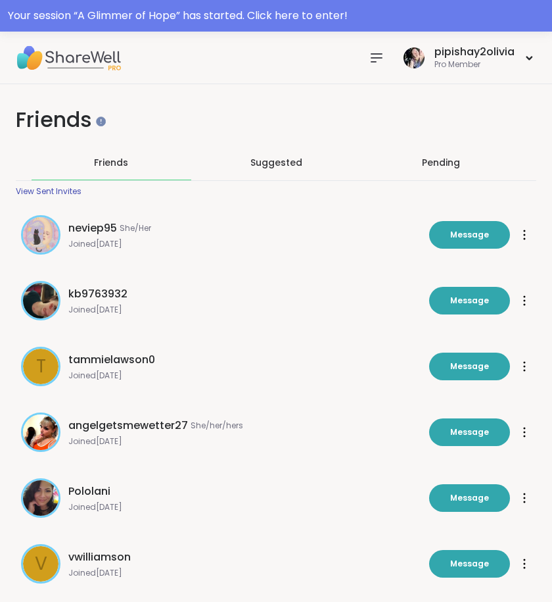
scroll to position [327, 0]
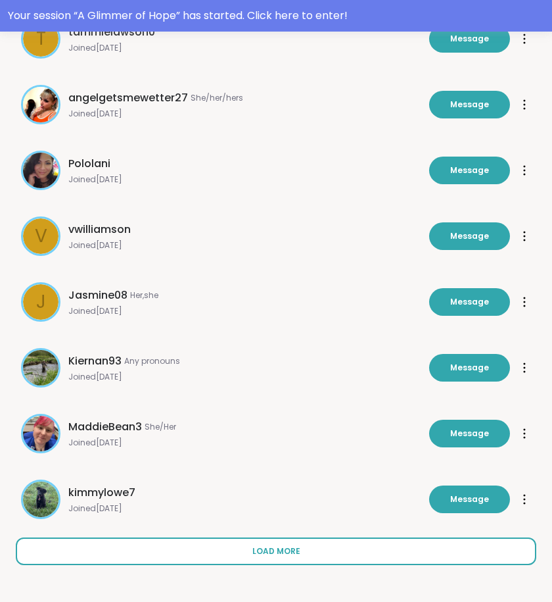
click at [215, 542] on button "Load more" at bounding box center [276, 551] width 521 height 28
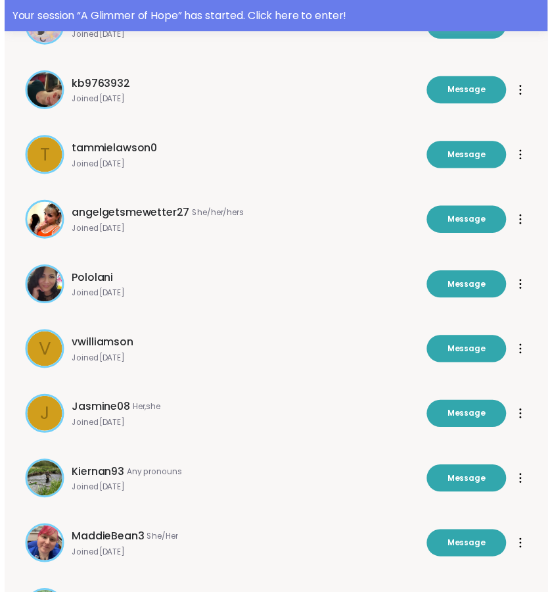
scroll to position [0, 0]
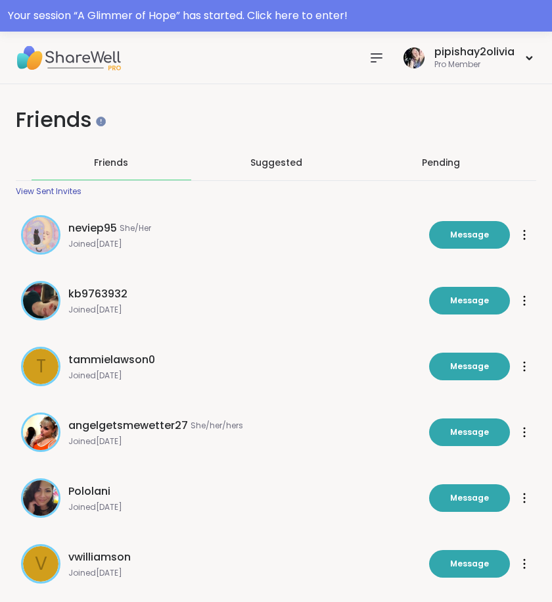
click at [380, 55] on icon at bounding box center [377, 58] width 16 height 16
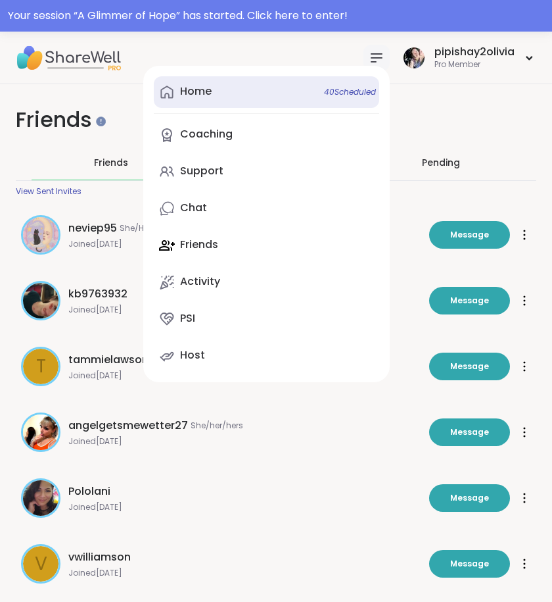
click at [238, 98] on link "Home 40 Scheduled" at bounding box center [266, 92] width 225 height 32
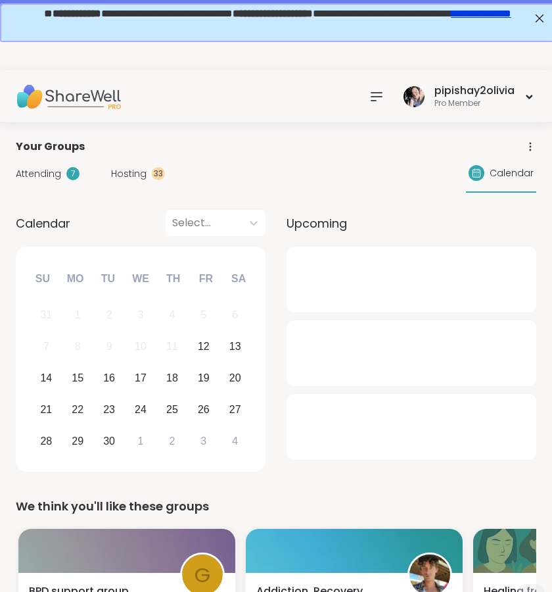
click at [378, 99] on icon at bounding box center [377, 97] width 16 height 16
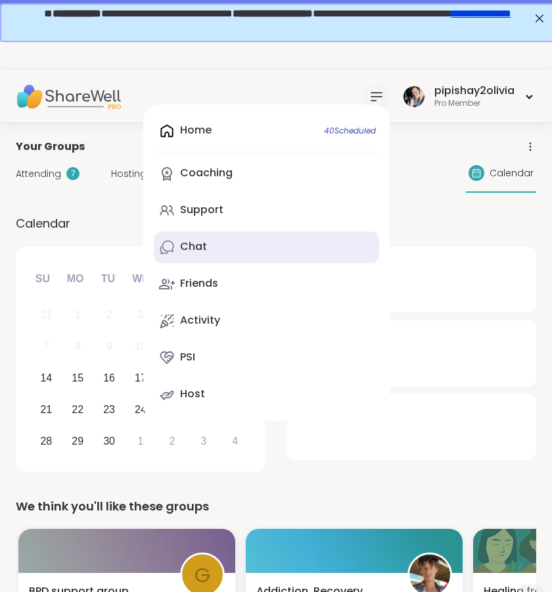
click at [227, 247] on link "Chat" at bounding box center [266, 247] width 225 height 32
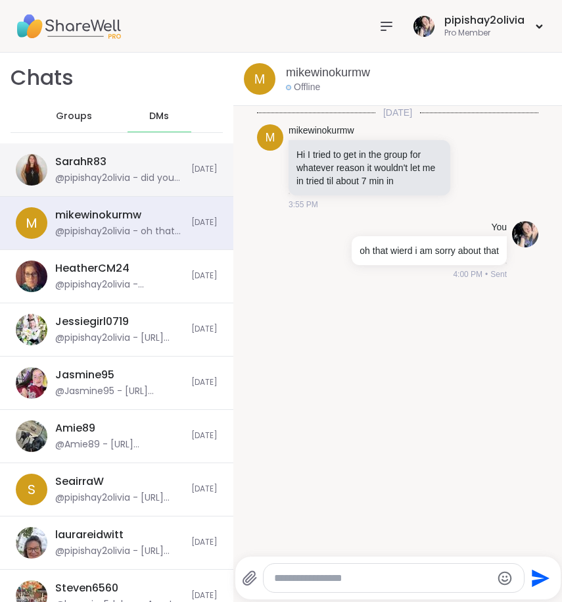
click at [141, 184] on div "@pipishay2olivia - did you forget about your group" at bounding box center [119, 178] width 128 height 13
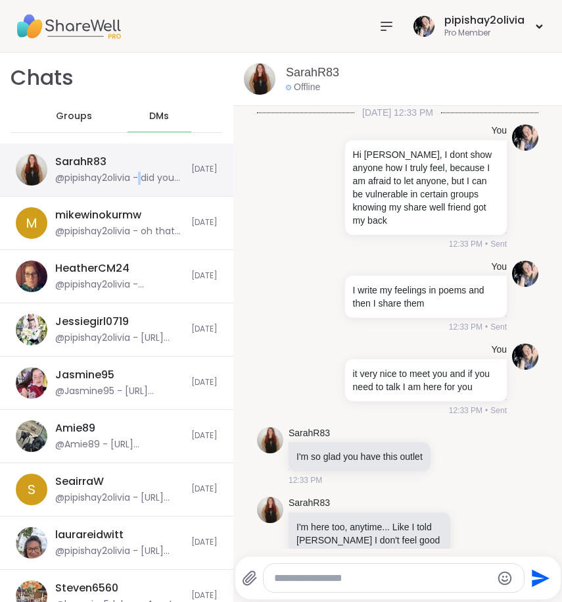
scroll to position [11759, 0]
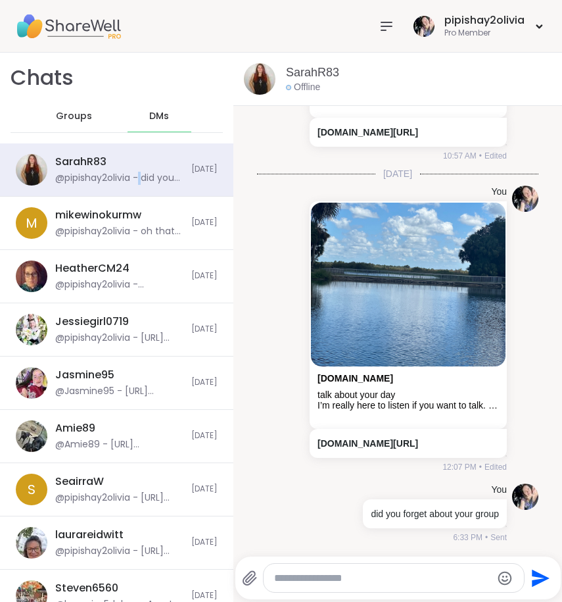
click at [69, 120] on span "Groups" at bounding box center [74, 116] width 36 height 13
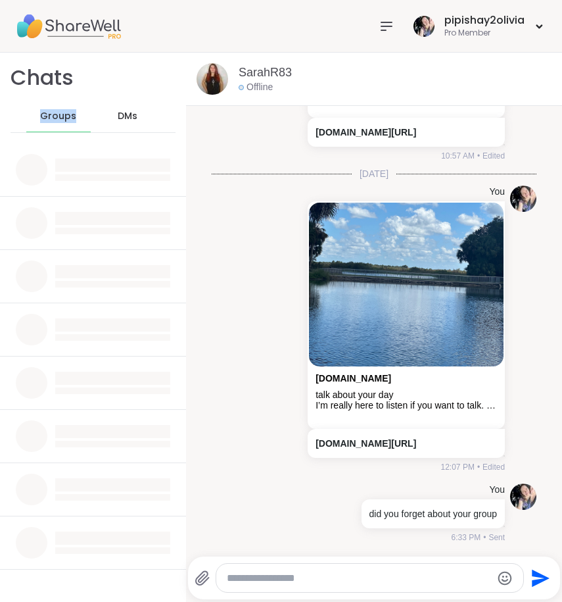
click at [69, 120] on span "Groups" at bounding box center [58, 116] width 36 height 13
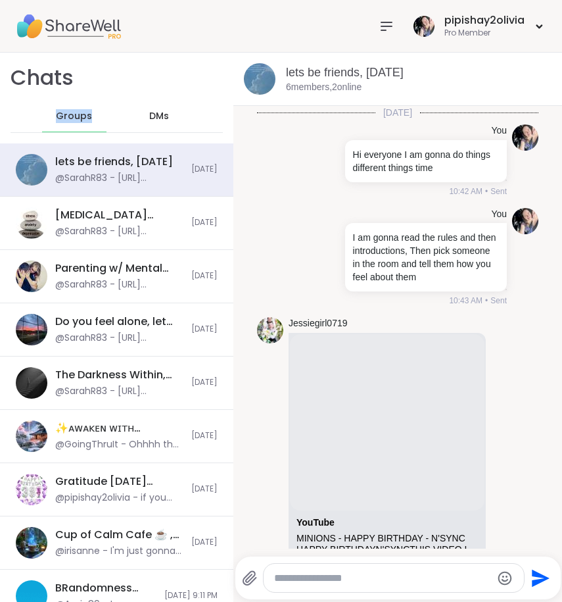
scroll to position [3839, 0]
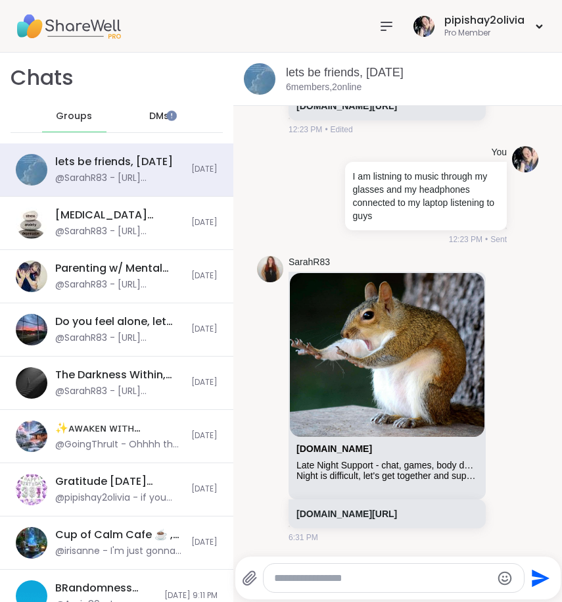
click at [128, 115] on div "DMs" at bounding box center [160, 117] width 64 height 32
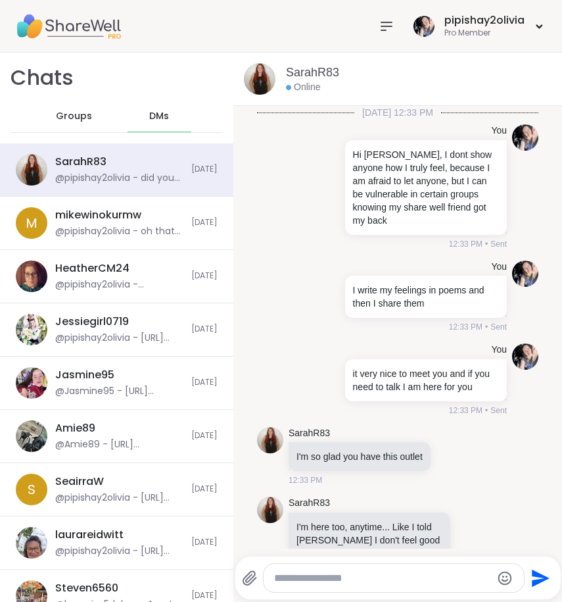
scroll to position [11759, 0]
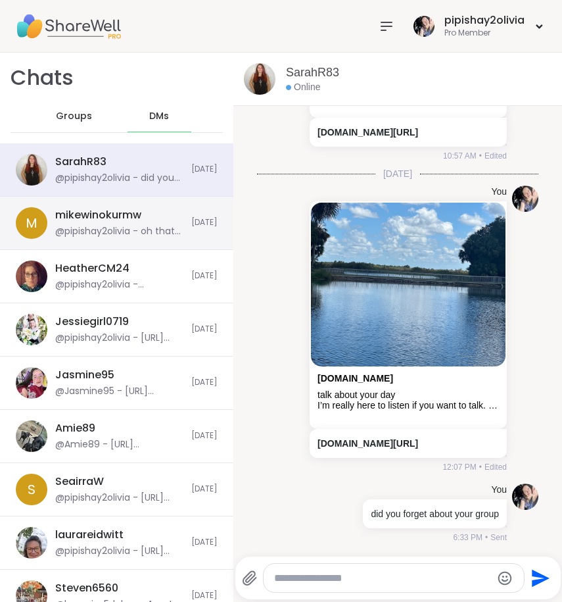
click at [122, 231] on div "@pipishay2olivia - oh that wierd i am sorry about that" at bounding box center [119, 231] width 128 height 13
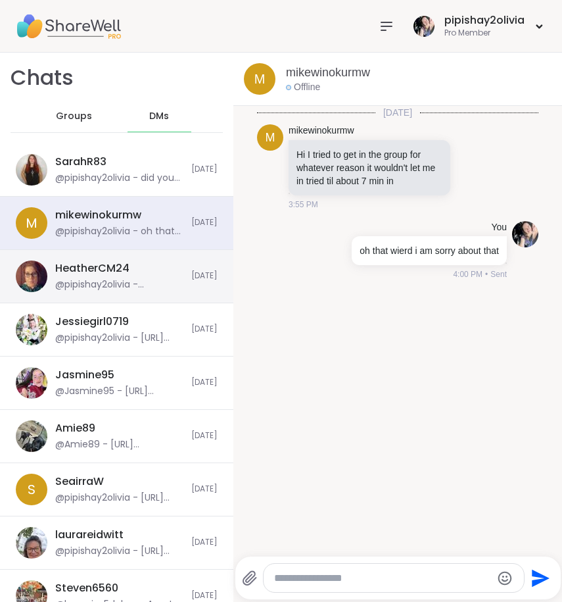
click at [110, 283] on div "@pipishay2olivia - 3216558558" at bounding box center [119, 284] width 128 height 13
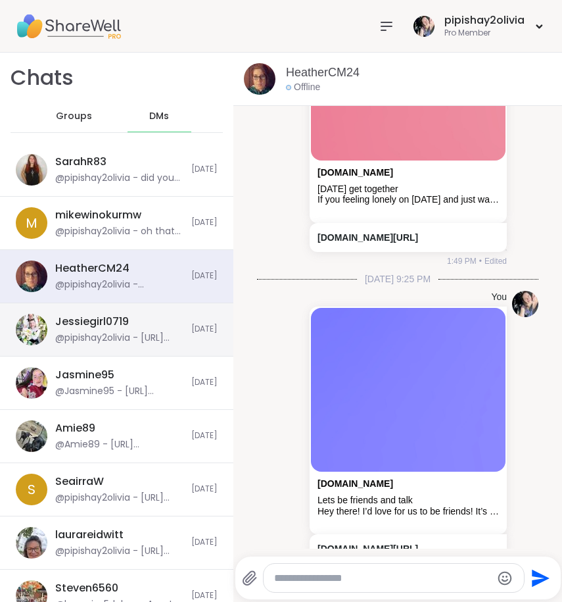
scroll to position [7953, 0]
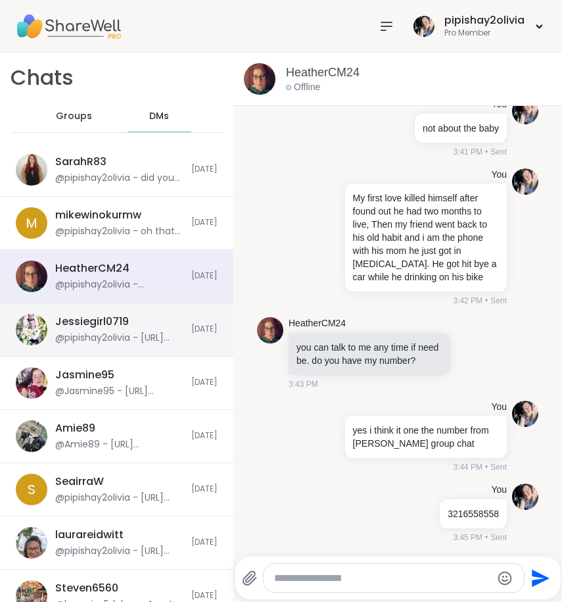
click at [108, 331] on div "Jessiegirl0719 @pipishay2olivia - https://sharewellnow.com/series/7071f8d1-0318…" at bounding box center [119, 329] width 128 height 30
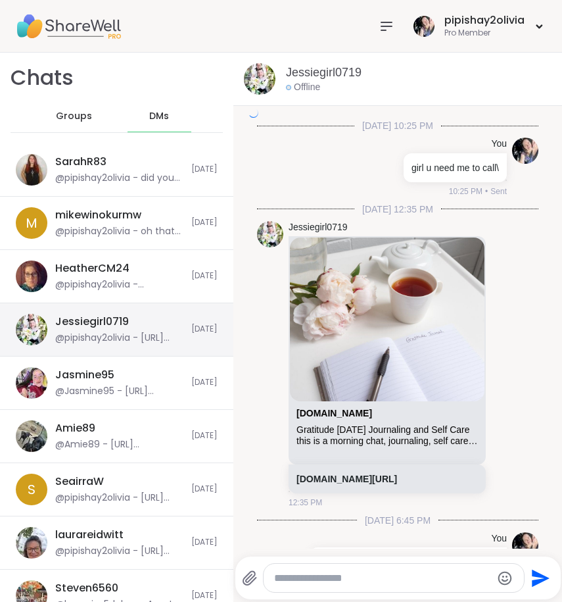
scroll to position [6674, 0]
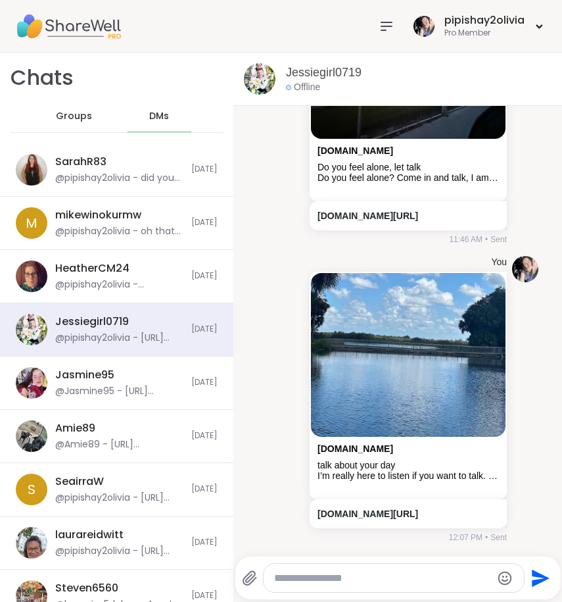
click at [135, 120] on div "DMs" at bounding box center [160, 117] width 64 height 32
click at [71, 117] on span "Groups" at bounding box center [74, 116] width 36 height 13
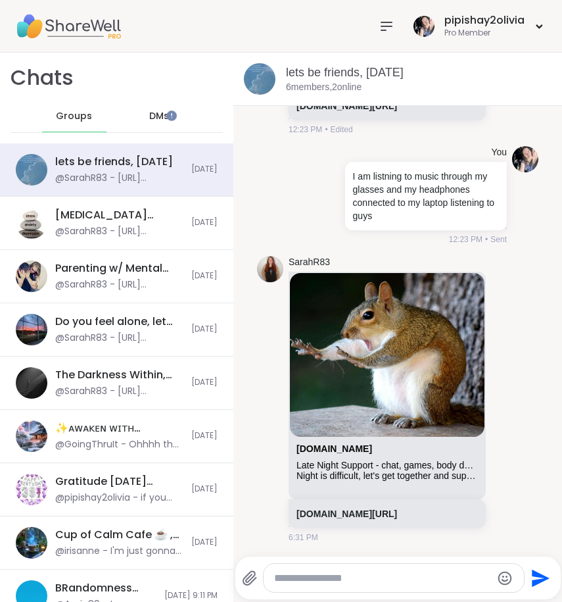
click at [141, 103] on div "DMs" at bounding box center [160, 117] width 64 height 32
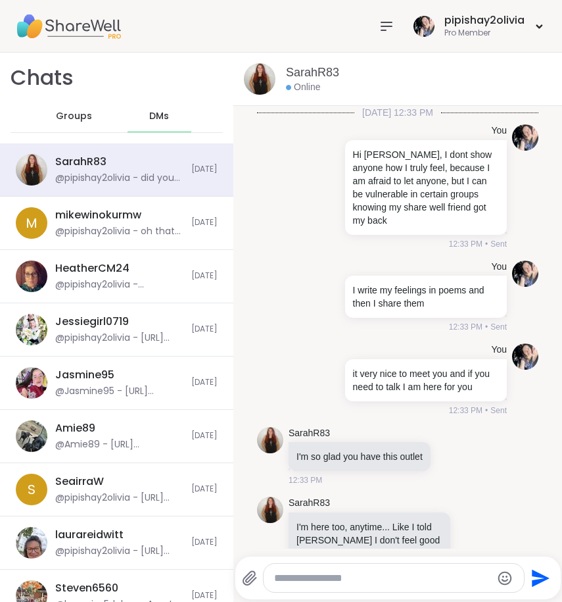
scroll to position [11759, 0]
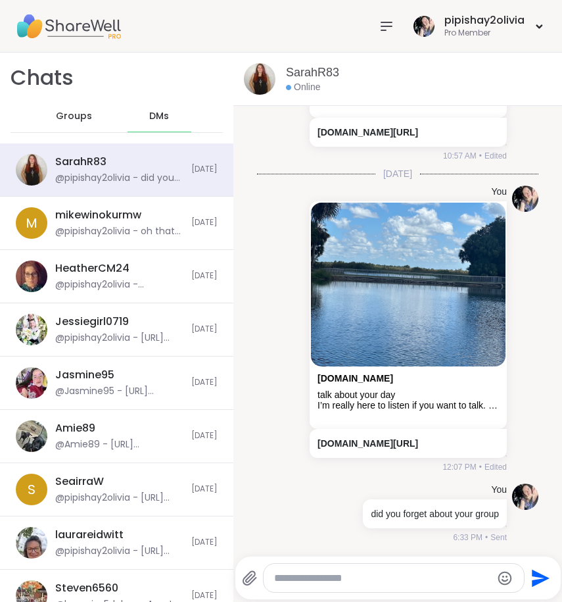
click at [83, 111] on span "Groups" at bounding box center [74, 116] width 36 height 13
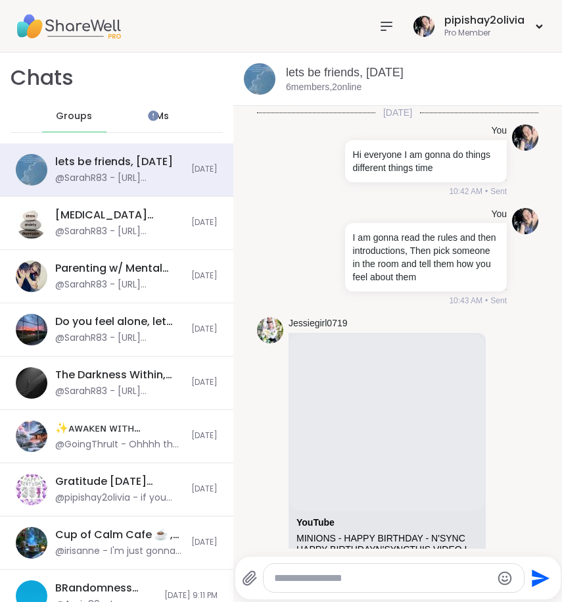
scroll to position [3839, 0]
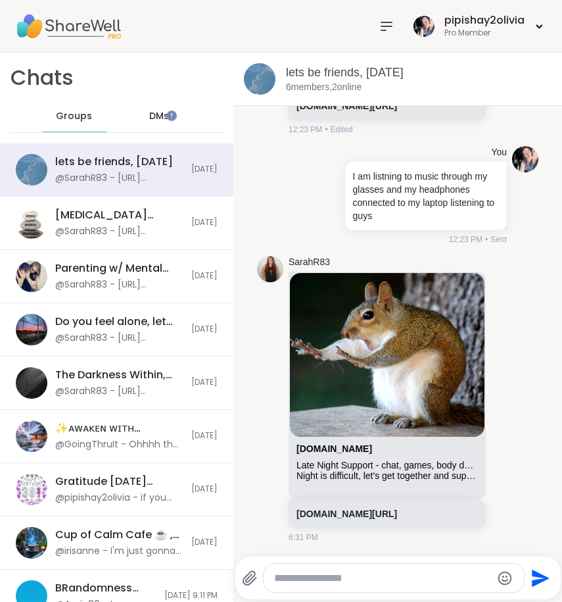
click at [149, 111] on span "DMs" at bounding box center [159, 116] width 20 height 13
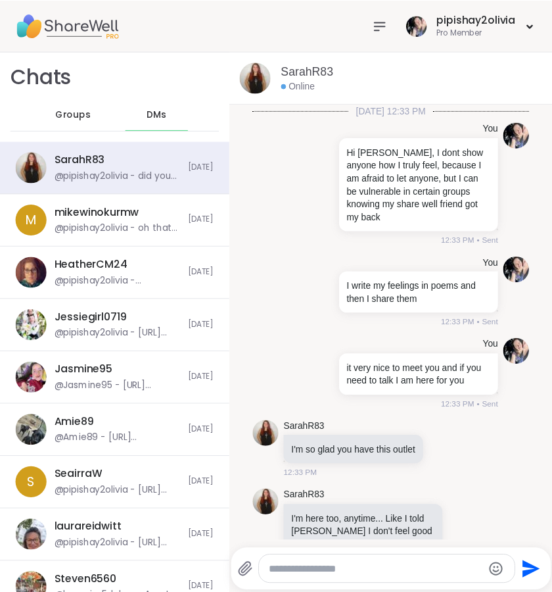
scroll to position [11759, 0]
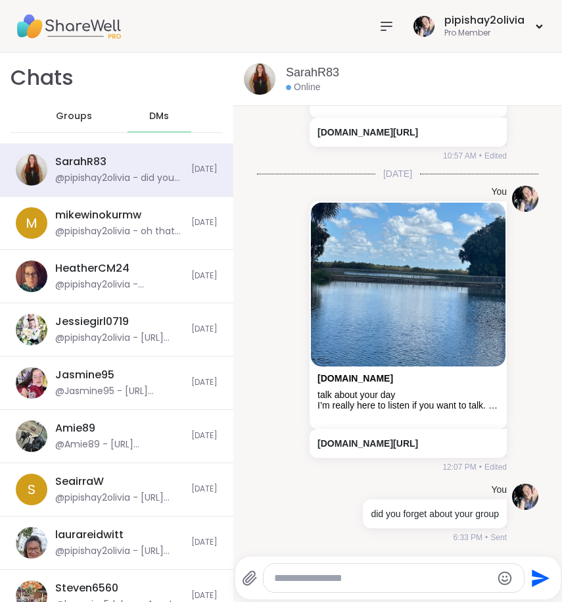
click at [379, 28] on icon at bounding box center [387, 26] width 16 height 16
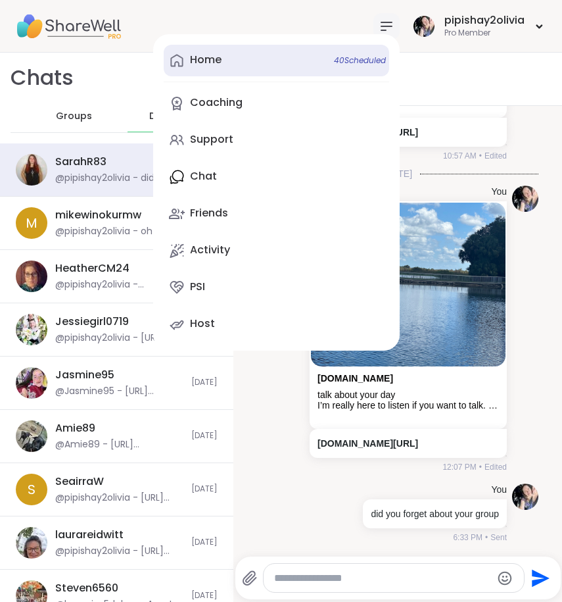
click at [264, 64] on link "Home 40 Scheduled" at bounding box center [276, 61] width 225 height 32
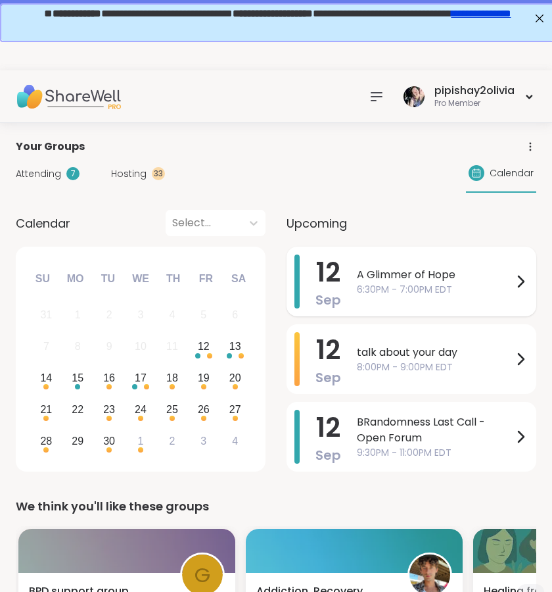
click at [383, 285] on span "6:30PM - 7:00PM EDT" at bounding box center [435, 290] width 156 height 14
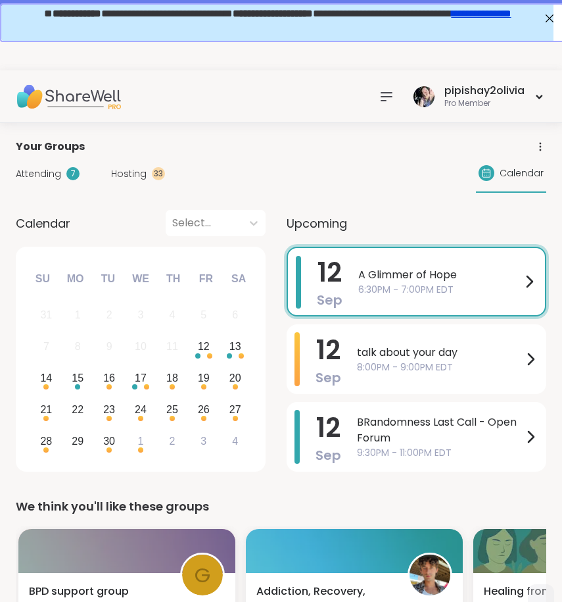
click at [153, 151] on div "Your Groups" at bounding box center [281, 147] width 531 height 16
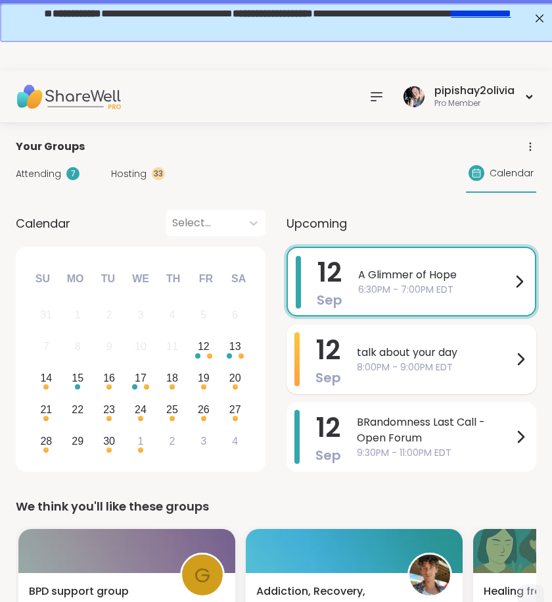
click at [389, 350] on span "talk about your day" at bounding box center [435, 352] width 156 height 16
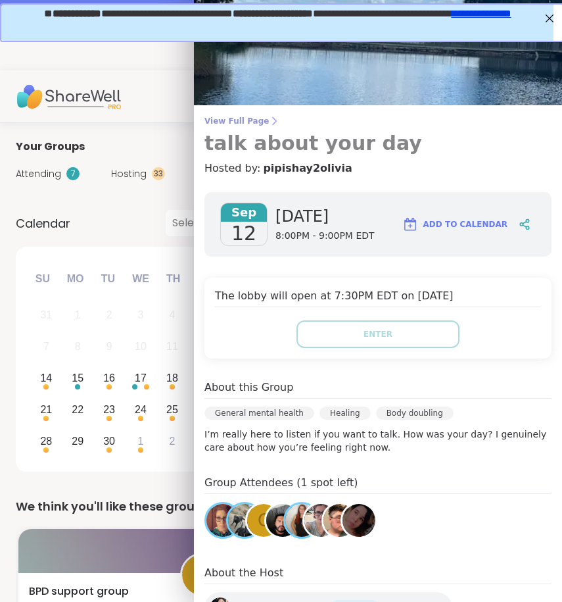
click at [269, 116] on icon at bounding box center [274, 121] width 11 height 11
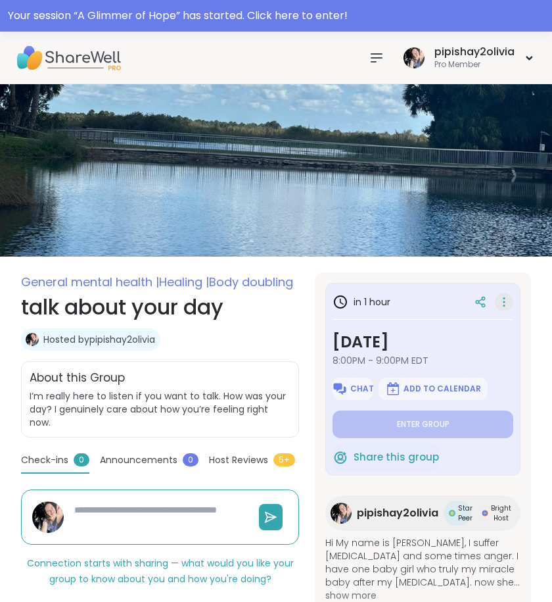
click at [503, 300] on icon at bounding box center [504, 302] width 13 height 18
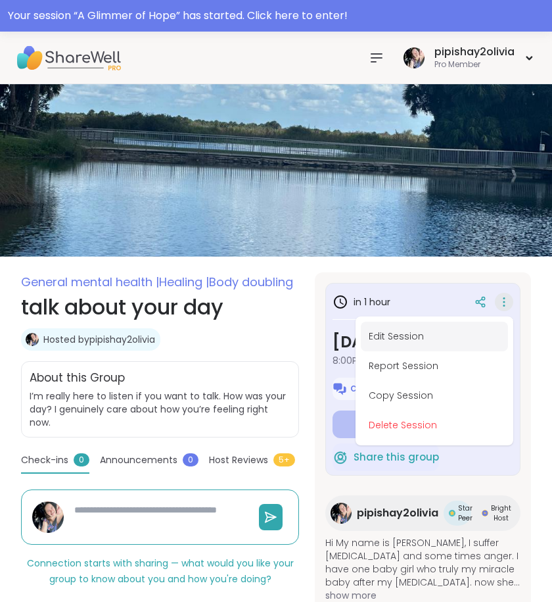
click at [412, 344] on button "Edit Session" at bounding box center [434, 336] width 147 height 30
type textarea "*"
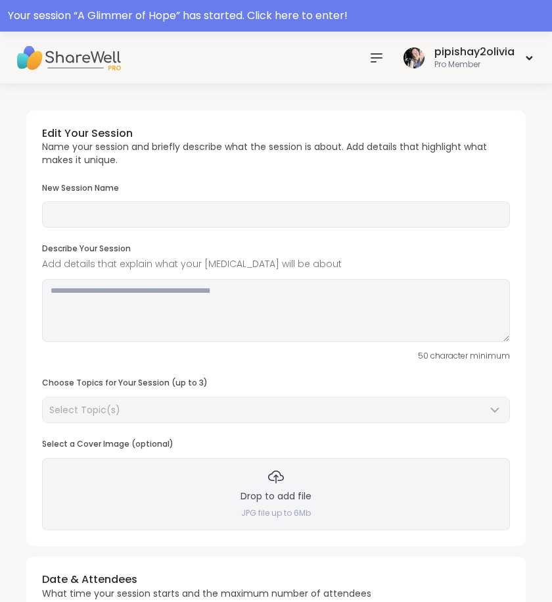
type input "**********"
type textarea "**********"
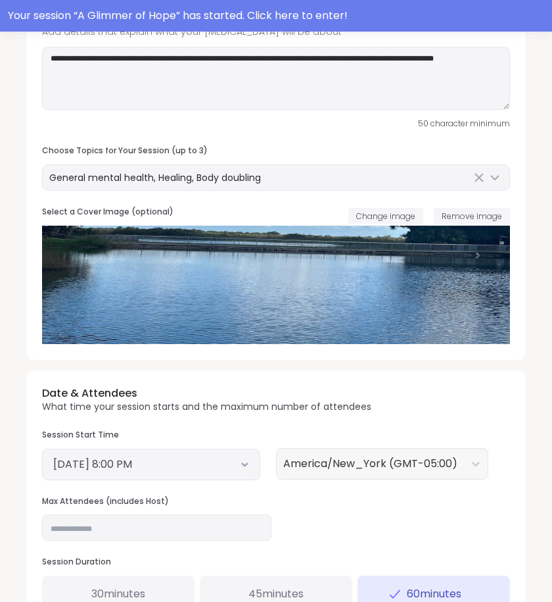
scroll to position [362, 0]
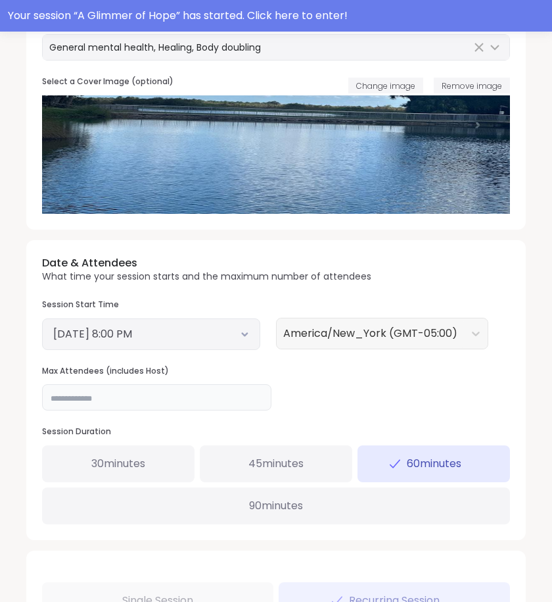
click at [193, 394] on input "**" at bounding box center [156, 397] width 229 height 26
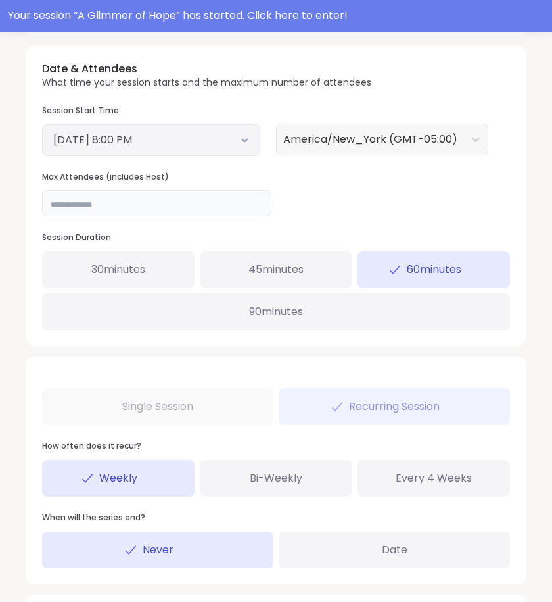
scroll to position [632, 0]
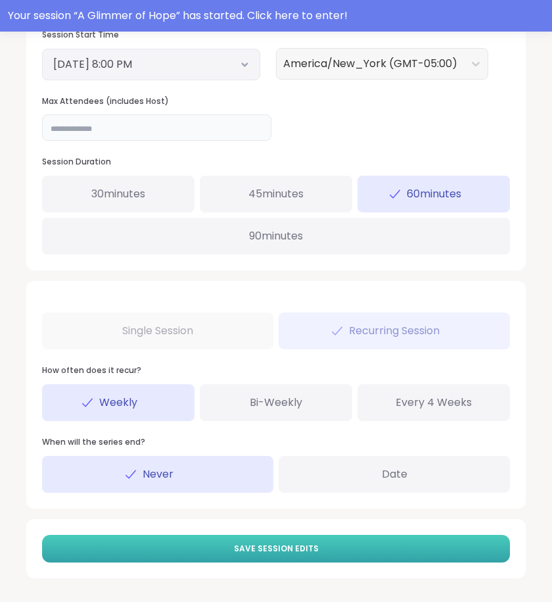
type input "**"
click at [306, 541] on button "Save Session Edits" at bounding box center [276, 548] width 468 height 28
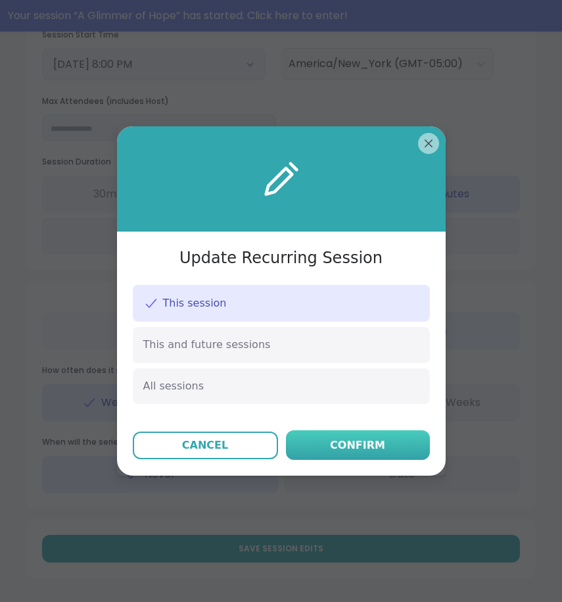
click at [337, 452] on div "Confirm" at bounding box center [357, 445] width 55 height 16
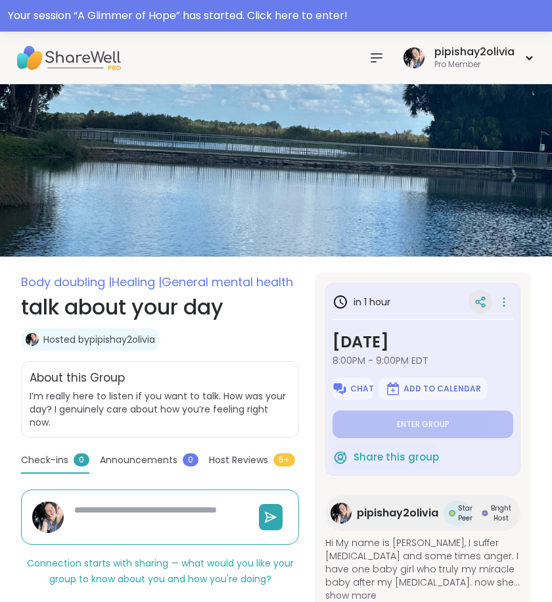
click at [483, 296] on icon at bounding box center [481, 302] width 12 height 12
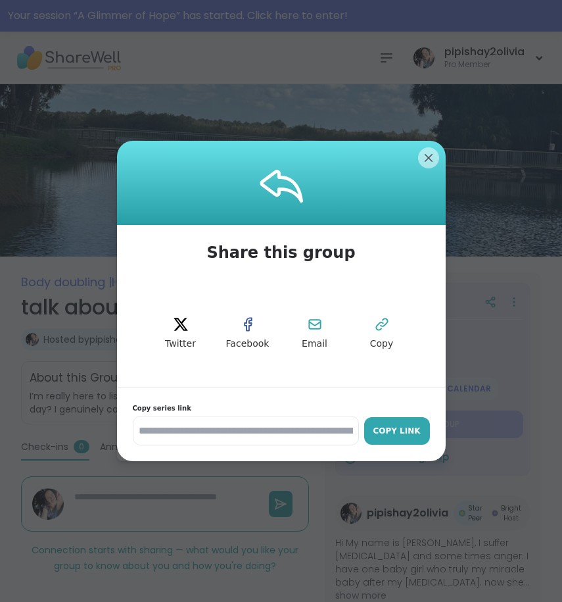
click at [382, 421] on button "Copy Link" at bounding box center [397, 431] width 66 height 28
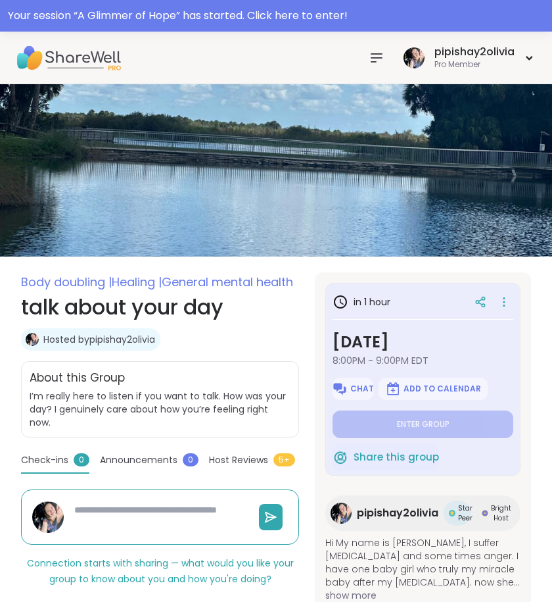
click at [380, 61] on icon at bounding box center [377, 58] width 16 height 16
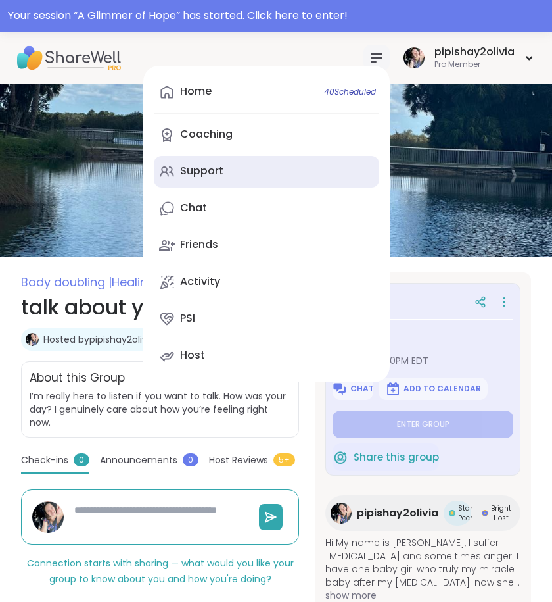
click at [216, 176] on div "Support" at bounding box center [201, 171] width 43 height 14
type textarea "*"
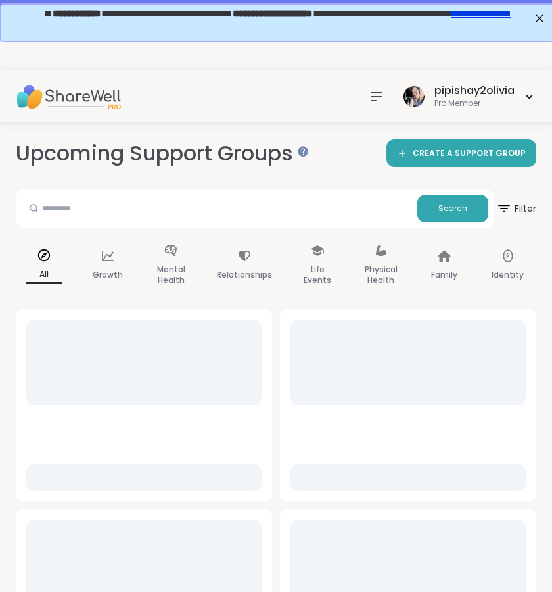
click at [369, 95] on icon at bounding box center [377, 97] width 16 height 16
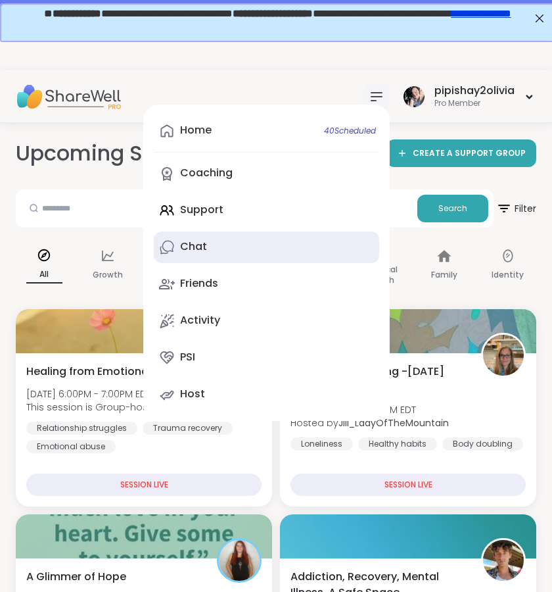
click at [229, 237] on link "Chat" at bounding box center [266, 247] width 225 height 32
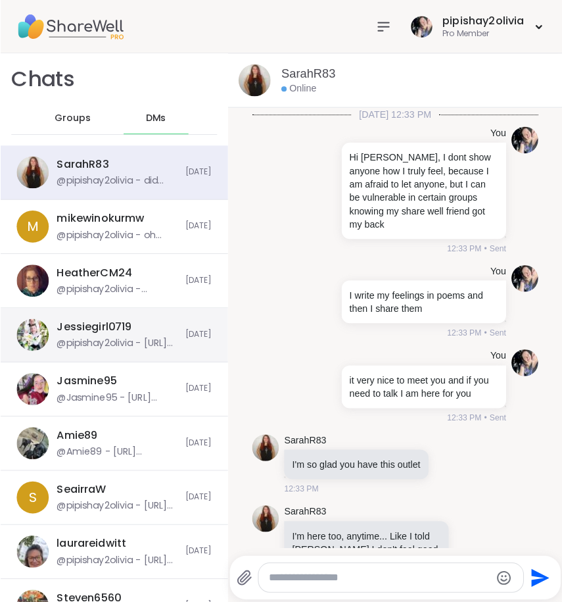
scroll to position [11759, 0]
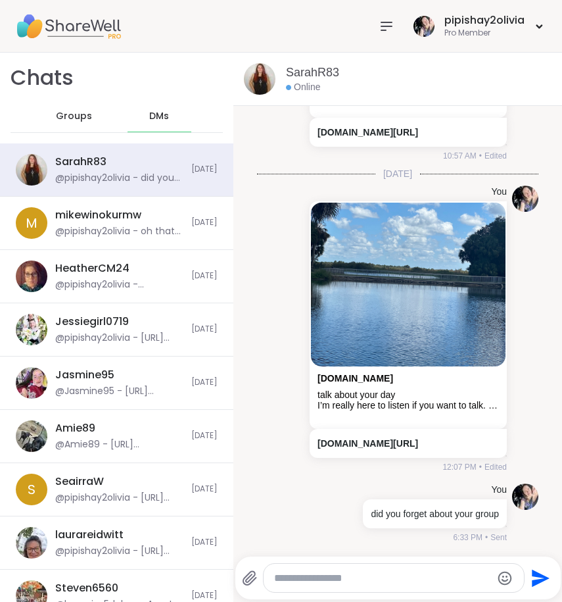
click at [79, 115] on span "Groups" at bounding box center [74, 116] width 36 height 13
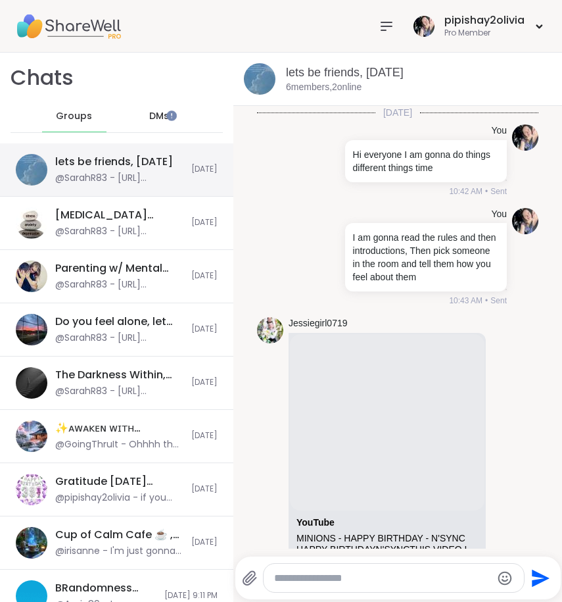
scroll to position [3839, 0]
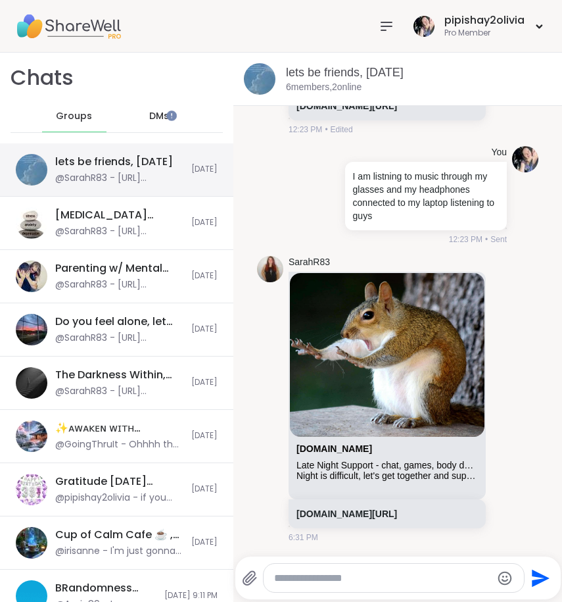
click at [85, 174] on div "@SarahR83 - https://sharewellnow.com/session/6a1dca5c-c34f-4a76-9f4c-1b6eb9306f…" at bounding box center [119, 178] width 128 height 13
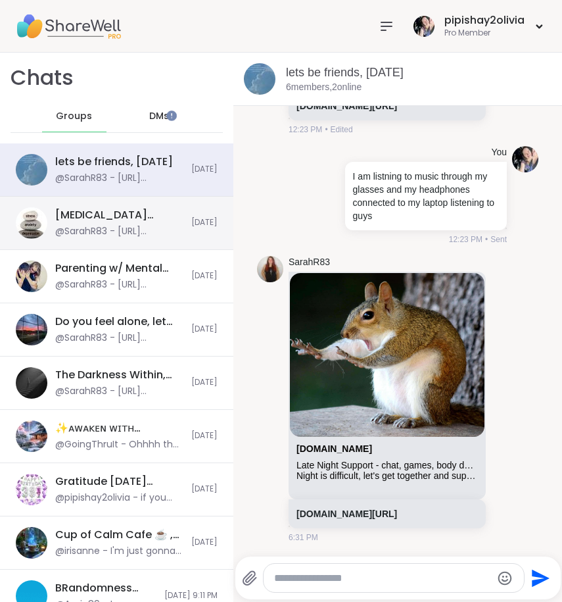
click at [128, 228] on div "@SarahR83 - https://sharewellnow.com/session/6a1dca5c-c34f-4a76-9f4c-1b6eb9306f…" at bounding box center [119, 231] width 128 height 13
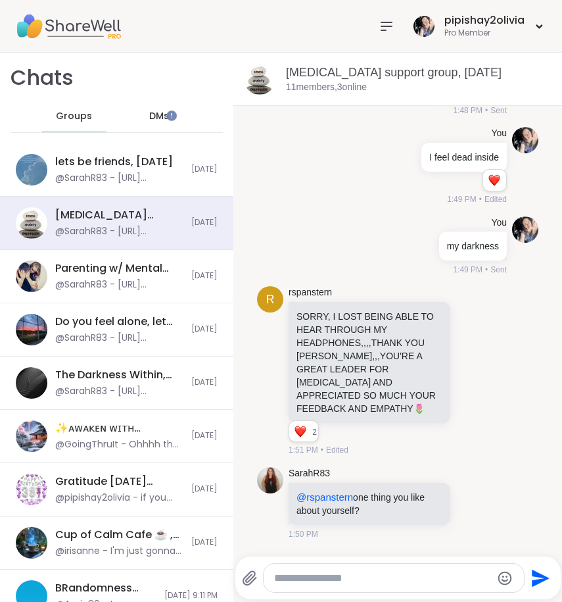
scroll to position [2526, 0]
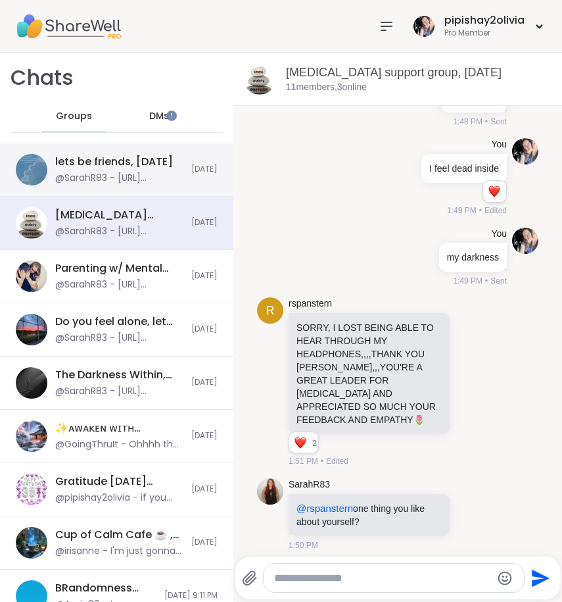
click at [128, 168] on div "lets be friends, Sep 12" at bounding box center [114, 161] width 118 height 14
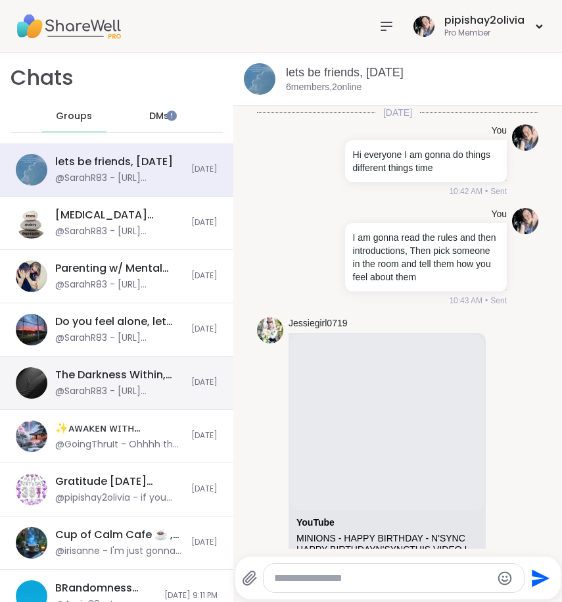
scroll to position [3839, 0]
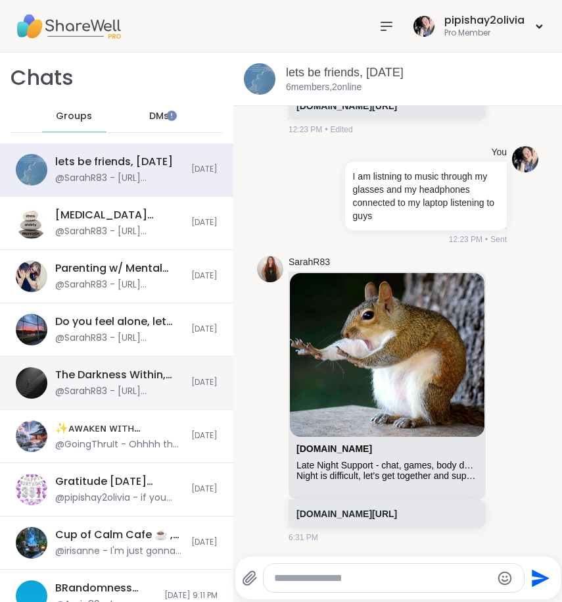
click at [110, 386] on div "@SarahR83 - https://sharewellnow.com/session/6a1dca5c-c34f-4a76-9f4c-1b6eb9306f…" at bounding box center [119, 391] width 128 height 13
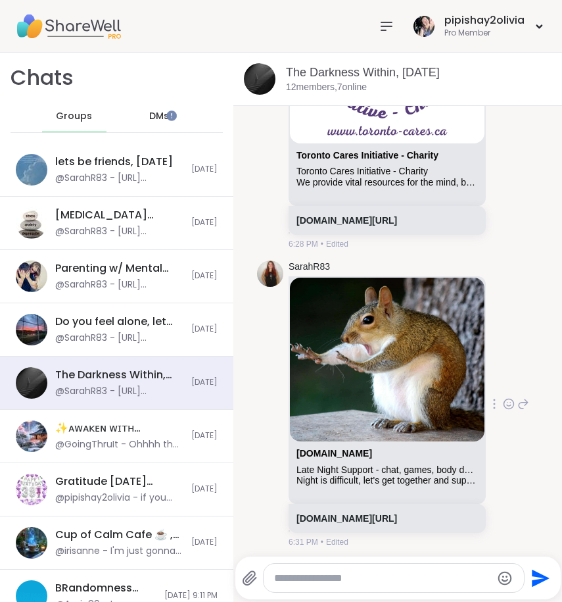
scroll to position [10175, 0]
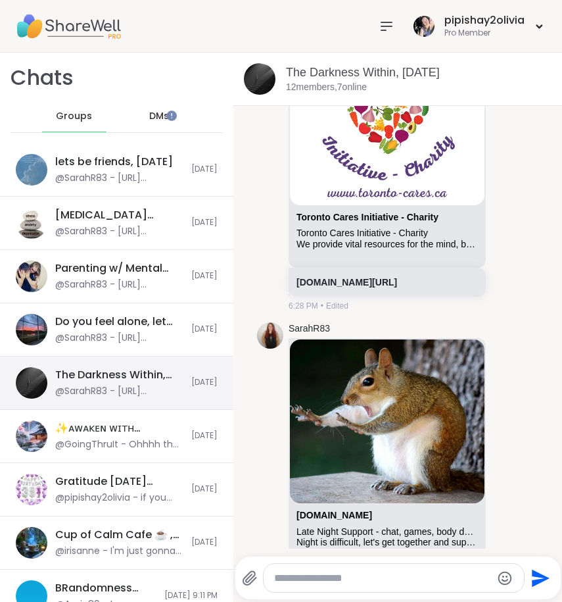
click at [119, 379] on div "The Darkness Within, Sep 12" at bounding box center [119, 374] width 128 height 14
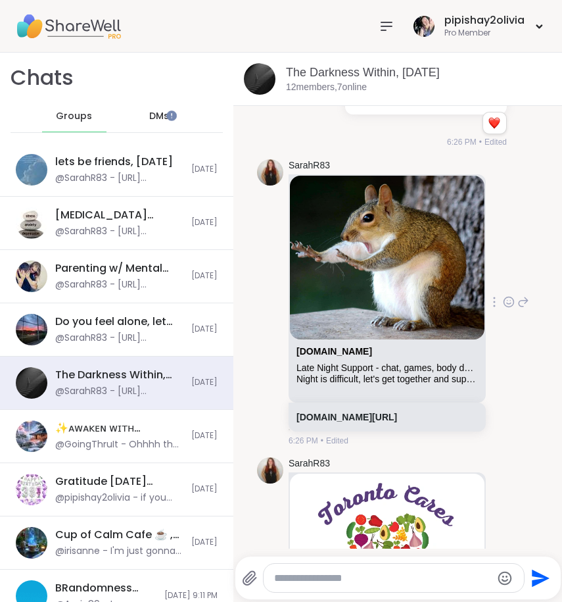
scroll to position [9741, 0]
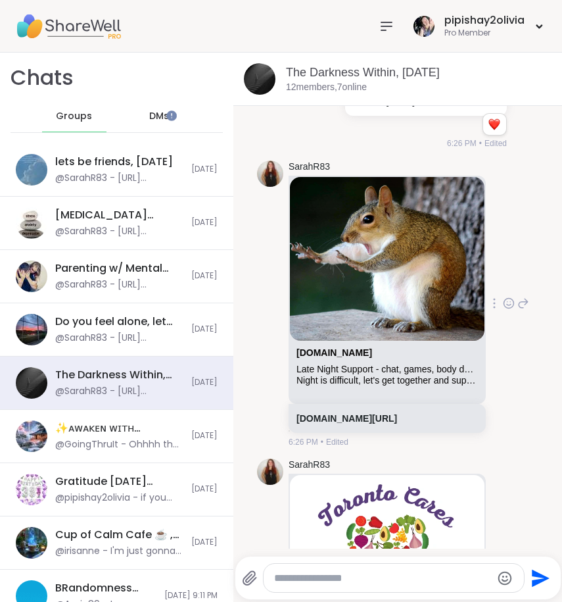
click at [325, 341] on div "sharewellnow.com Late Night Support - chat, games, body double Night is difficu…" at bounding box center [387, 366] width 195 height 51
click at [326, 347] on link "sharewellnow.com" at bounding box center [334, 352] width 76 height 11
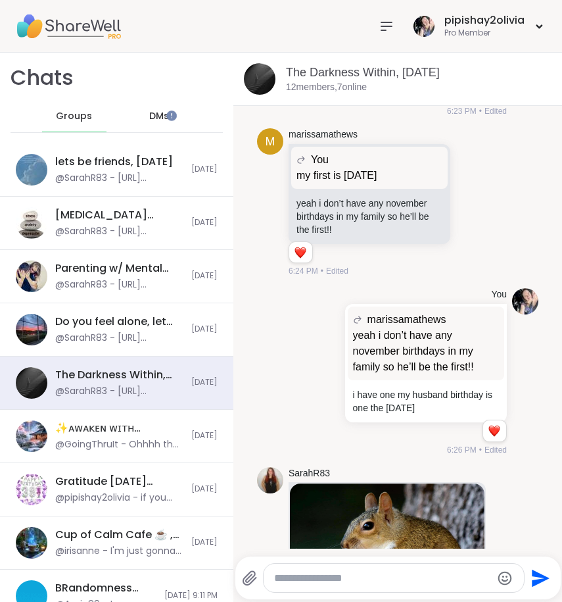
scroll to position [9413, 0]
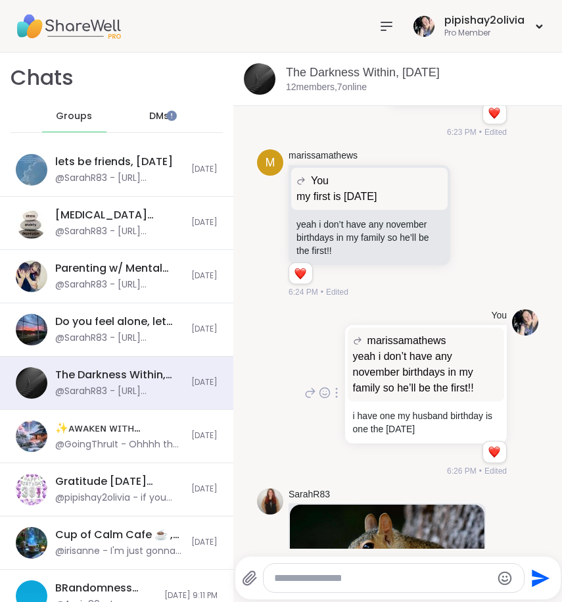
click at [371, 333] on span "marissamathews" at bounding box center [406, 341] width 79 height 16
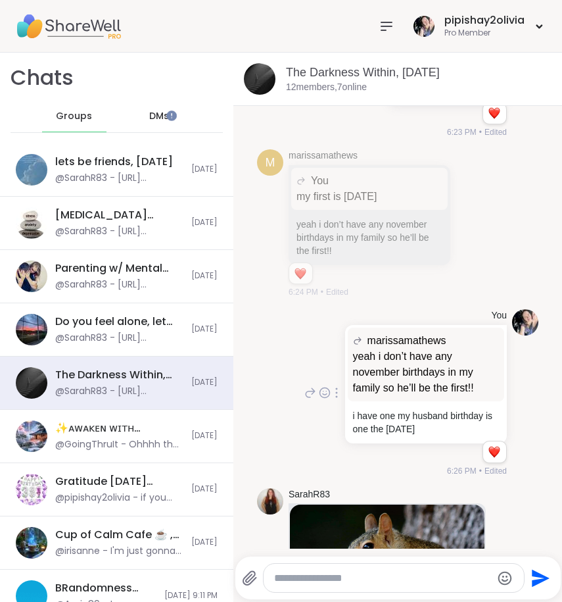
scroll to position [9253, 0]
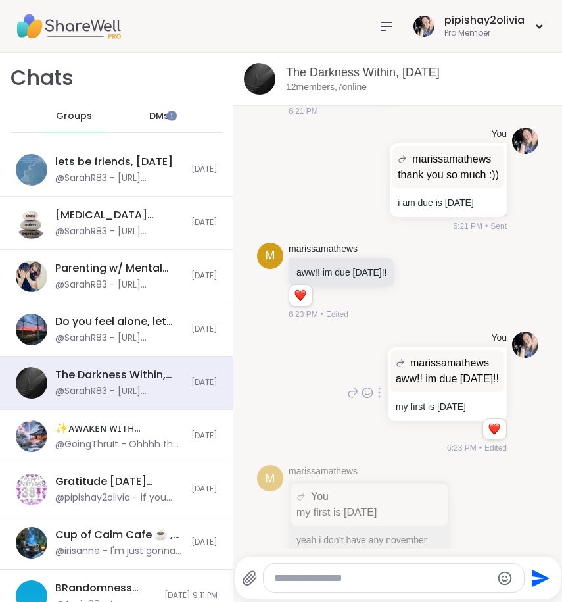
click at [410, 355] on span "marissamathews" at bounding box center [449, 363] width 79 height 16
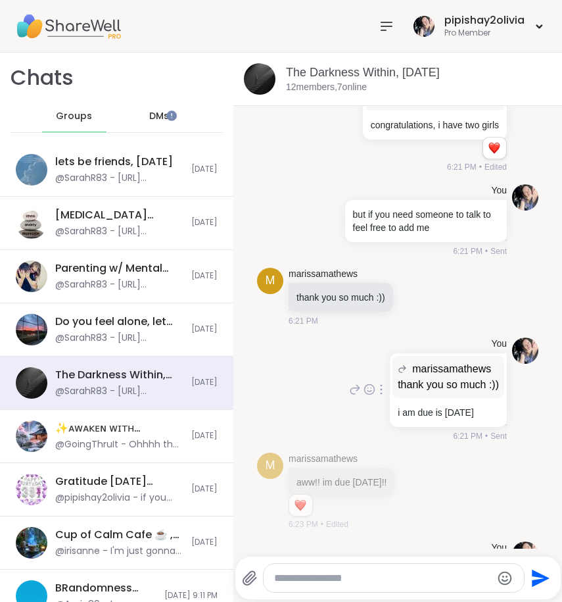
scroll to position [8872, 0]
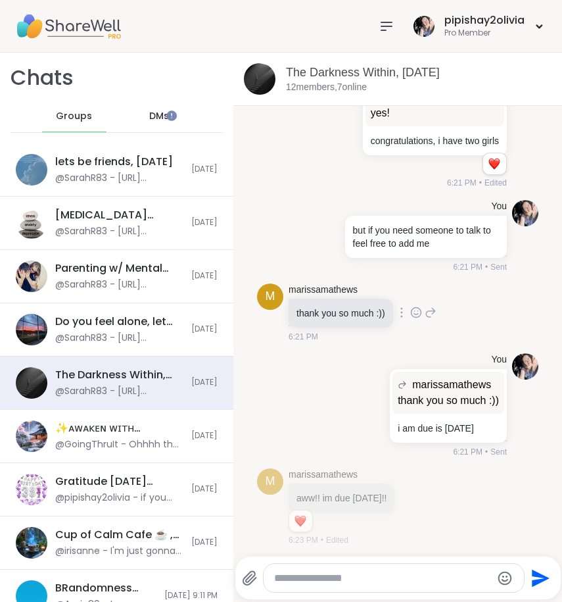
click at [266, 287] on span "m" at bounding box center [271, 296] width 10 height 18
click at [289, 283] on link "marissamathews" at bounding box center [323, 289] width 69 height 13
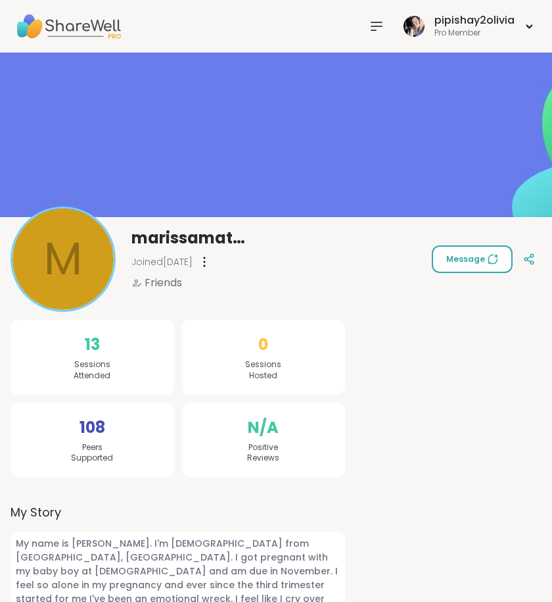
click at [458, 257] on span "Message" at bounding box center [472, 259] width 52 height 12
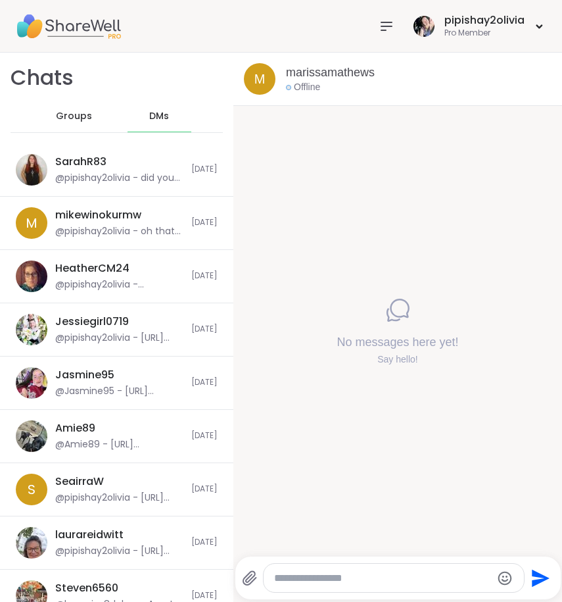
click at [304, 571] on textarea "Type your message" at bounding box center [383, 577] width 218 height 13
click at [316, 576] on textarea "Type your message" at bounding box center [383, 577] width 218 height 13
click at [325, 571] on textarea "Type your message" at bounding box center [383, 577] width 218 height 13
paste textarea "**********"
type textarea "**********"
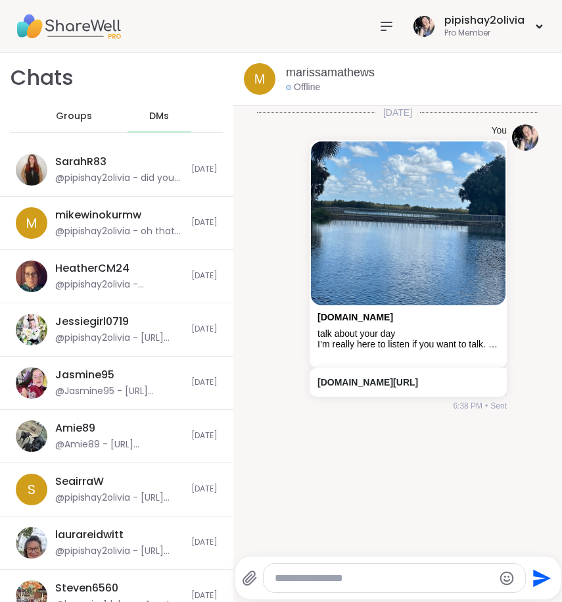
click span "Groups"
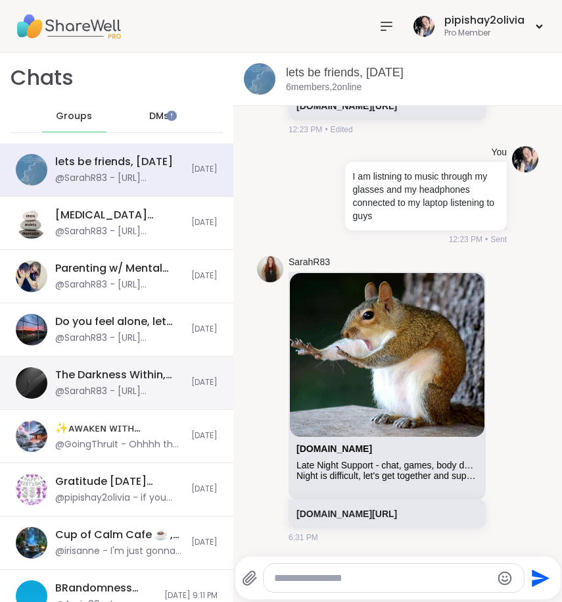
click div "The Darkness Within, [DATE]"
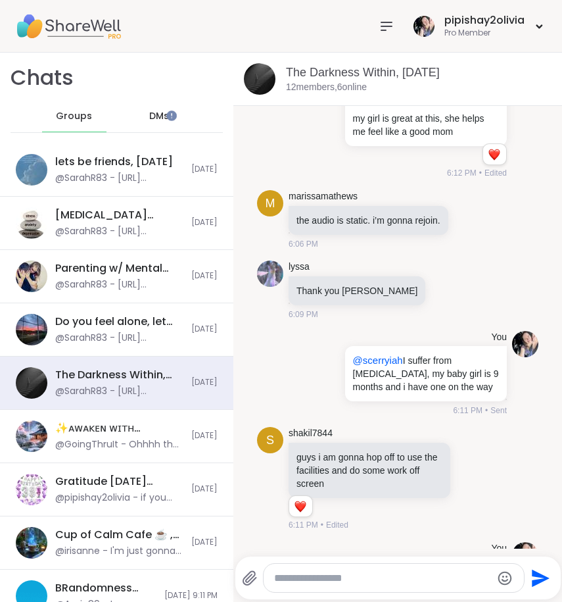
scroll to position [7153, 0]
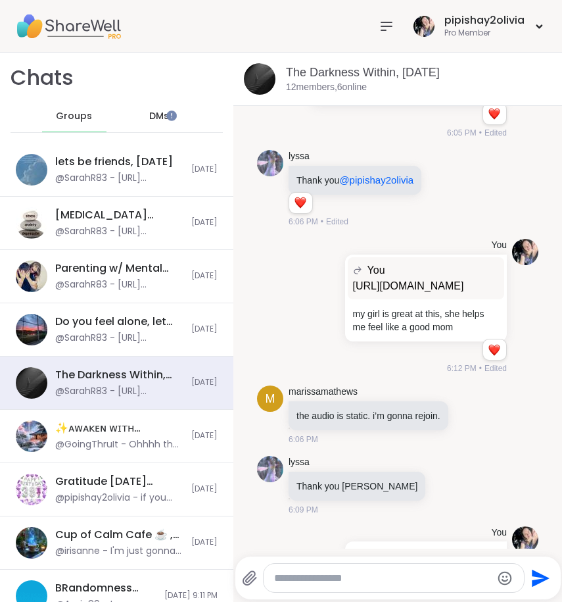
click span "@scerryiah"
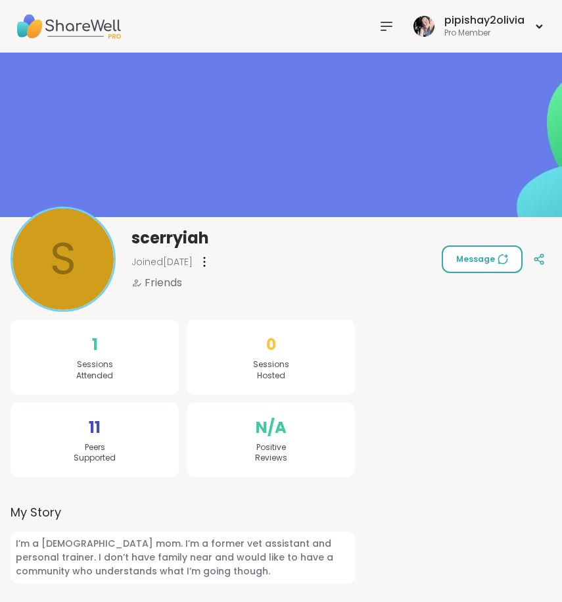
click at [444, 258] on button "Message" at bounding box center [482, 259] width 81 height 28
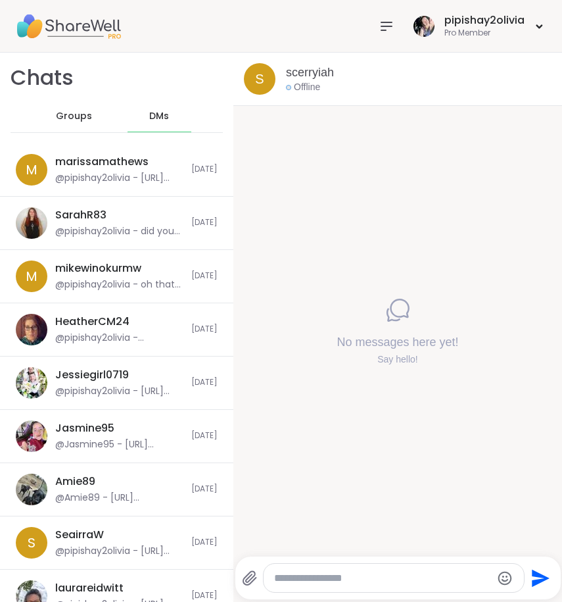
click at [312, 583] on textarea "Type your message" at bounding box center [383, 577] width 218 height 13
paste textarea "**********"
type textarea "**********"
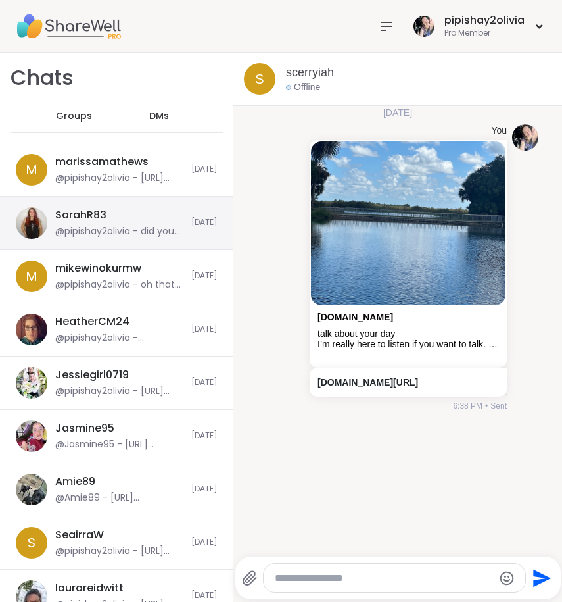
click at [114, 231] on div "@pipishay2olivia - did you forget about your group" at bounding box center [119, 231] width 128 height 13
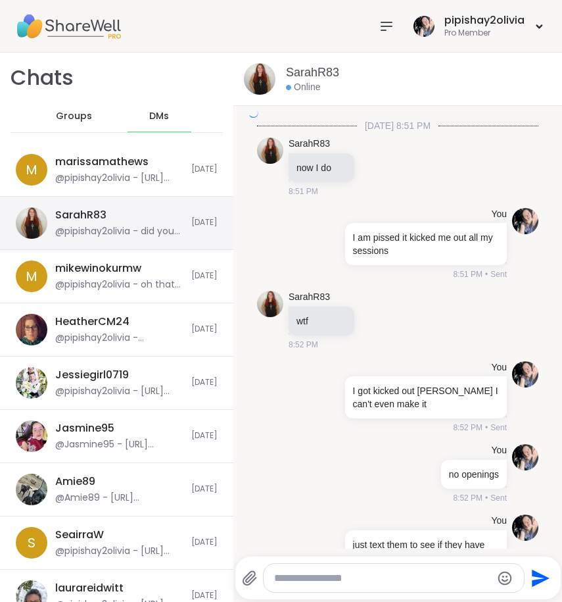
scroll to position [11759, 0]
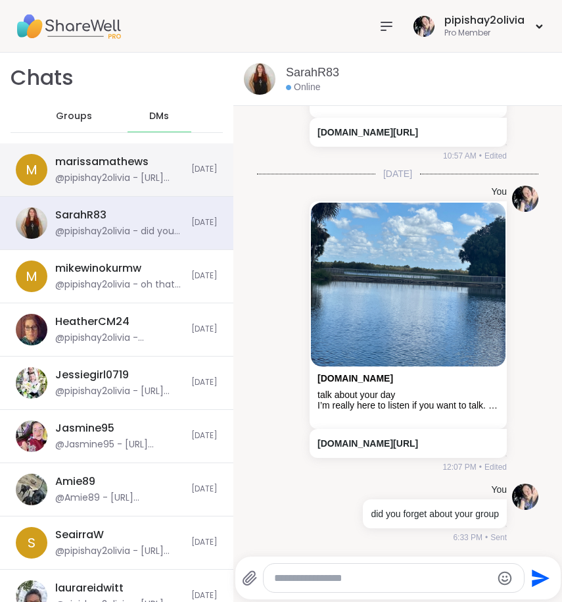
click at [108, 166] on div "marissamathews" at bounding box center [101, 161] width 93 height 14
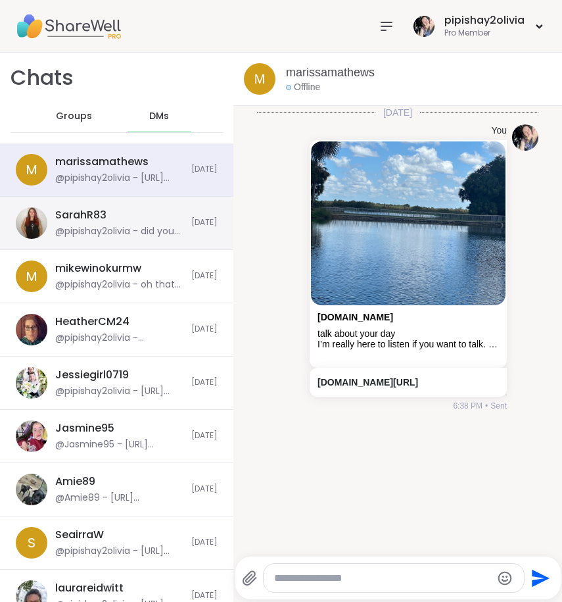
click at [107, 211] on div "SarahR83 @pipishay2olivia - did you forget about your group" at bounding box center [119, 223] width 128 height 30
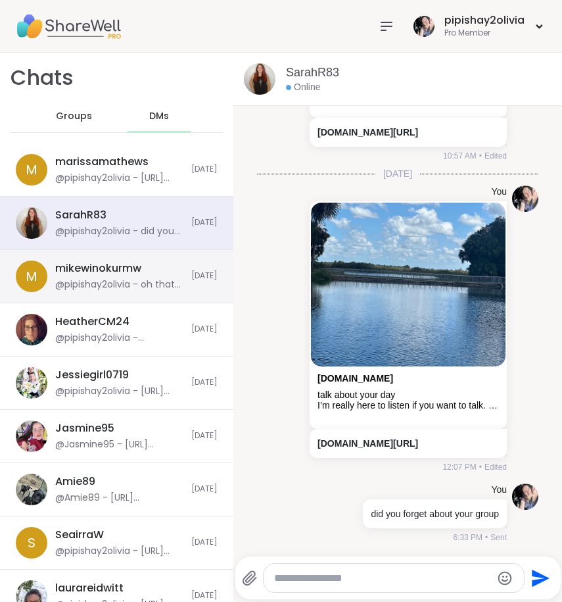
click at [128, 273] on div "mikewinokurmw" at bounding box center [98, 268] width 86 height 14
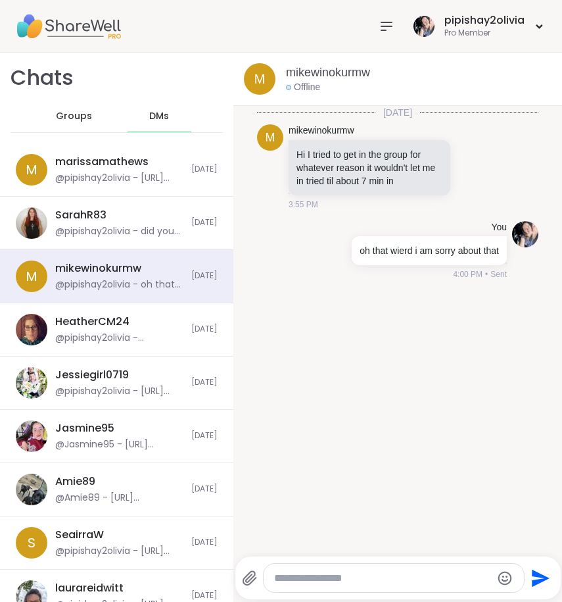
click at [149, 115] on span "DMs" at bounding box center [159, 116] width 20 height 13
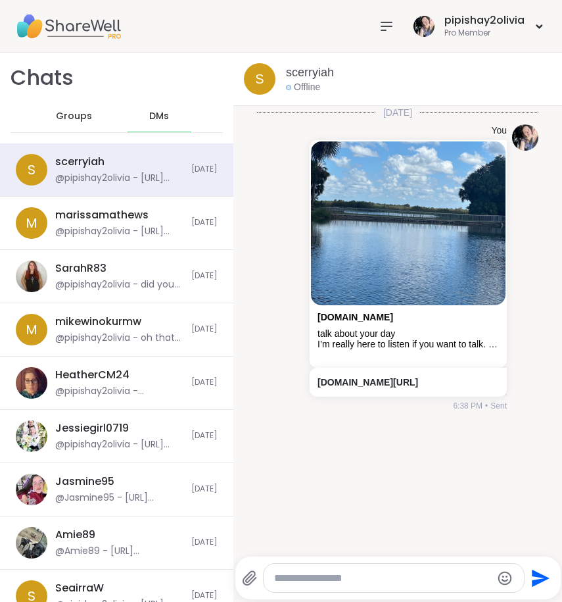
click at [79, 110] on span "Groups" at bounding box center [74, 116] width 36 height 13
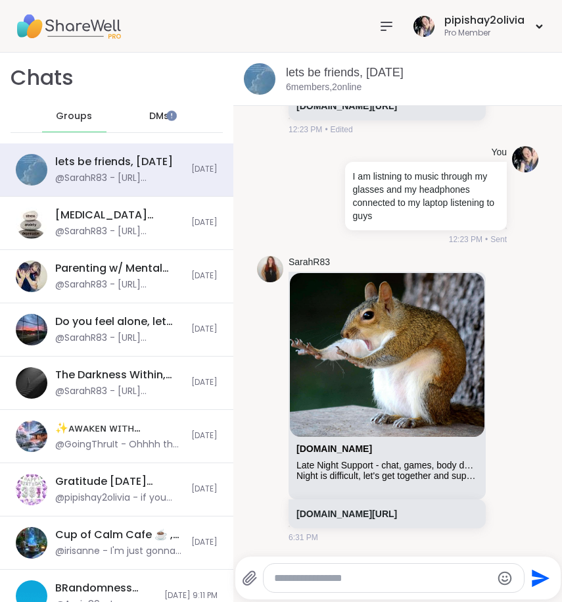
click at [379, 27] on icon at bounding box center [387, 26] width 16 height 16
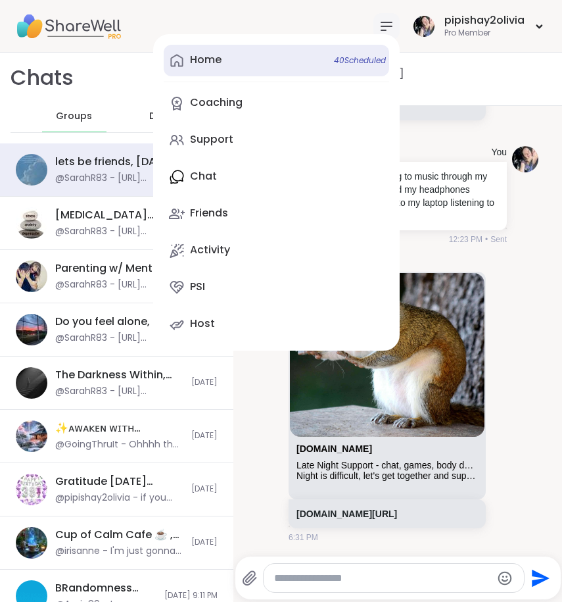
click at [266, 54] on link "Home 40 Scheduled" at bounding box center [276, 61] width 225 height 32
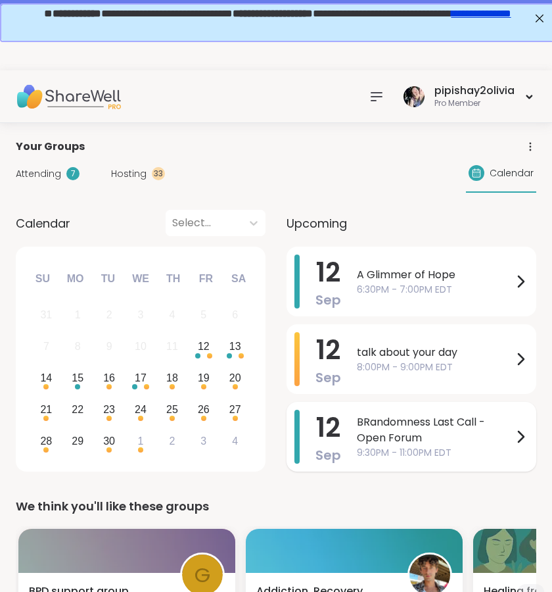
click at [379, 450] on span "9:30PM - 11:00PM EDT" at bounding box center [435, 453] width 156 height 14
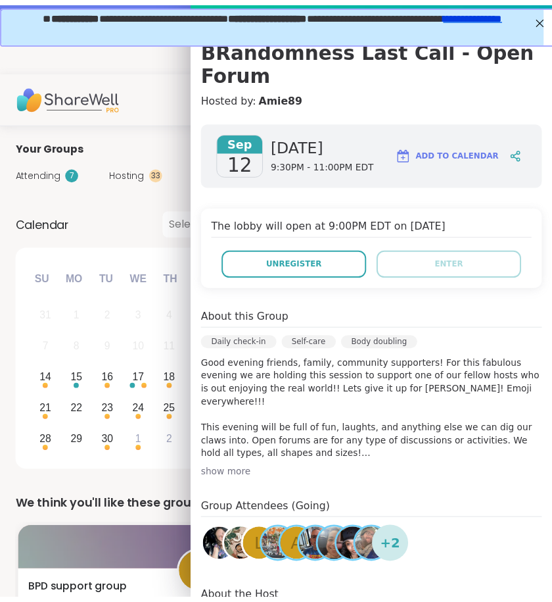
scroll to position [97, 0]
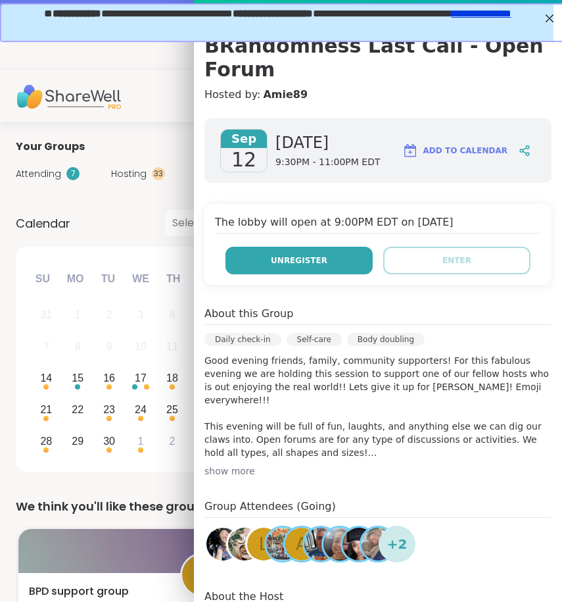
click at [287, 264] on span "Unregister" at bounding box center [299, 260] width 57 height 12
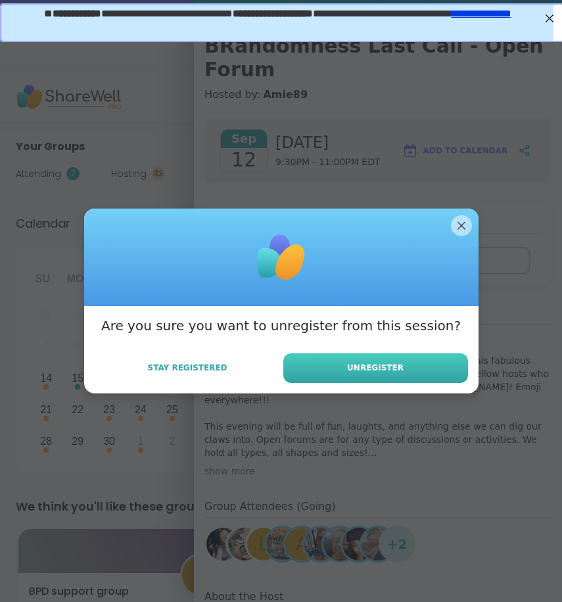
click at [369, 366] on span "Unregister" at bounding box center [375, 368] width 57 height 12
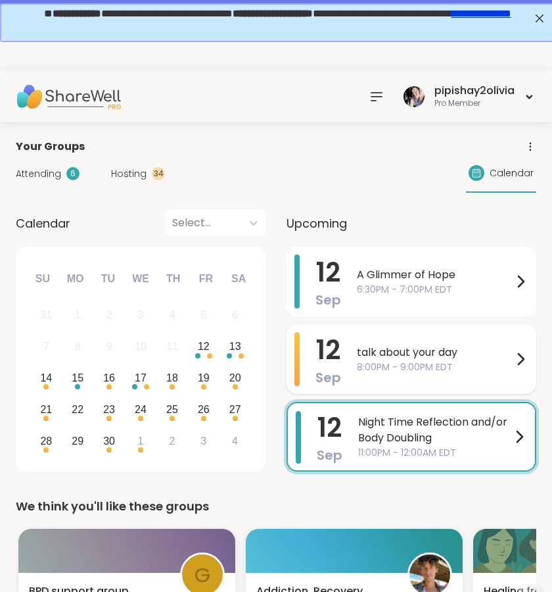
click at [508, 336] on div "talk about your day 8:00PM - 9:00PM EDT" at bounding box center [443, 359] width 172 height 54
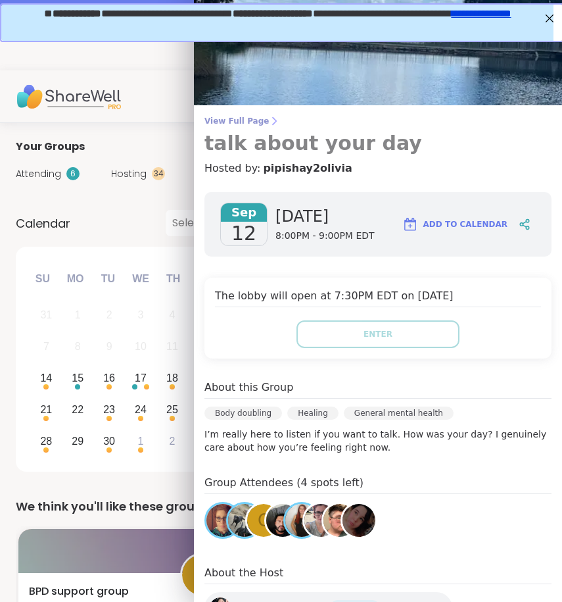
click at [269, 121] on icon at bounding box center [274, 121] width 11 height 11
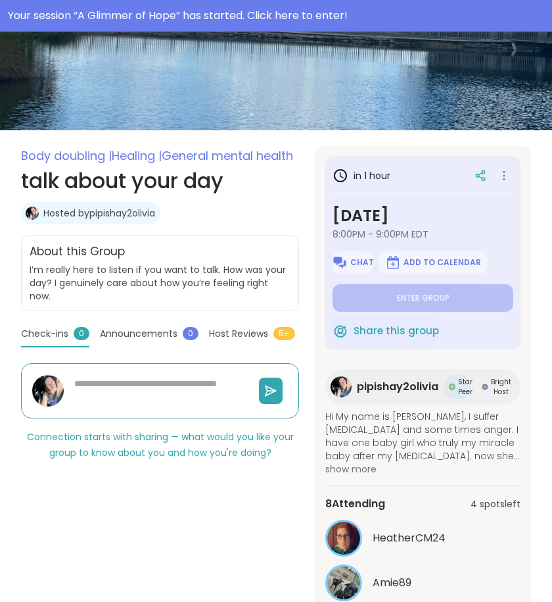
scroll to position [130, 0]
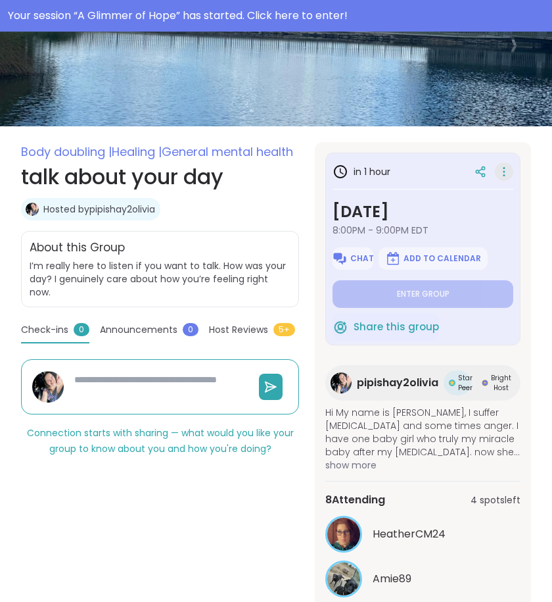
click at [505, 167] on icon at bounding box center [504, 171] width 13 height 18
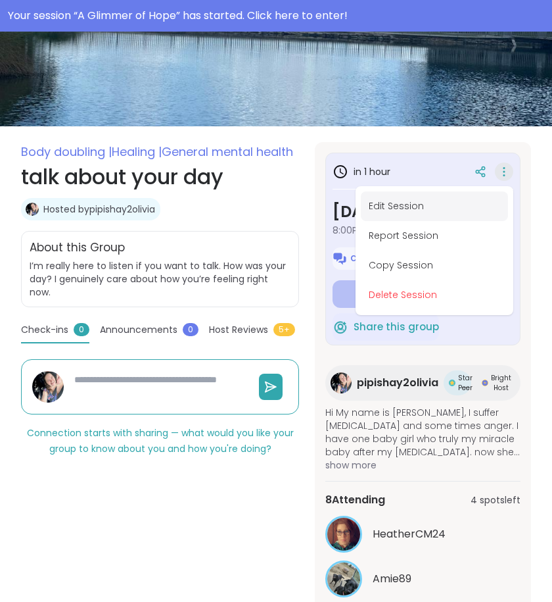
click at [446, 202] on button "Edit Session" at bounding box center [434, 206] width 147 height 30
type textarea "*"
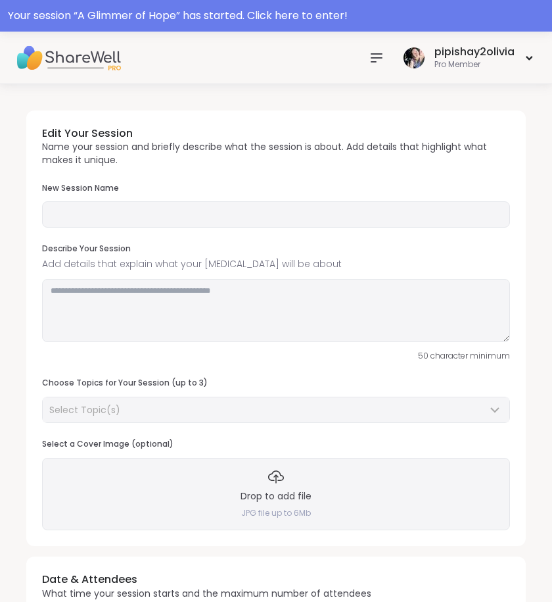
type input "**********"
type textarea "**********"
type input "**"
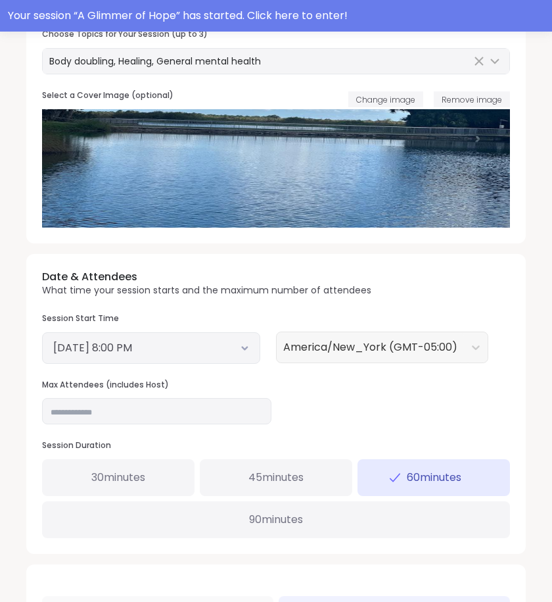
scroll to position [349, 0]
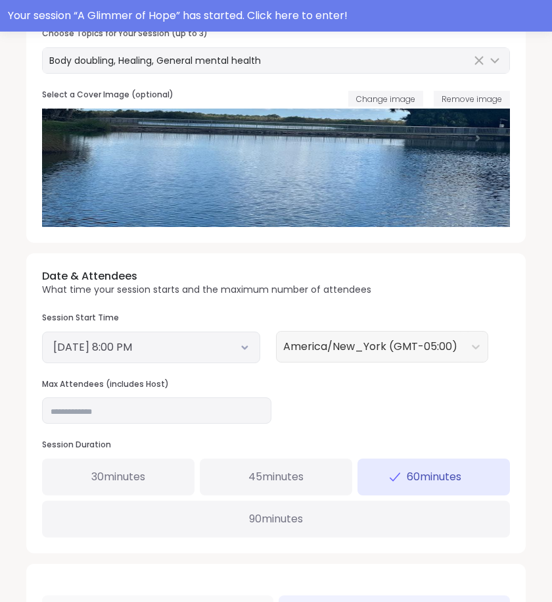
click at [240, 519] on div "90 minutes" at bounding box center [276, 518] width 468 height 37
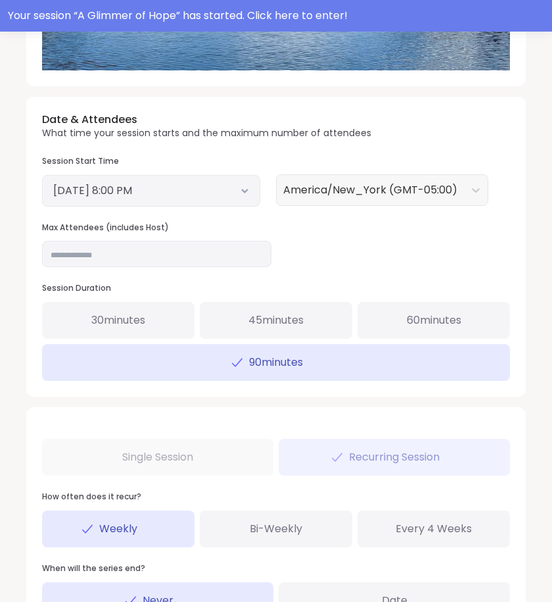
scroll to position [632, 0]
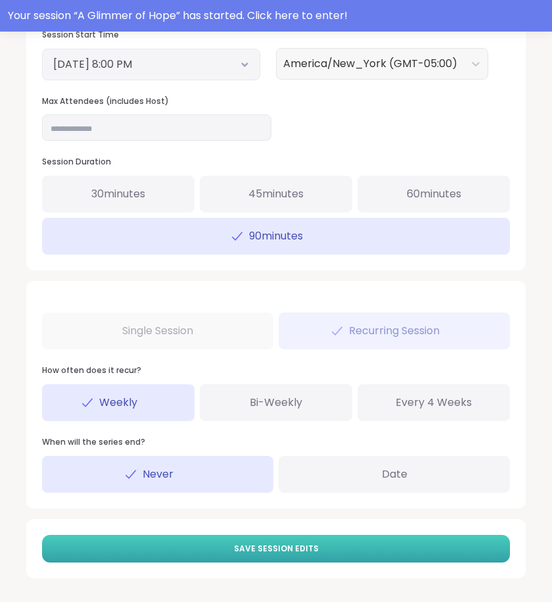
click at [243, 553] on span "Save Session Edits" at bounding box center [276, 548] width 85 height 12
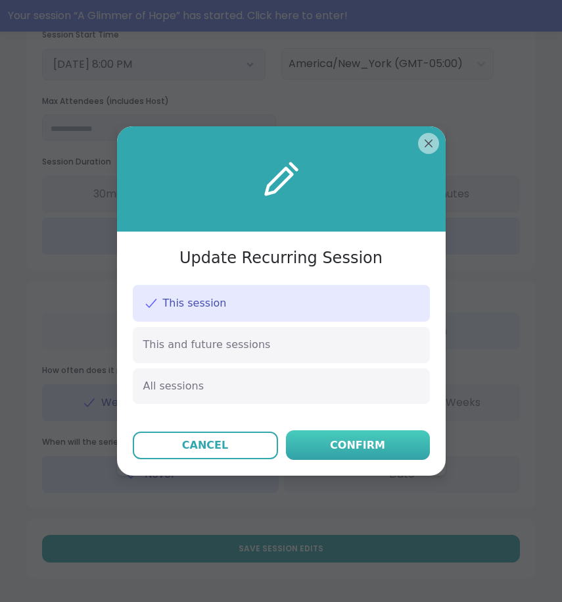
click at [324, 451] on button "Confirm" at bounding box center [358, 445] width 144 height 30
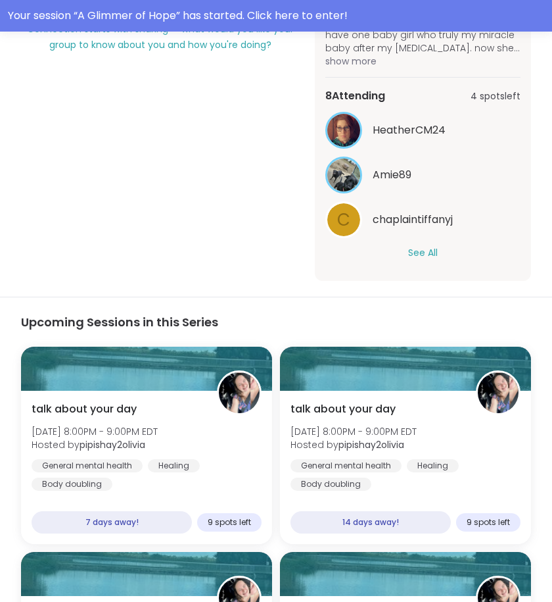
scroll to position [517, 0]
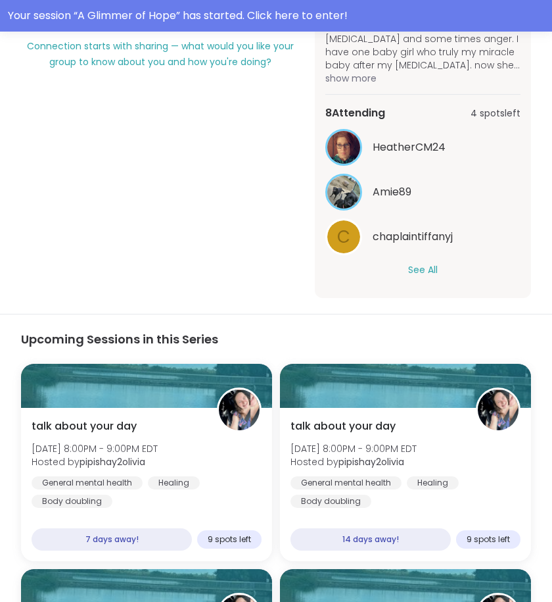
click at [421, 260] on div "HeatherCM24 Amie89 c chaplaintiffanyj See All" at bounding box center [422, 203] width 195 height 148
click at [423, 267] on button "See All" at bounding box center [423, 270] width 30 height 14
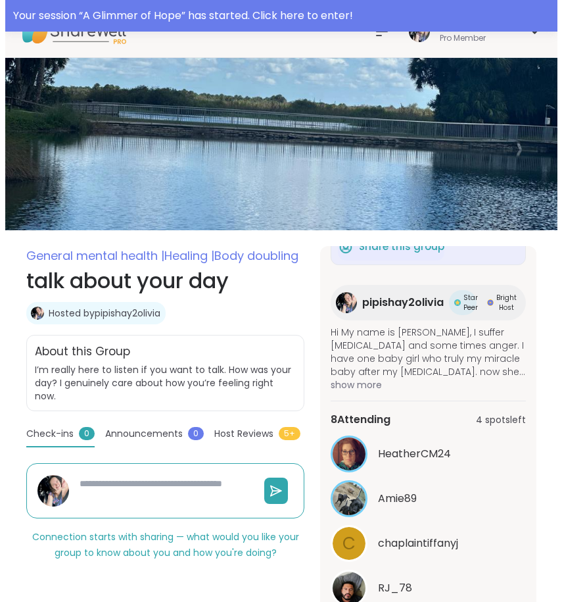
scroll to position [0, 0]
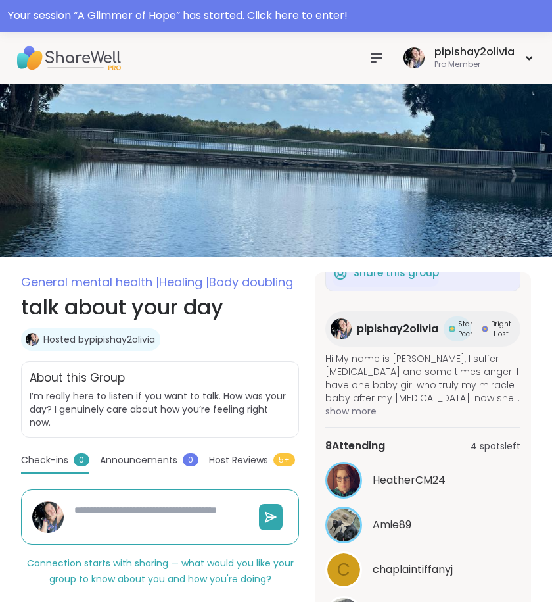
click at [380, 58] on icon at bounding box center [377, 58] width 16 height 16
type textarea "*"
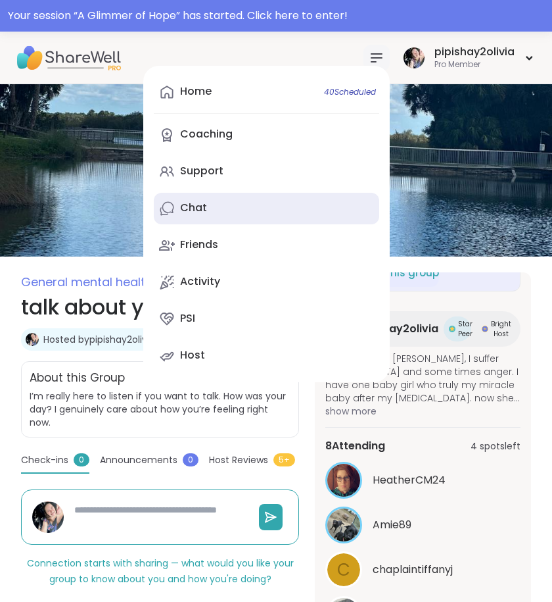
click at [227, 221] on link "Chat" at bounding box center [266, 209] width 225 height 32
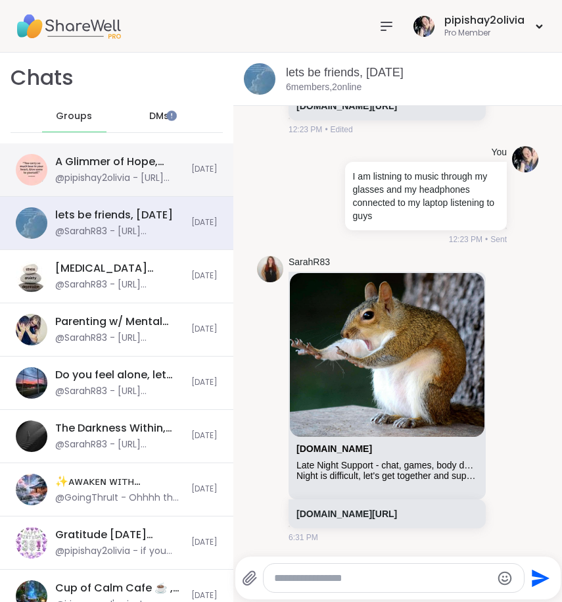
click at [118, 164] on div "A Glimmer of Hope, Sep 12" at bounding box center [119, 161] width 128 height 14
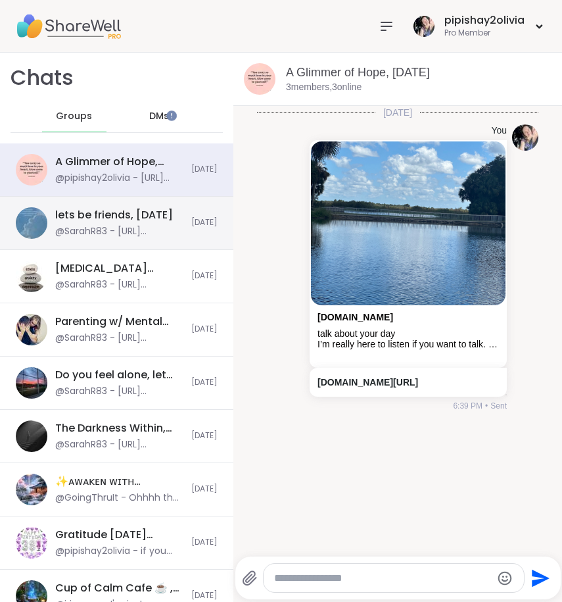
click at [95, 237] on div "@SarahR83 - https://sharewellnow.com/session/6a1dca5c-c34f-4a76-9f4c-1b6eb9306f…" at bounding box center [119, 231] width 128 height 13
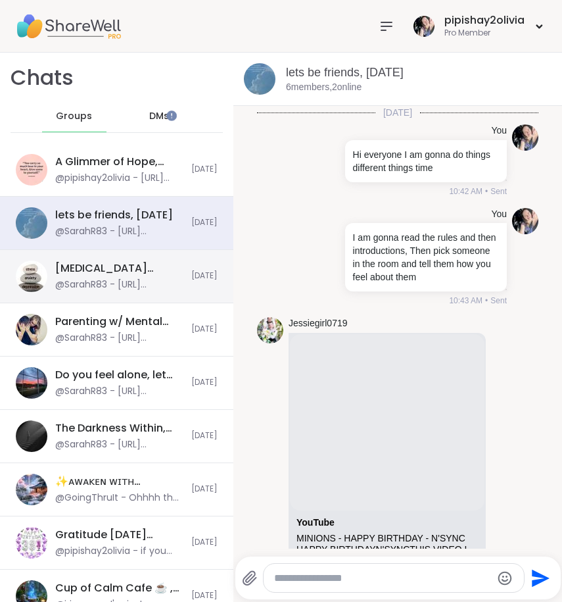
scroll to position [3839, 0]
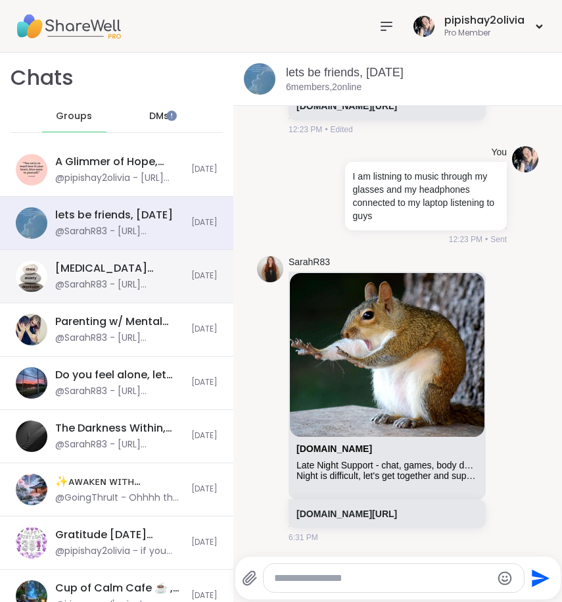
click at [105, 281] on div "@SarahR83 - https://sharewellnow.com/session/6a1dca5c-c34f-4a76-9f4c-1b6eb9306f…" at bounding box center [119, 284] width 128 height 13
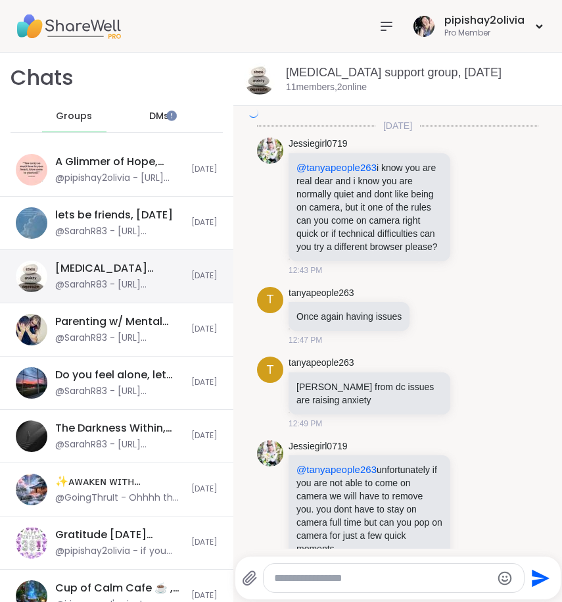
scroll to position [2944, 0]
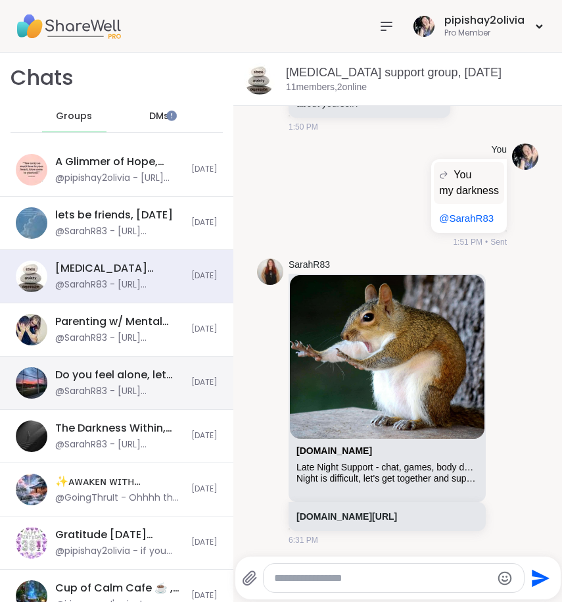
click at [108, 385] on div "@SarahR83 - https://sharewellnow.com/session/6a1dca5c-c34f-4a76-9f4c-1b6eb9306f…" at bounding box center [119, 391] width 128 height 13
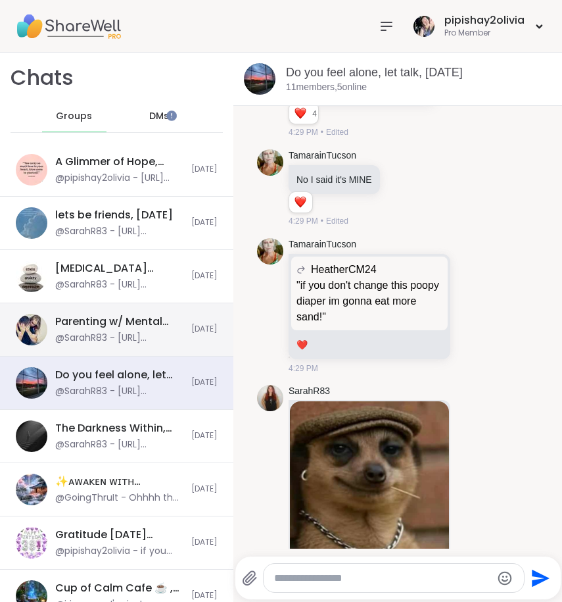
scroll to position [9451, 0]
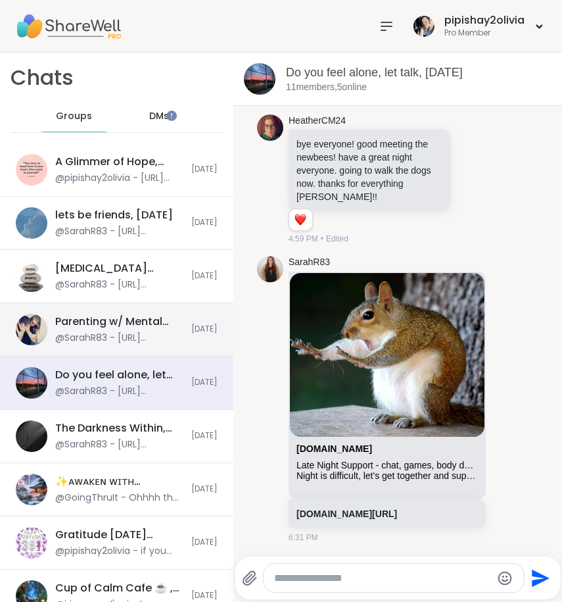
click at [138, 330] on div "Parenting w/ Mental Health (all ages), Sep 12 @SarahR83 - https://sharewellnow.…" at bounding box center [119, 329] width 128 height 30
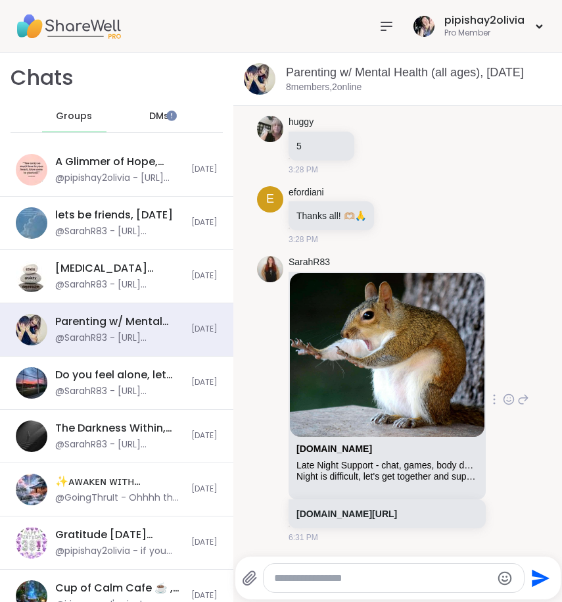
scroll to position [3050, 0]
click at [335, 443] on link "sharewellnow.com" at bounding box center [334, 448] width 76 height 11
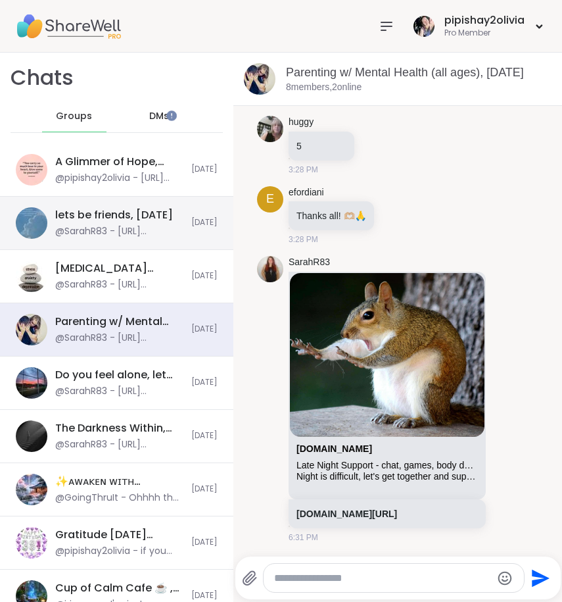
click at [143, 241] on div "lets be friends, Sep 12 @SarahR83 - https://sharewellnow.com/session/6a1dca5c-c…" at bounding box center [116, 223] width 233 height 53
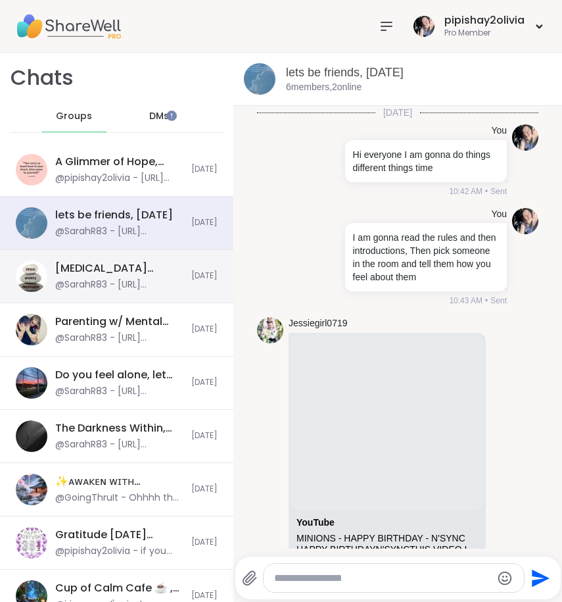
scroll to position [3839, 0]
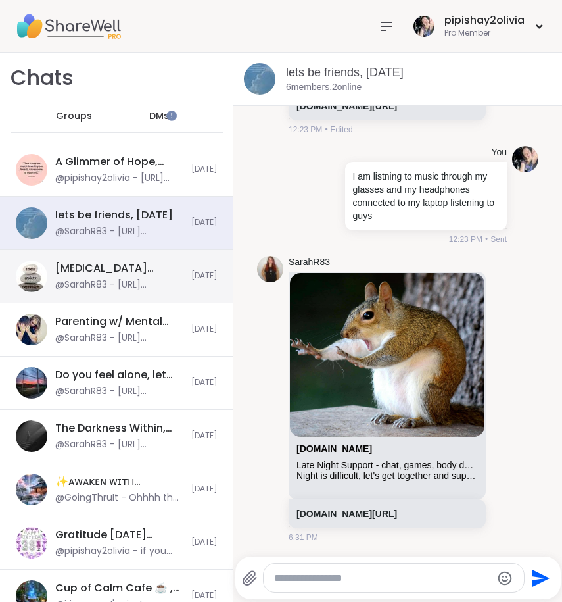
click at [151, 281] on div "@SarahR83 - https://sharewellnow.com/session/6a1dca5c-c34f-4a76-9f4c-1b6eb9306f…" at bounding box center [119, 284] width 128 height 13
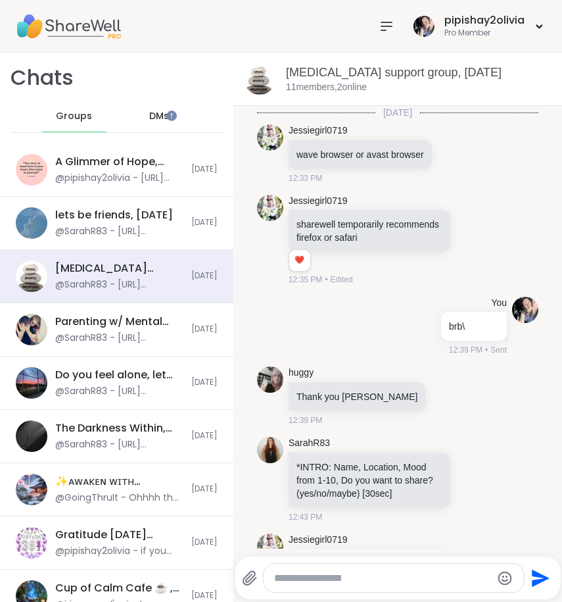
scroll to position [2944, 0]
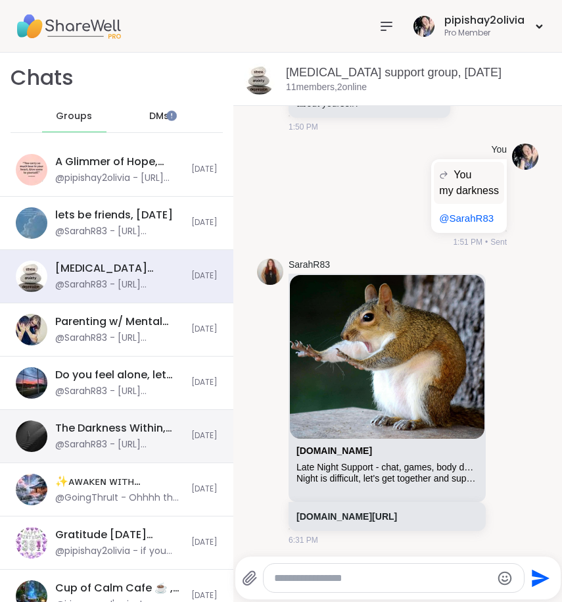
click at [160, 427] on div "The Darkness Within, Sep 12" at bounding box center [119, 428] width 128 height 14
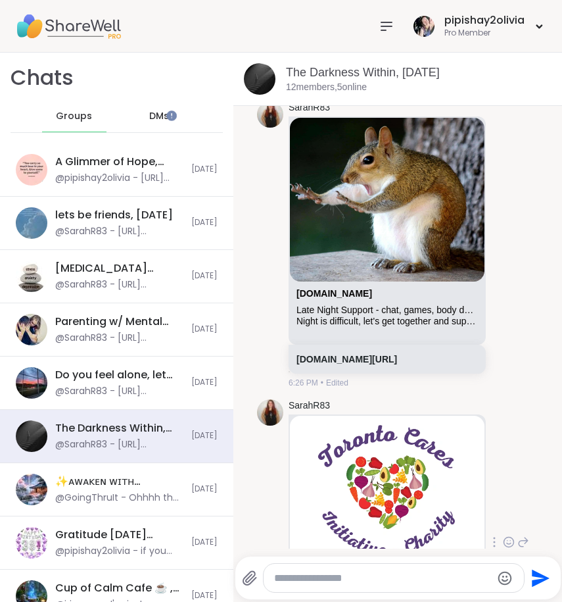
scroll to position [9915, 0]
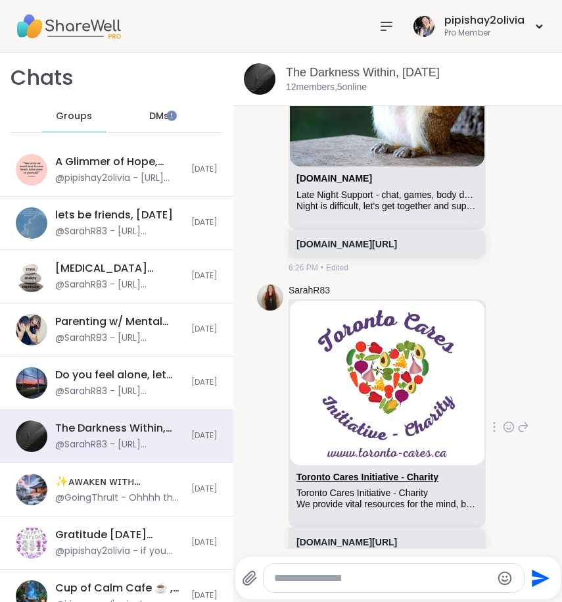
click at [325, 471] on link "Toronto Cares Initiative - Charity" at bounding box center [367, 476] width 142 height 11
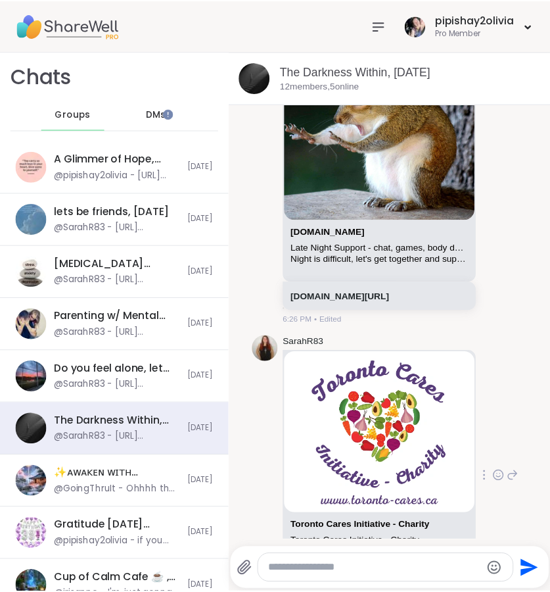
scroll to position [9806, 0]
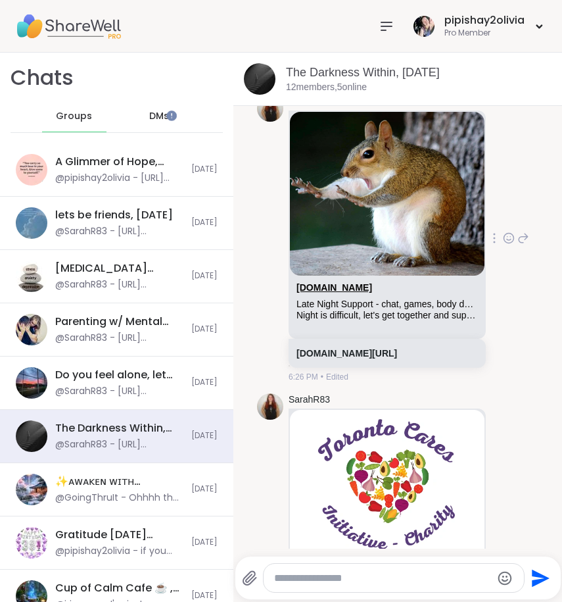
click at [326, 282] on link "sharewellnow.com" at bounding box center [334, 287] width 76 height 11
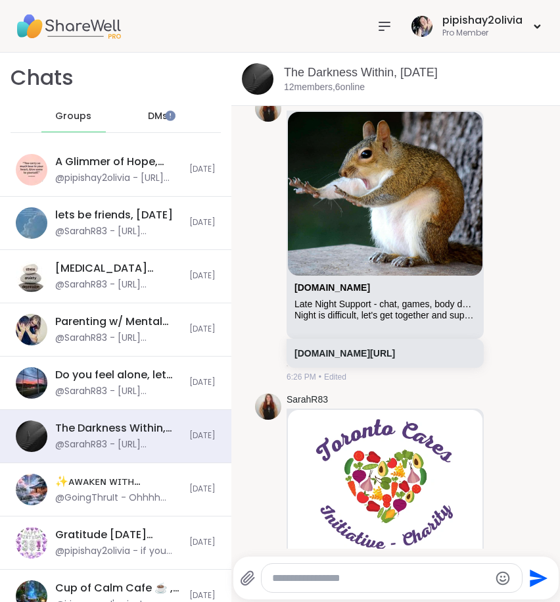
click at [378, 33] on icon at bounding box center [385, 26] width 16 height 16
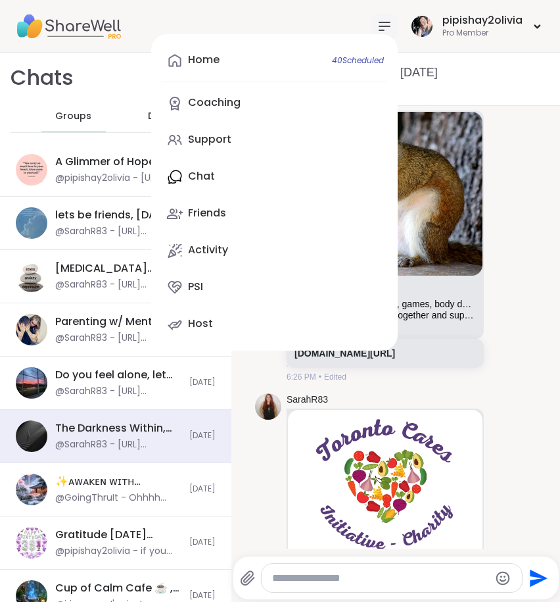
click at [232, 185] on div "Home 40 Scheduled Coaching Support Chat Friends Activity PSI Host" at bounding box center [274, 192] width 247 height 316
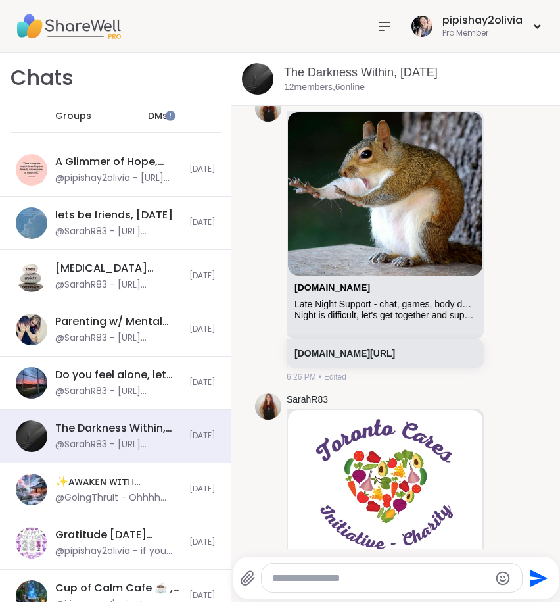
click at [377, 25] on icon at bounding box center [385, 26] width 16 height 16
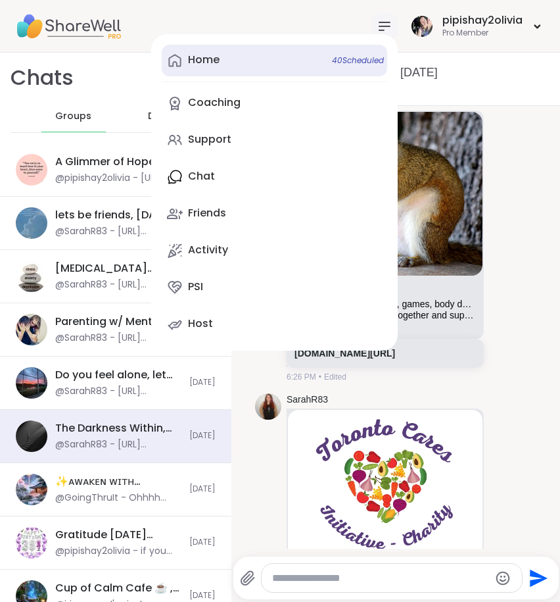
click at [189, 69] on link "Home 40 Scheduled" at bounding box center [274, 61] width 225 height 32
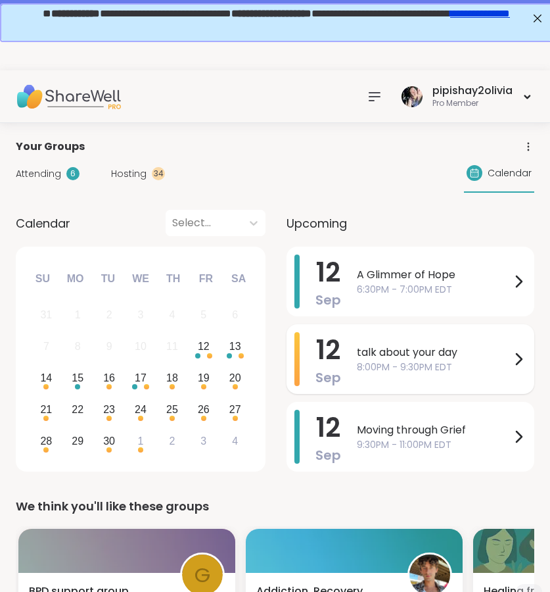
click at [398, 362] on span "8:00PM - 9:30PM EDT" at bounding box center [434, 367] width 154 height 14
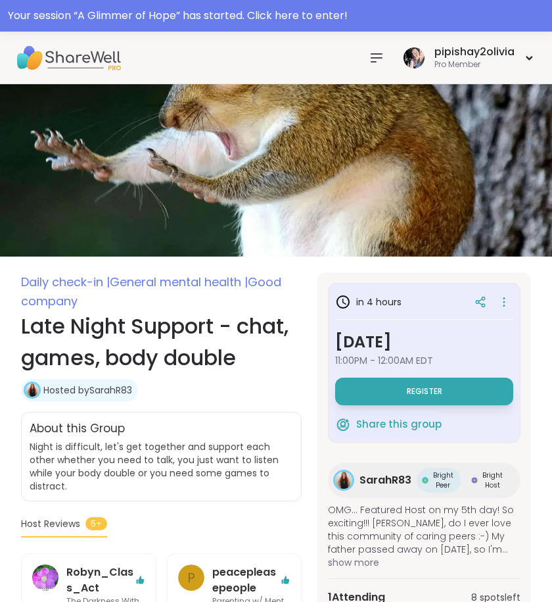
click at [365, 64] on div at bounding box center [377, 58] width 26 height 26
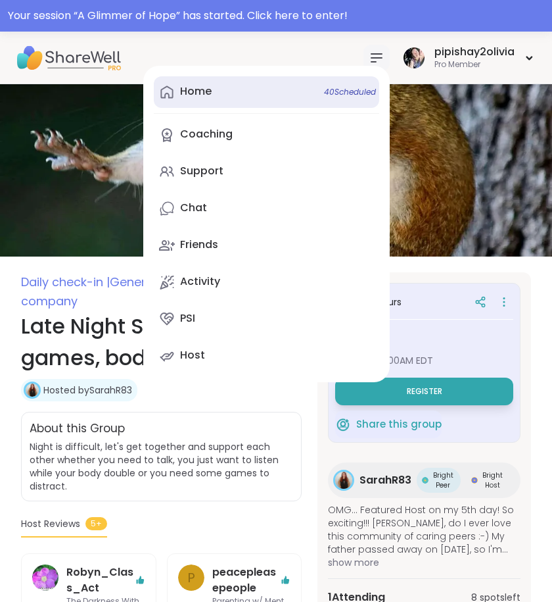
click at [217, 95] on link "Home 40 Scheduled" at bounding box center [266, 92] width 225 height 32
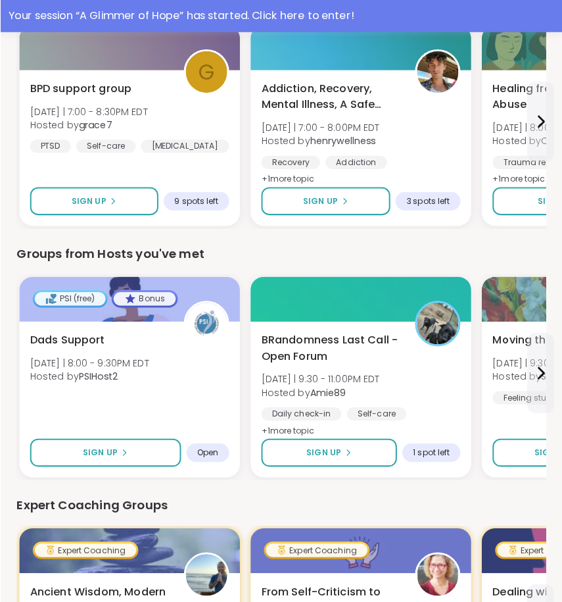
scroll to position [504, 0]
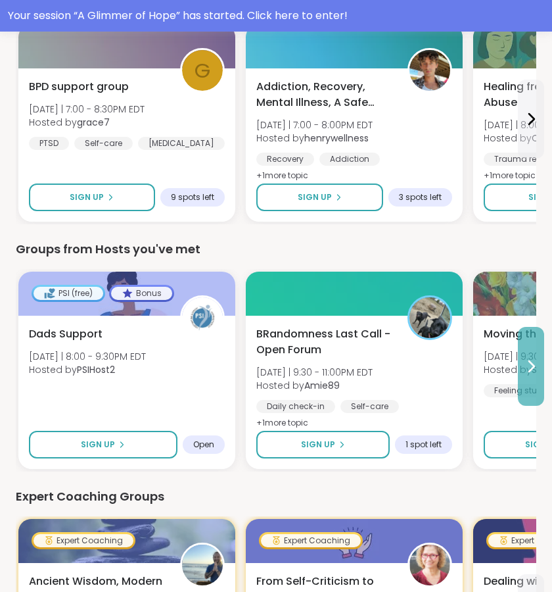
click at [521, 363] on button at bounding box center [531, 366] width 26 height 79
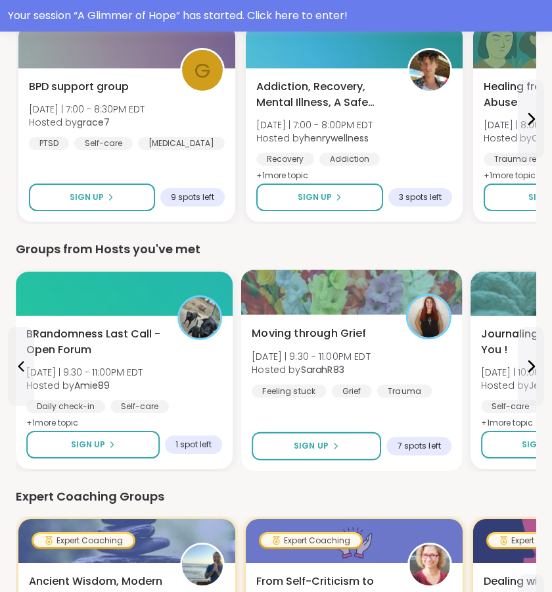
click at [407, 415] on div "Moving through Grief [DATE] | 9:30 - 11:00PM EDT Hosted by SarahR83 Feeling stu…" at bounding box center [352, 392] width 222 height 156
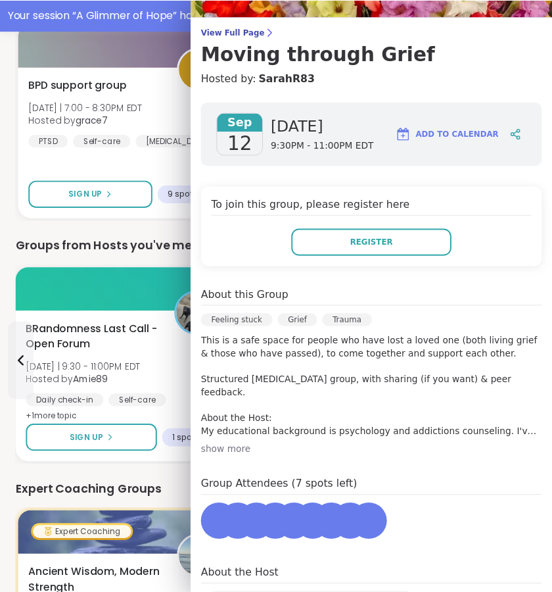
scroll to position [153, 0]
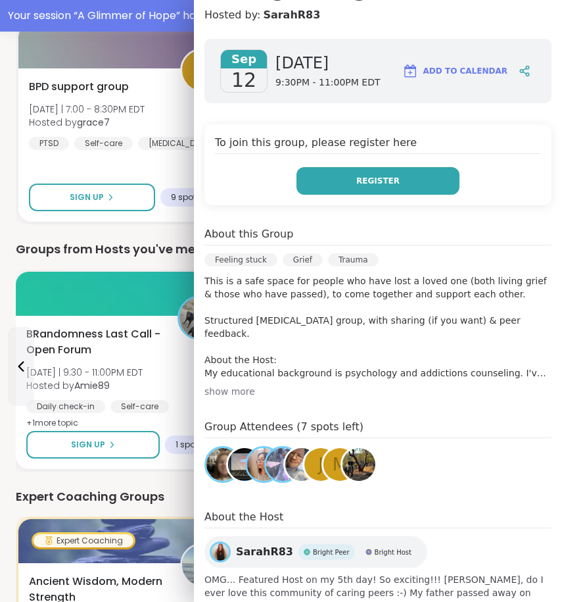
click at [381, 186] on span "Register" at bounding box center [377, 181] width 43 height 12
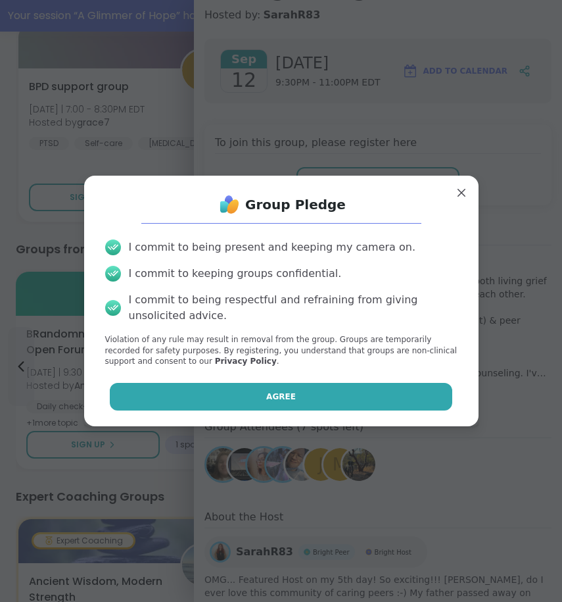
click at [317, 401] on button "Agree" at bounding box center [281, 397] width 343 height 28
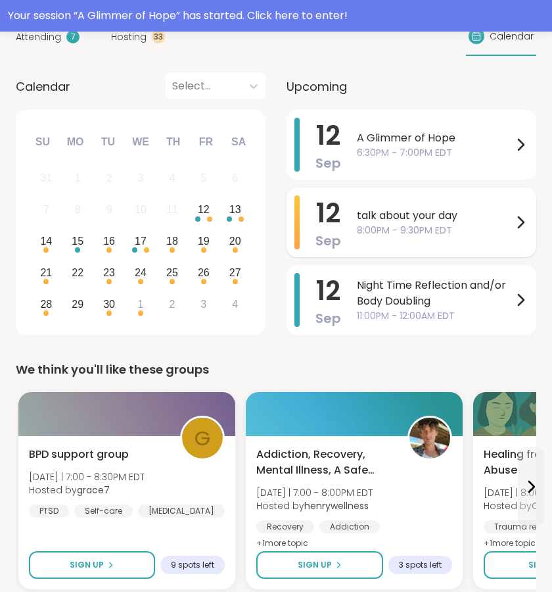
scroll to position [0, 0]
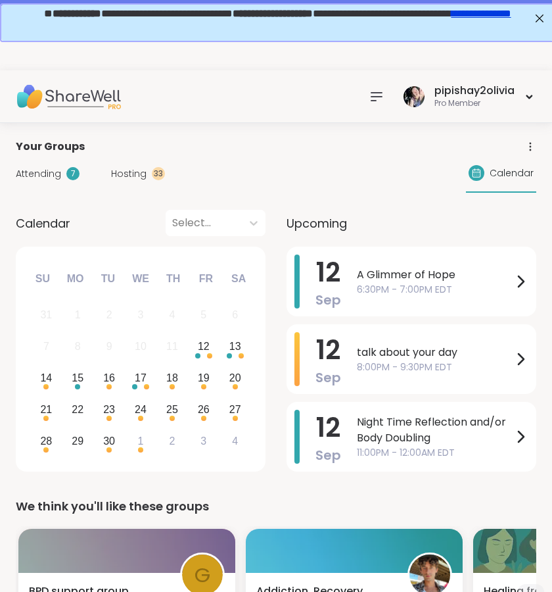
click at [387, 94] on div at bounding box center [377, 96] width 26 height 26
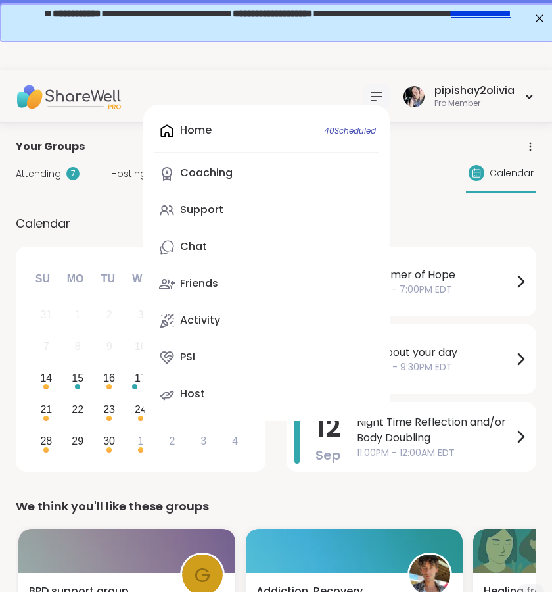
click at [263, 133] on div "Home 40 Scheduled Coaching Support Chat Friends Activity PSI Host" at bounding box center [266, 263] width 247 height 316
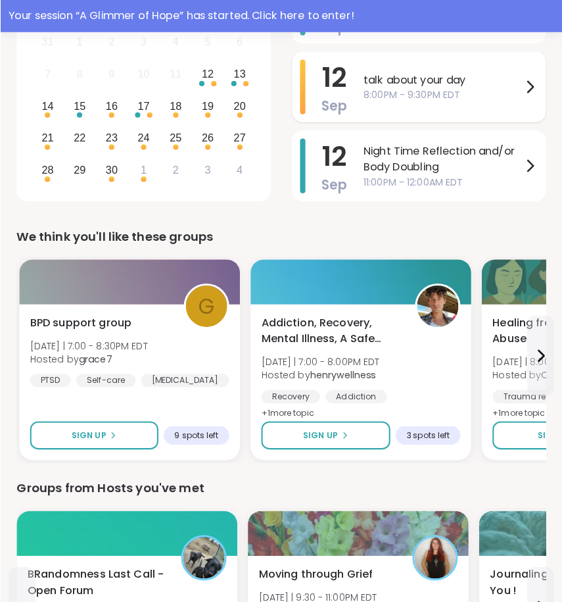
scroll to position [442, 0]
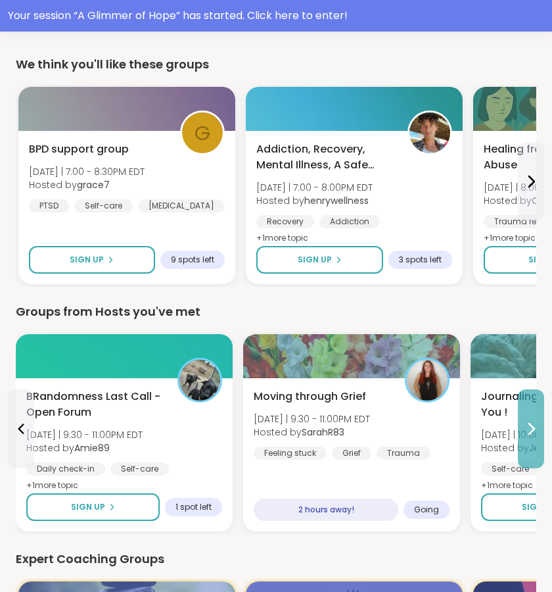
click at [532, 431] on icon at bounding box center [531, 428] width 5 height 11
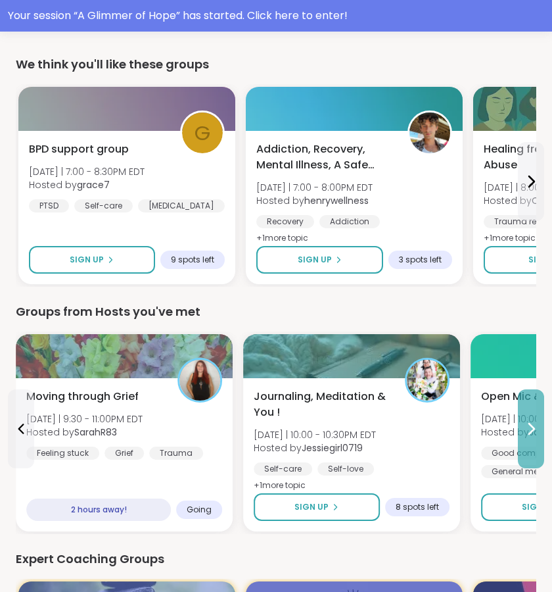
click at [531, 431] on icon at bounding box center [531, 428] width 5 height 11
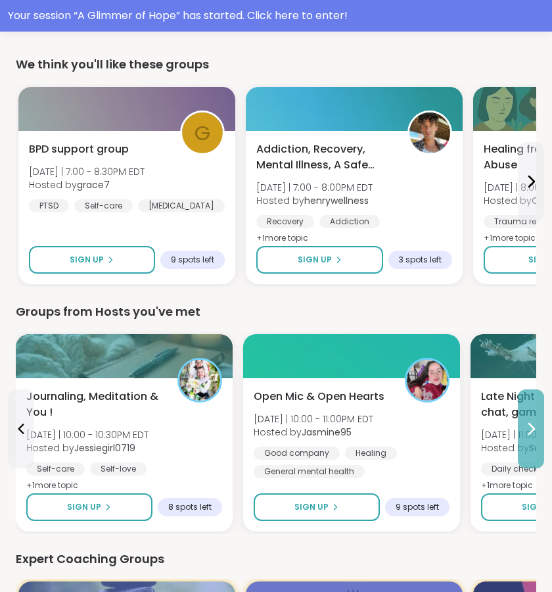
click at [531, 432] on icon at bounding box center [531, 428] width 5 height 11
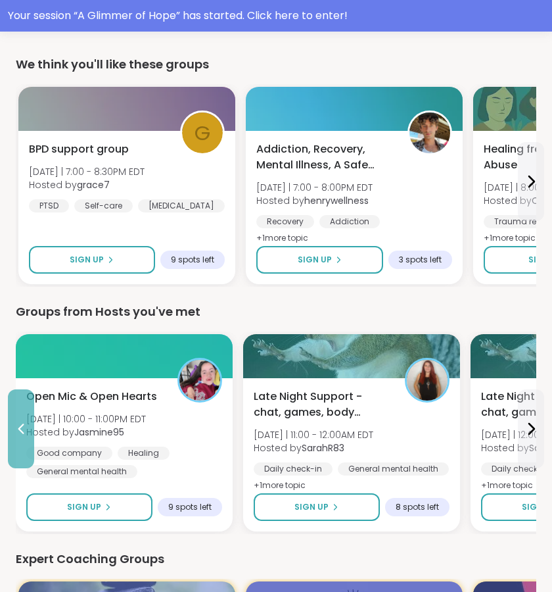
click at [14, 429] on icon at bounding box center [21, 429] width 16 height 16
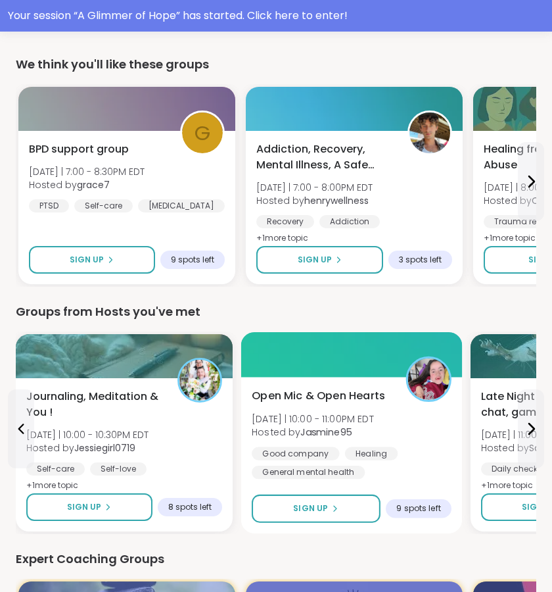
click at [339, 394] on span "Open Mic & Open Hearts" at bounding box center [318, 396] width 133 height 16
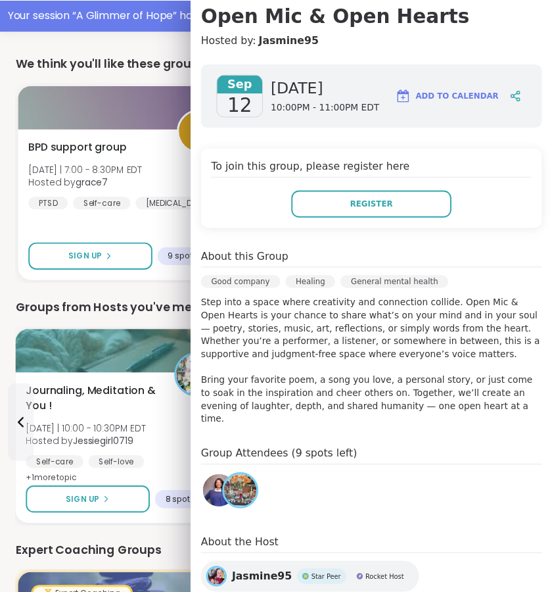
scroll to position [0, 0]
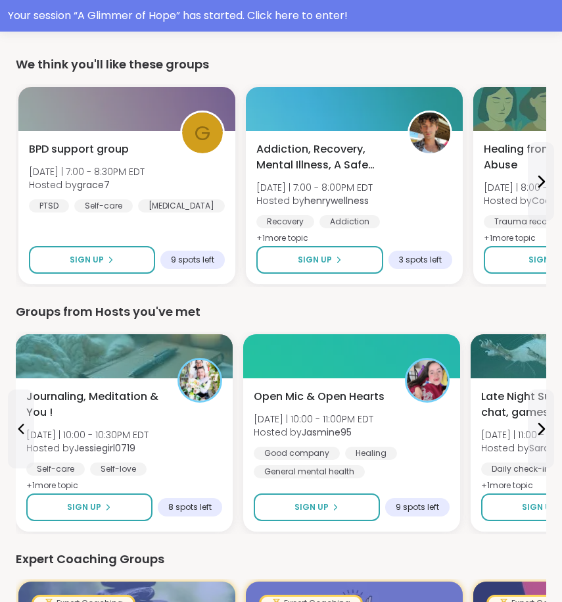
click at [129, 60] on div "We think you'll like these groups" at bounding box center [281, 64] width 531 height 18
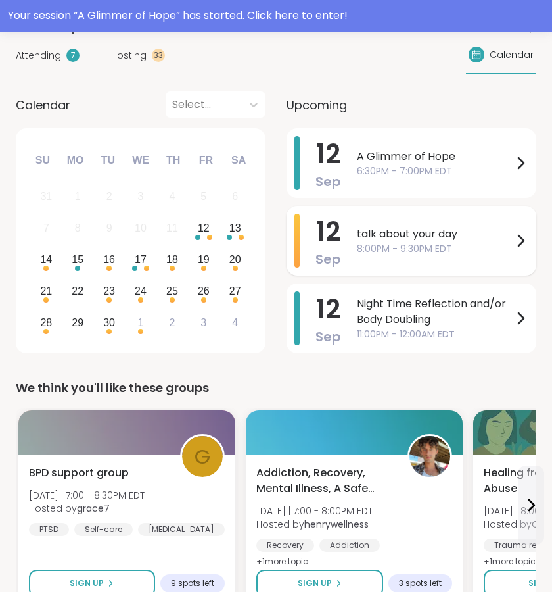
scroll to position [122, 0]
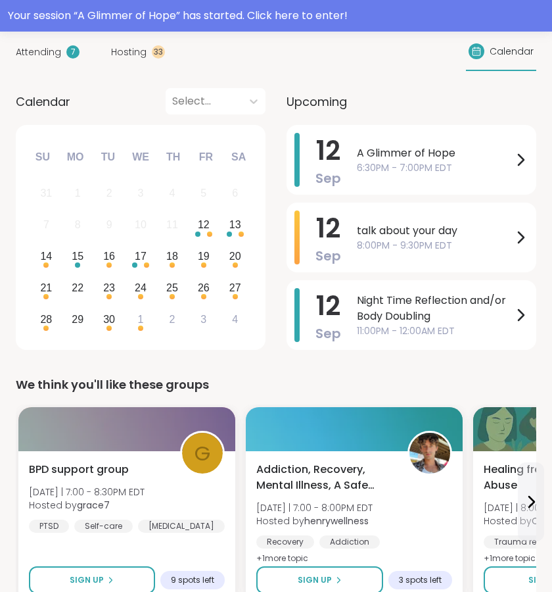
click at [131, 55] on span "Hosting" at bounding box center [128, 52] width 35 height 14
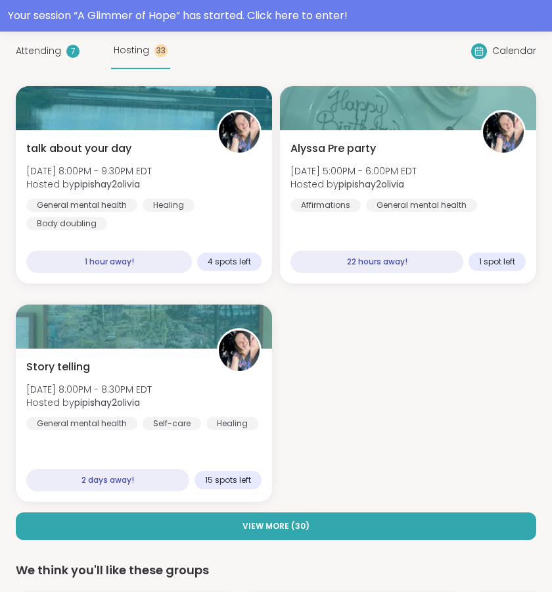
click at [59, 56] on span "Attending" at bounding box center [38, 51] width 45 height 14
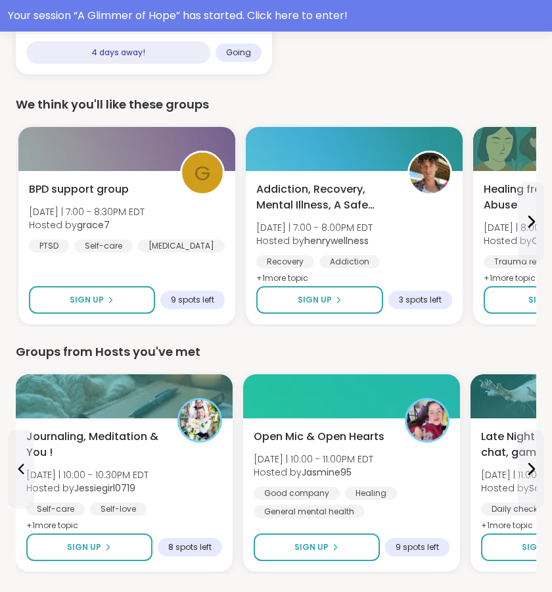
scroll to position [949, 0]
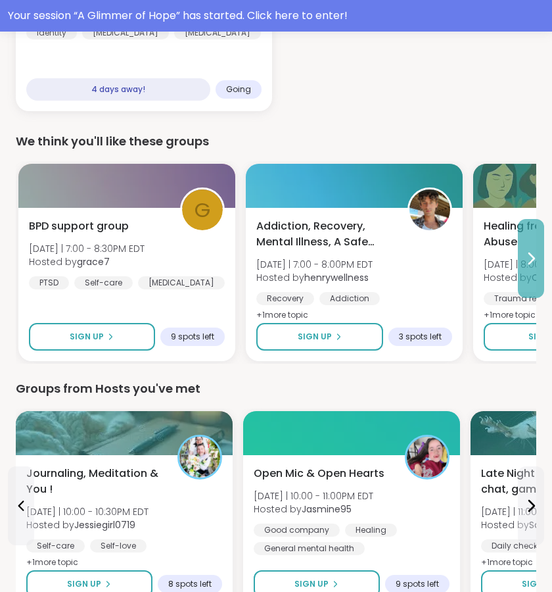
click at [523, 281] on button at bounding box center [531, 258] width 26 height 79
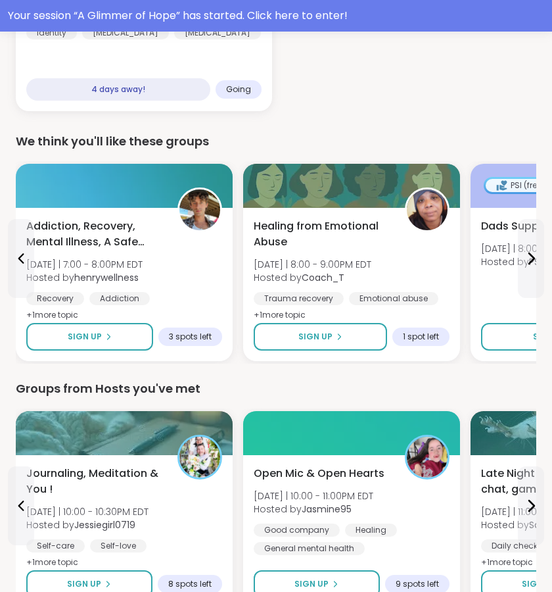
click at [548, 275] on div "Your Groups Attending 7 Hosting 33 Calendar A Glimmer of Hope [DATE] 6:30PM - 7…" at bounding box center [276, 532] width 552 height 2716
click at [531, 273] on button at bounding box center [531, 258] width 26 height 79
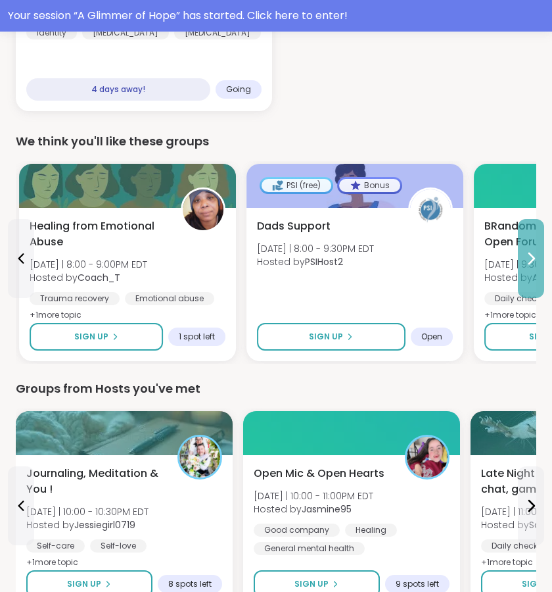
click at [531, 273] on button at bounding box center [531, 258] width 26 height 79
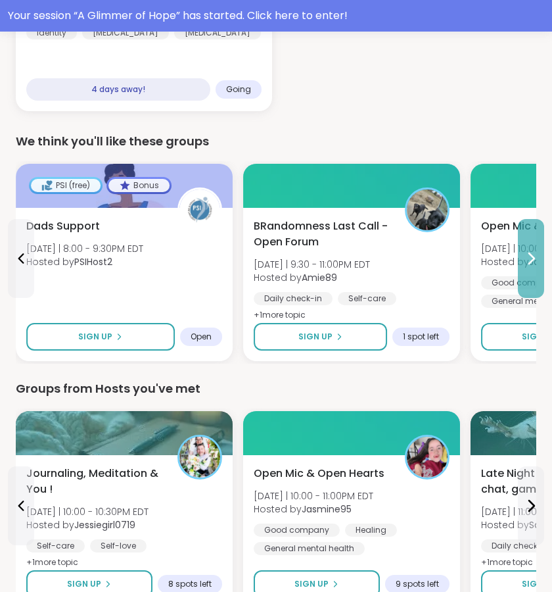
click at [531, 273] on button at bounding box center [531, 258] width 26 height 79
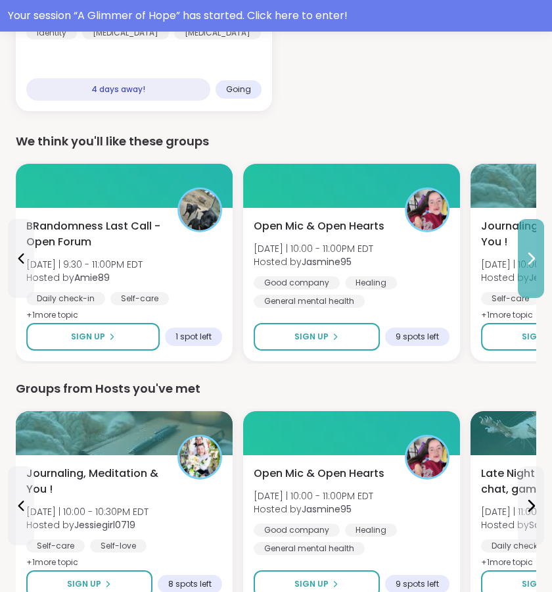
click at [531, 273] on button at bounding box center [531, 258] width 26 height 79
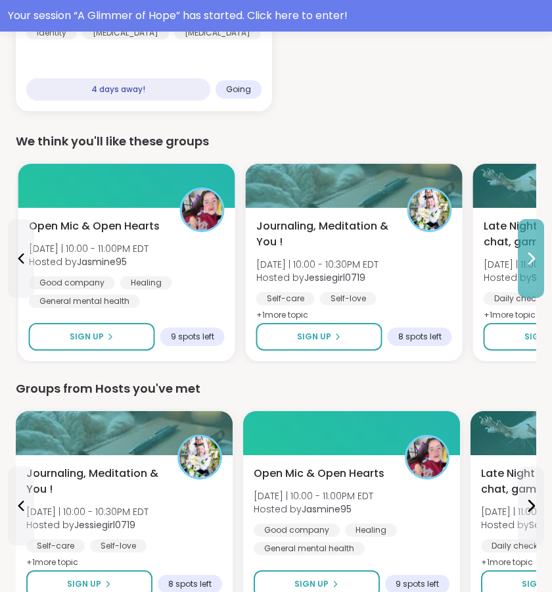
click at [531, 273] on button at bounding box center [531, 258] width 26 height 79
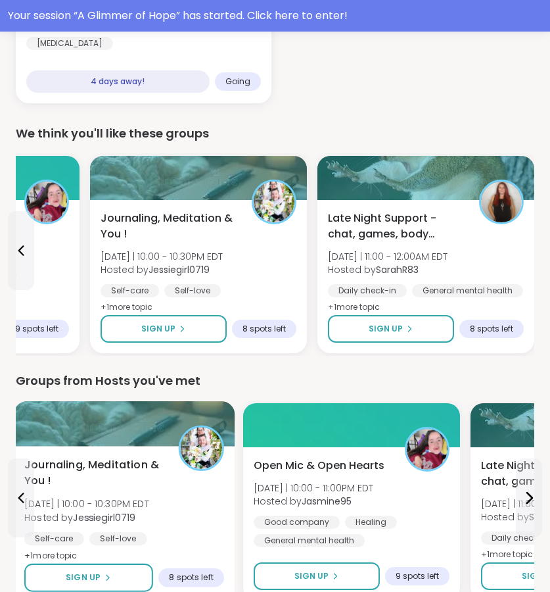
scroll to position [953, 0]
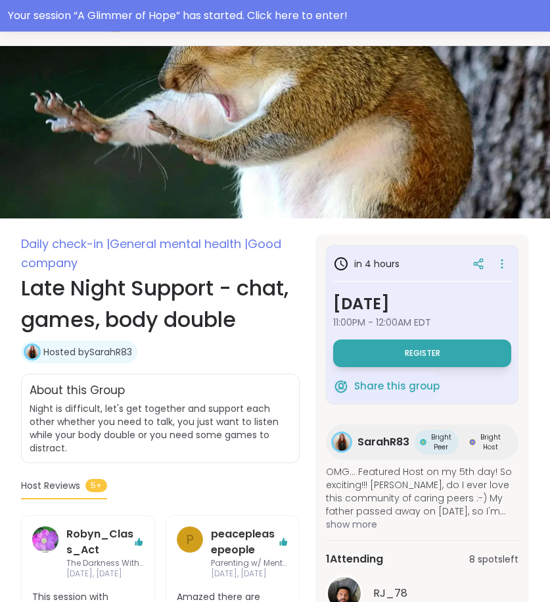
scroll to position [85, 0]
